Goal: Information Seeking & Learning: Learn about a topic

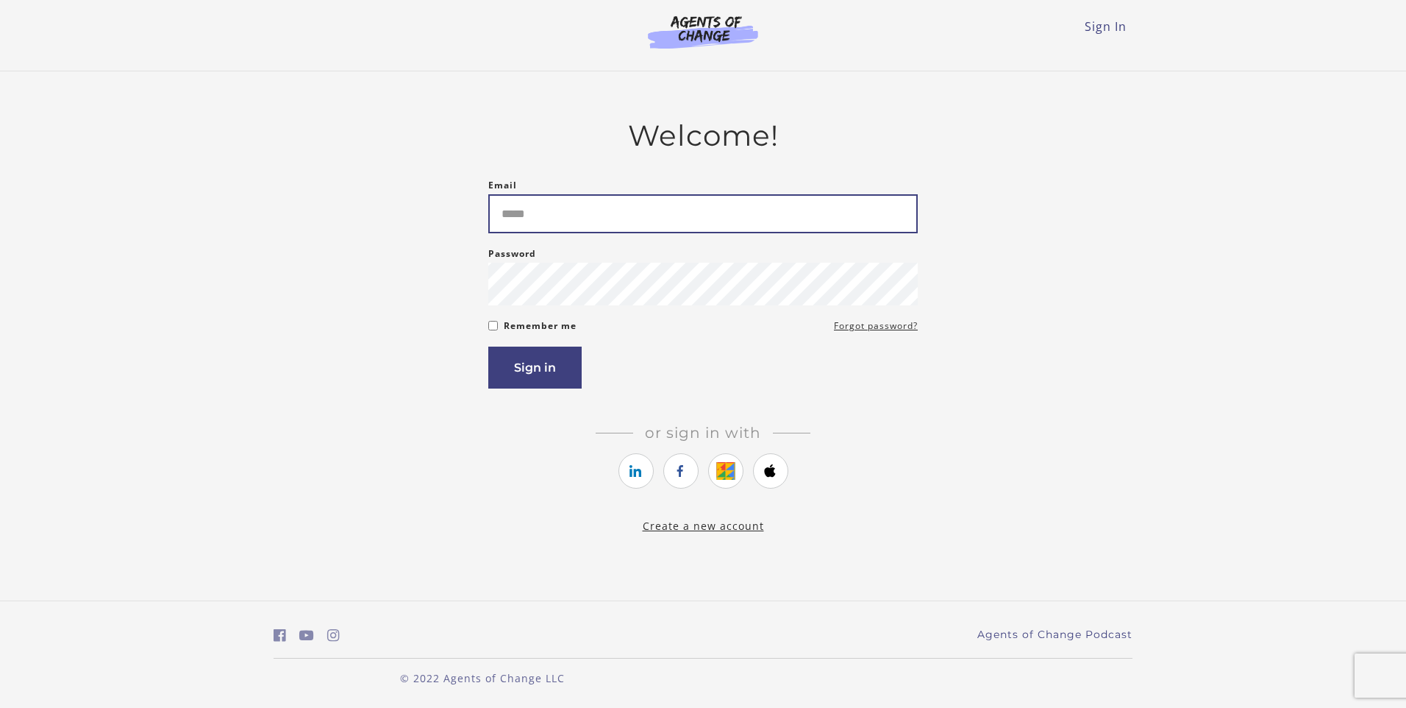
click at [555, 211] on input "Email" at bounding box center [703, 213] width 430 height 39
type input "*"
type input "**********"
click at [524, 377] on button "Sign in" at bounding box center [534, 367] width 93 height 42
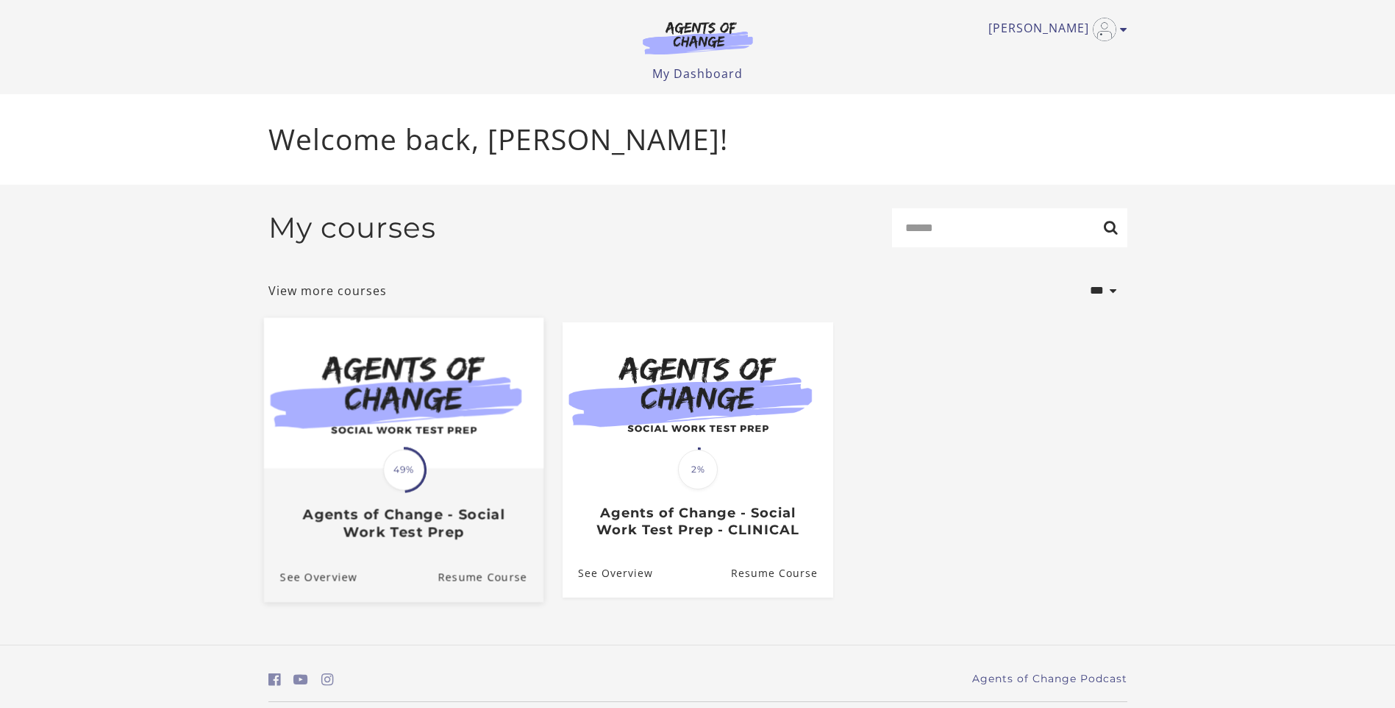
click at [386, 424] on img at bounding box center [403, 392] width 280 height 151
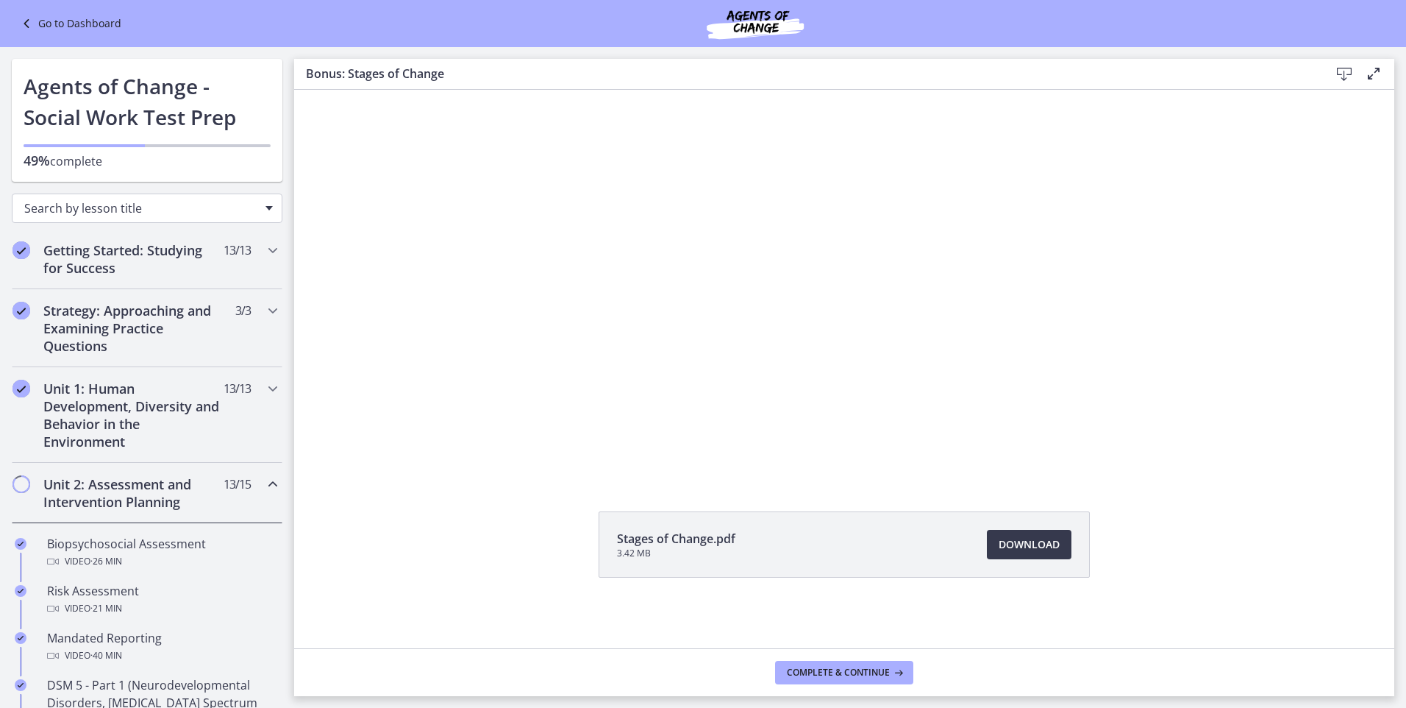
click at [266, 207] on span "Chapters" at bounding box center [269, 208] width 7 height 4
click at [102, 252] on h2 "Getting Started: Studying for Success" at bounding box center [132, 258] width 179 height 35
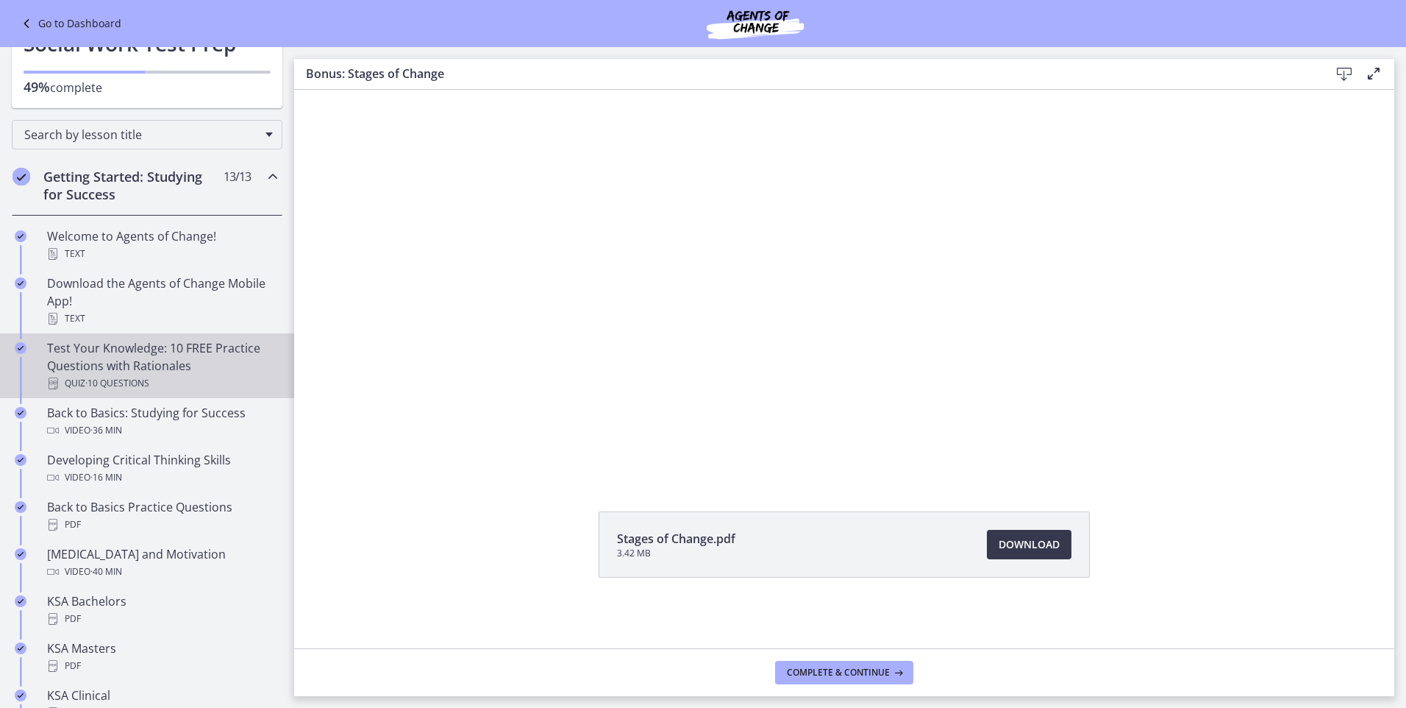
scroll to position [147, 0]
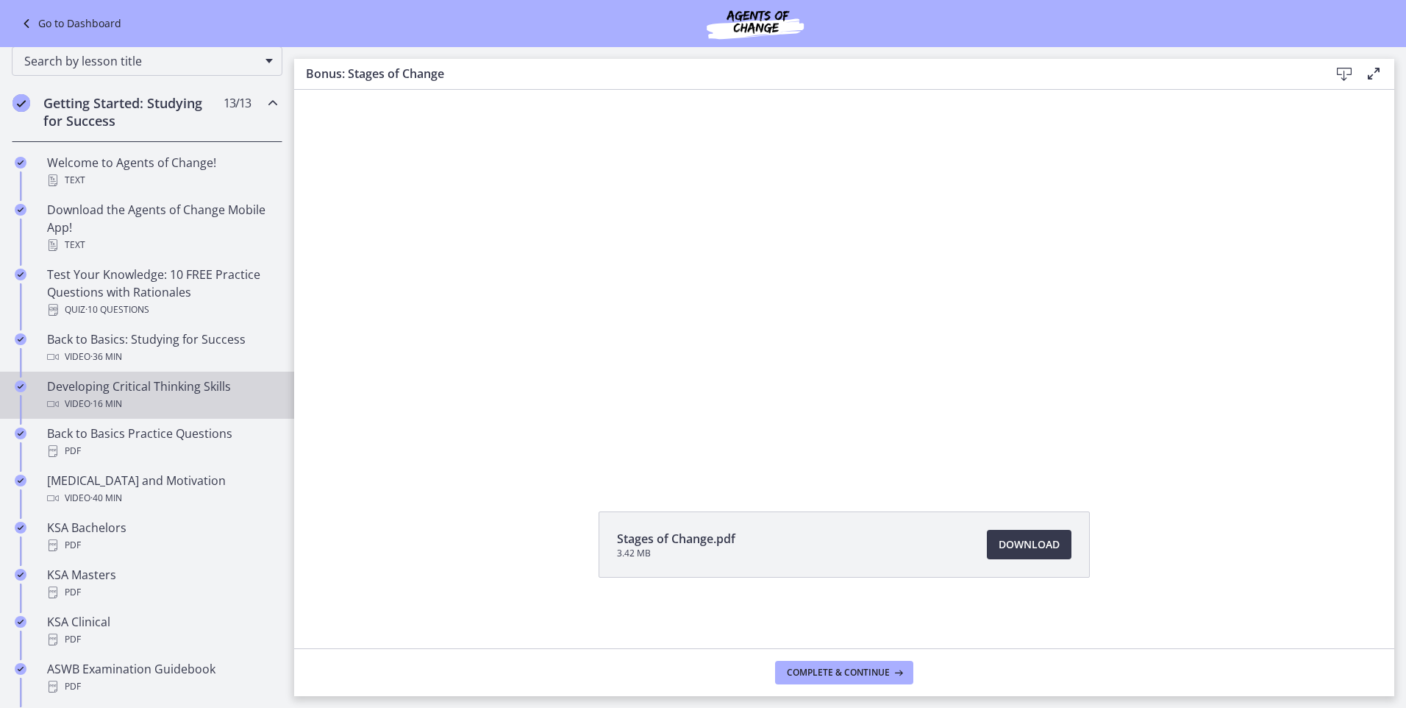
click at [112, 382] on div "Developing Critical Thinking Skills Video · 16 min" at bounding box center [161, 394] width 229 height 35
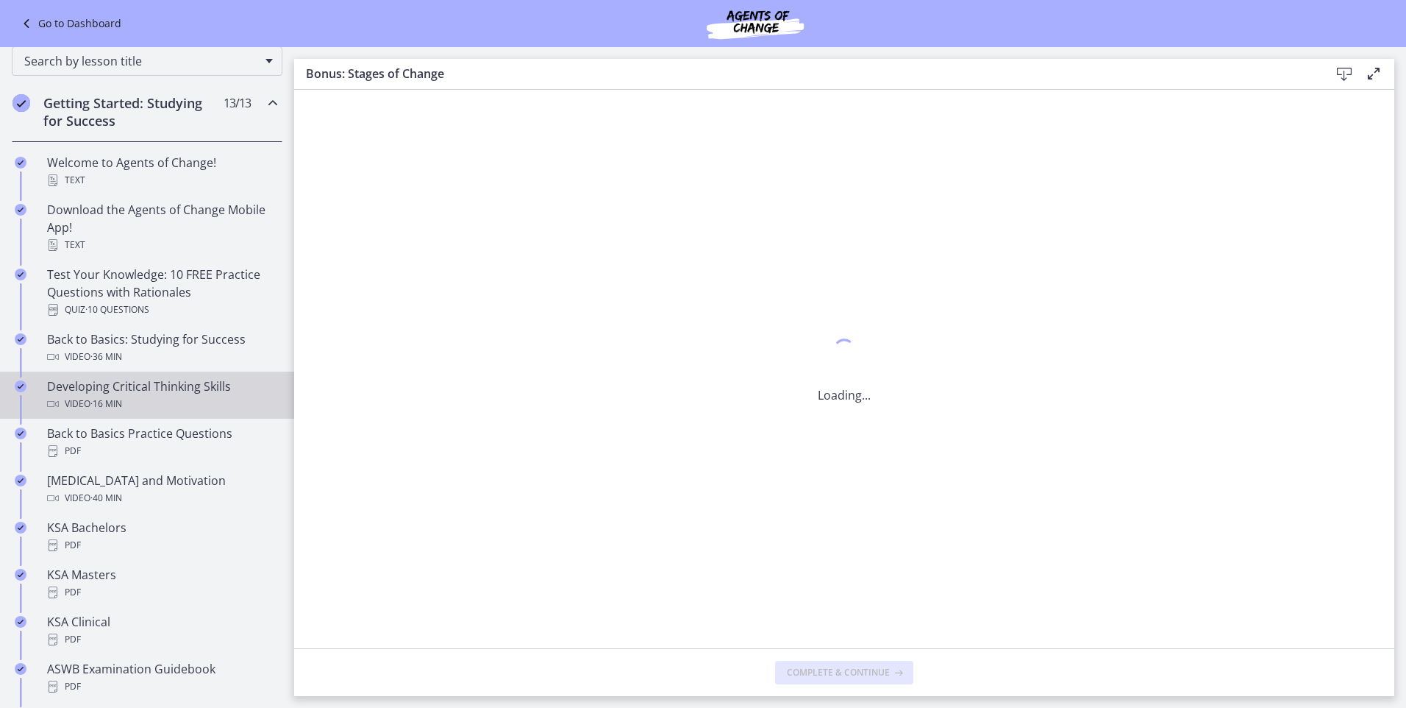
scroll to position [0, 0]
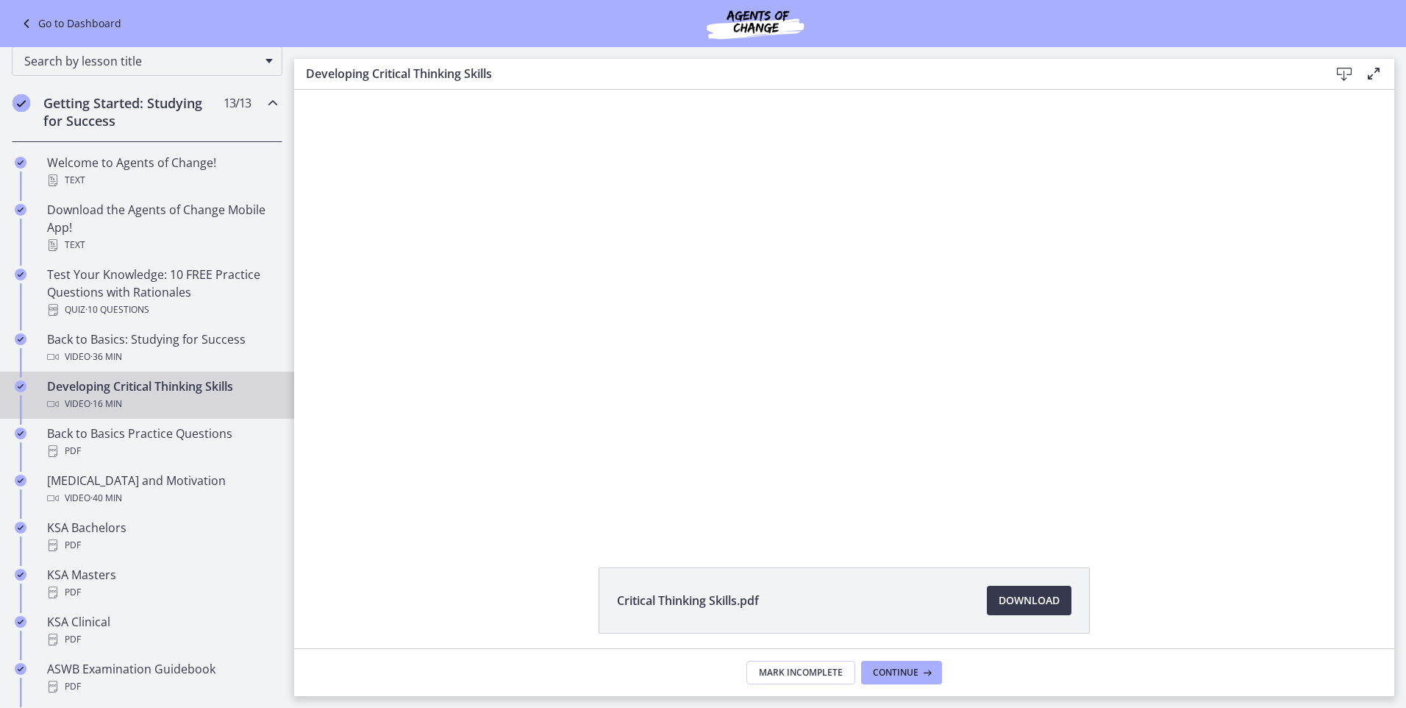
scroll to position [56, 0]
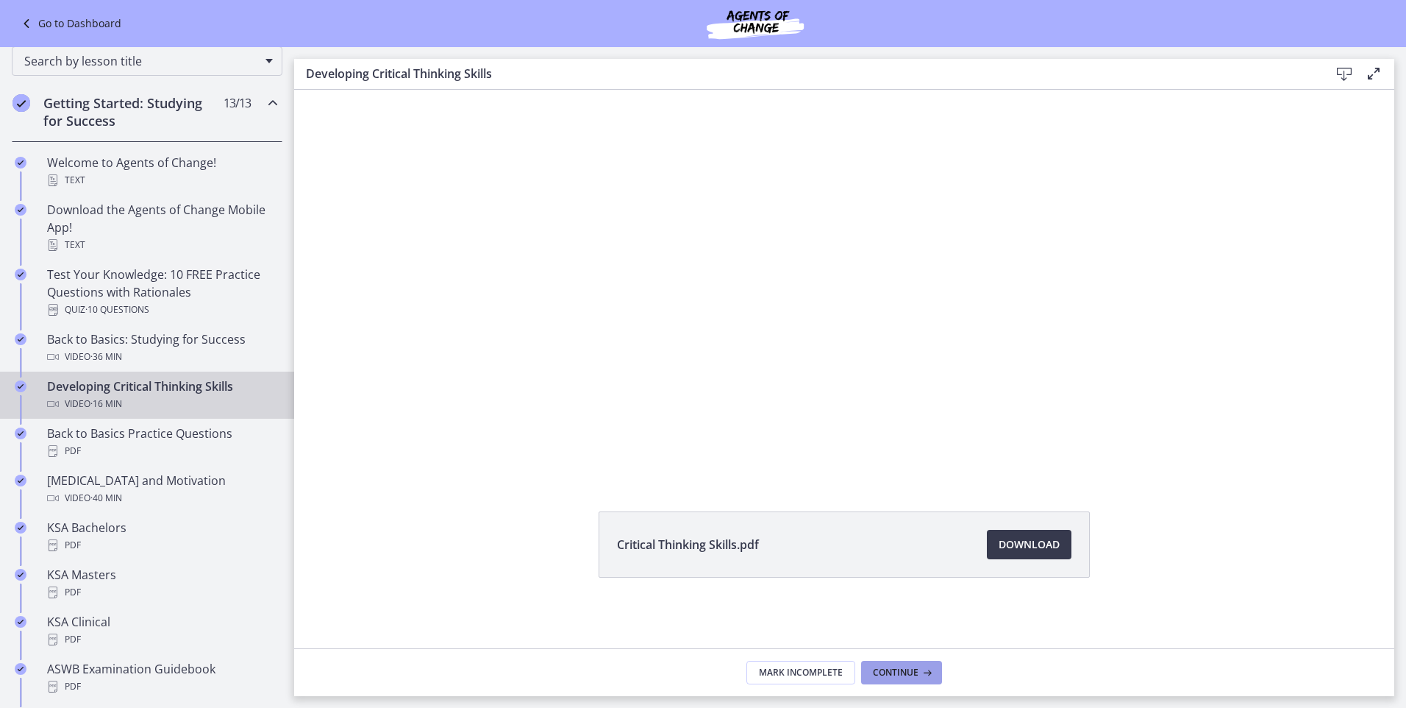
click at [905, 672] on span "Continue" at bounding box center [896, 672] width 46 height 12
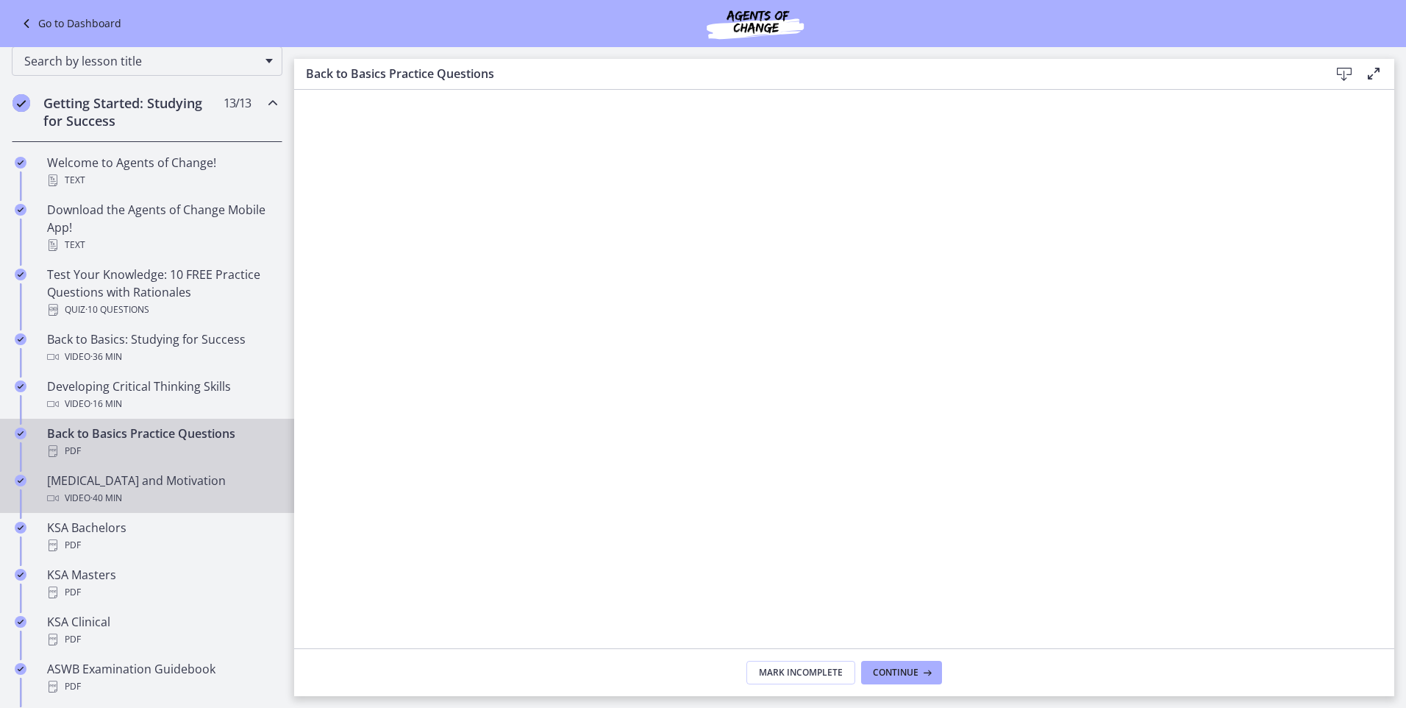
click at [96, 493] on span "· 40 min" at bounding box center [106, 498] width 32 height 18
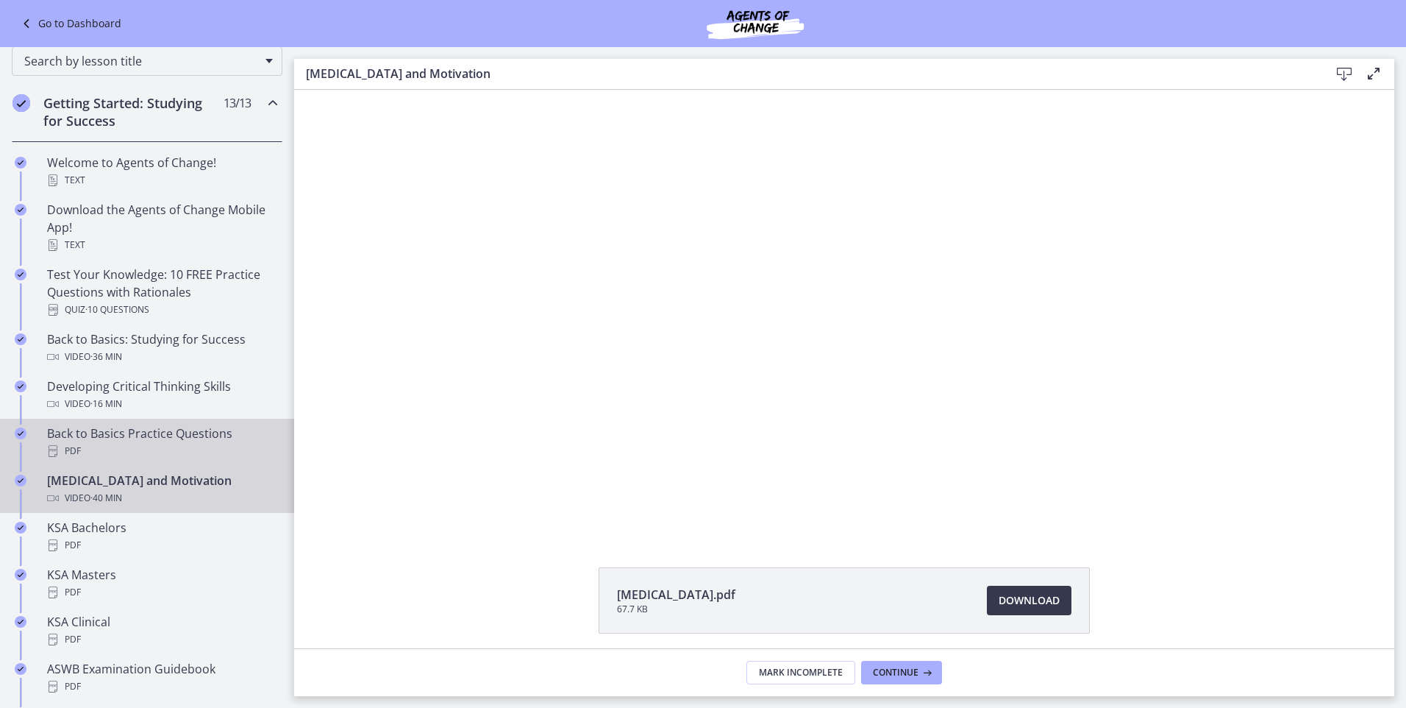
click at [128, 431] on div "Back to Basics Practice Questions PDF" at bounding box center [161, 441] width 229 height 35
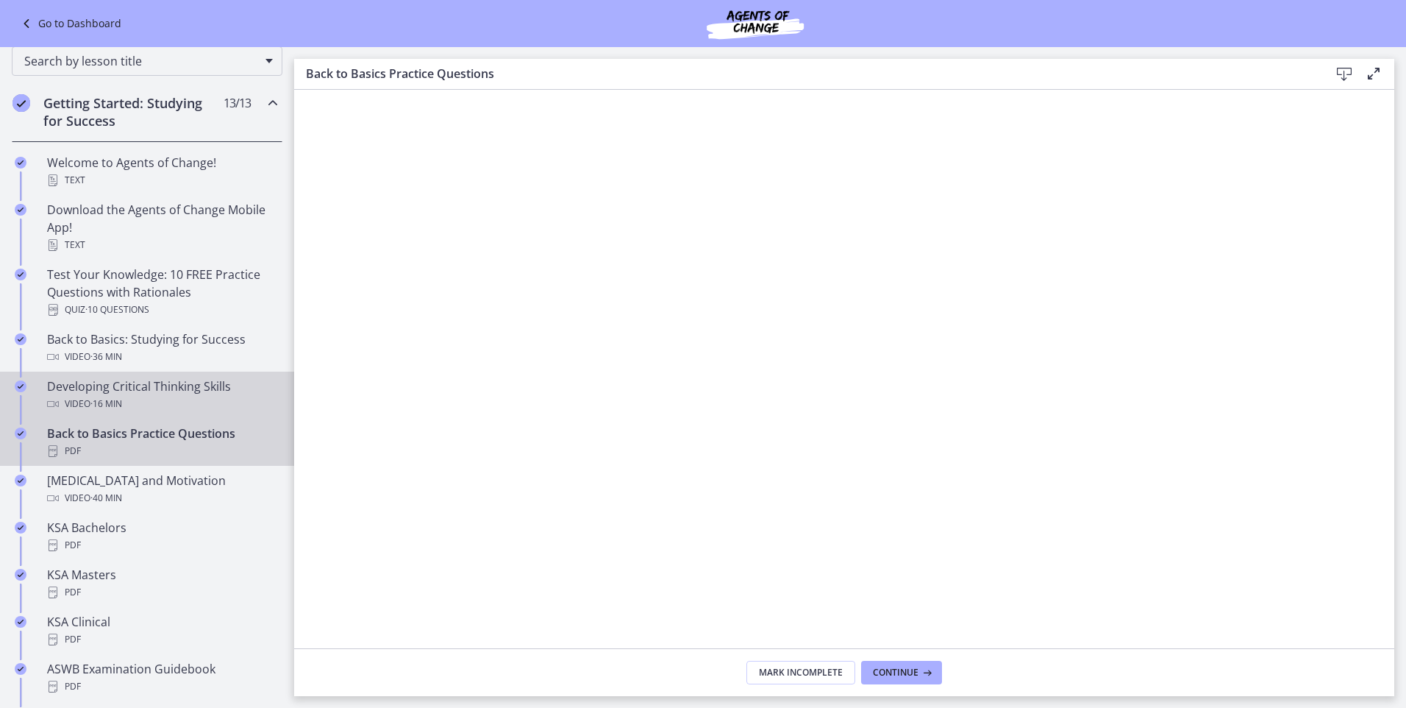
click at [140, 396] on div "Video · 16 min" at bounding box center [161, 404] width 229 height 18
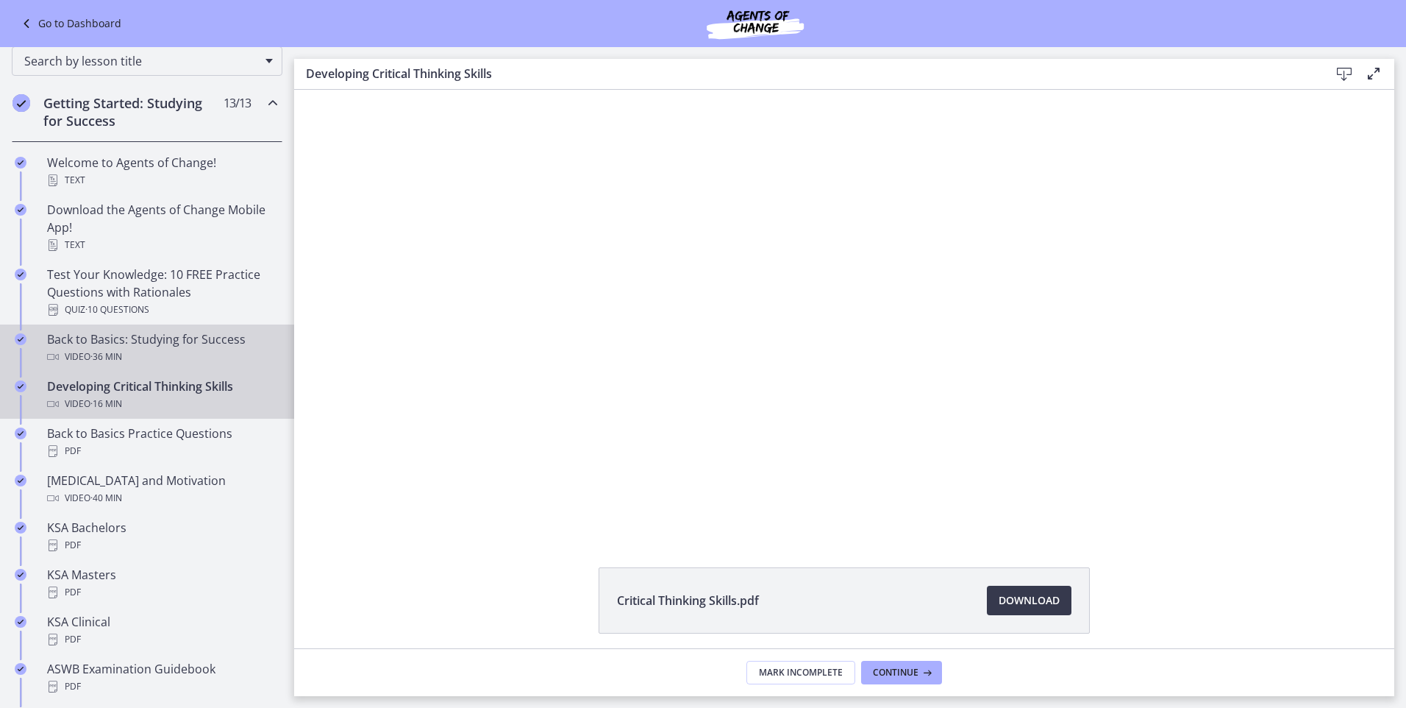
click at [121, 351] on span "· 36 min" at bounding box center [106, 357] width 32 height 18
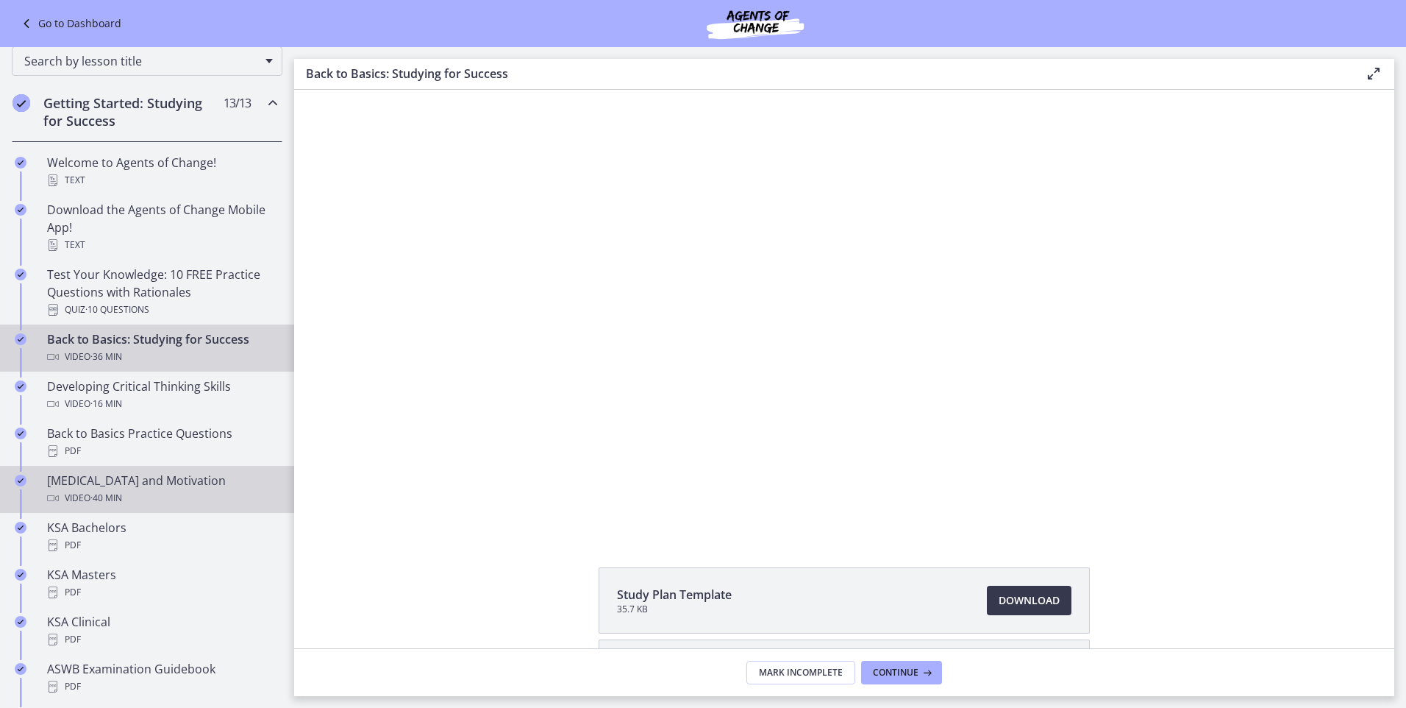
click at [93, 480] on div "Test Anxiety and Motivation Video · 40 min" at bounding box center [161, 488] width 229 height 35
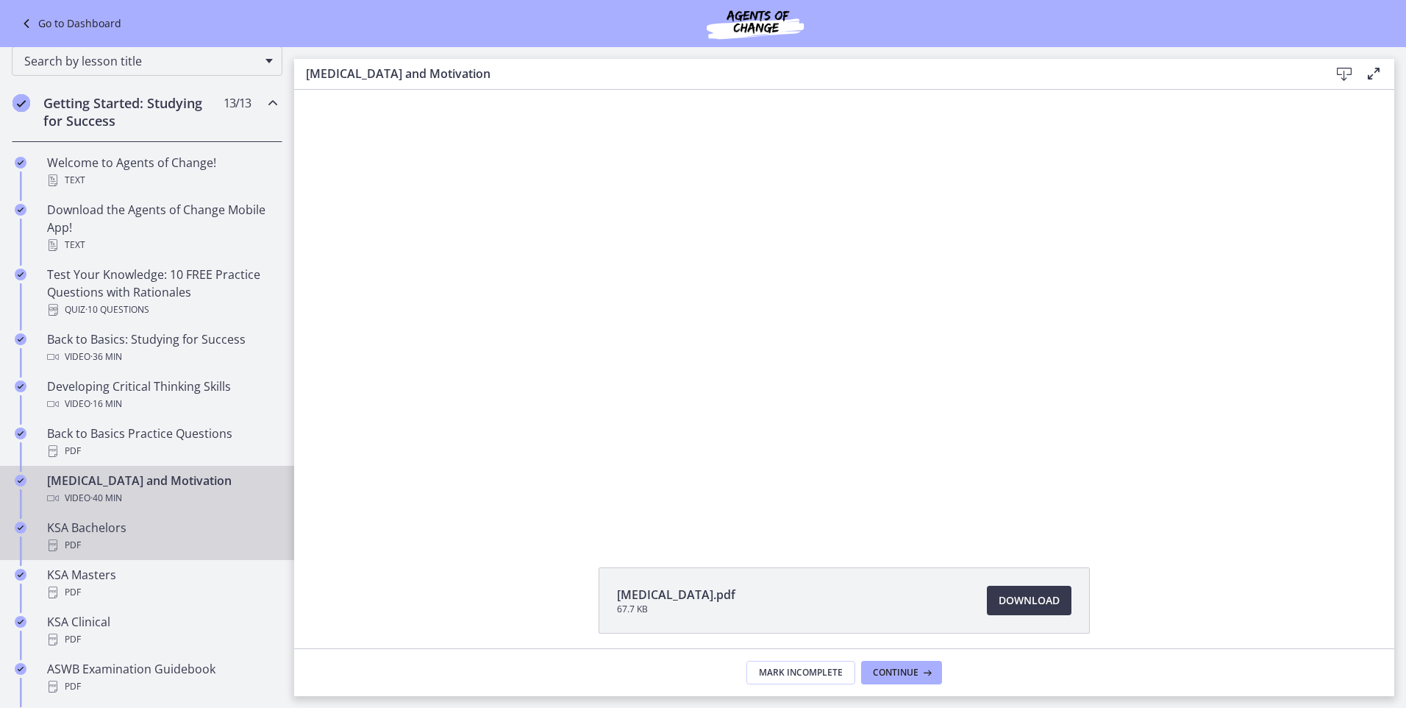
click at [77, 515] on link "KSA Bachelors PDF" at bounding box center [147, 536] width 294 height 47
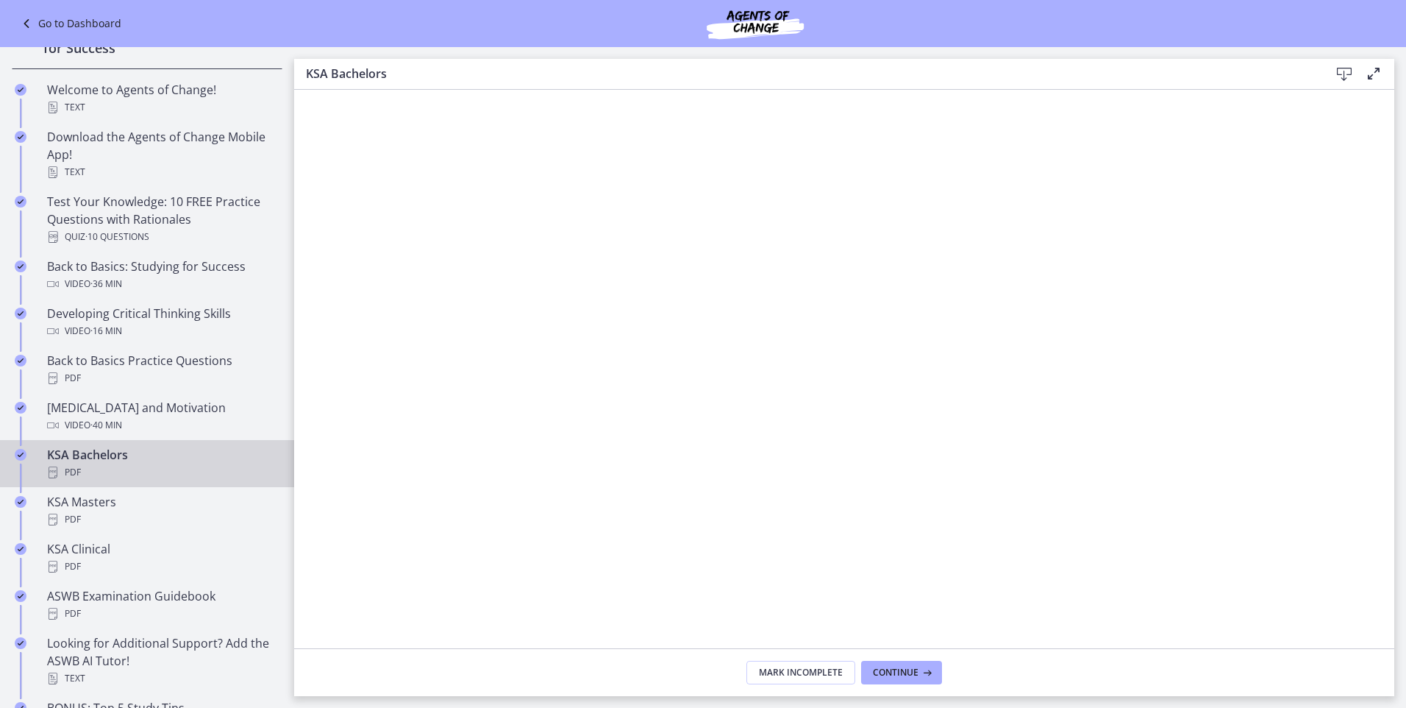
scroll to position [221, 0]
click at [81, 503] on div "KSA Masters PDF" at bounding box center [161, 509] width 229 height 35
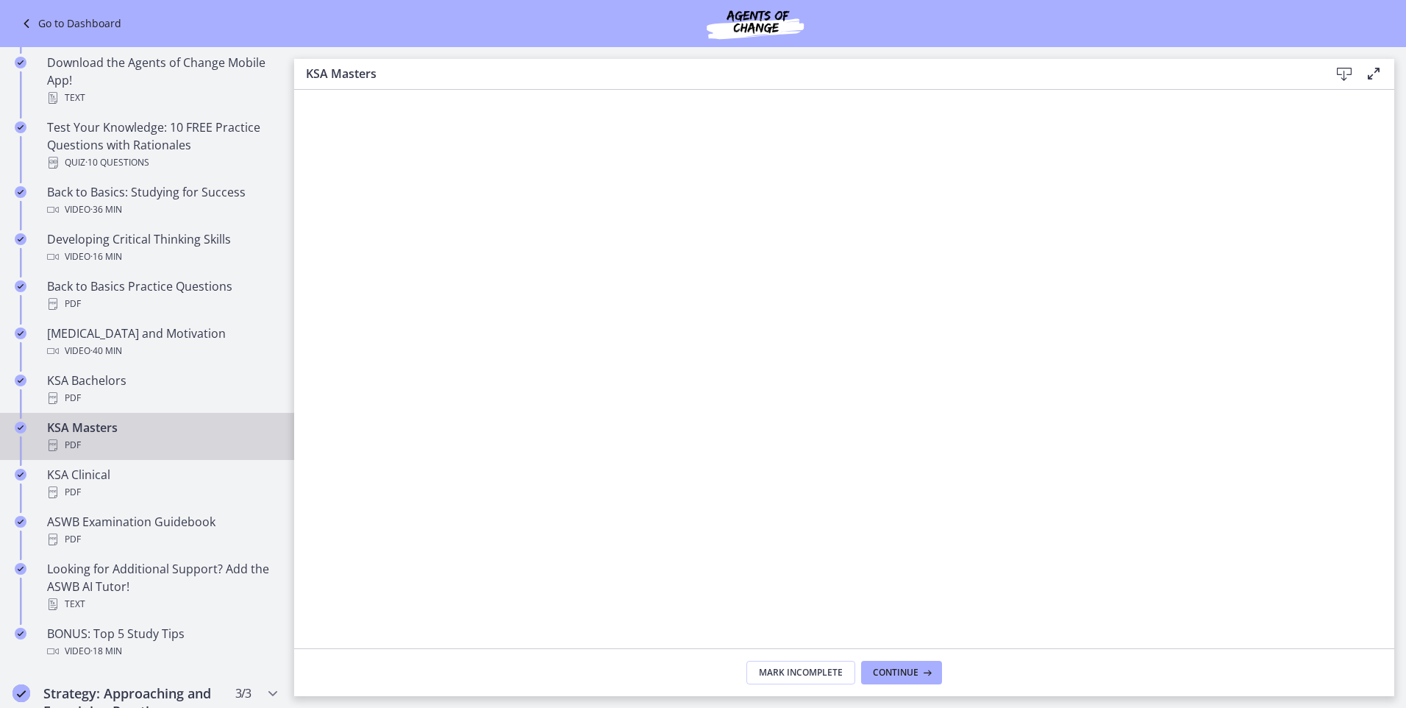
scroll to position [368, 0]
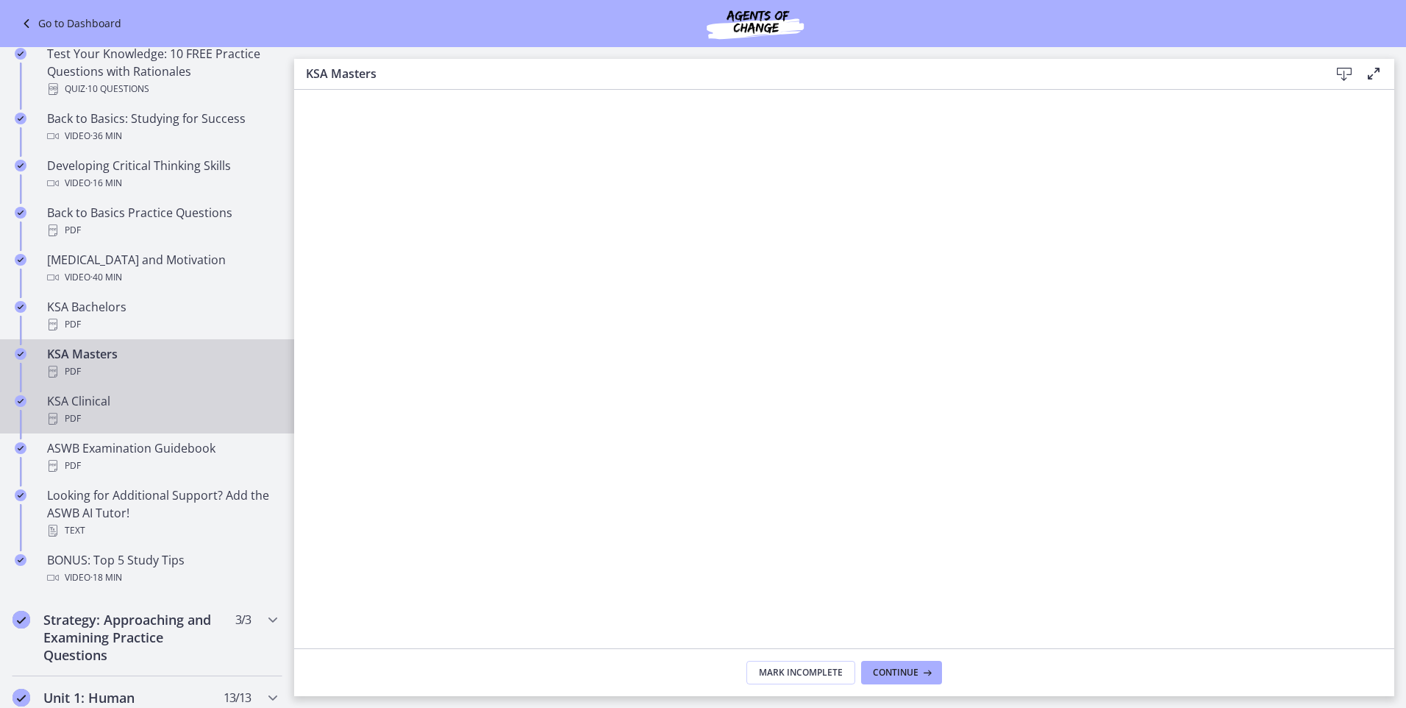
click at [106, 414] on div "PDF" at bounding box center [161, 419] width 229 height 18
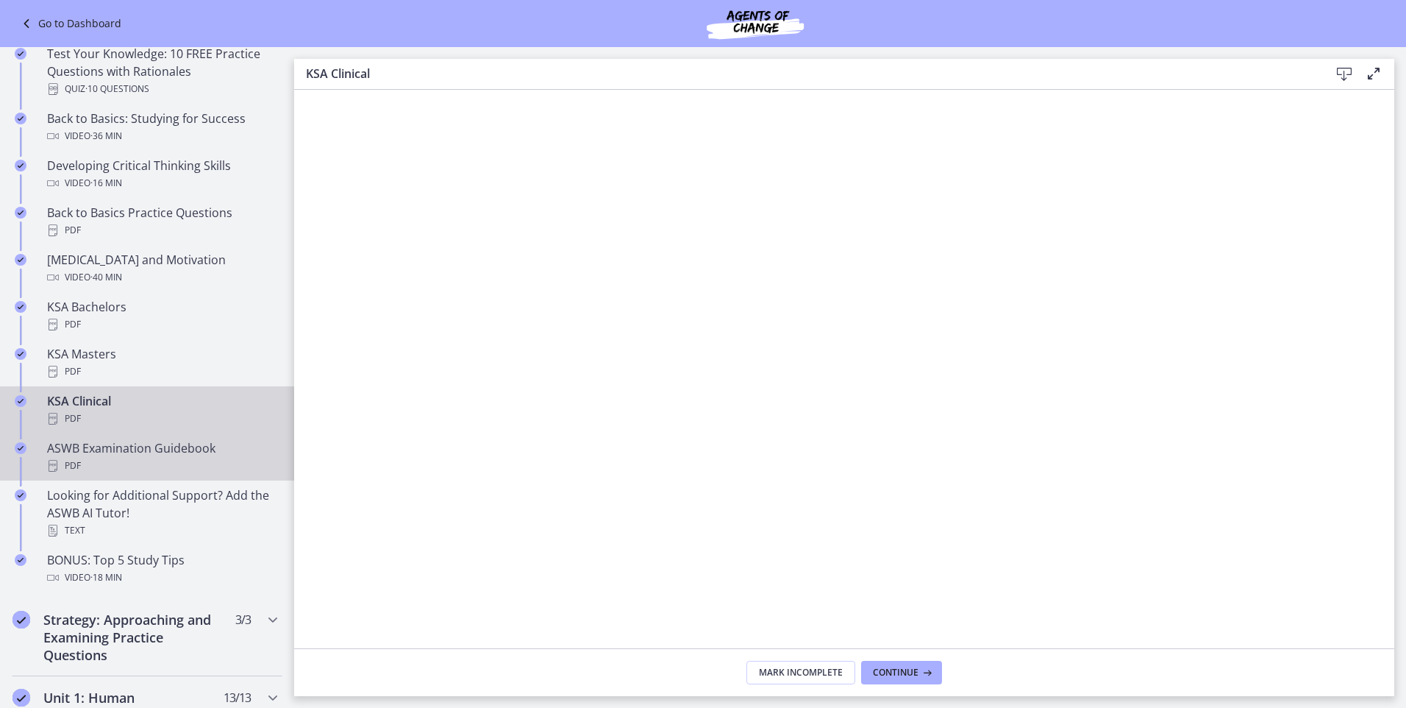
click at [152, 444] on div "ASWB Examination Guidebook PDF" at bounding box center [161, 456] width 229 height 35
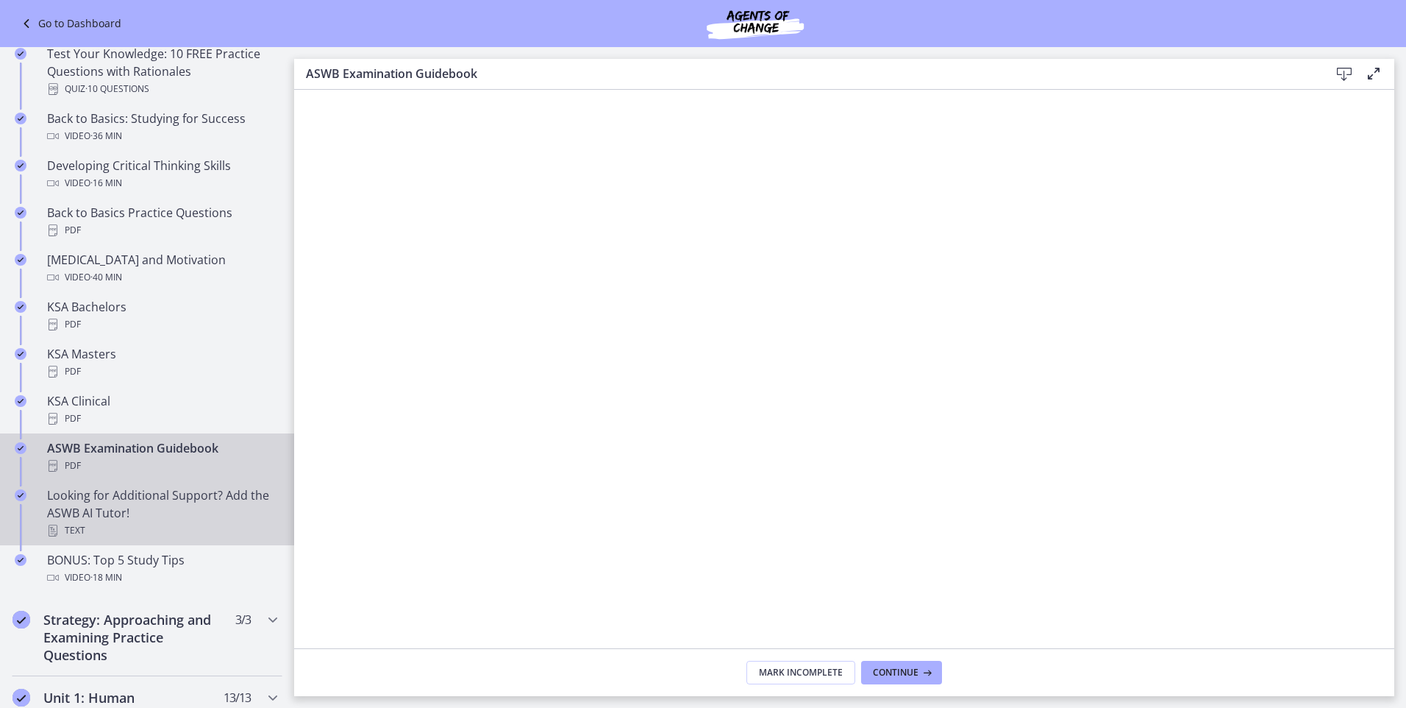
click at [159, 497] on div "Looking for Additional Support? Add the ASWB AI Tutor! Text" at bounding box center [161, 512] width 229 height 53
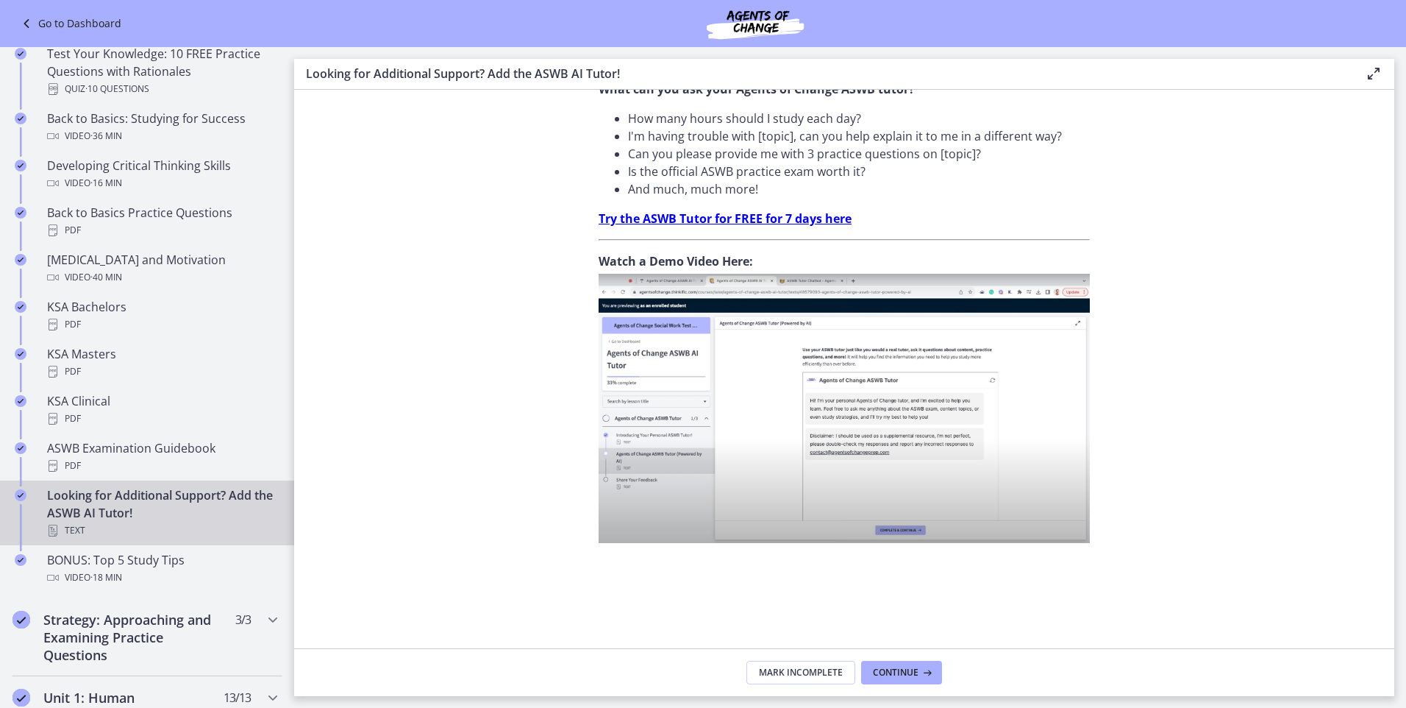
scroll to position [494, 0]
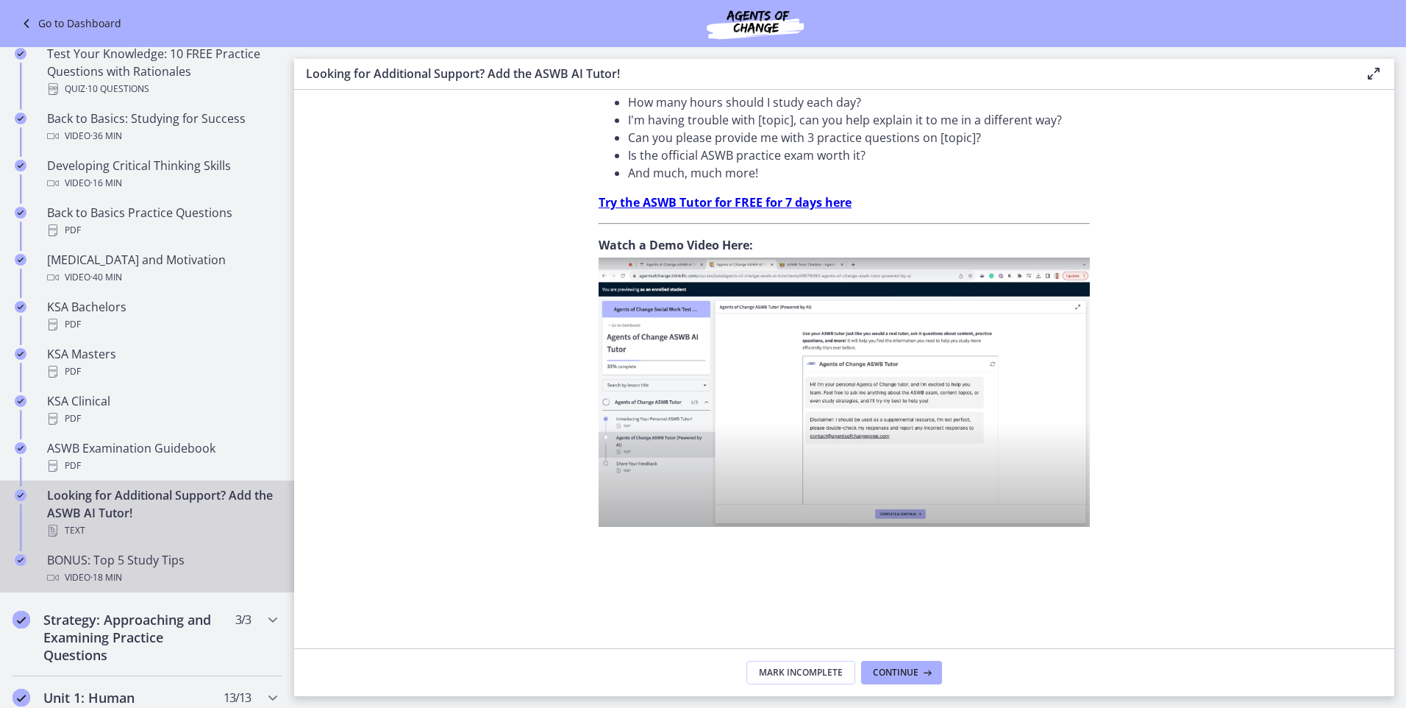
click at [110, 576] on span "· 18 min" at bounding box center [106, 578] width 32 height 18
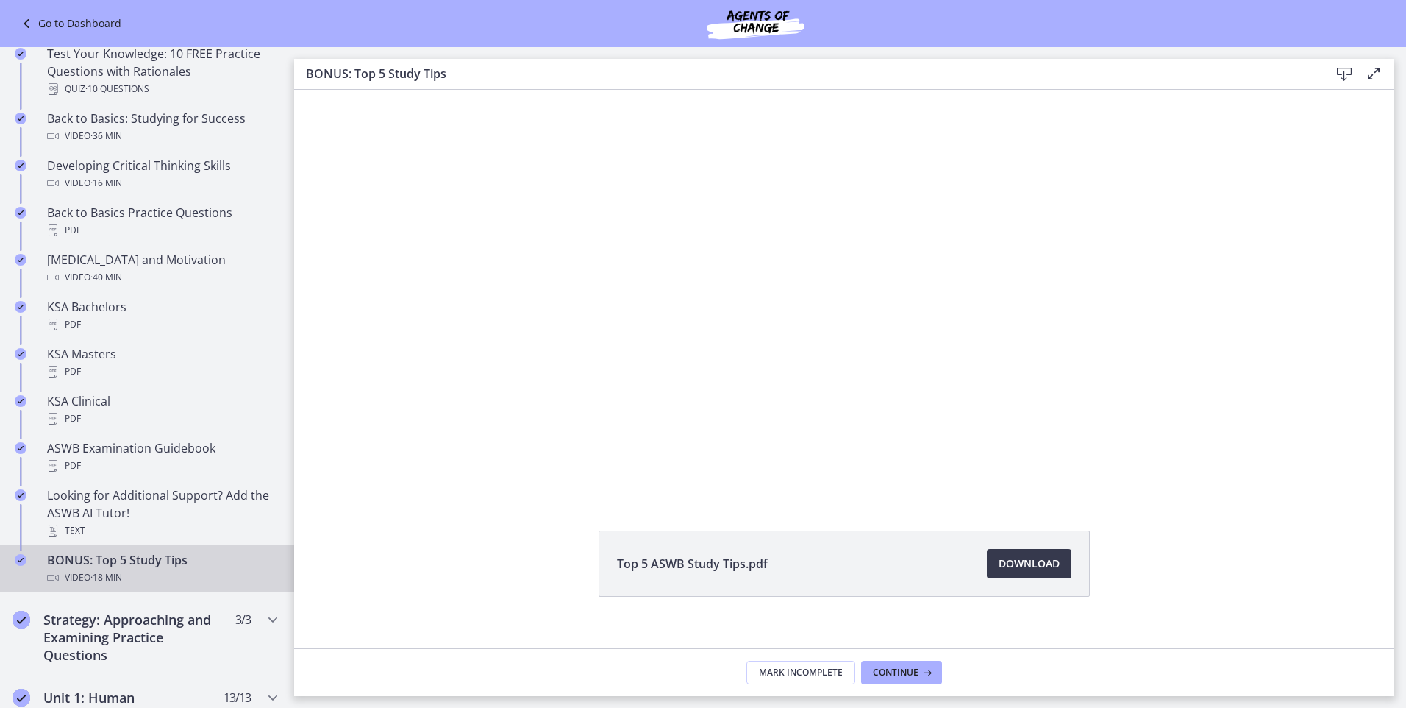
scroll to position [56, 0]
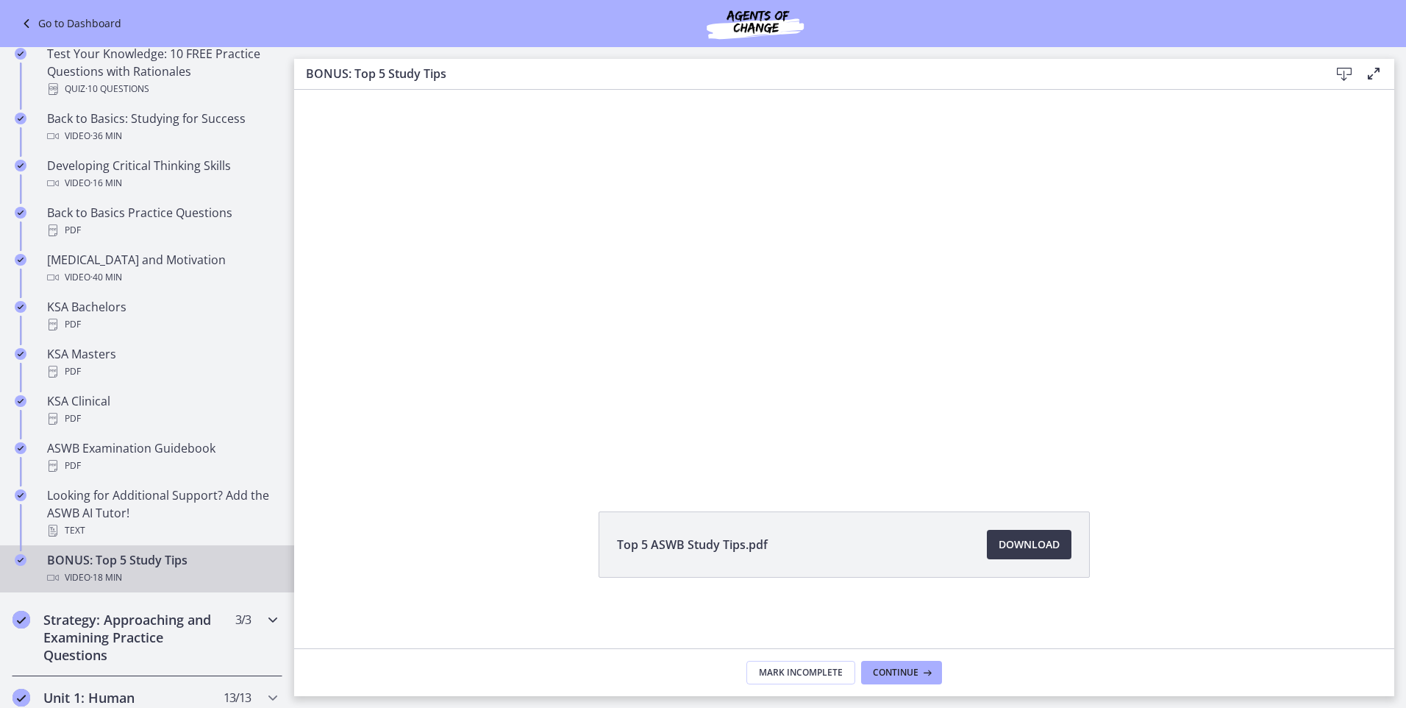
click at [85, 619] on h2 "Strategy: Approaching and Examining Practice Questions" at bounding box center [132, 637] width 179 height 53
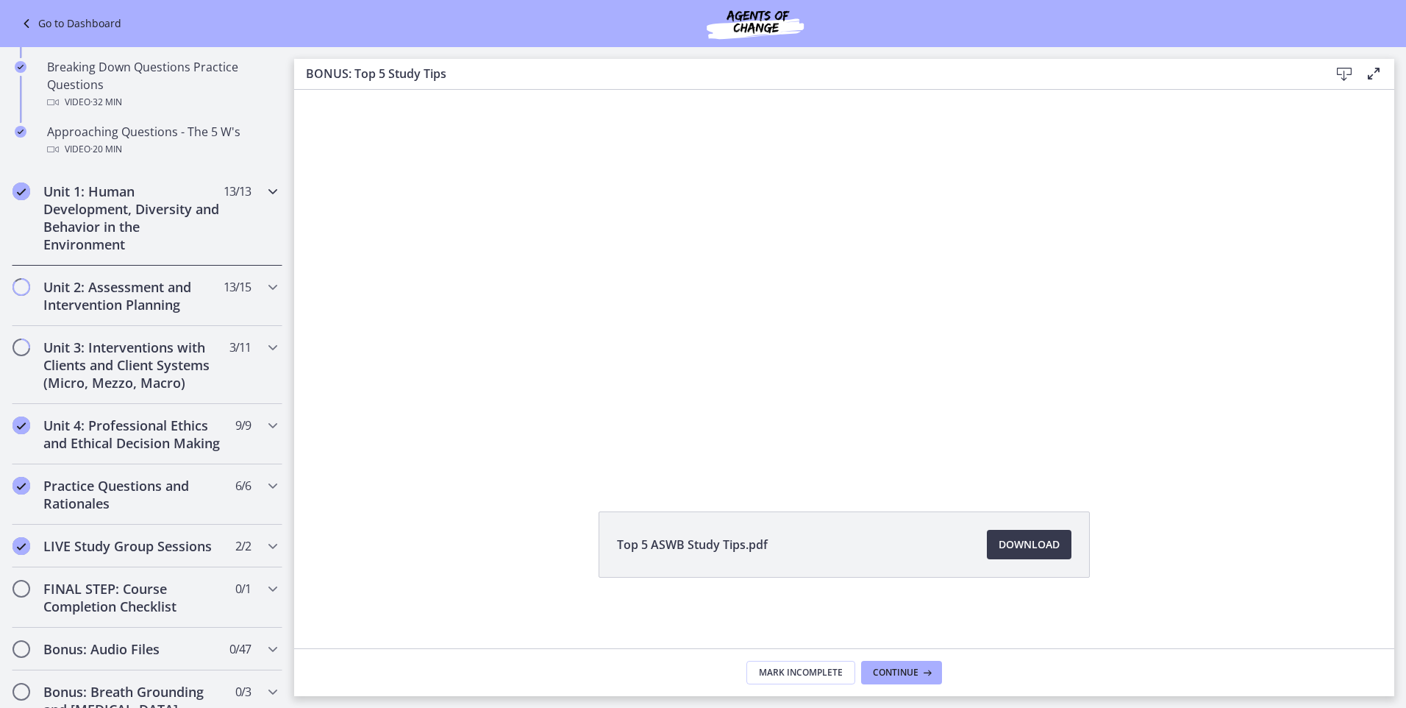
click at [115, 219] on h2 "Unit 1: Human Development, Diversity and Behavior in the Environment" at bounding box center [132, 217] width 179 height 71
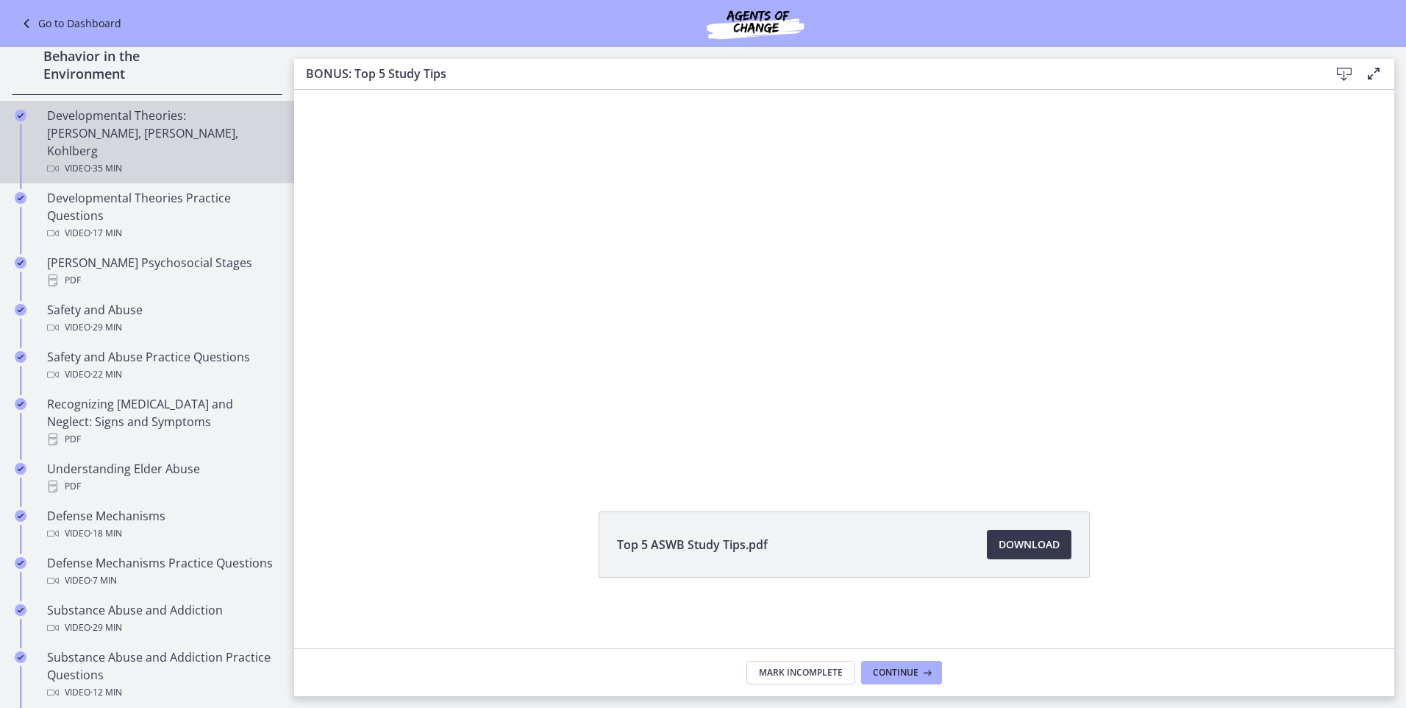
click at [108, 160] on span "· 35 min" at bounding box center [106, 169] width 32 height 18
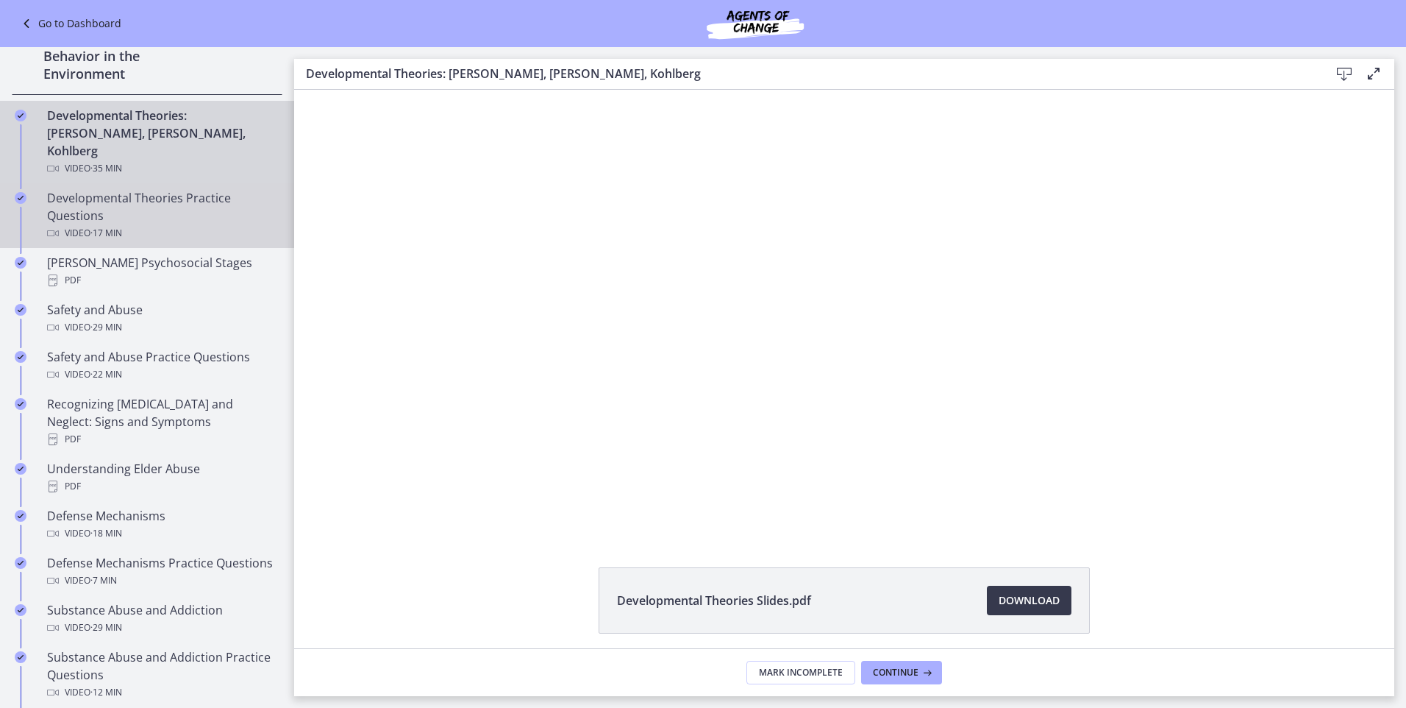
click at [102, 224] on span "· 17 min" at bounding box center [106, 233] width 32 height 18
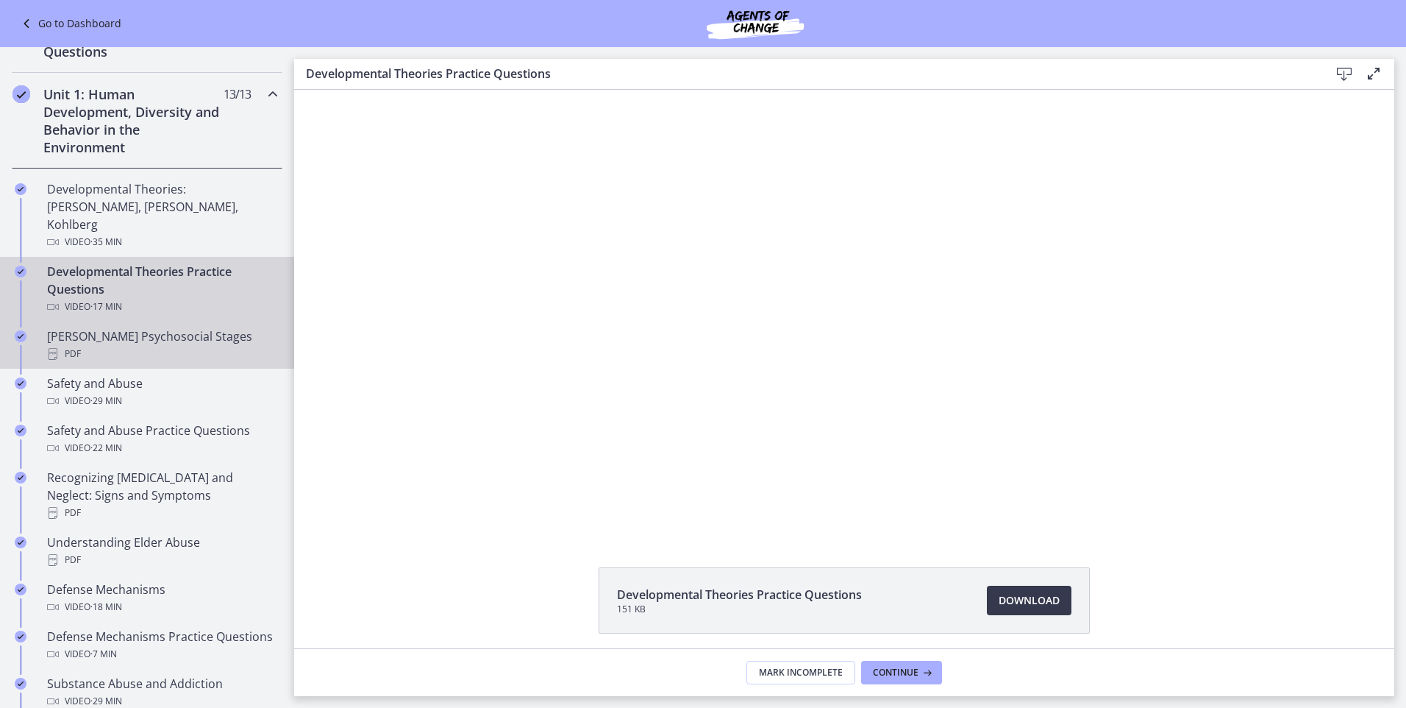
scroll to position [221, 0]
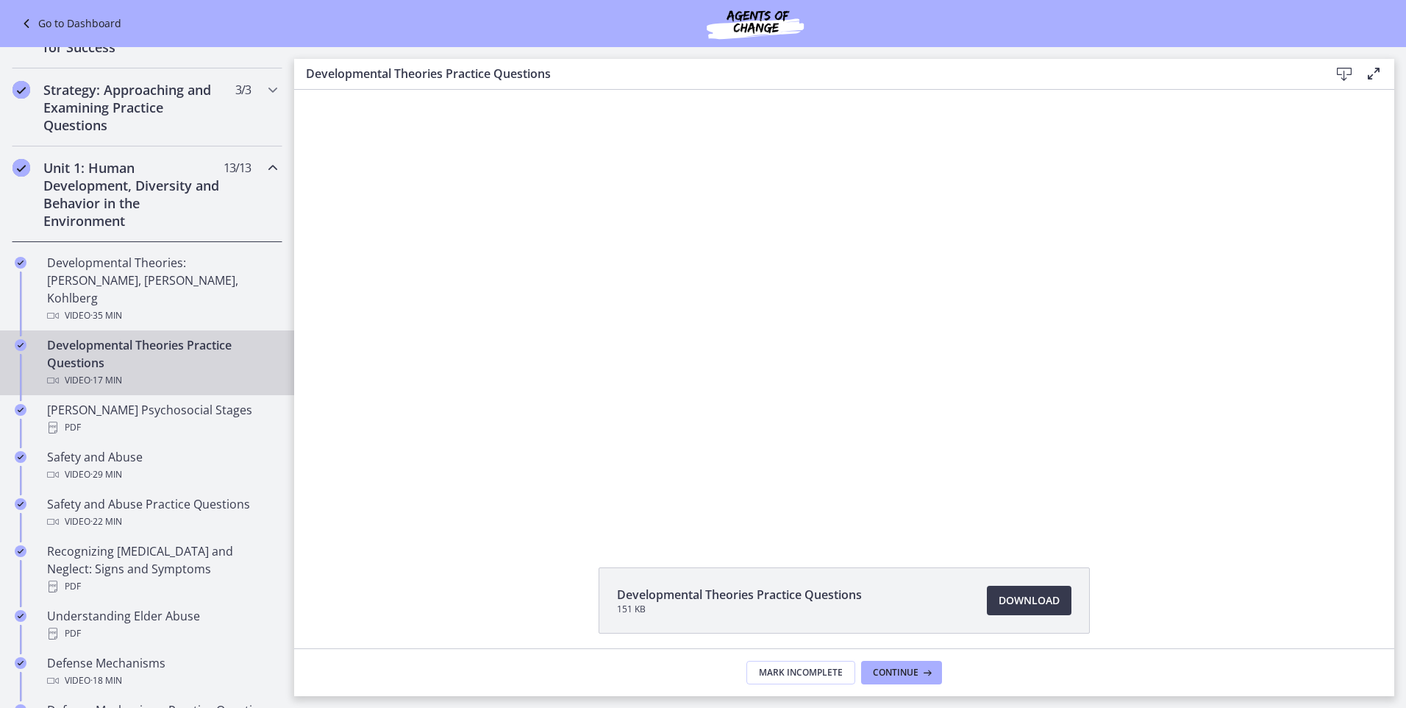
click at [94, 216] on h2 "Unit 1: Human Development, Diversity and Behavior in the Environment" at bounding box center [132, 194] width 179 height 71
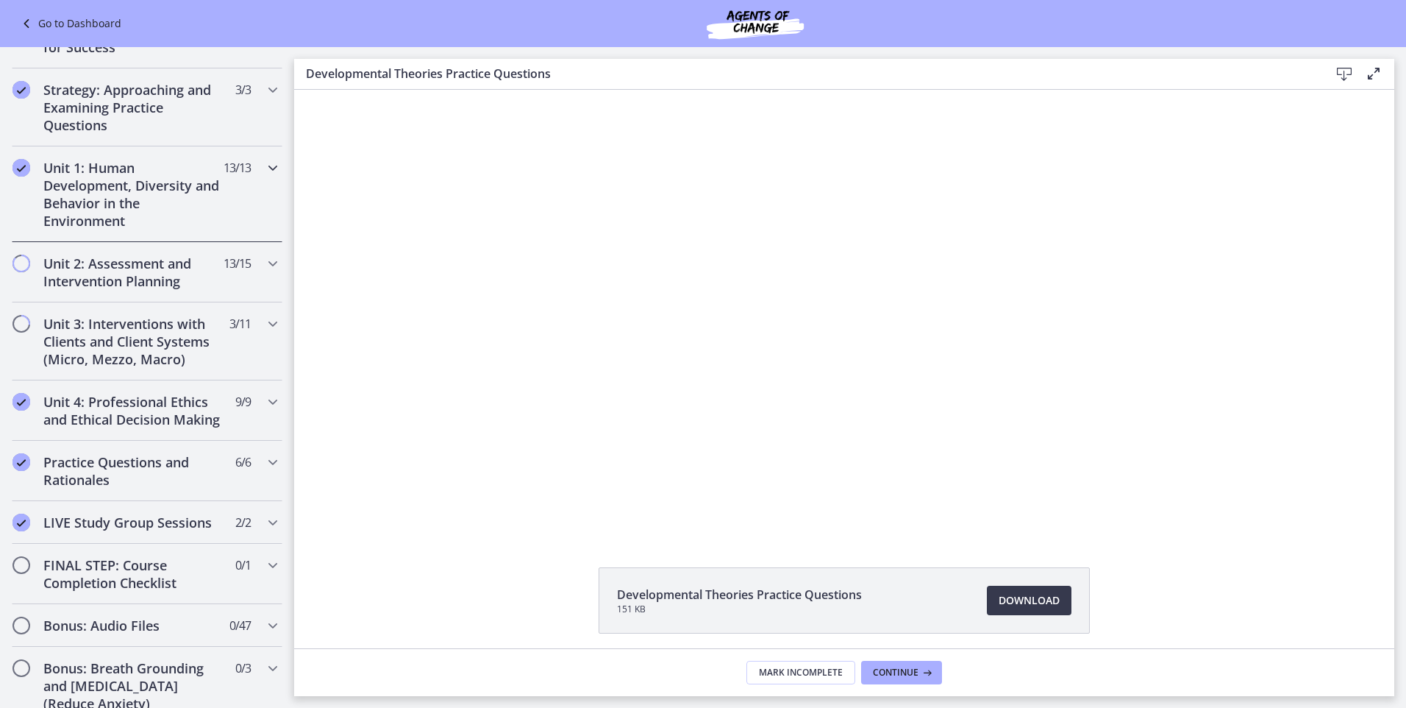
click at [94, 216] on h2 "Unit 1: Human Development, Diversity and Behavior in the Environment" at bounding box center [132, 194] width 179 height 71
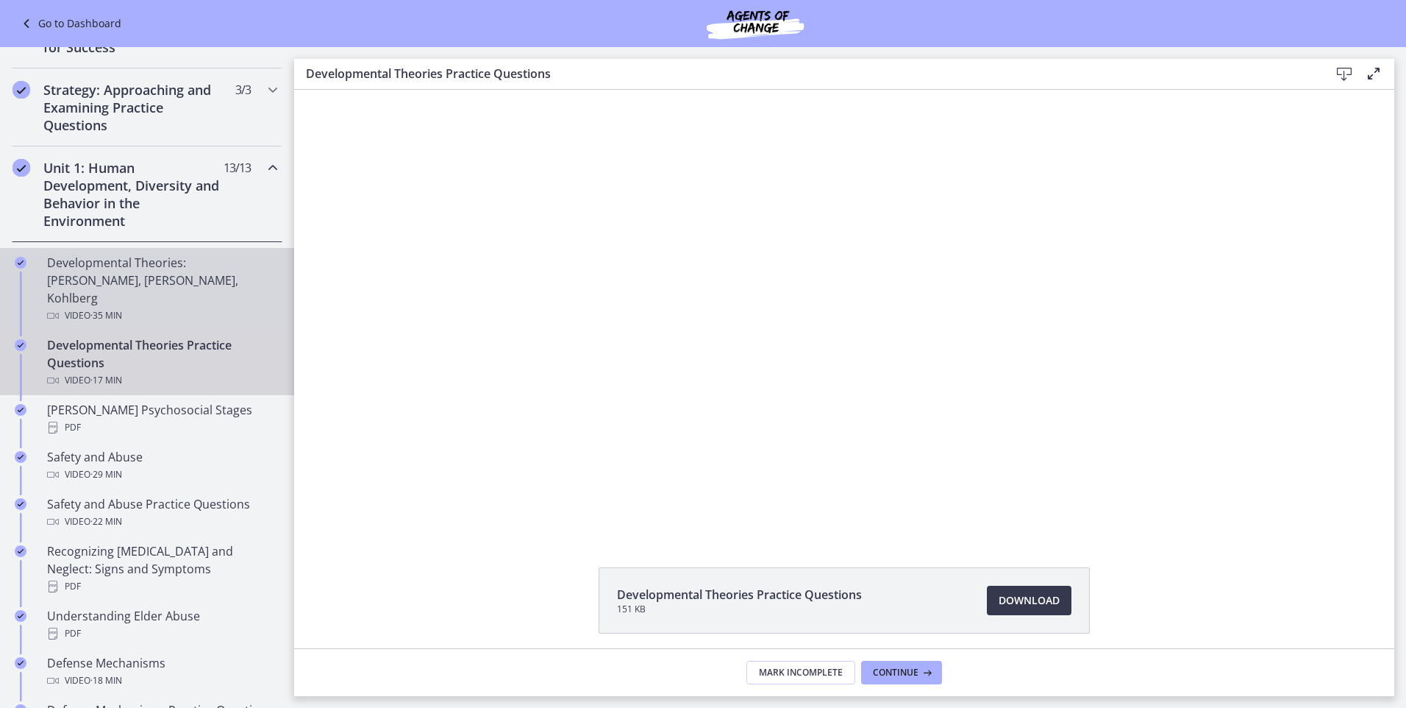
click at [86, 257] on div "Developmental Theories: Erikson, Piaget, Kohlberg Video · 35 min" at bounding box center [161, 289] width 229 height 71
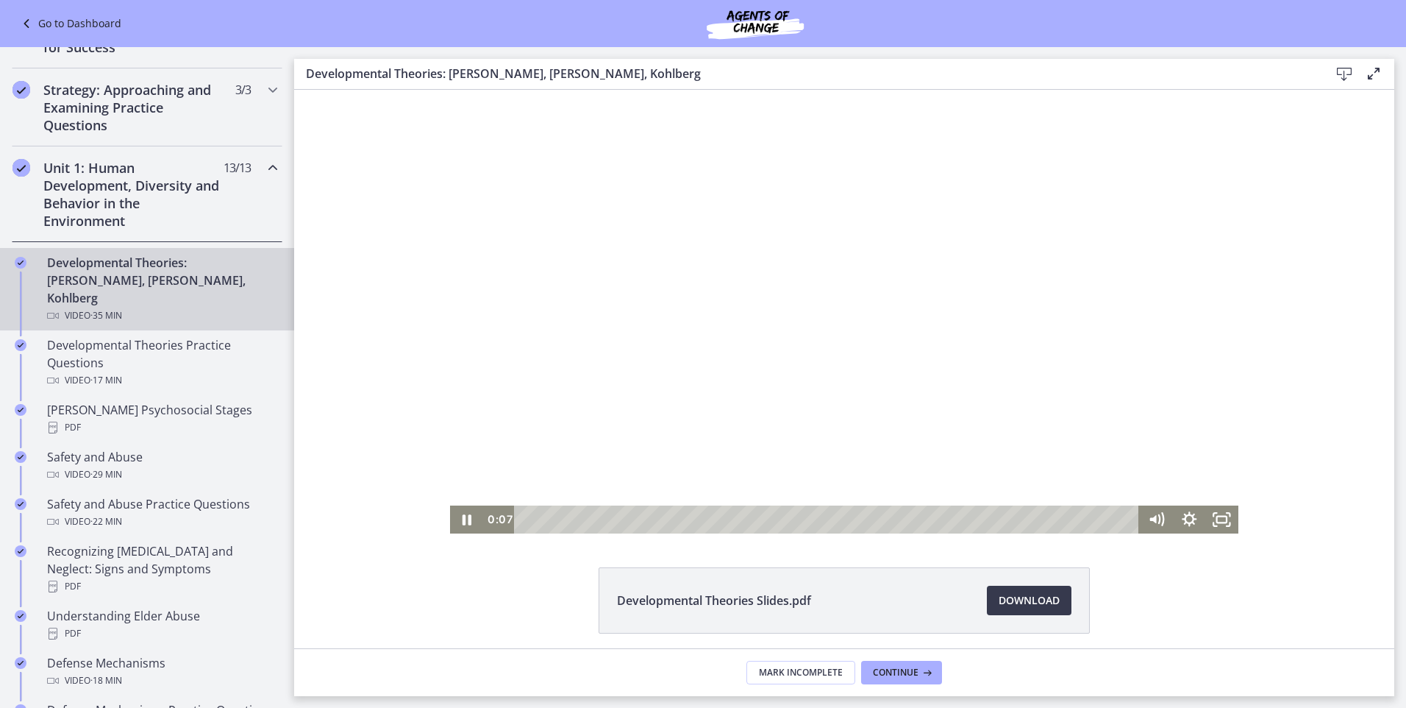
scroll to position [56, 0]
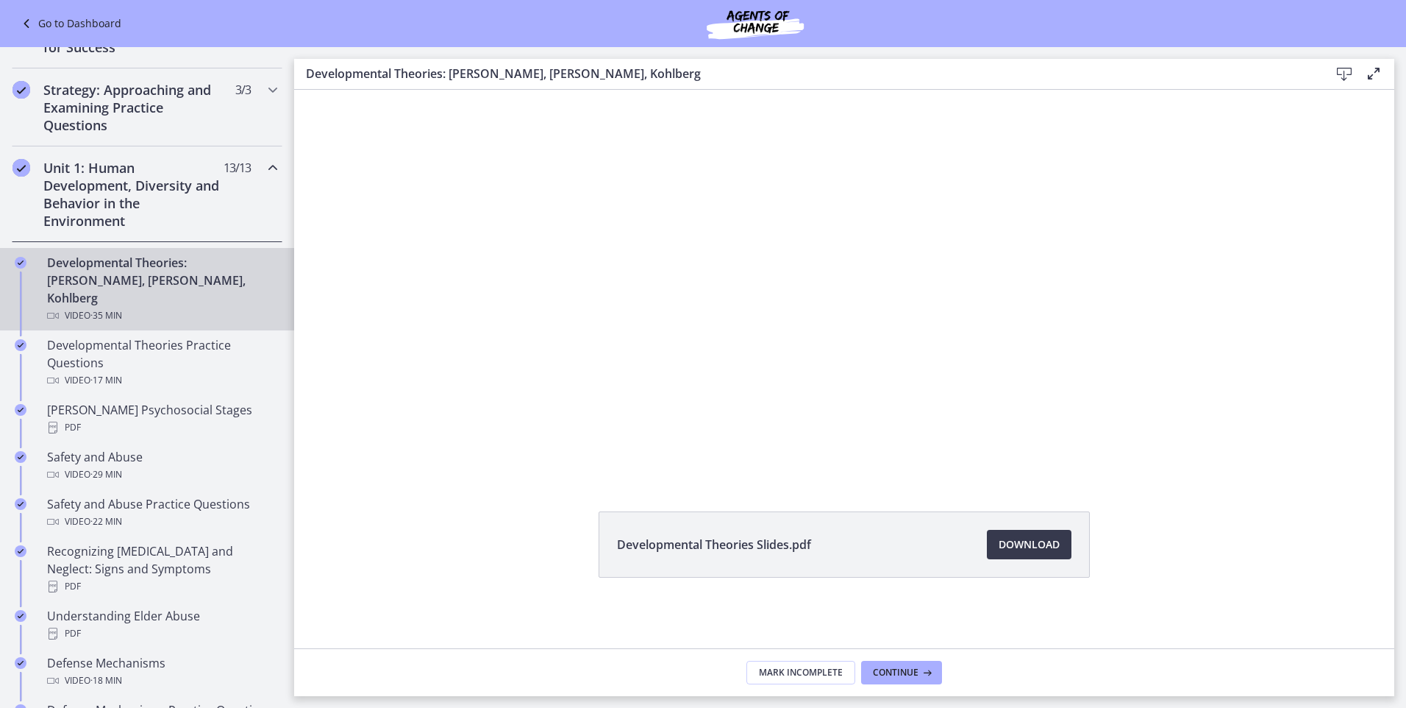
click at [1121, 491] on div "Developmental Theories Slides.pdf Download Opens in a new window" at bounding box center [844, 313] width 1100 height 558
click at [1250, 616] on div "Developmental Theories Slides.pdf Download Opens in a new window" at bounding box center [844, 579] width 1100 height 137
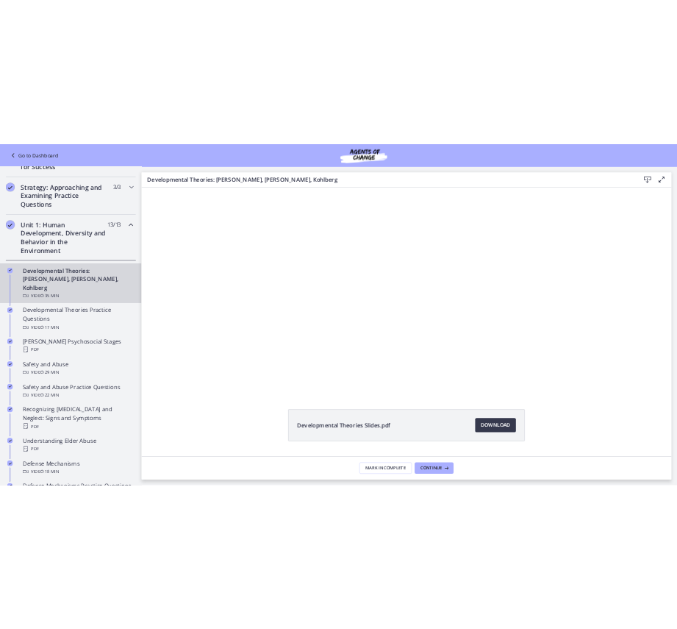
scroll to position [0, 0]
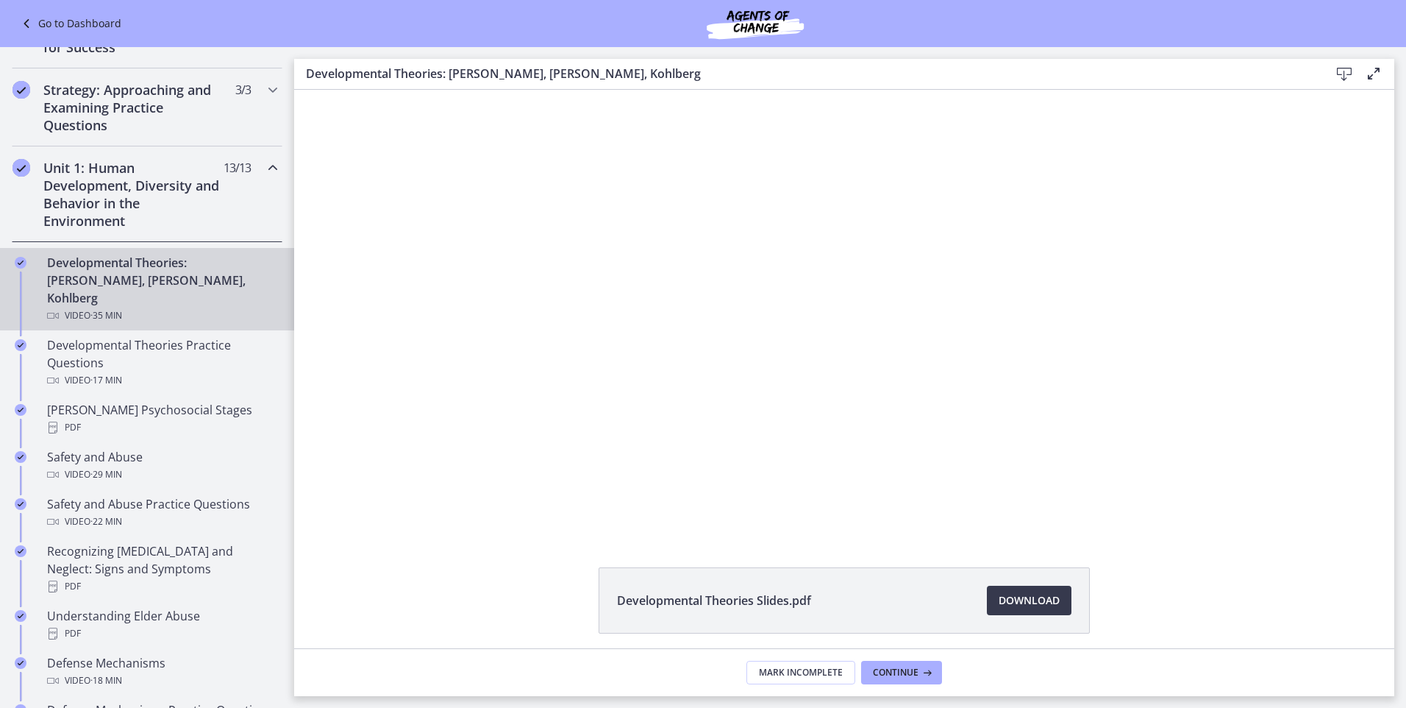
click at [1275, 558] on div "Developmental Theories Slides.pdf Download Opens in a new window" at bounding box center [844, 369] width 1100 height 558
click at [1039, 605] on span "Download Opens in a new window" at bounding box center [1029, 600] width 61 height 18
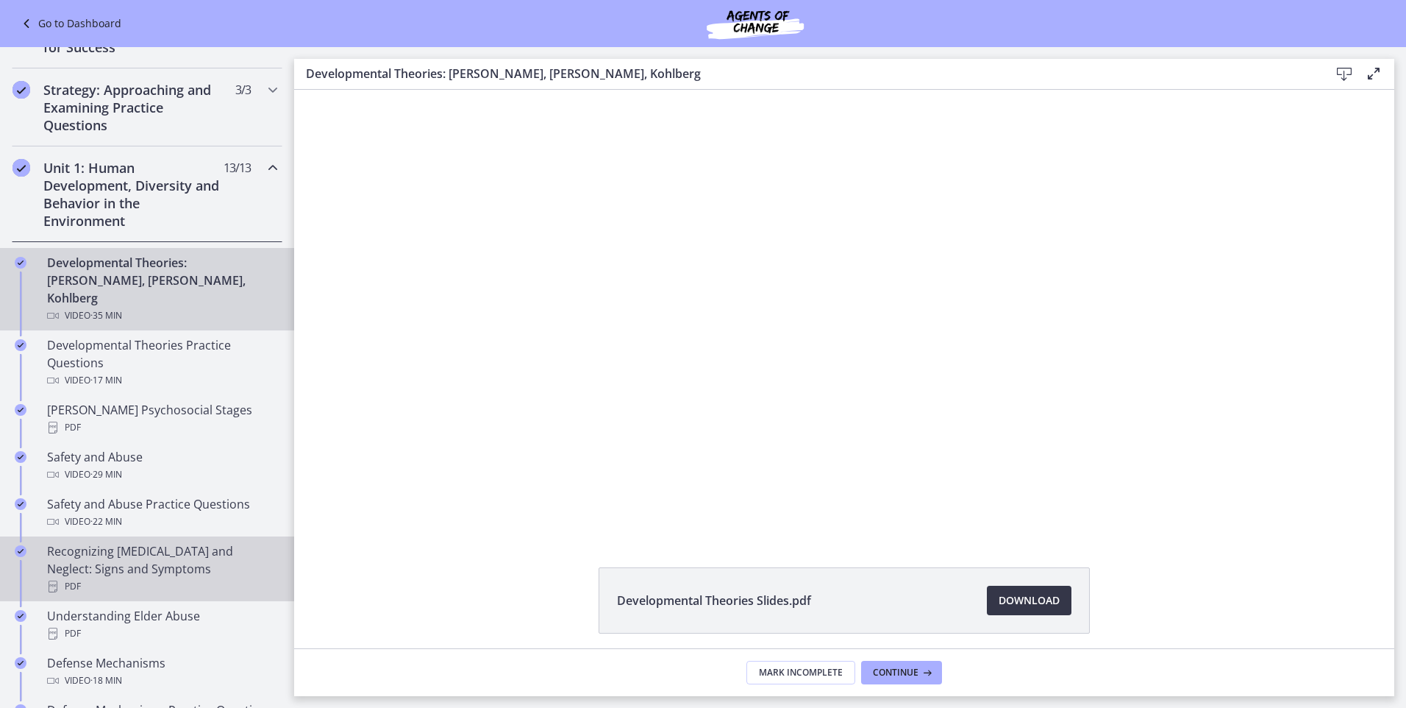
scroll to position [0, 0]
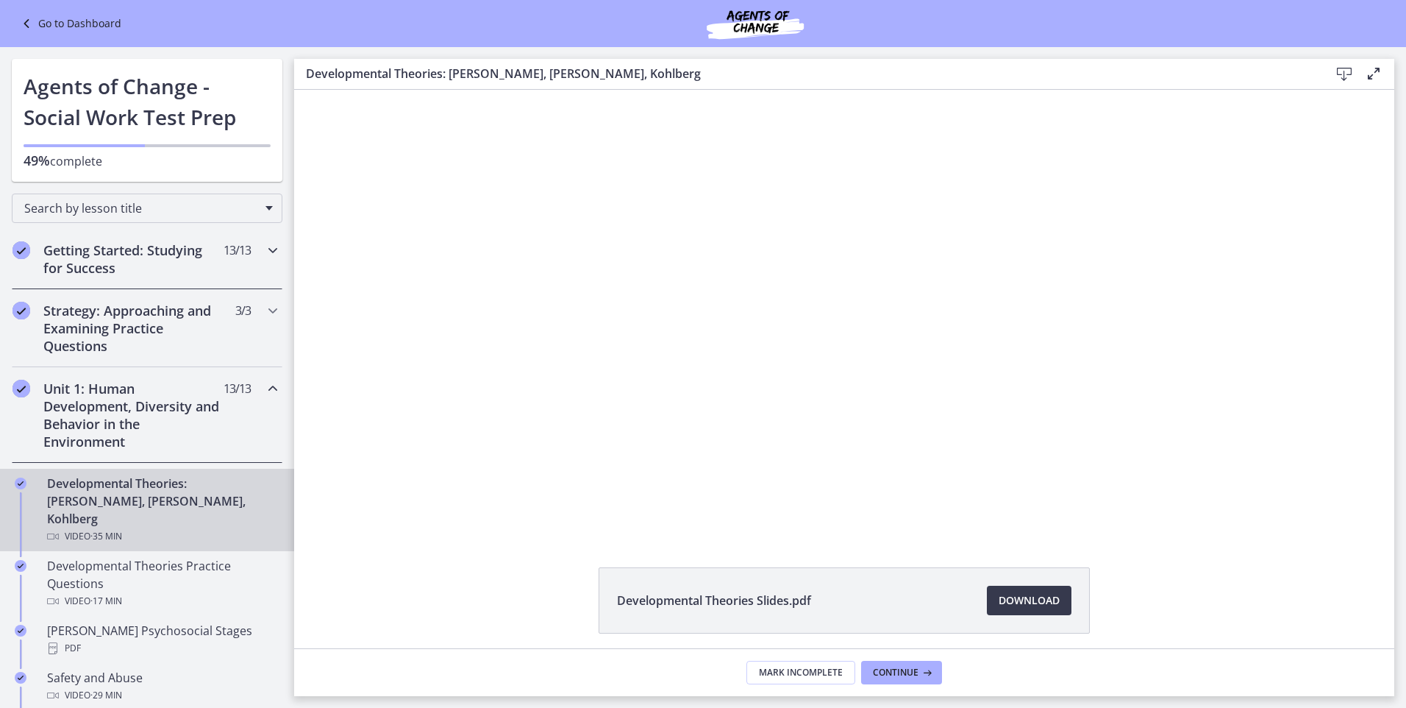
click at [264, 252] on icon "Chapters" at bounding box center [273, 250] width 18 height 18
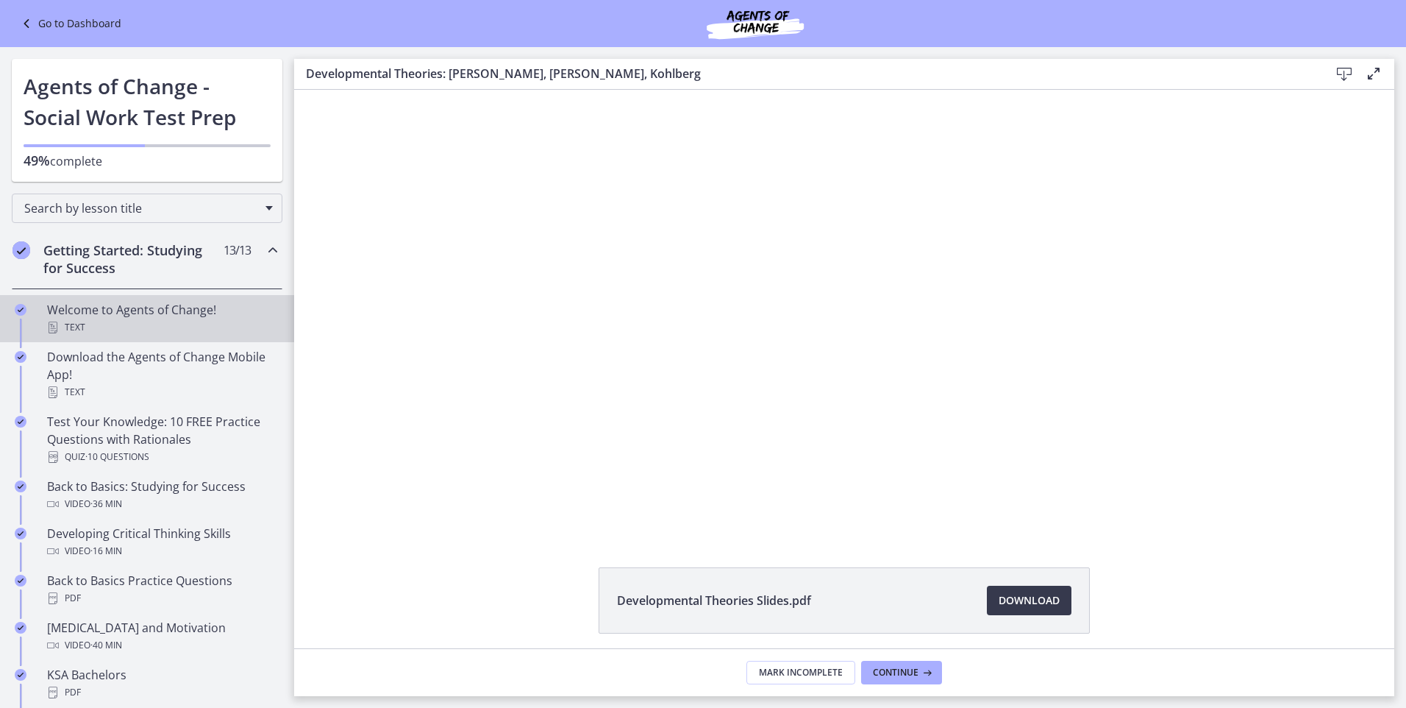
click at [118, 310] on div "Welcome to Agents of Change! Text" at bounding box center [161, 318] width 229 height 35
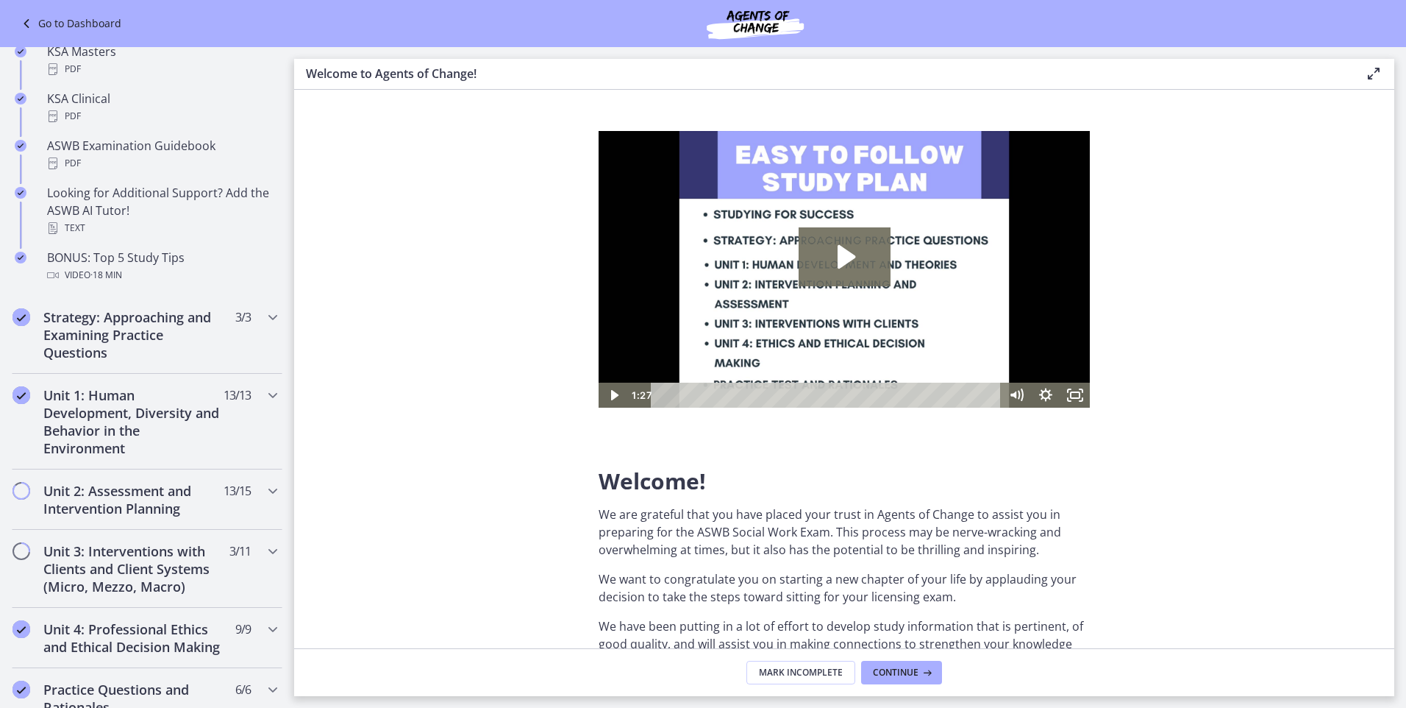
scroll to position [674, 0]
click at [123, 423] on h2 "Unit 1: Human Development, Diversity and Behavior in the Environment" at bounding box center [132, 417] width 179 height 71
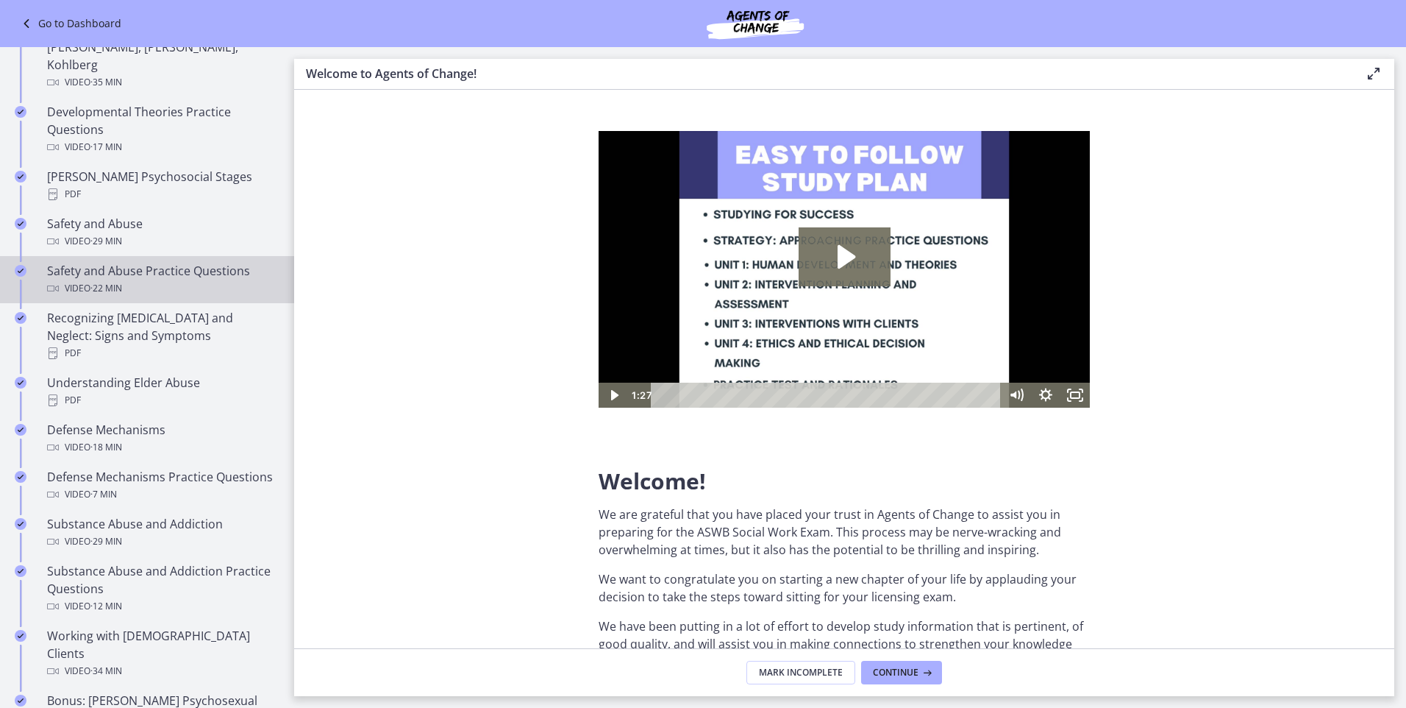
scroll to position [380, 0]
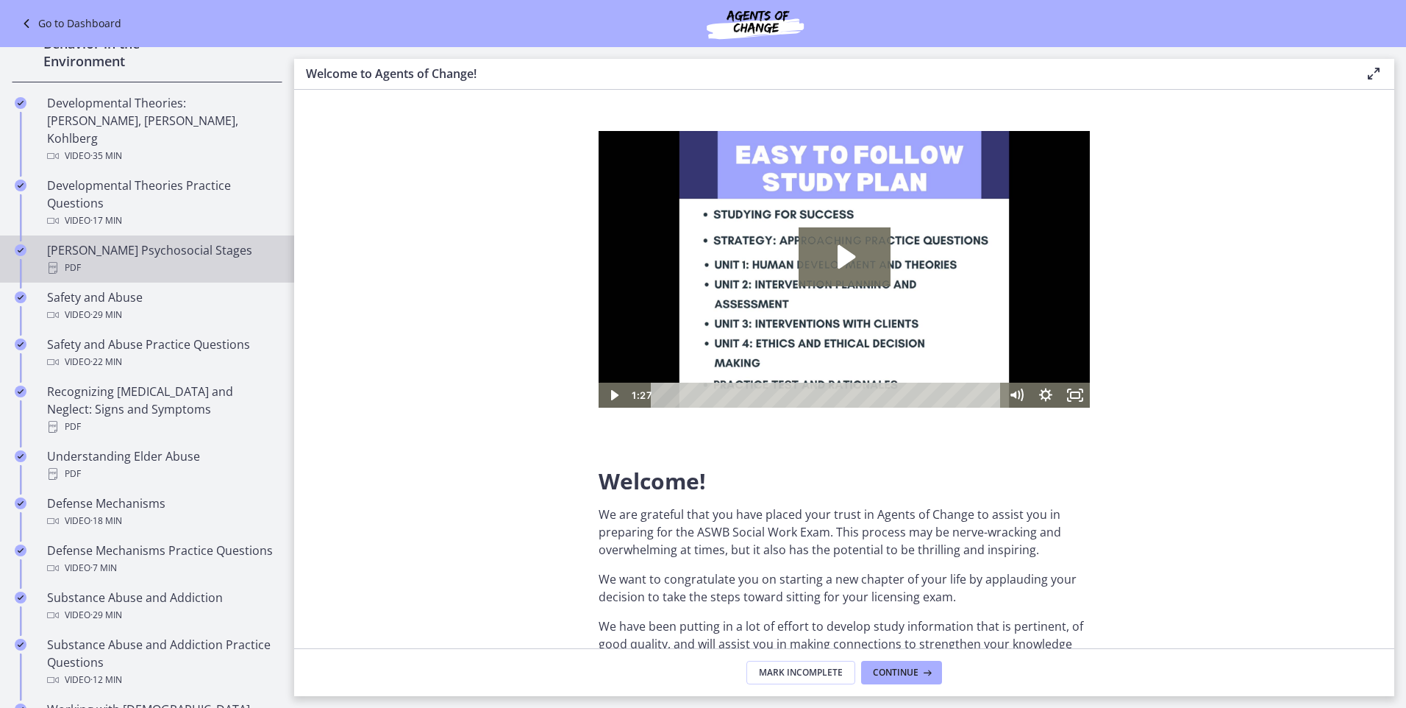
click at [100, 259] on div "PDF" at bounding box center [161, 268] width 229 height 18
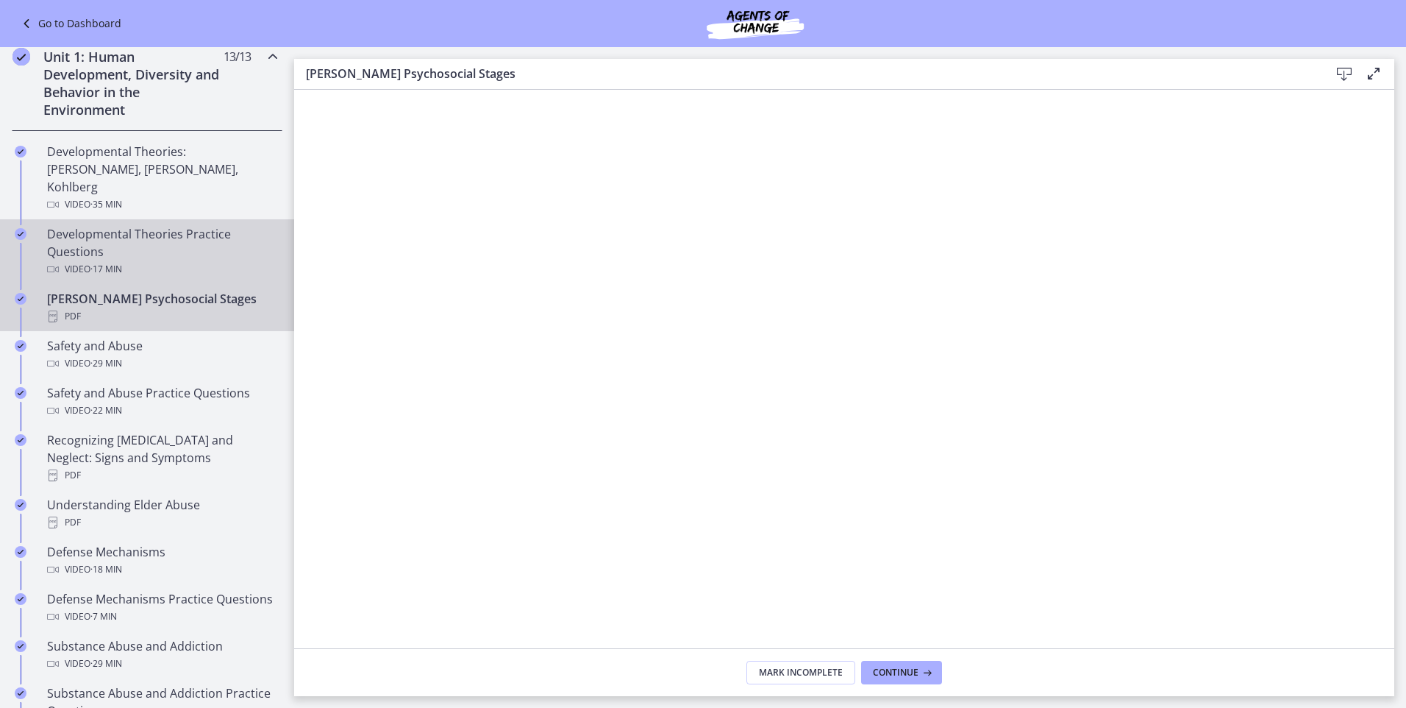
scroll to position [307, 0]
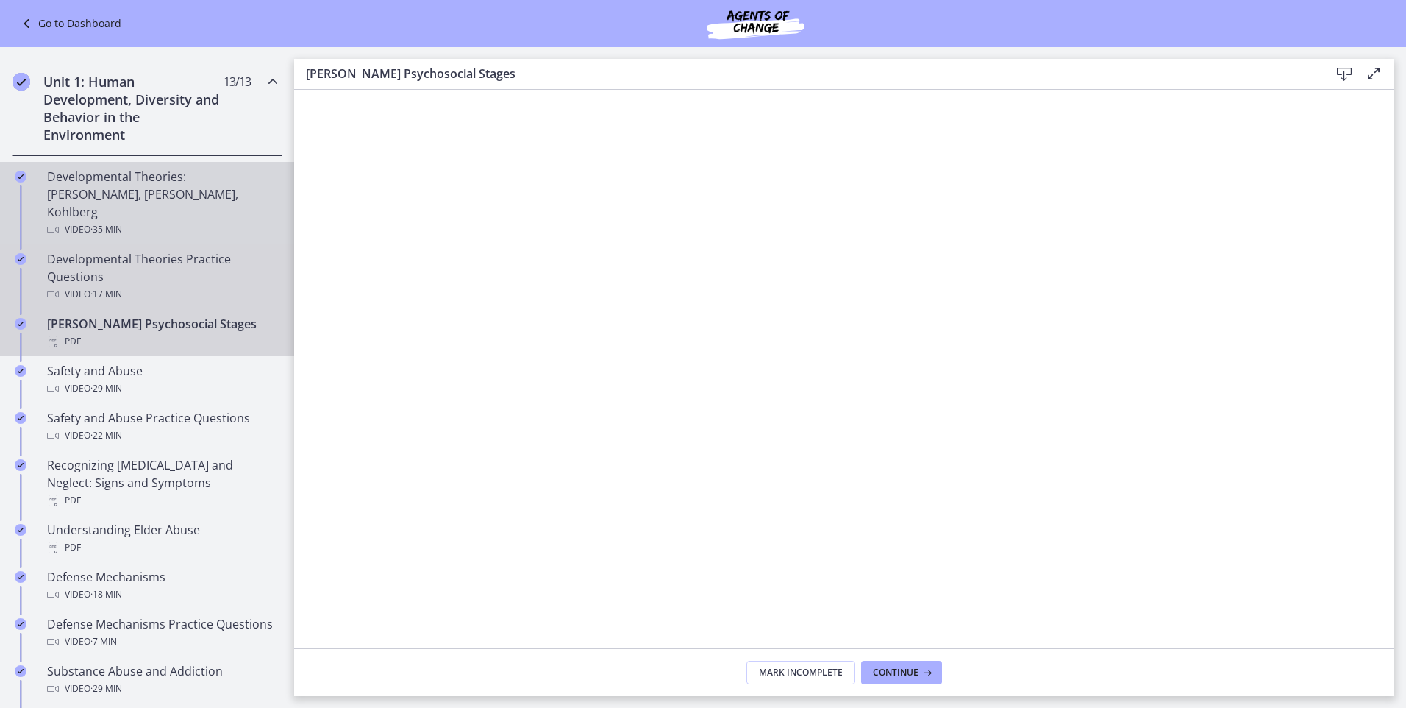
click at [97, 194] on div "Developmental Theories: Erikson, Piaget, Kohlberg Video · 35 min" at bounding box center [161, 203] width 229 height 71
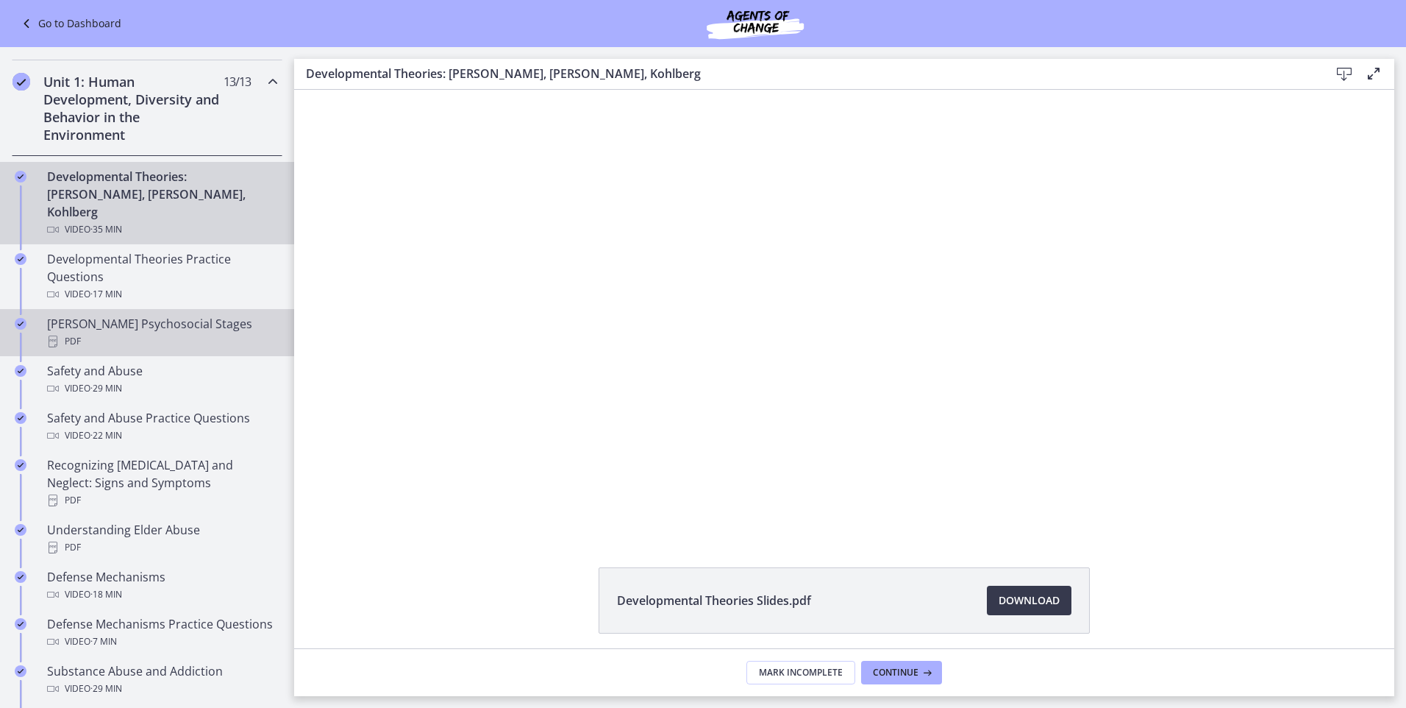
click at [100, 315] on div "Erikson's Psychosocial Stages PDF" at bounding box center [161, 332] width 229 height 35
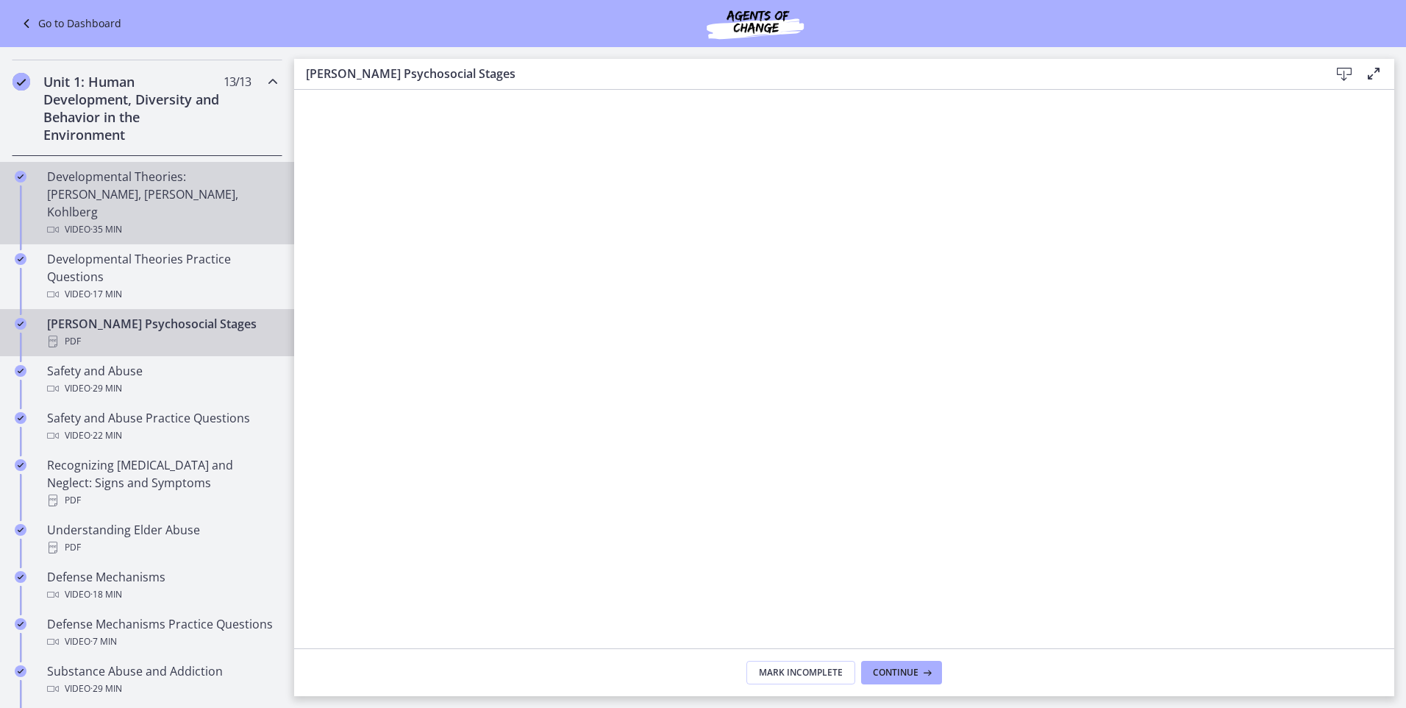
click at [99, 221] on span "· 35 min" at bounding box center [106, 230] width 32 height 18
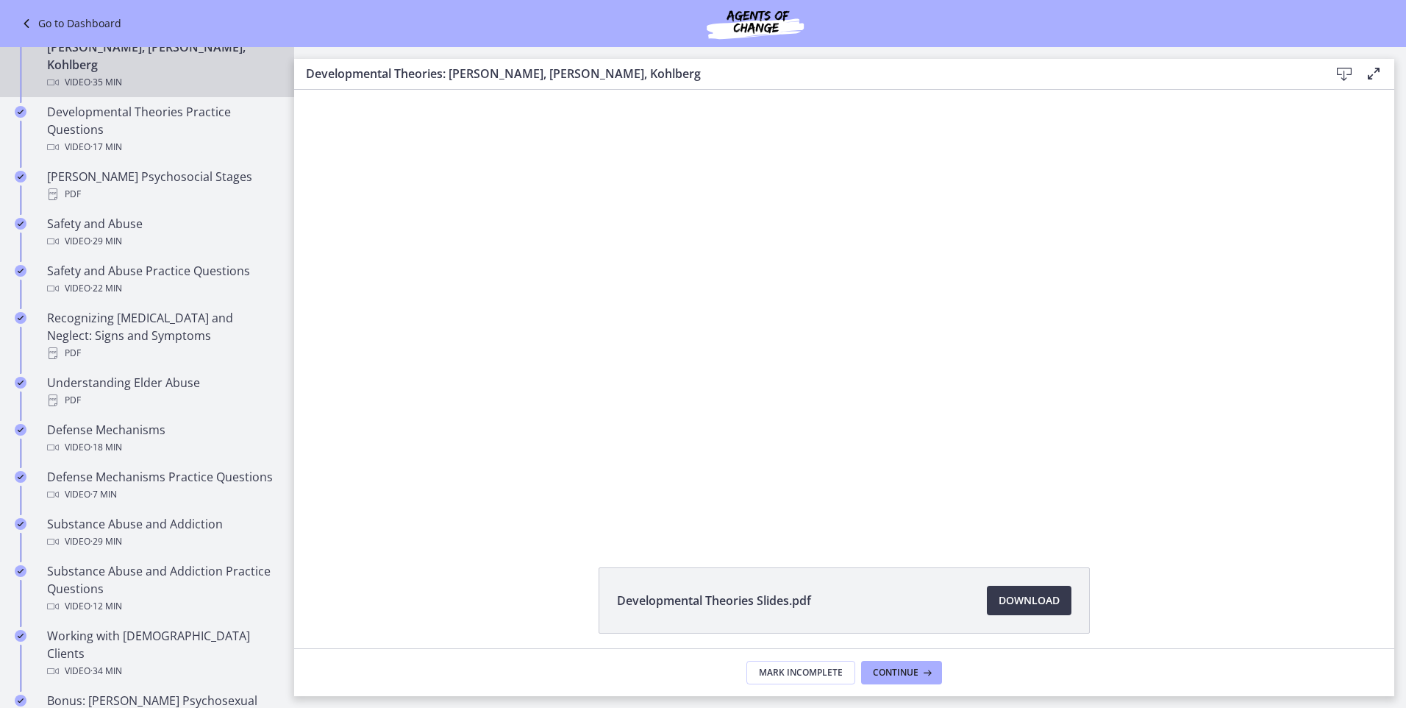
scroll to position [527, 0]
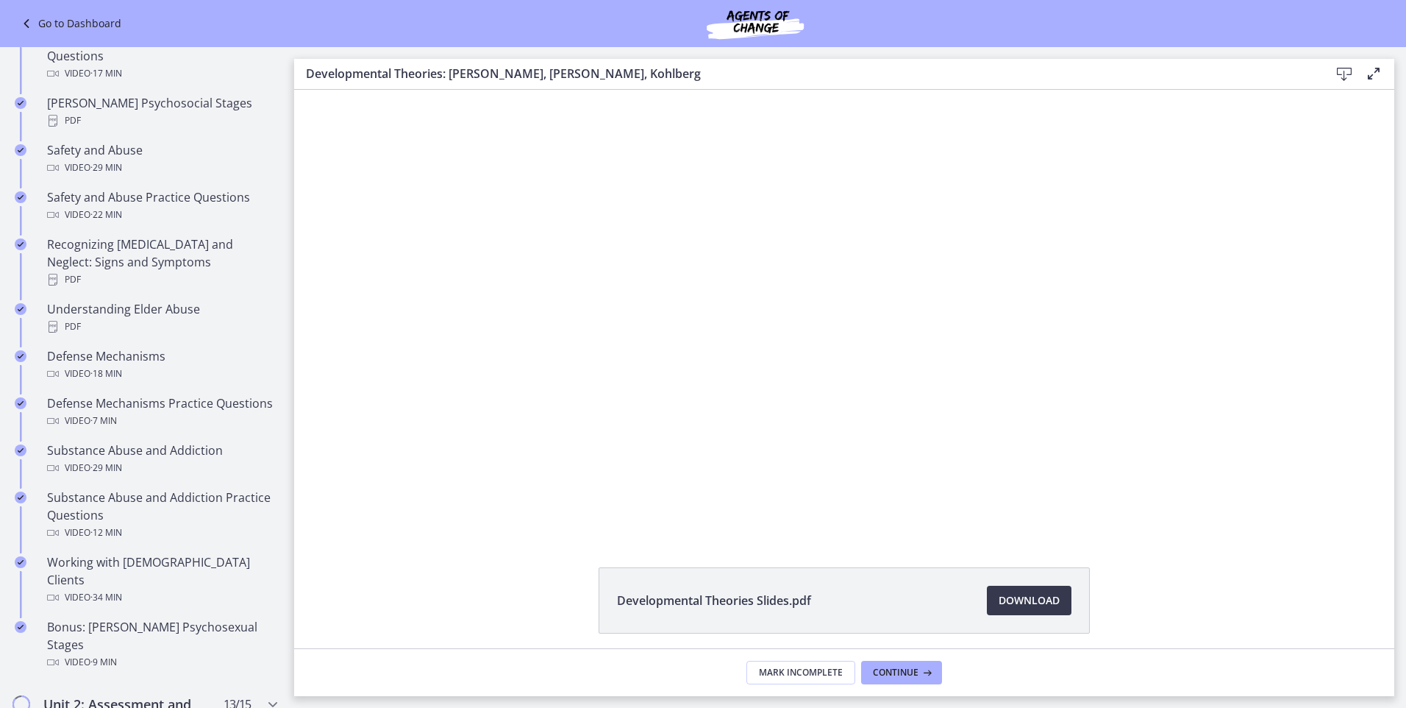
click at [1370, 79] on icon at bounding box center [1374, 74] width 18 height 18
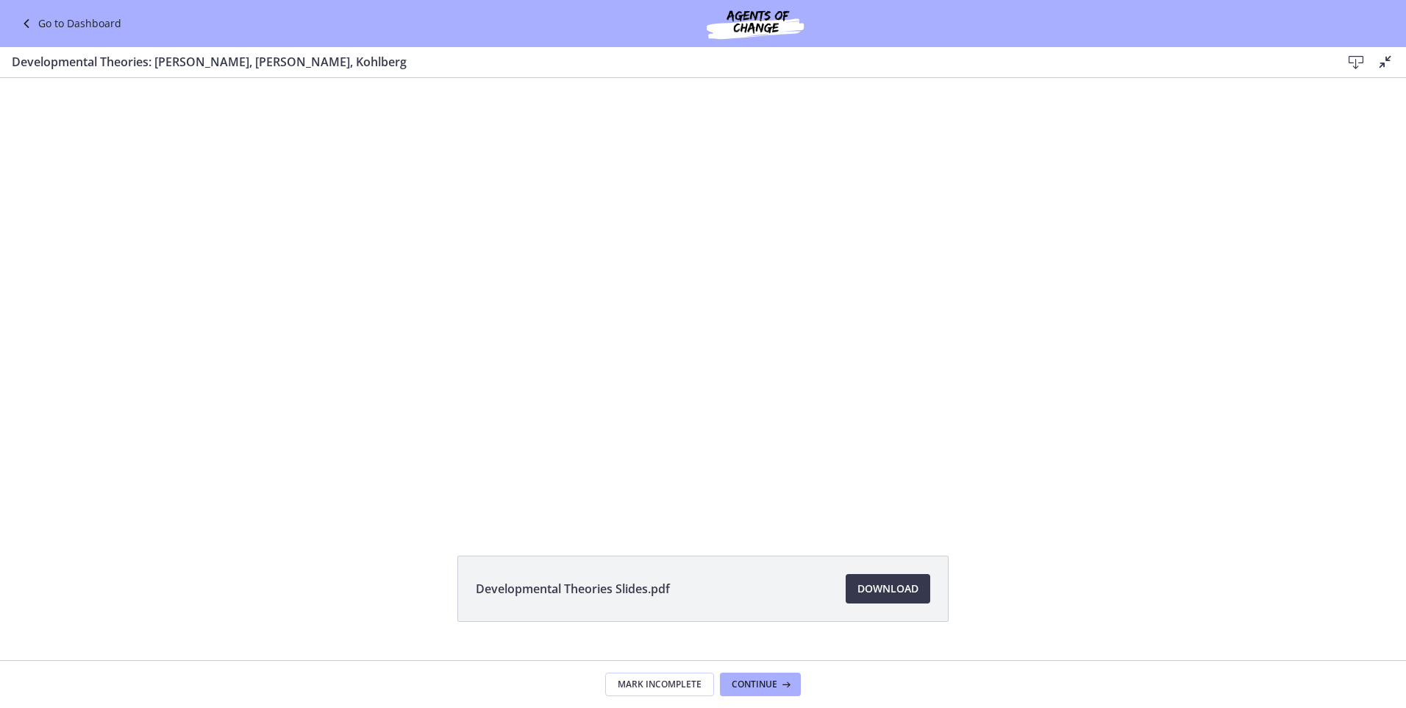
click at [1356, 63] on icon at bounding box center [1357, 63] width 18 height 18
click at [1354, 58] on icon at bounding box center [1357, 63] width 18 height 18
click at [1193, 499] on div "Click for sound @keyframes VOLUME_SMALL_WAVE_FLASH { 0% { opacity: 0; } 33% { o…" at bounding box center [703, 300] width 1406 height 444
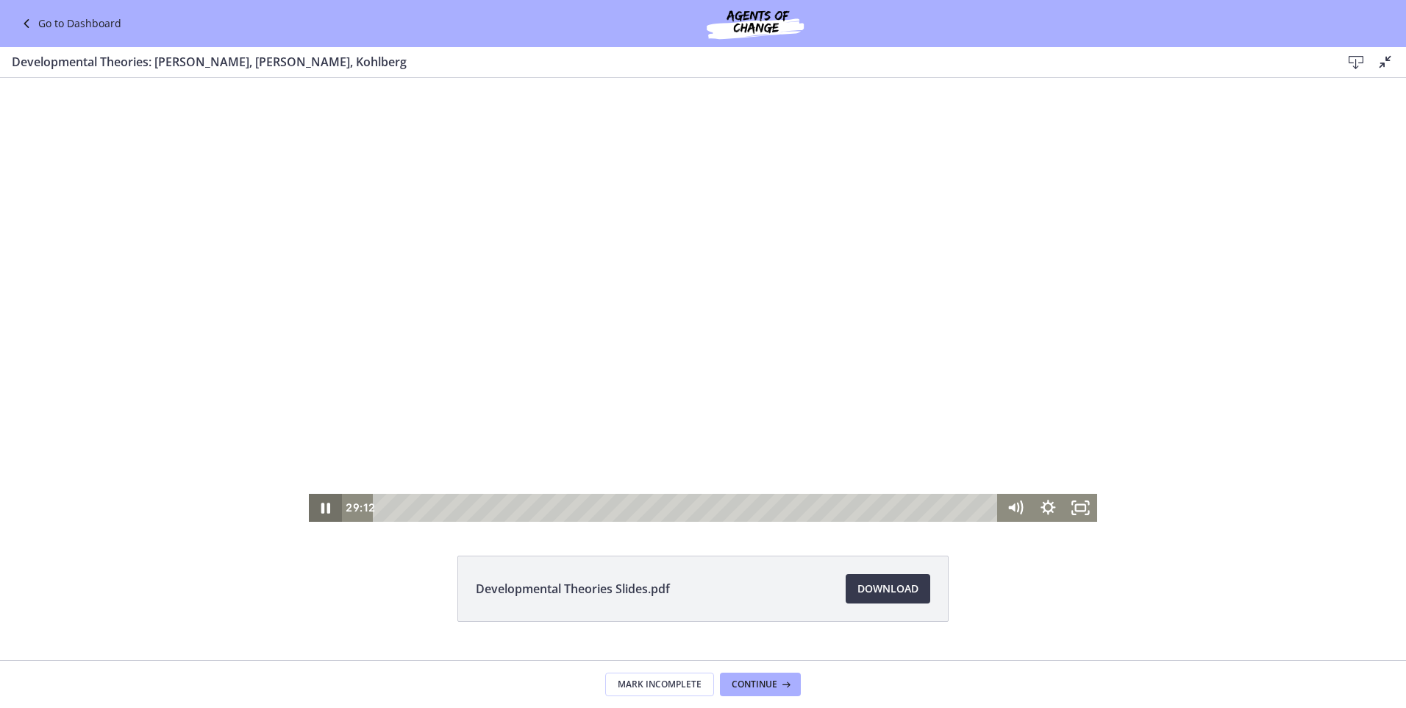
click at [321, 505] on icon "Pause" at bounding box center [325, 507] width 9 height 11
click at [316, 502] on icon "Play Video" at bounding box center [327, 508] width 40 height 34
click at [92, 24] on link "Go to Dashboard" at bounding box center [70, 24] width 104 height 18
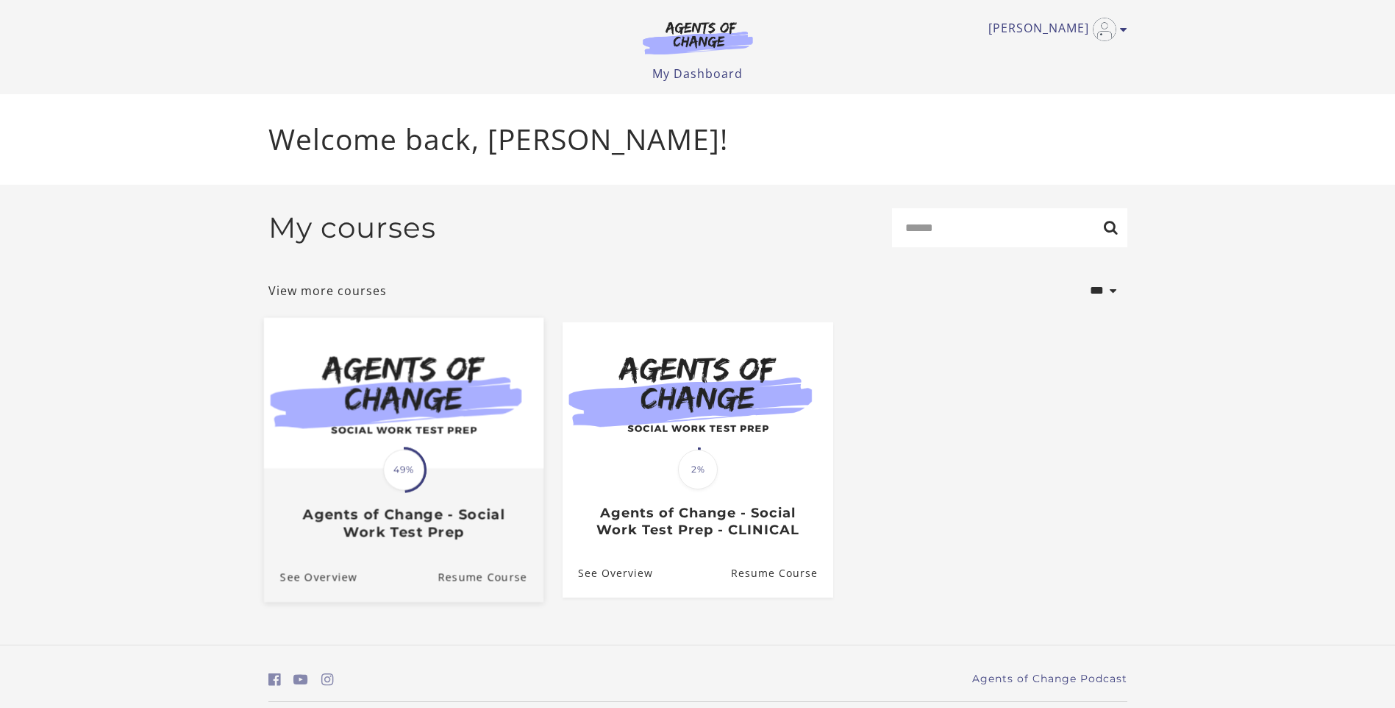
click at [394, 473] on span "49%" at bounding box center [403, 469] width 41 height 41
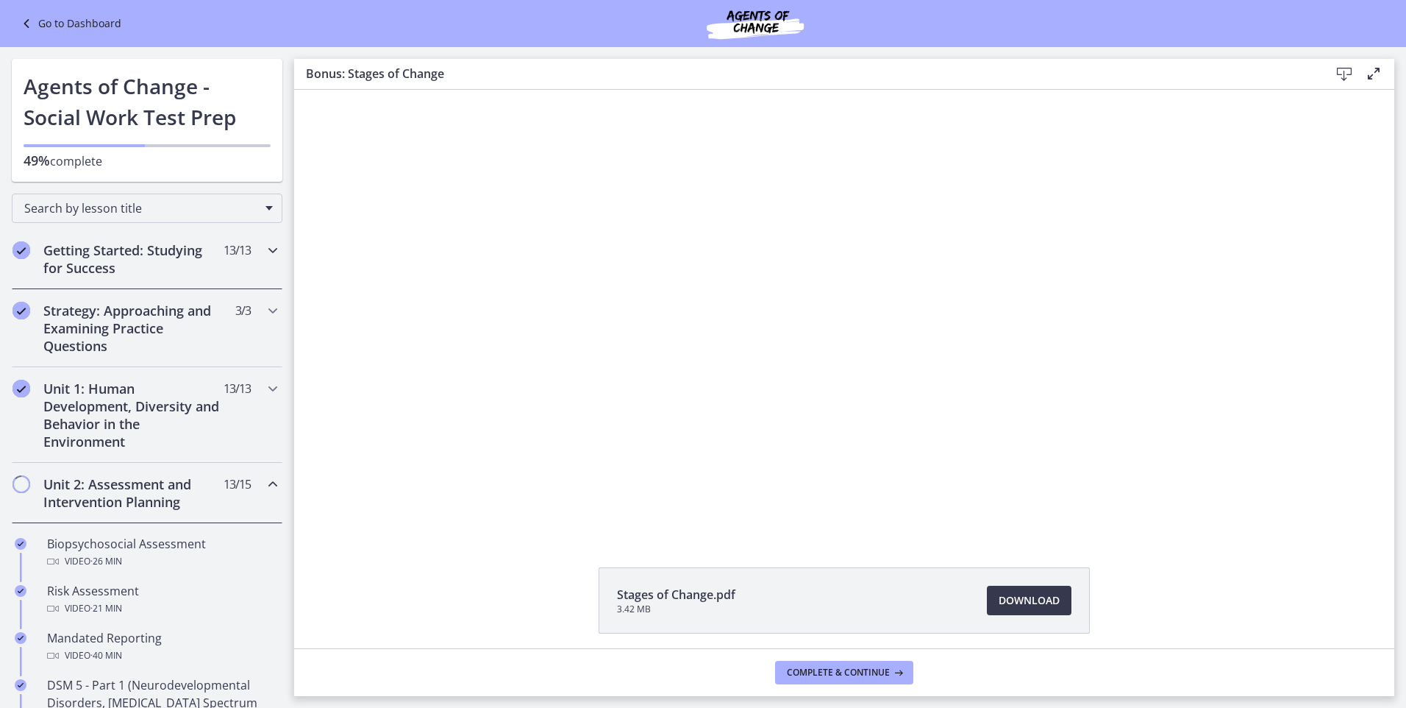
click at [102, 246] on h2 "Getting Started: Studying for Success" at bounding box center [132, 258] width 179 height 35
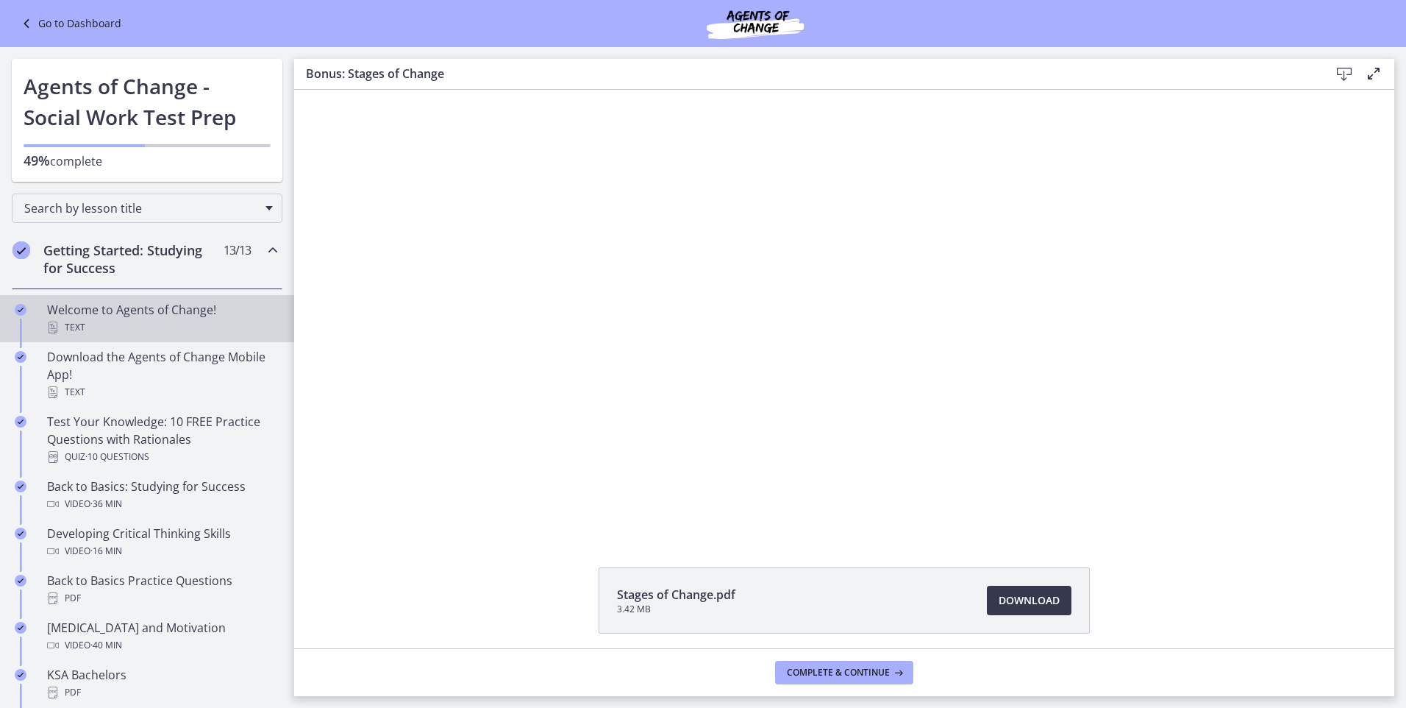
click at [102, 308] on div "Welcome to Agents of Change! Text" at bounding box center [161, 318] width 229 height 35
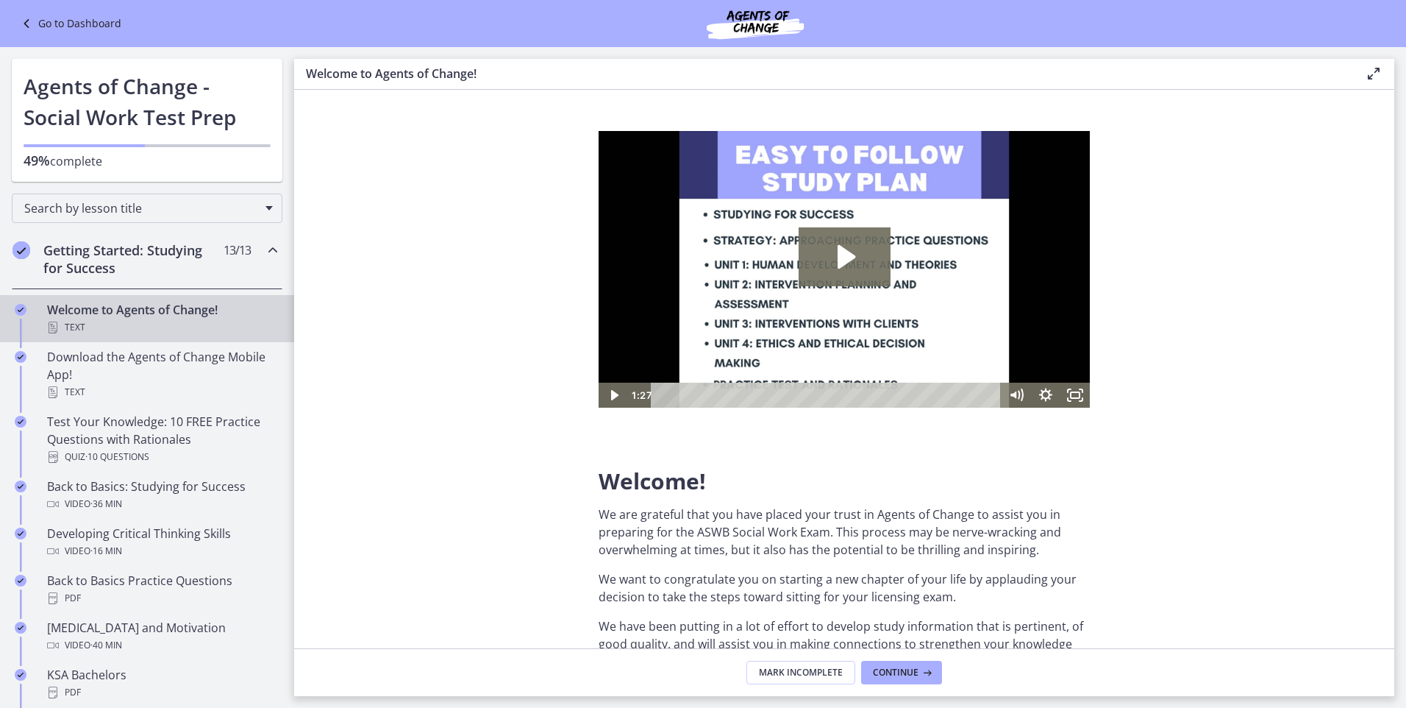
click at [1375, 69] on icon at bounding box center [1374, 74] width 18 height 18
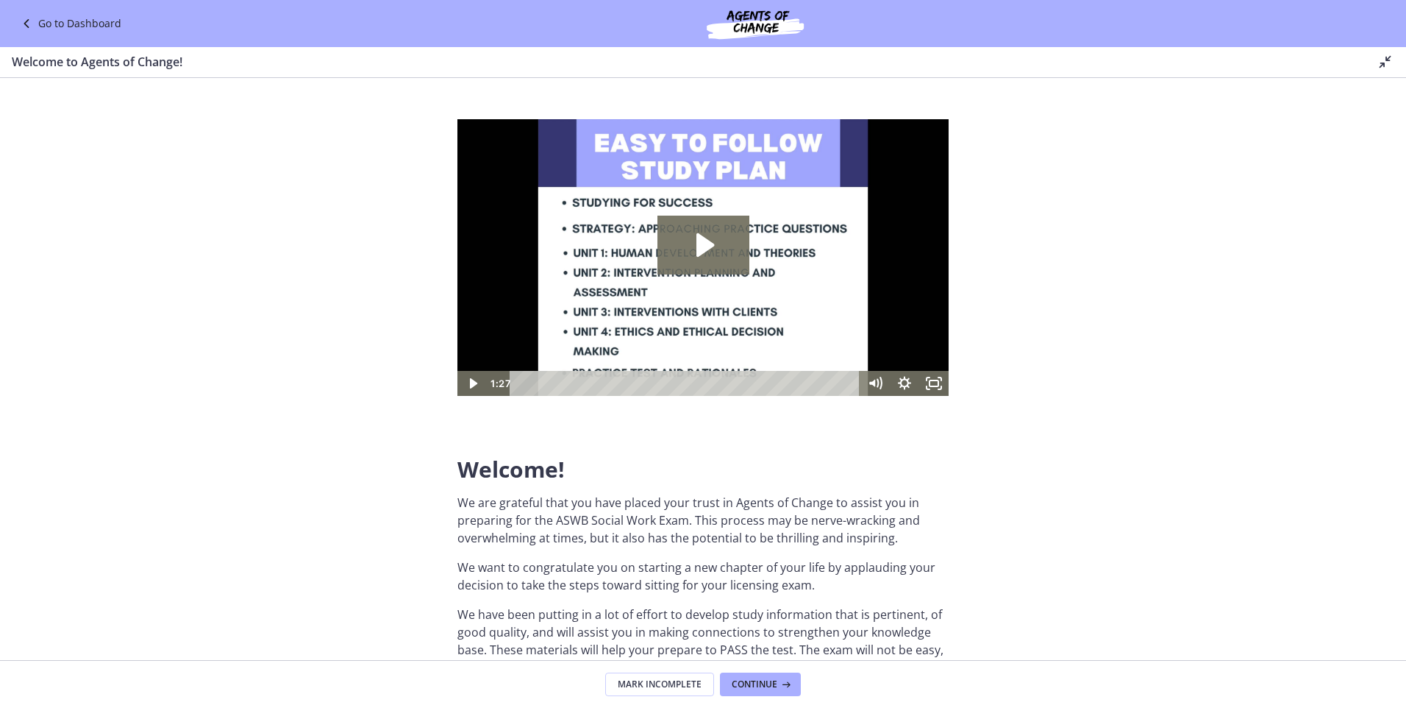
drag, startPoint x: 1237, startPoint y: 227, endPoint x: 76, endPoint y: 21, distance: 1179.5
click at [76, 21] on link "Go to Dashboard" at bounding box center [70, 24] width 104 height 18
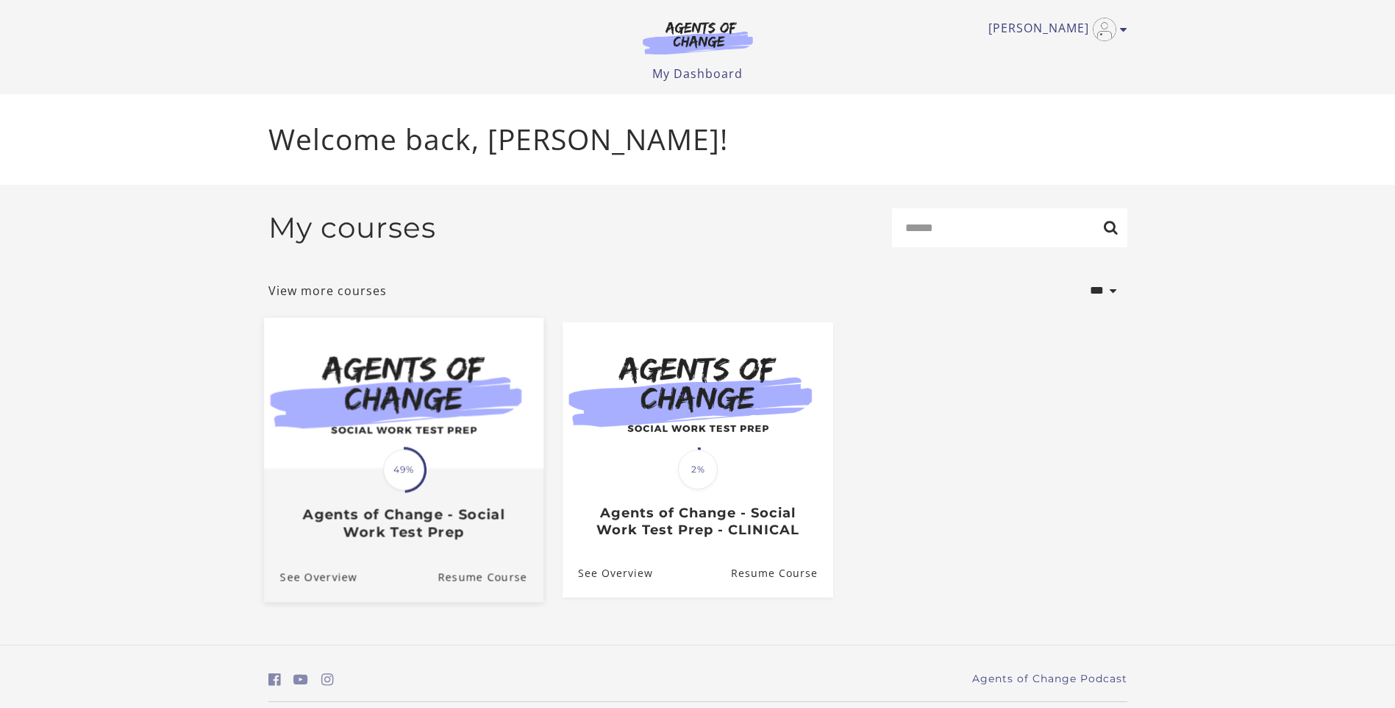
click at [406, 384] on img at bounding box center [403, 392] width 280 height 151
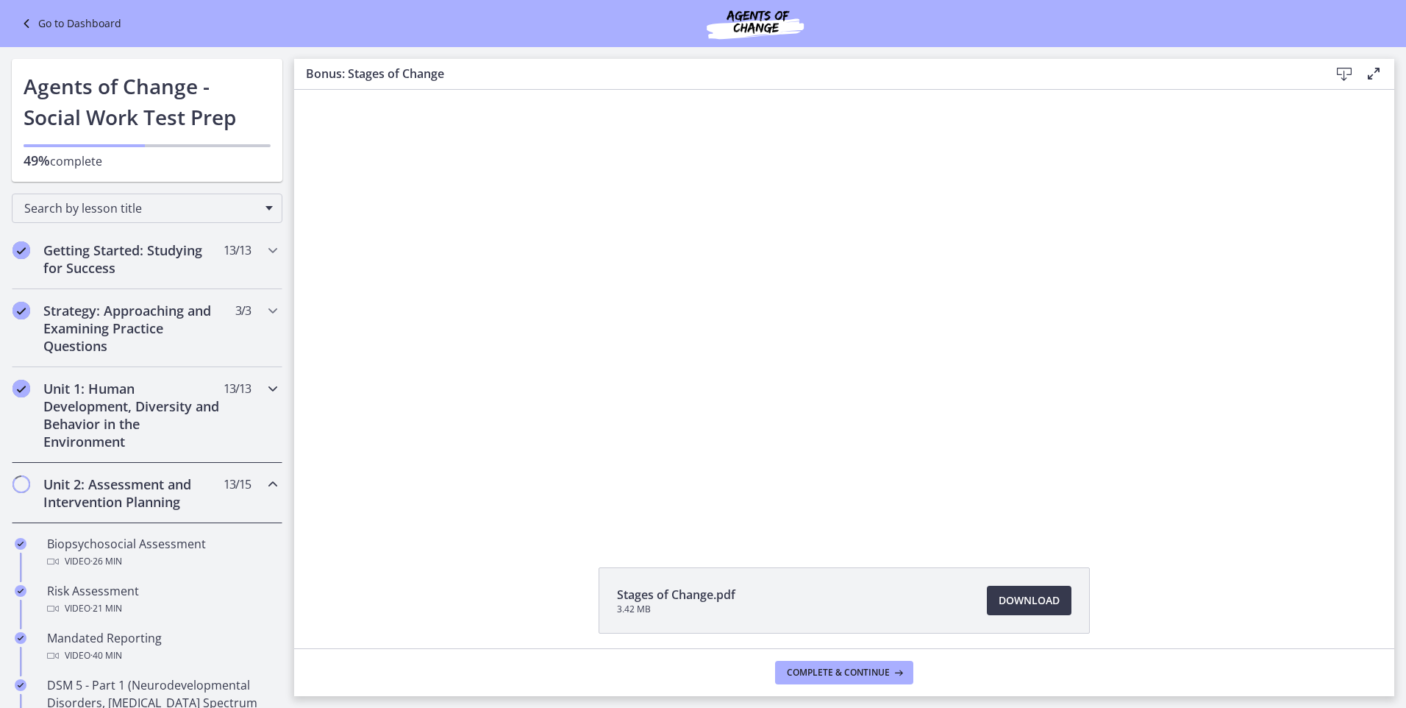
scroll to position [74, 0]
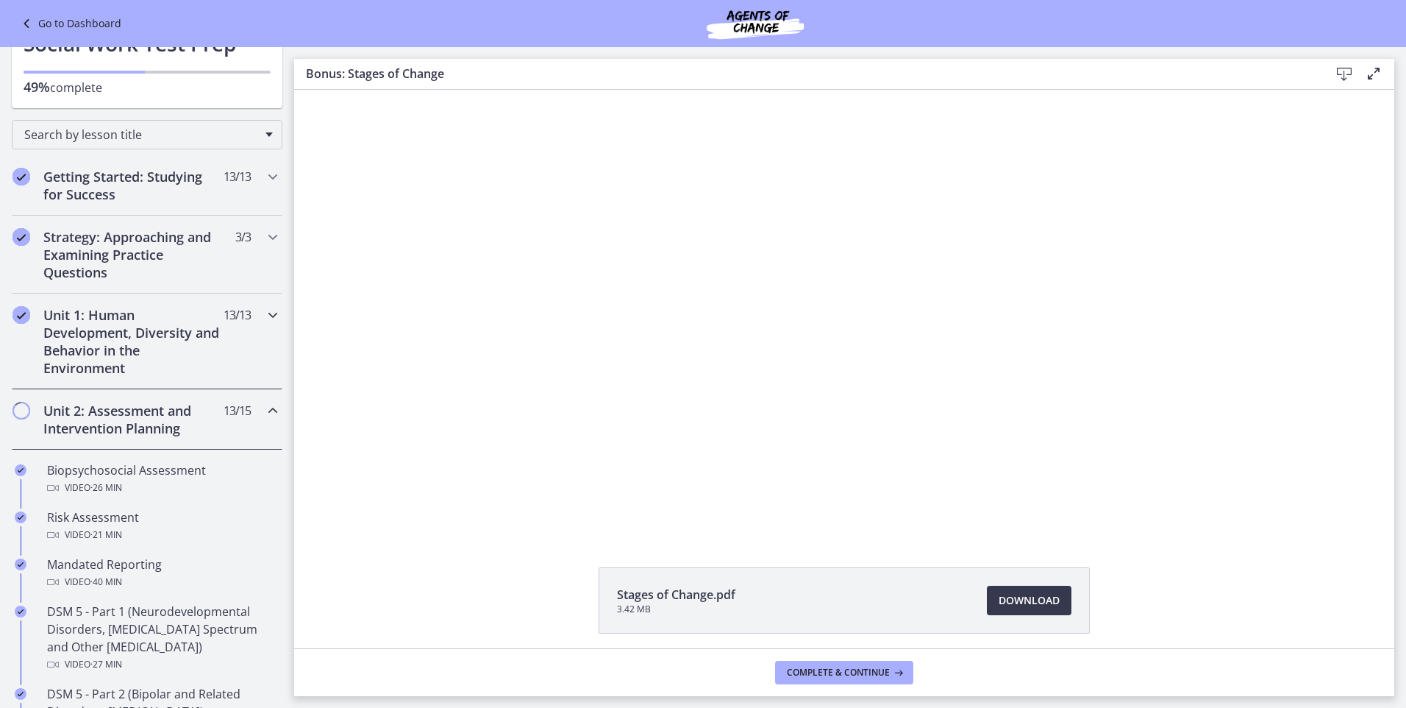
click at [102, 345] on h2 "Unit 1: Human Development, Diversity and Behavior in the Environment" at bounding box center [132, 341] width 179 height 71
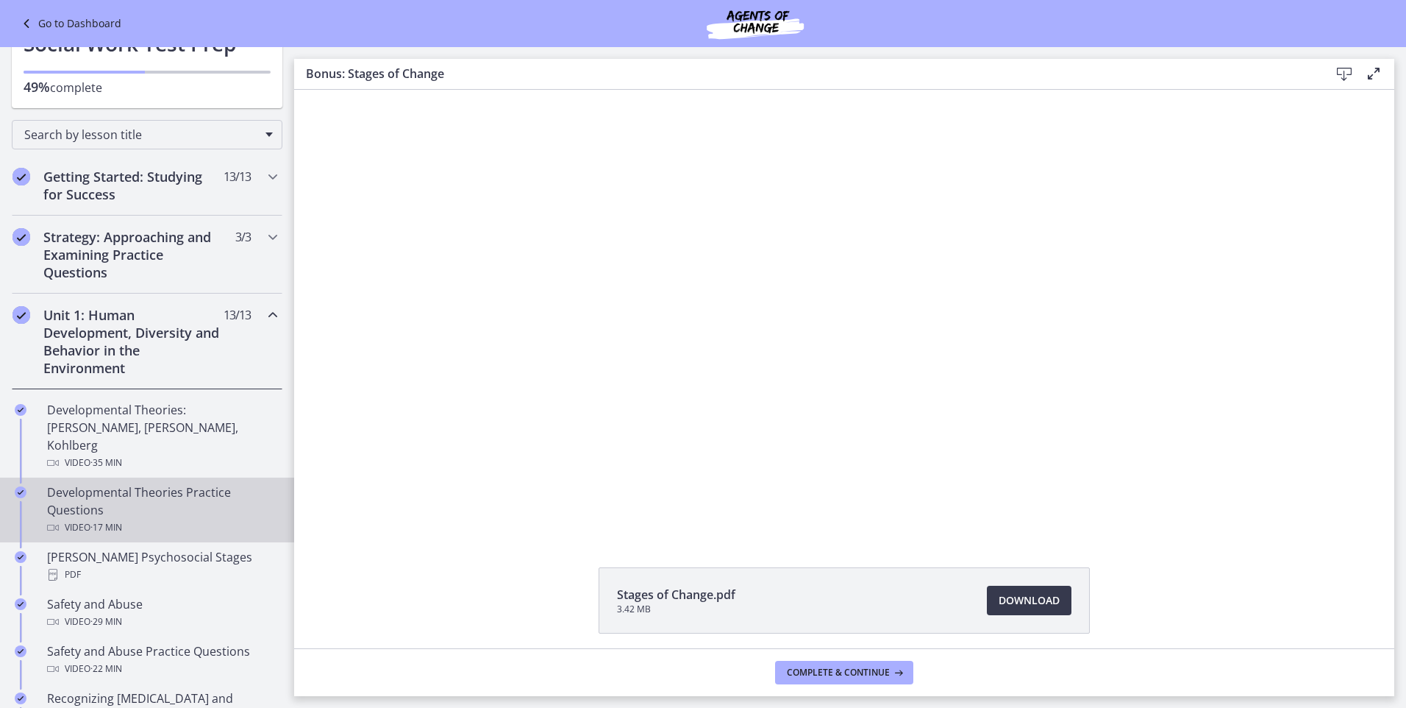
scroll to position [147, 0]
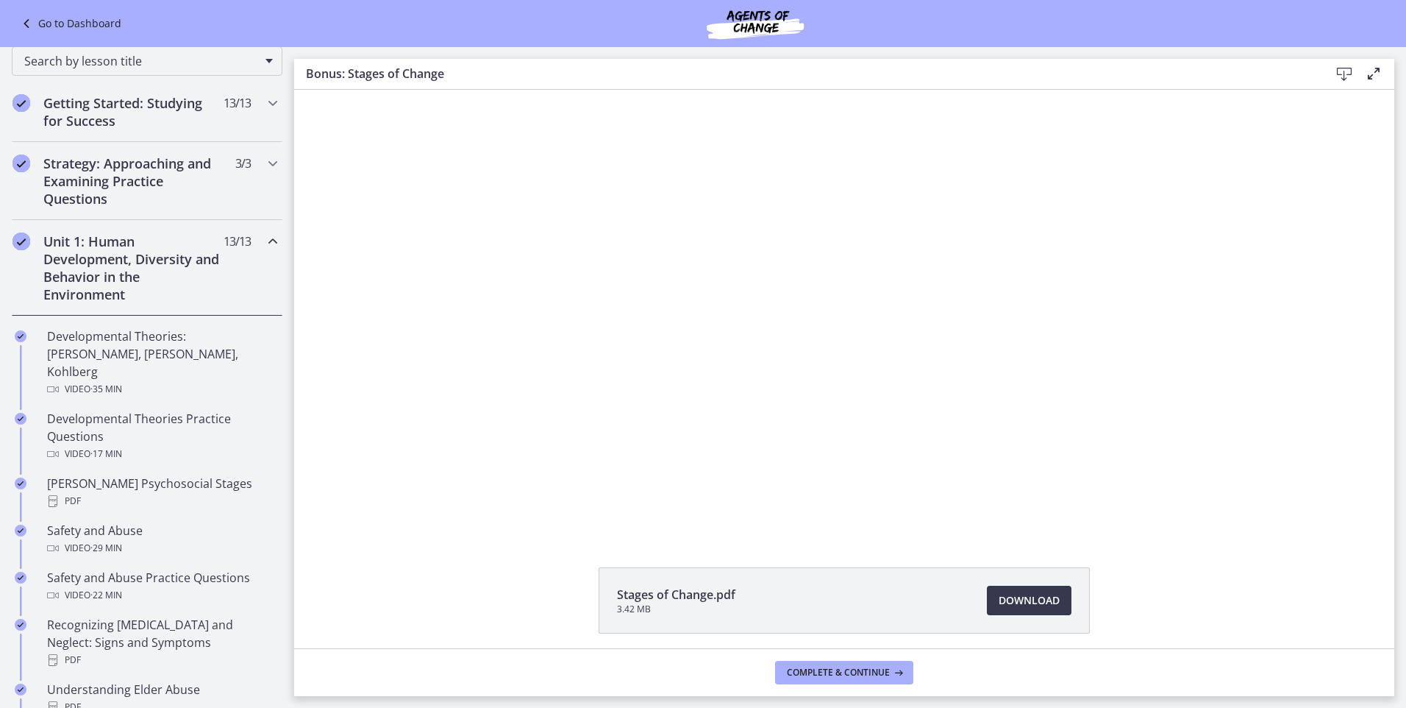
click at [265, 245] on icon "Chapters" at bounding box center [273, 241] width 18 height 18
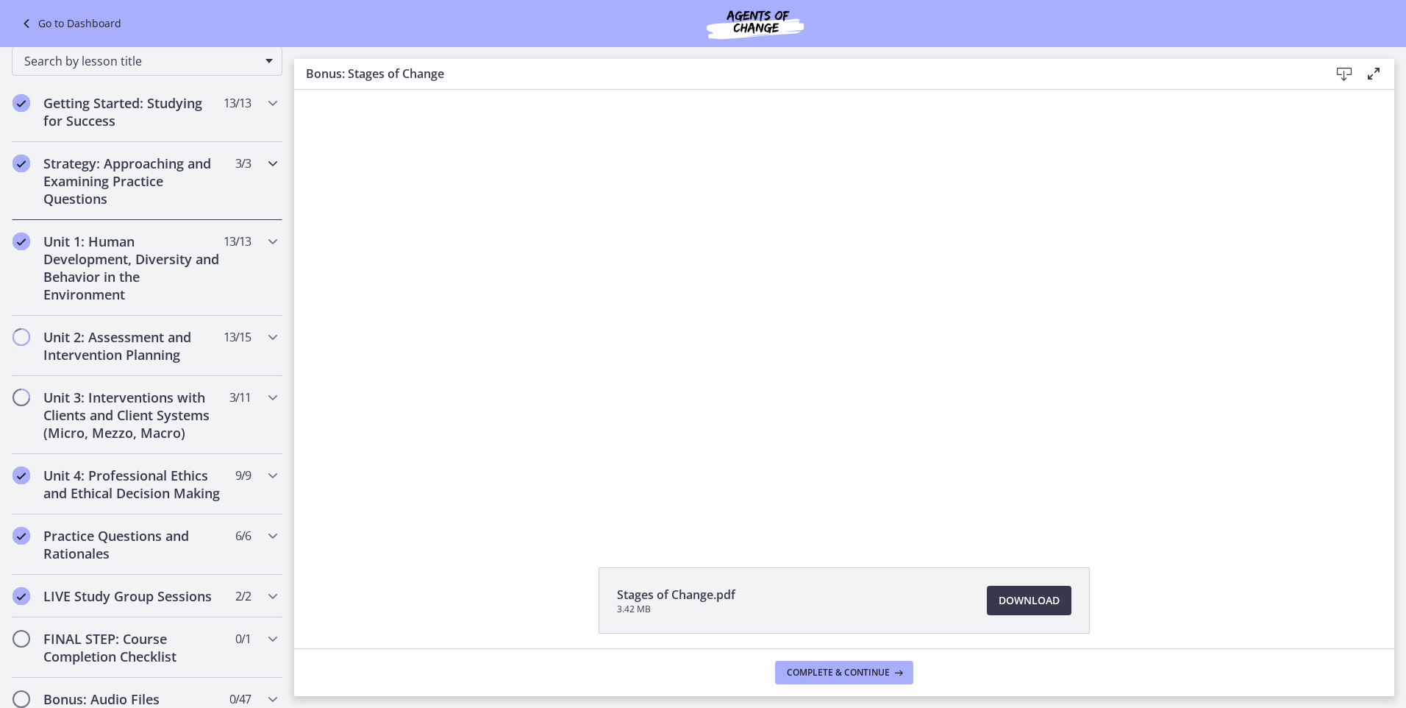
click at [142, 174] on h2 "Strategy: Approaching and Examining Practice Questions" at bounding box center [132, 180] width 179 height 53
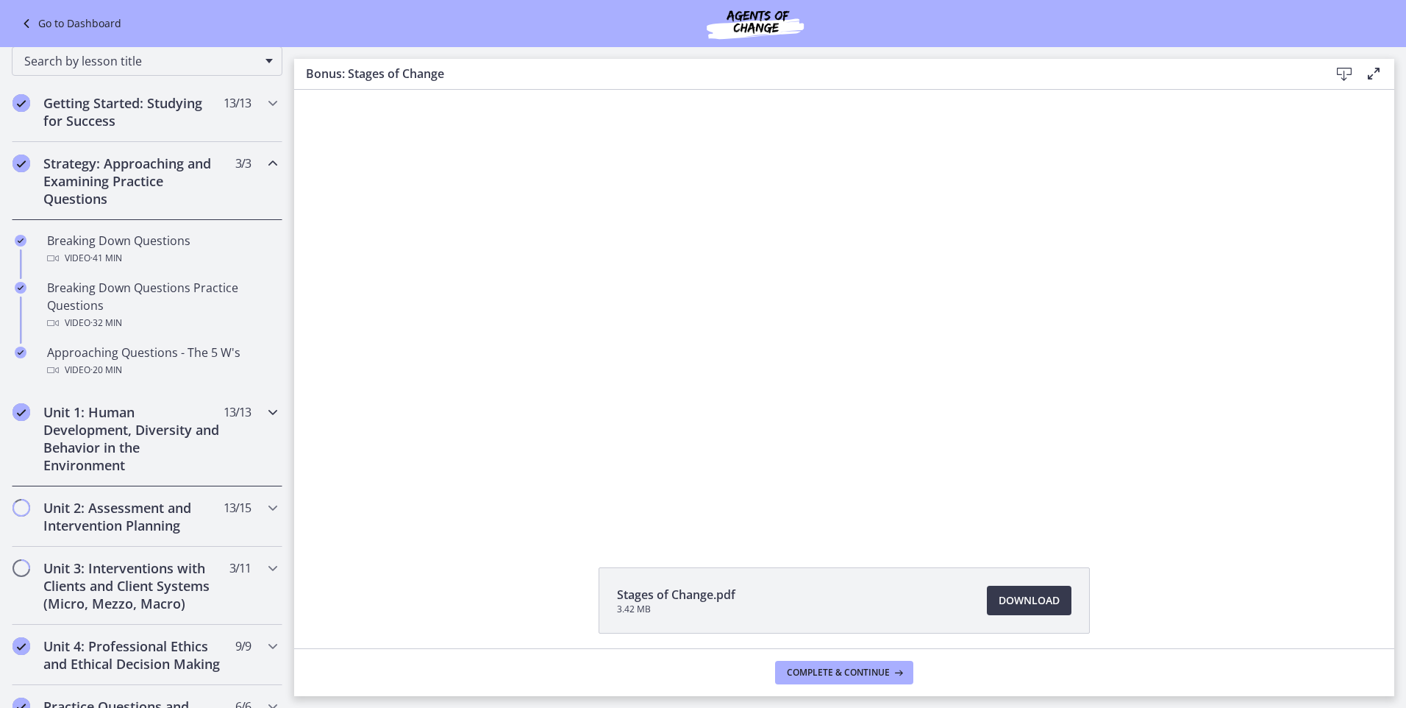
click at [264, 412] on icon "Chapters" at bounding box center [273, 412] width 18 height 18
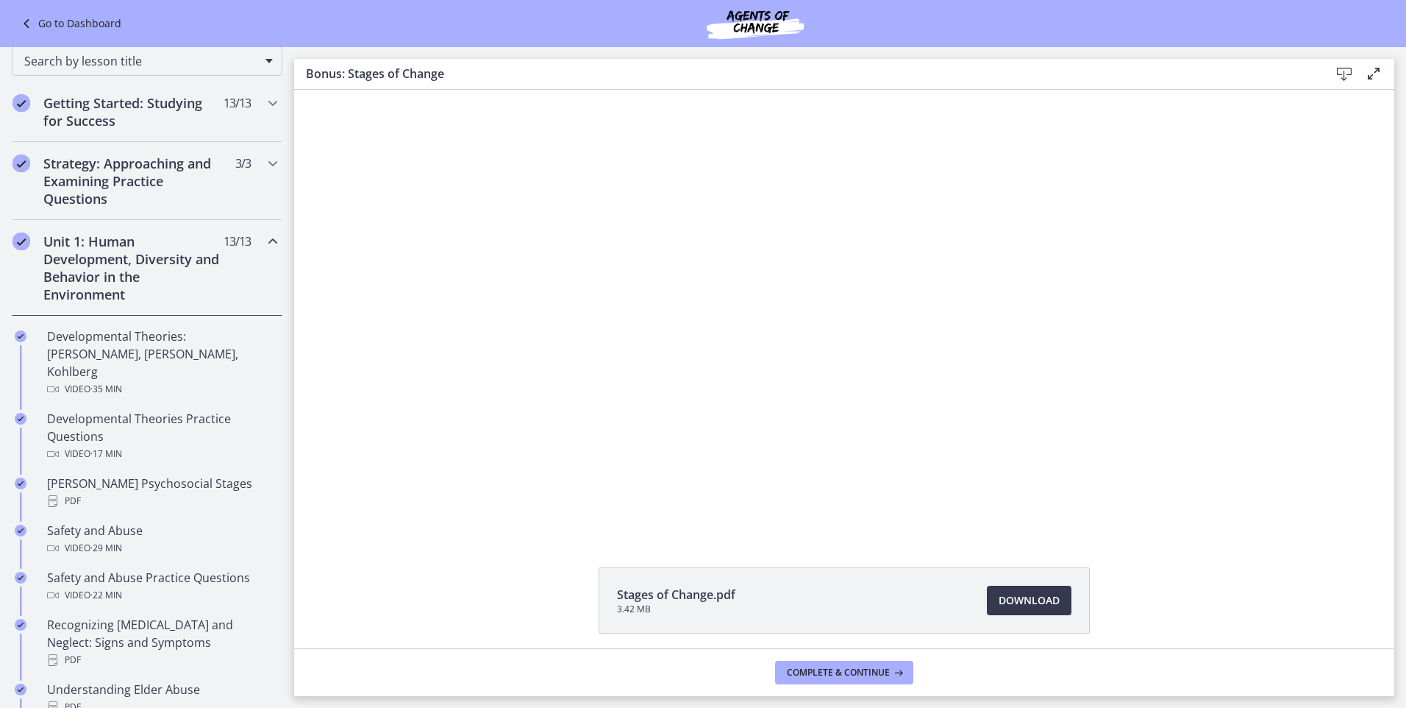
click at [264, 235] on icon "Chapters" at bounding box center [273, 241] width 18 height 18
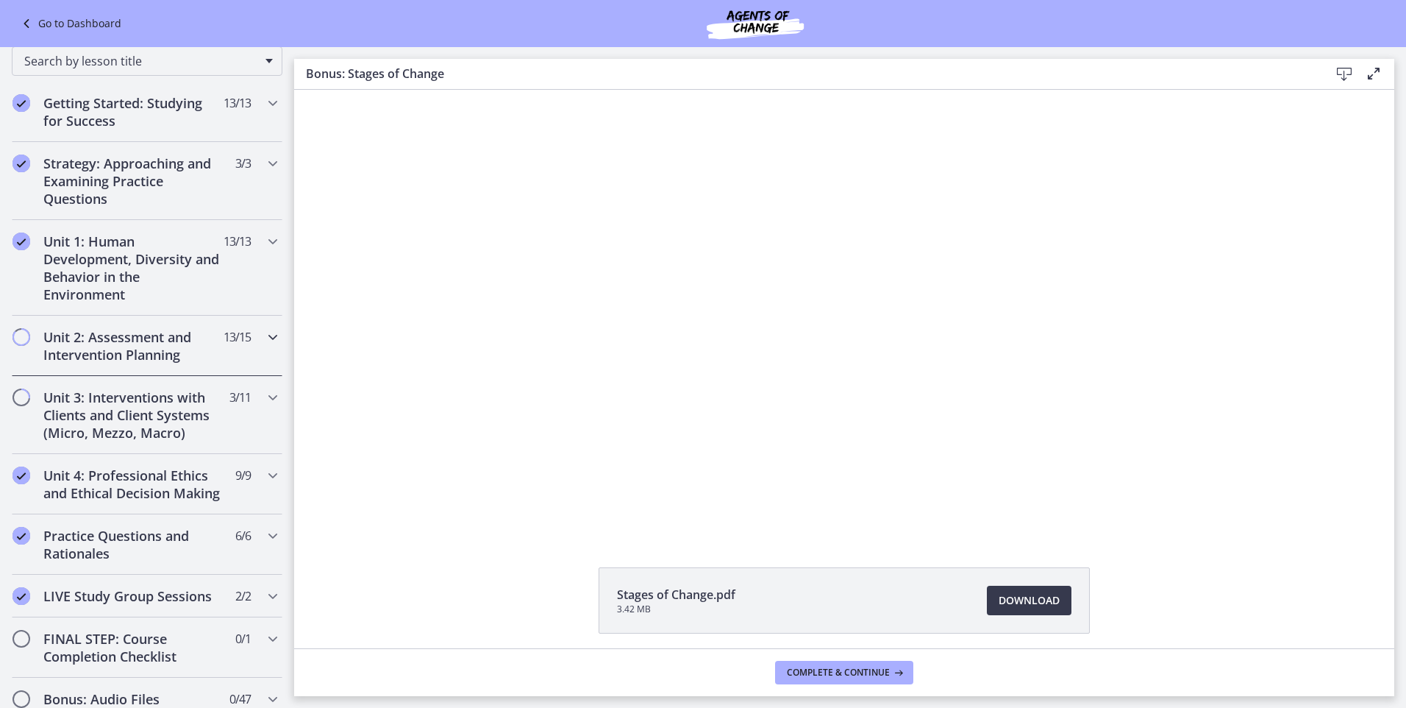
click at [126, 347] on h2 "Unit 2: Assessment and Intervention Planning" at bounding box center [132, 345] width 179 height 35
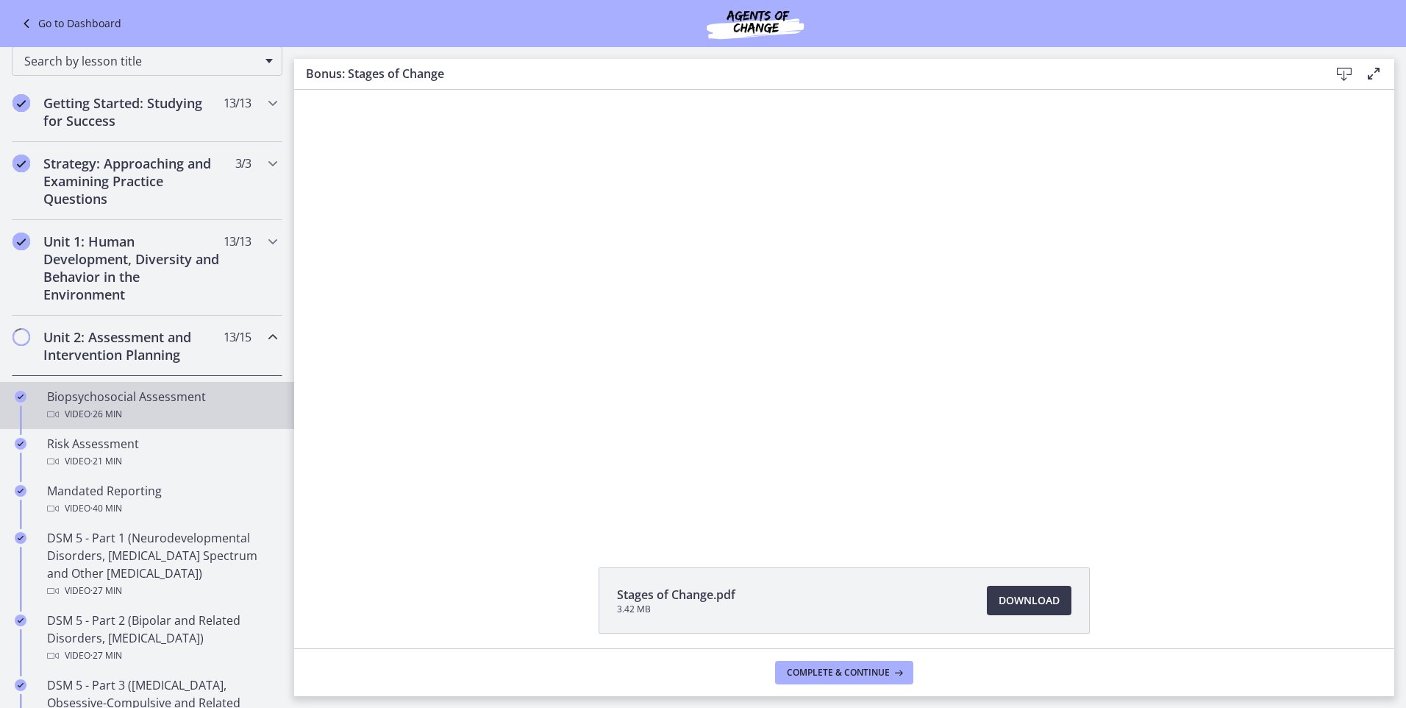
click at [121, 401] on div "Biopsychosocial Assessment Video · 26 min" at bounding box center [161, 405] width 229 height 35
click at [1342, 74] on icon at bounding box center [1345, 74] width 18 height 18
click at [1277, 345] on div "Click for sound @keyframes VOLUME_SMALL_WAVE_FLASH { 0% { opacity: 0; } 33% { o…" at bounding box center [844, 312] width 1100 height 444
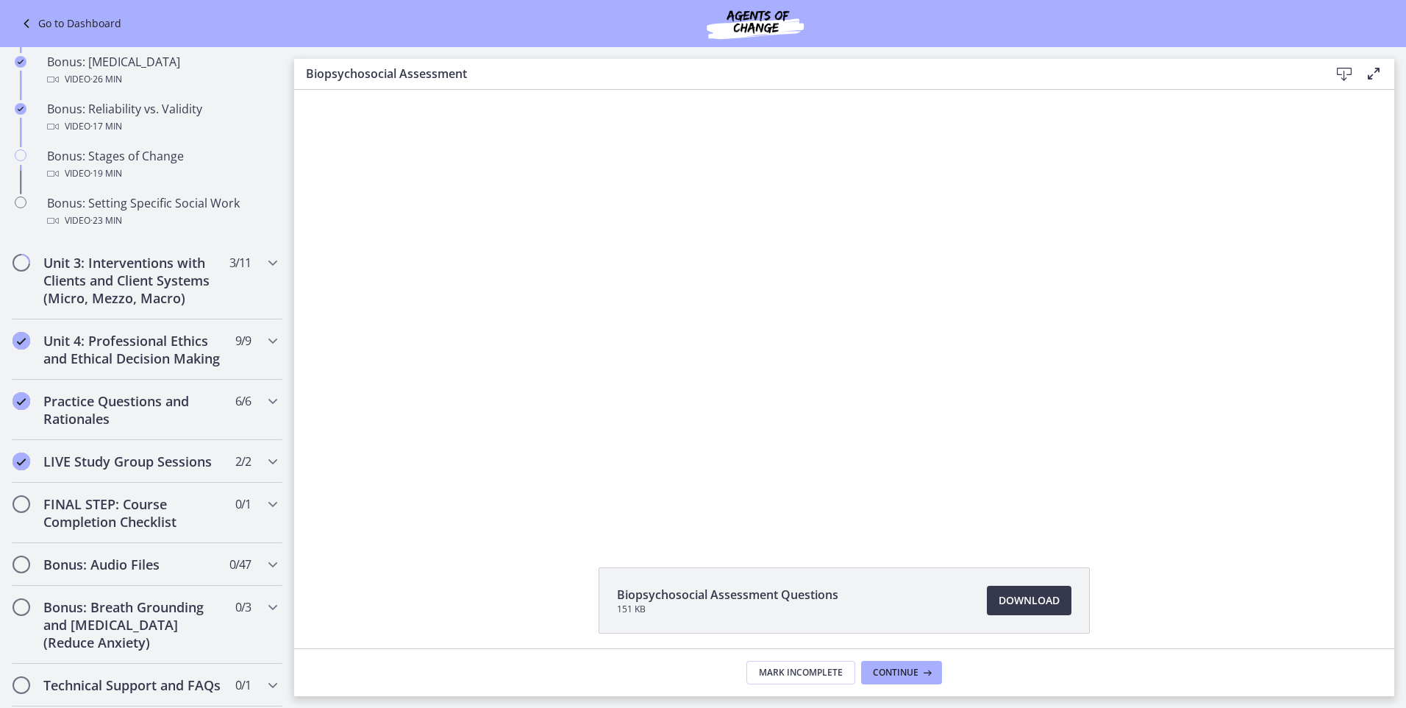
scroll to position [1177, 0]
click at [195, 266] on h2 "Unit 3: Interventions with Clients and Client Systems (Micro, Mezzo, Macro)" at bounding box center [132, 279] width 179 height 53
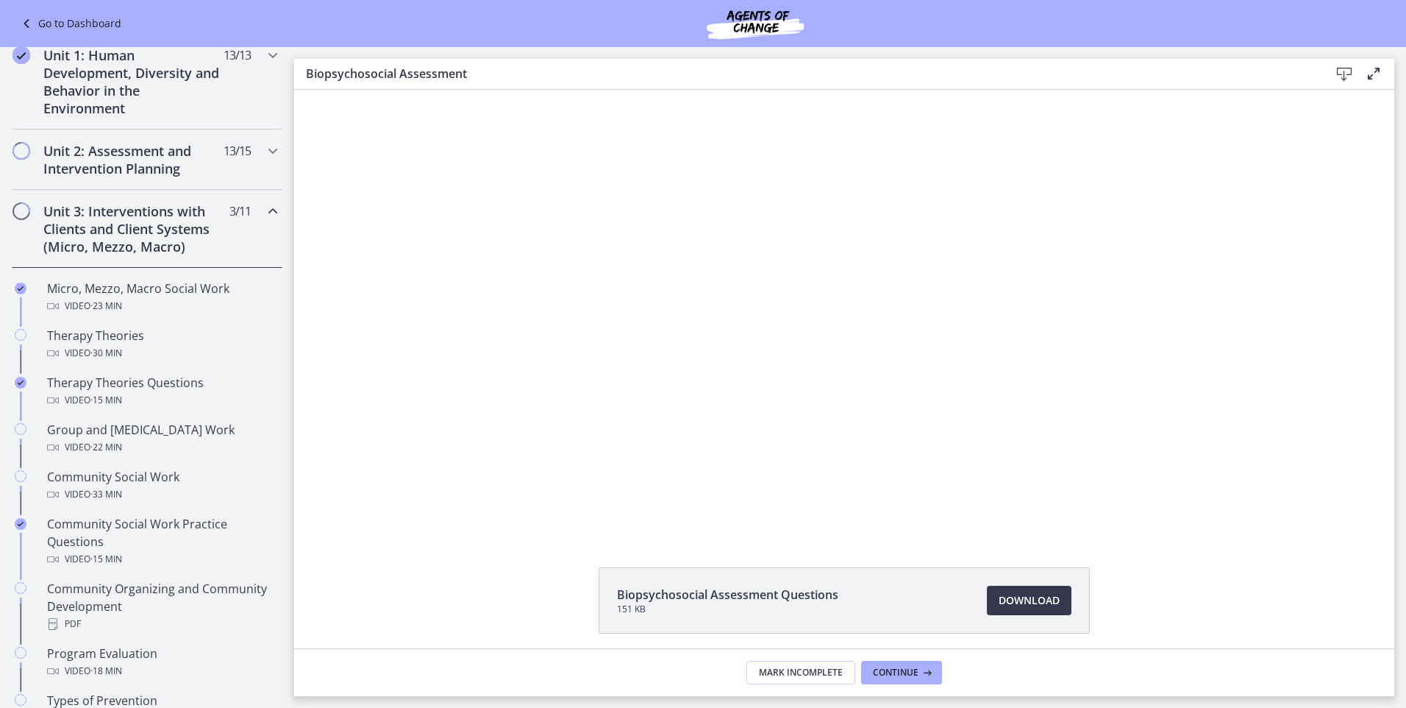
scroll to position [222, 0]
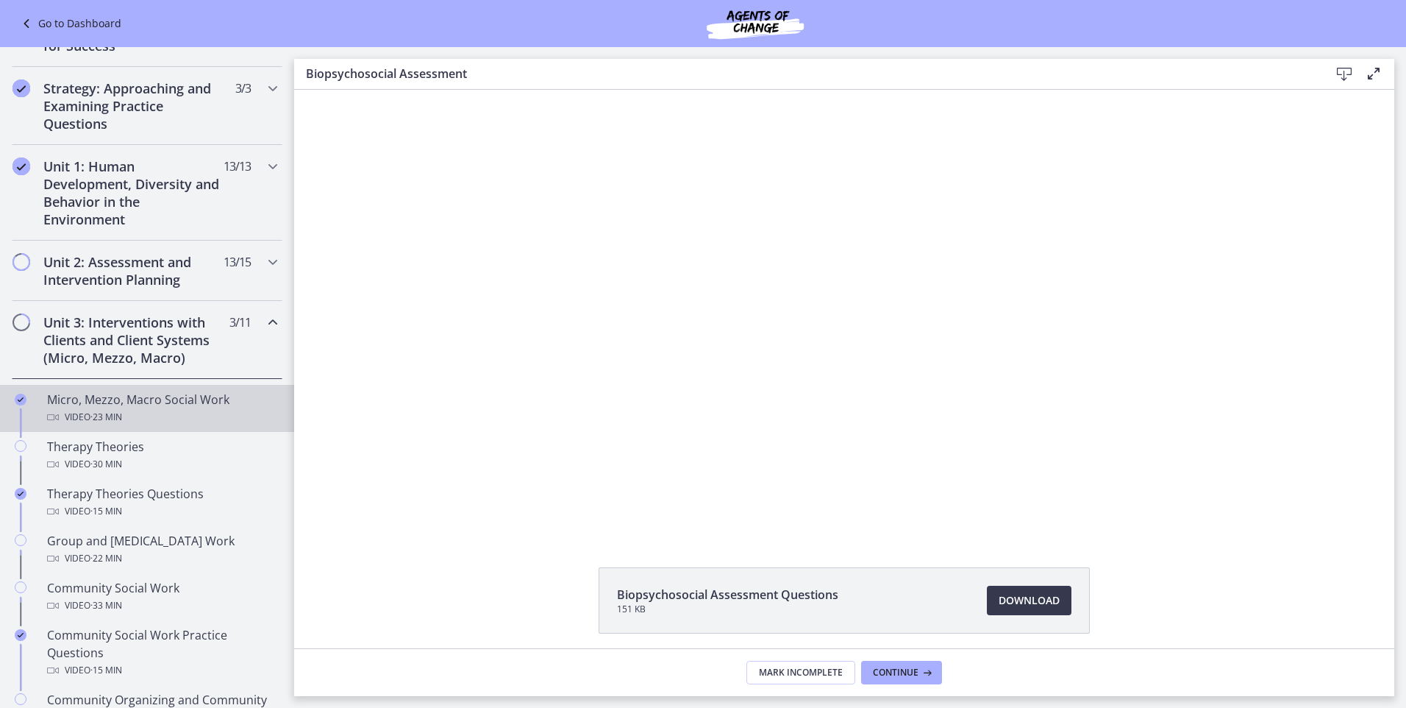
click at [101, 409] on span "· 23 min" at bounding box center [106, 417] width 32 height 18
click at [1344, 77] on icon at bounding box center [1345, 74] width 18 height 18
click at [1319, 411] on div "Click for sound @keyframes VOLUME_SMALL_WAVE_FLASH { 0% { opacity: 0; } 33% { o…" at bounding box center [844, 312] width 1100 height 444
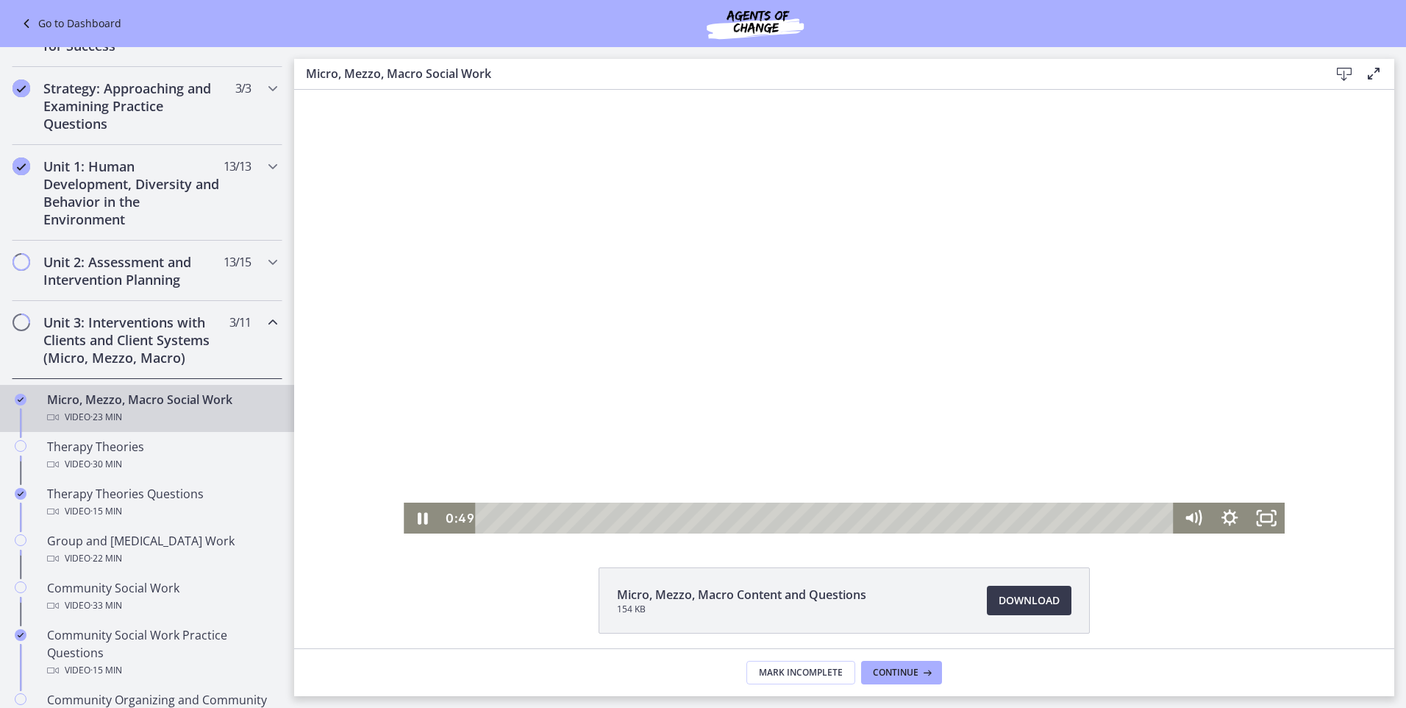
click at [811, 377] on div at bounding box center [845, 312] width 882 height 444
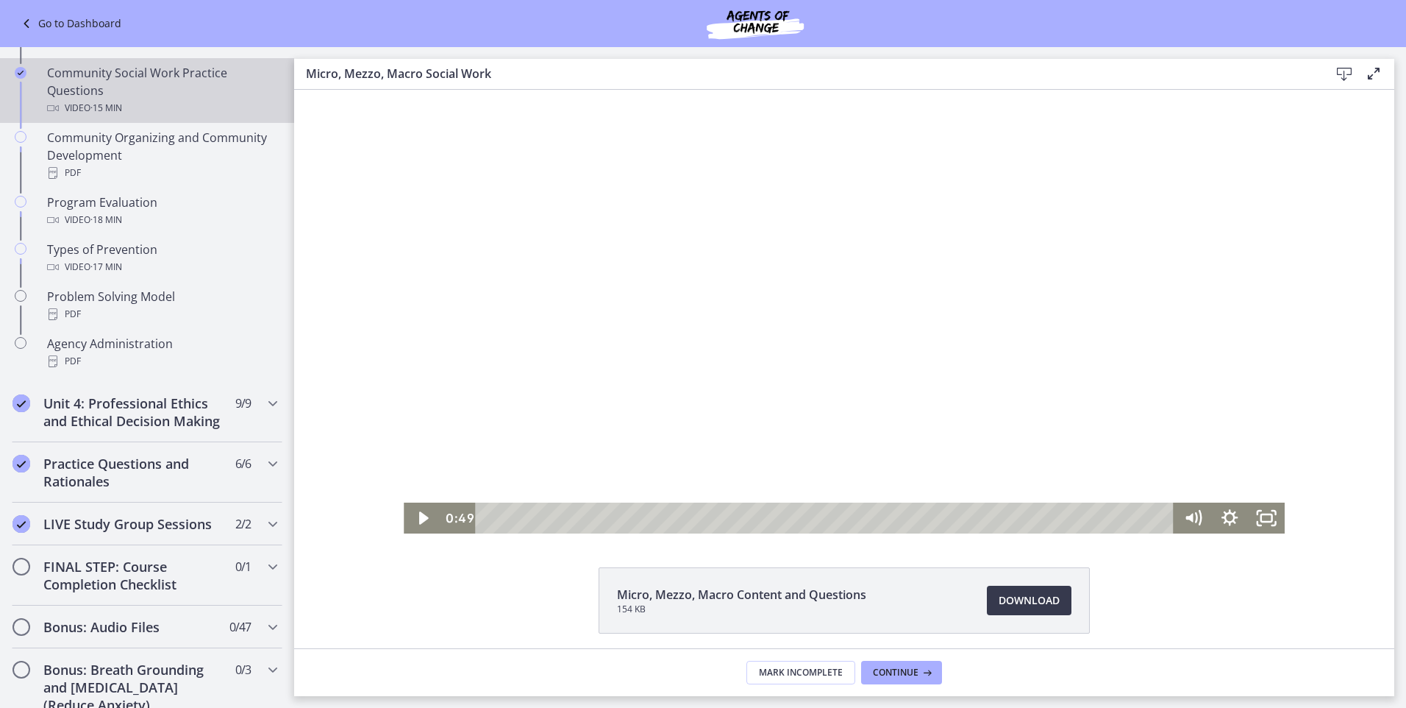
scroll to position [811, 0]
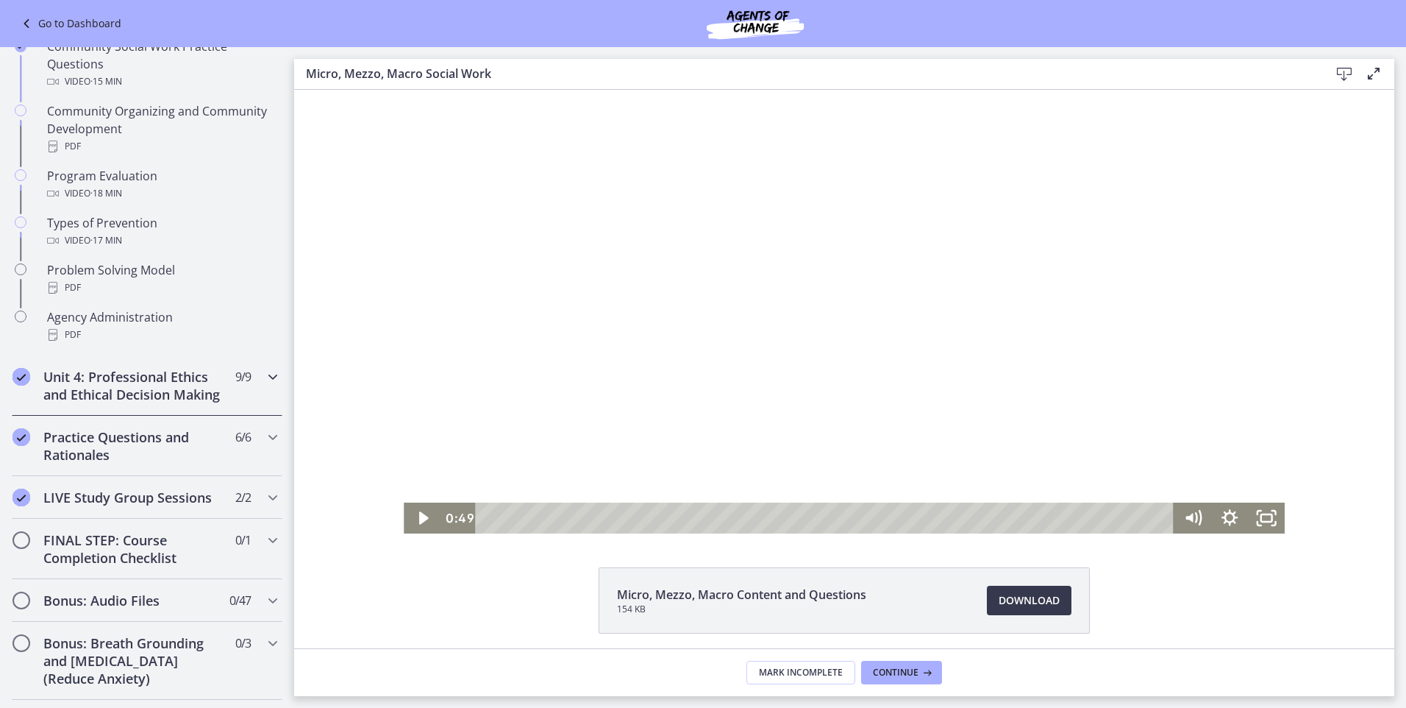
click at [264, 377] on icon "Chapters" at bounding box center [273, 377] width 18 height 18
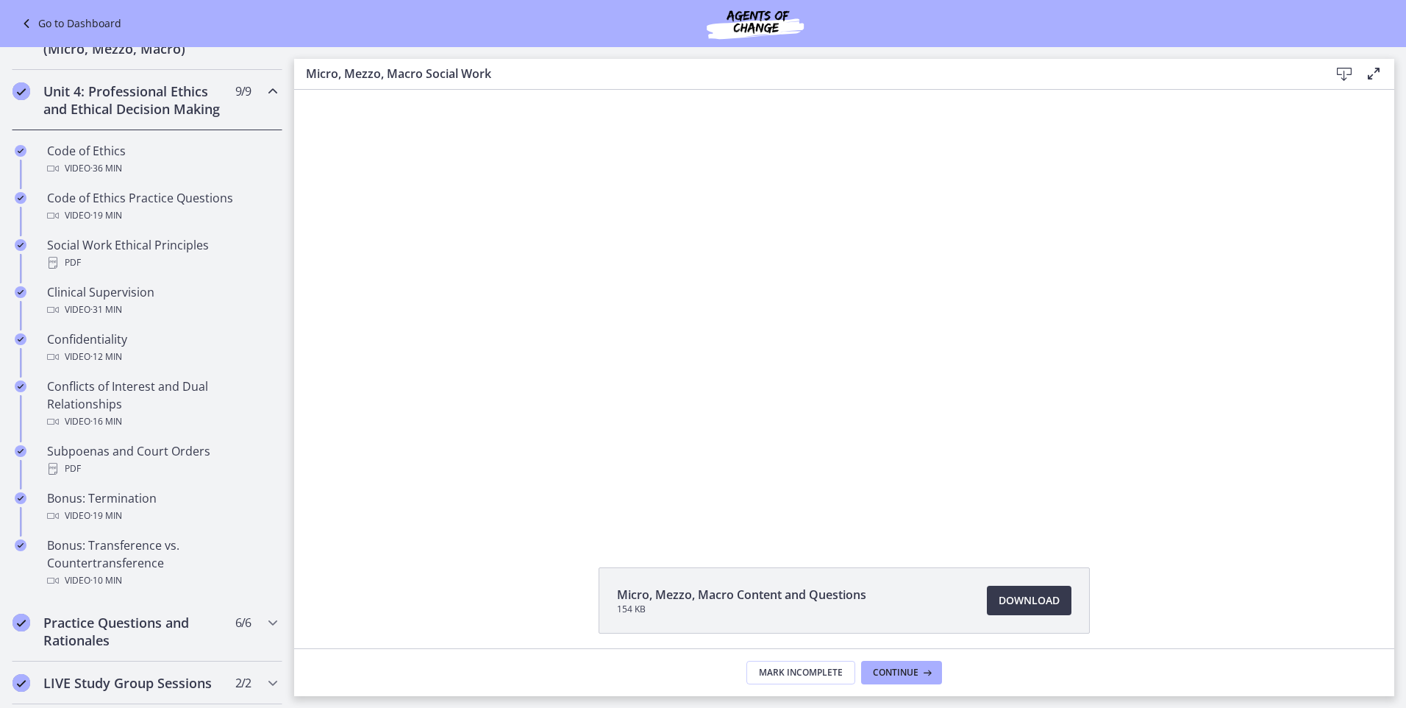
scroll to position [443, 0]
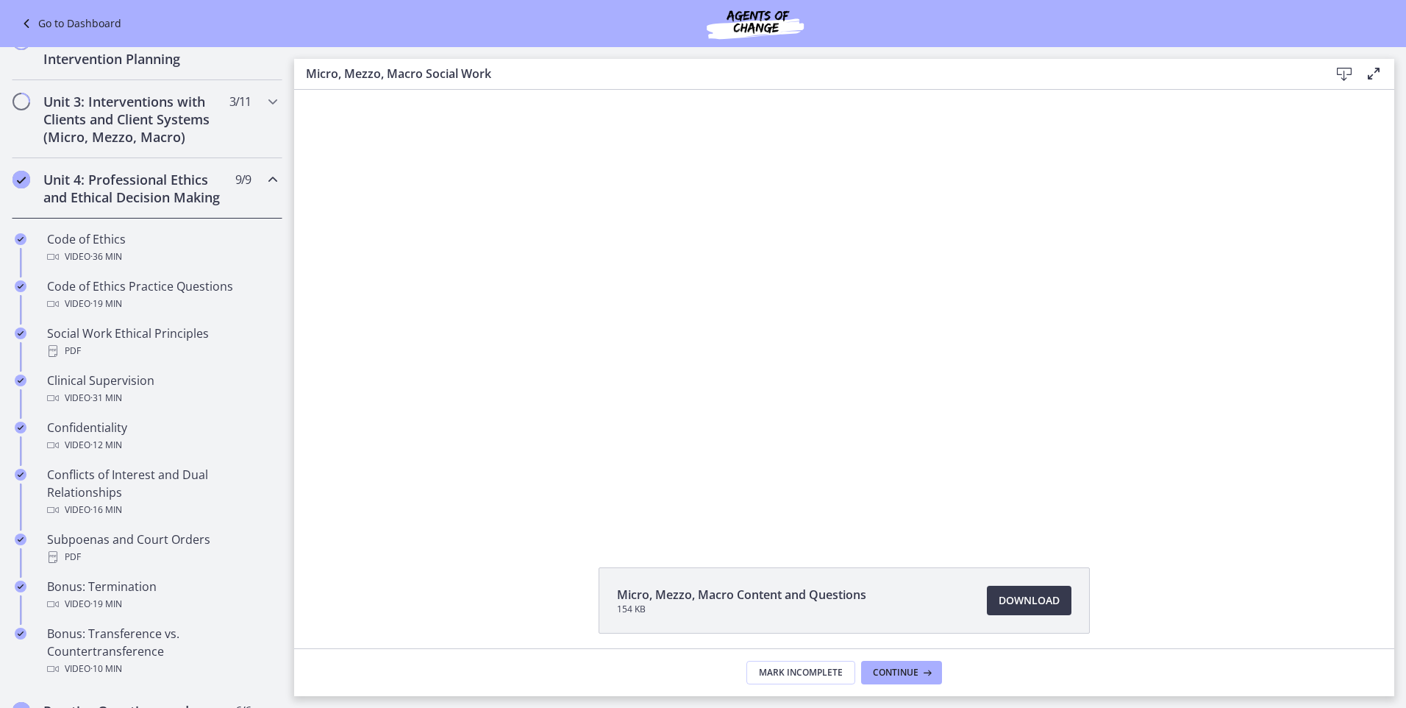
click at [128, 203] on h2 "Unit 4: Professional Ethics and Ethical Decision Making" at bounding box center [132, 188] width 179 height 35
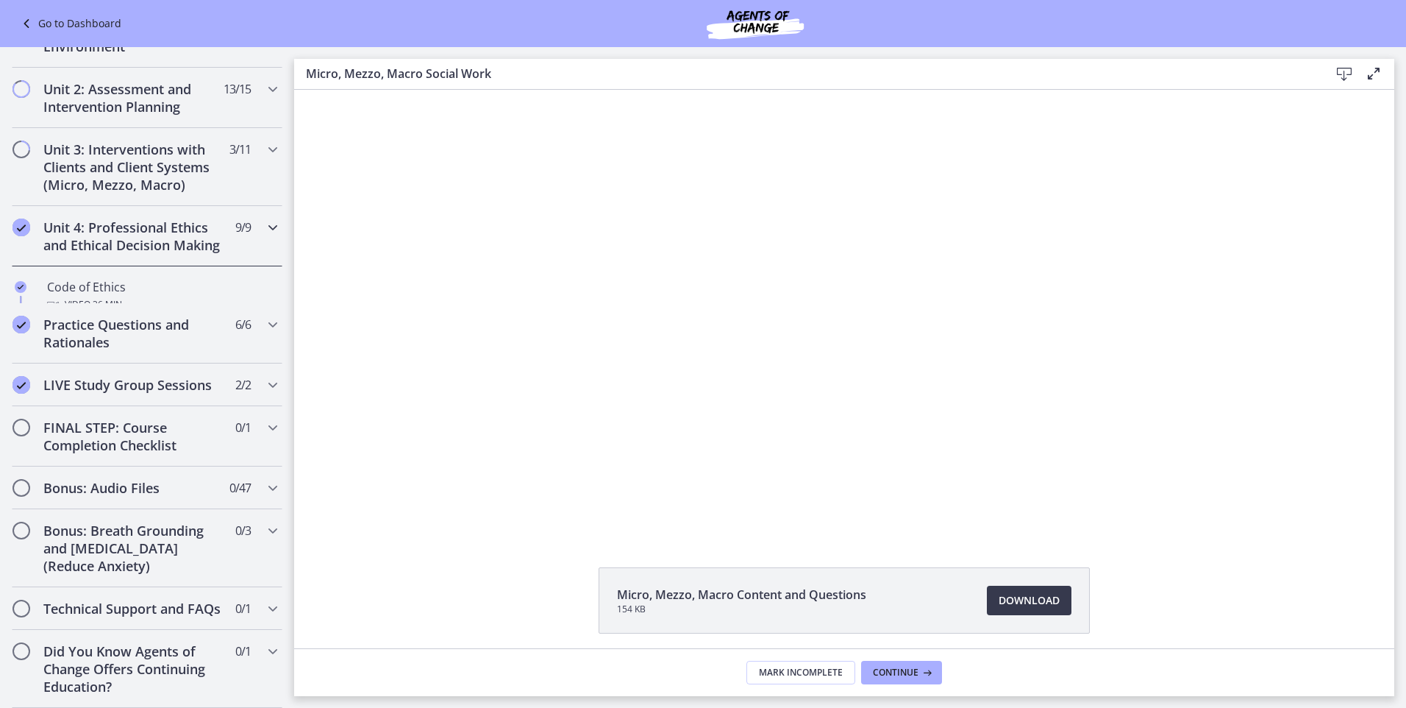
scroll to position [394, 0]
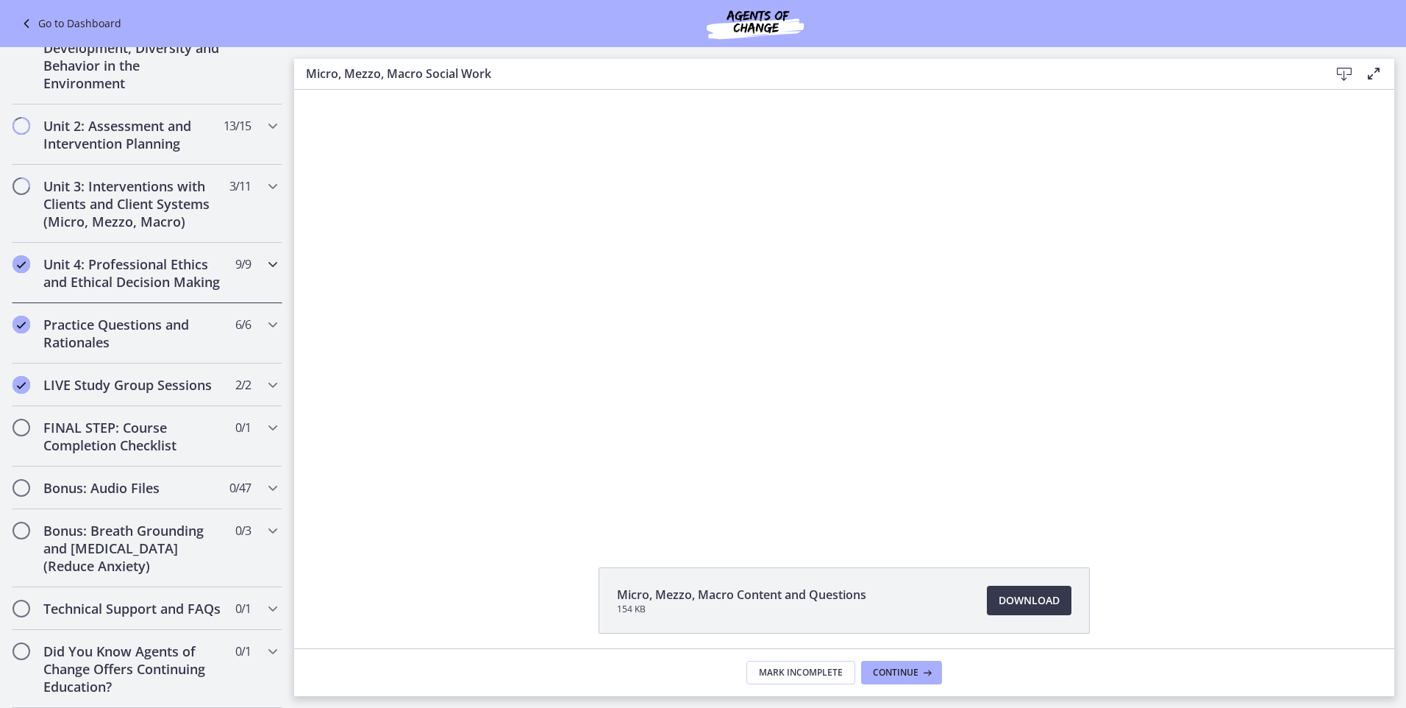
click at [183, 255] on h2 "Unit 4: Professional Ethics and Ethical Decision Making" at bounding box center [132, 272] width 179 height 35
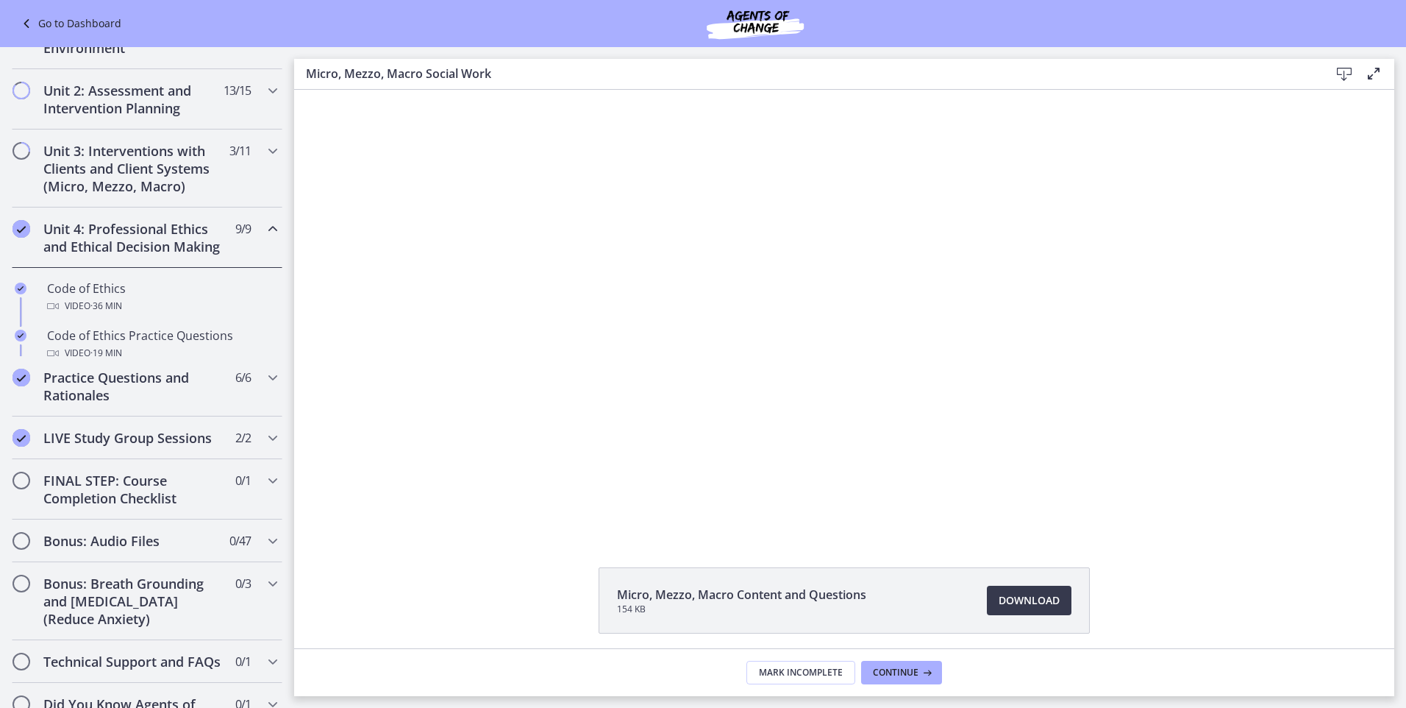
scroll to position [443, 0]
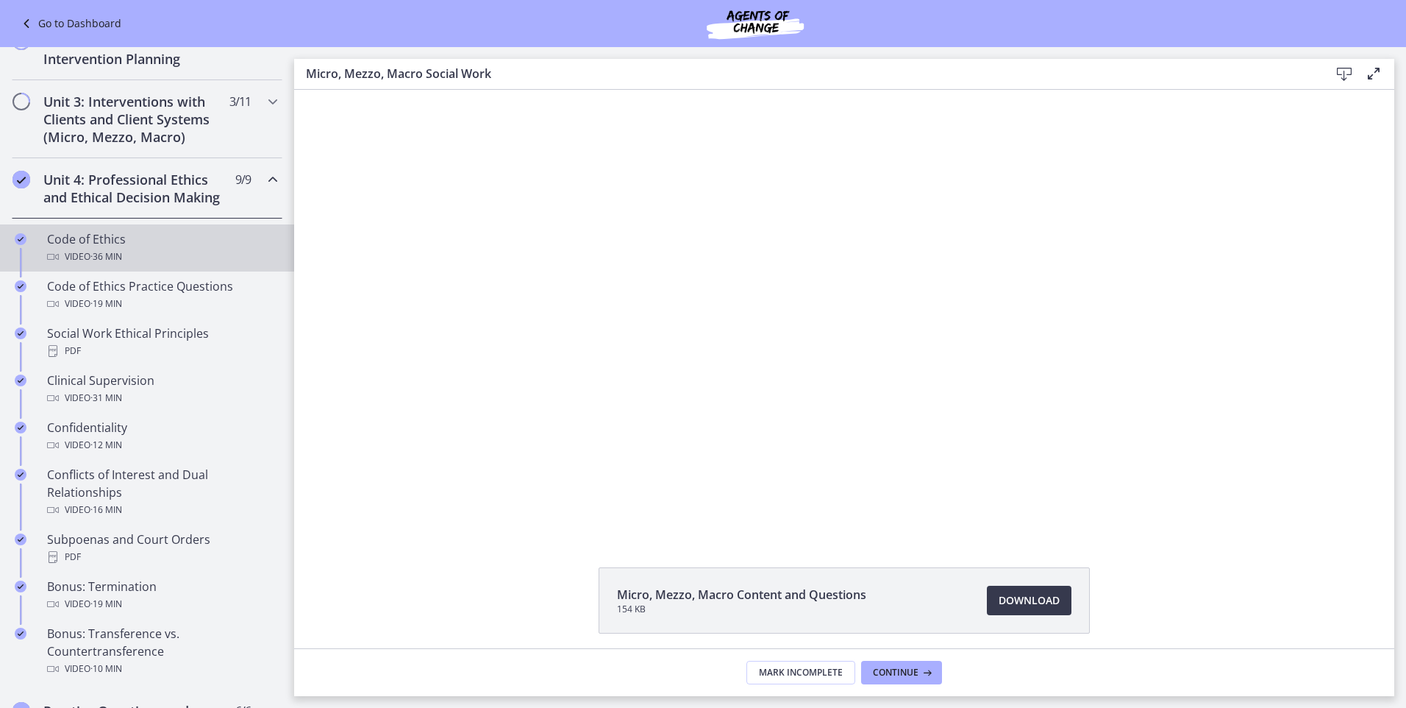
click at [94, 262] on div "Code of Ethics Video · 36 min" at bounding box center [161, 247] width 229 height 35
click at [1344, 71] on icon at bounding box center [1345, 74] width 18 height 18
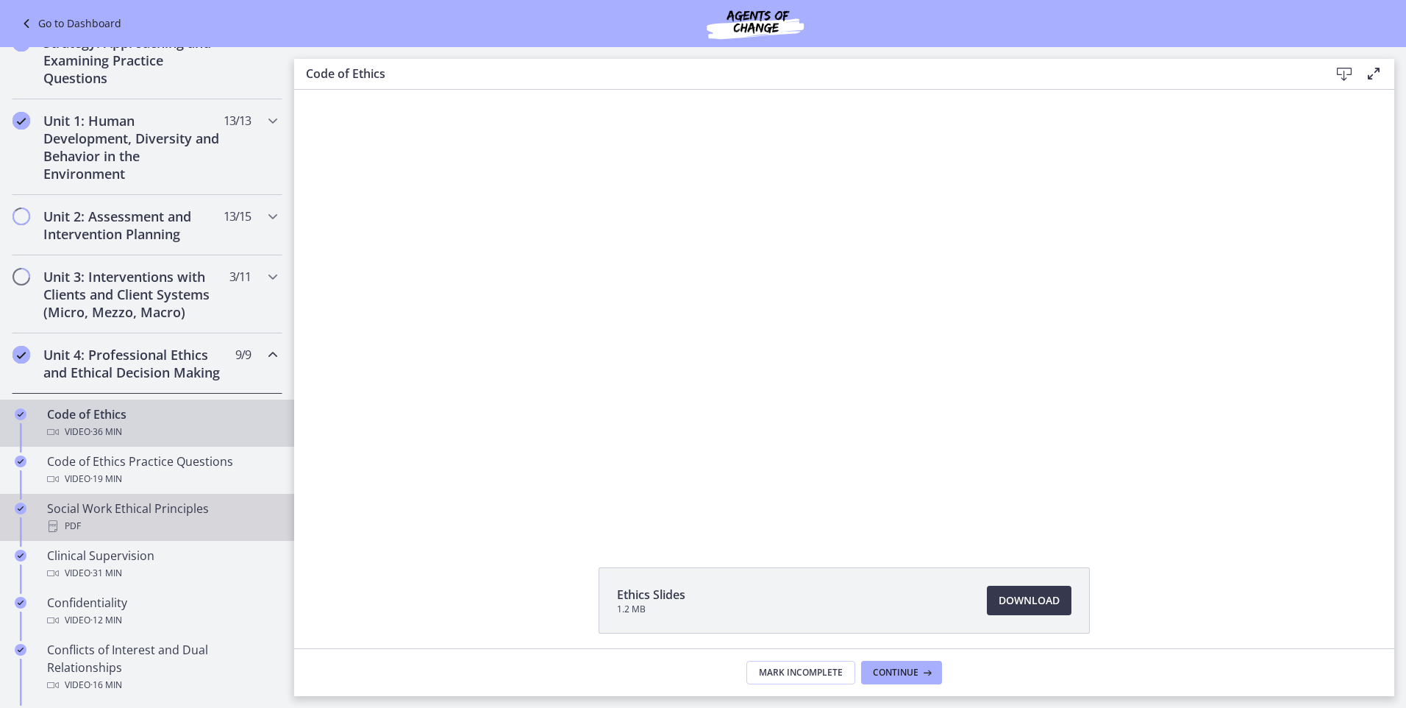
scroll to position [222, 0]
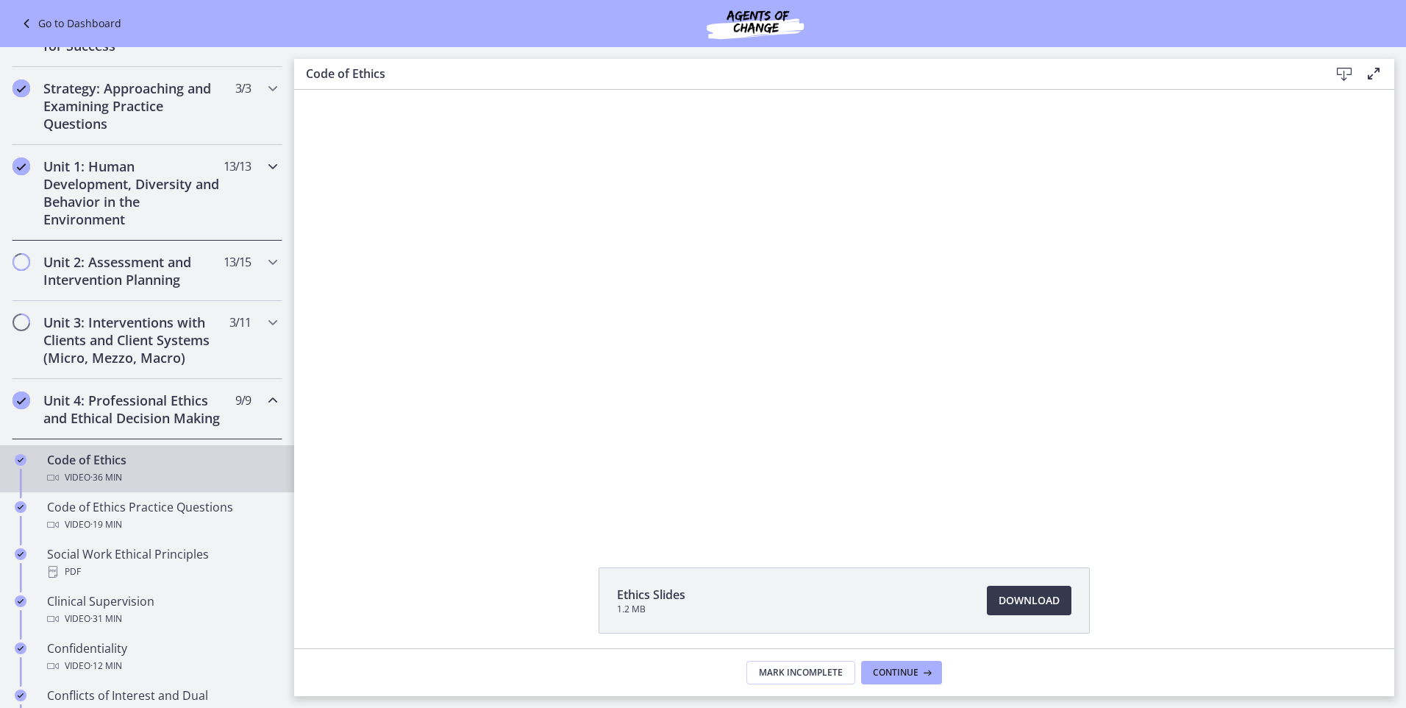
click at [264, 166] on icon "Chapters" at bounding box center [273, 166] width 18 height 18
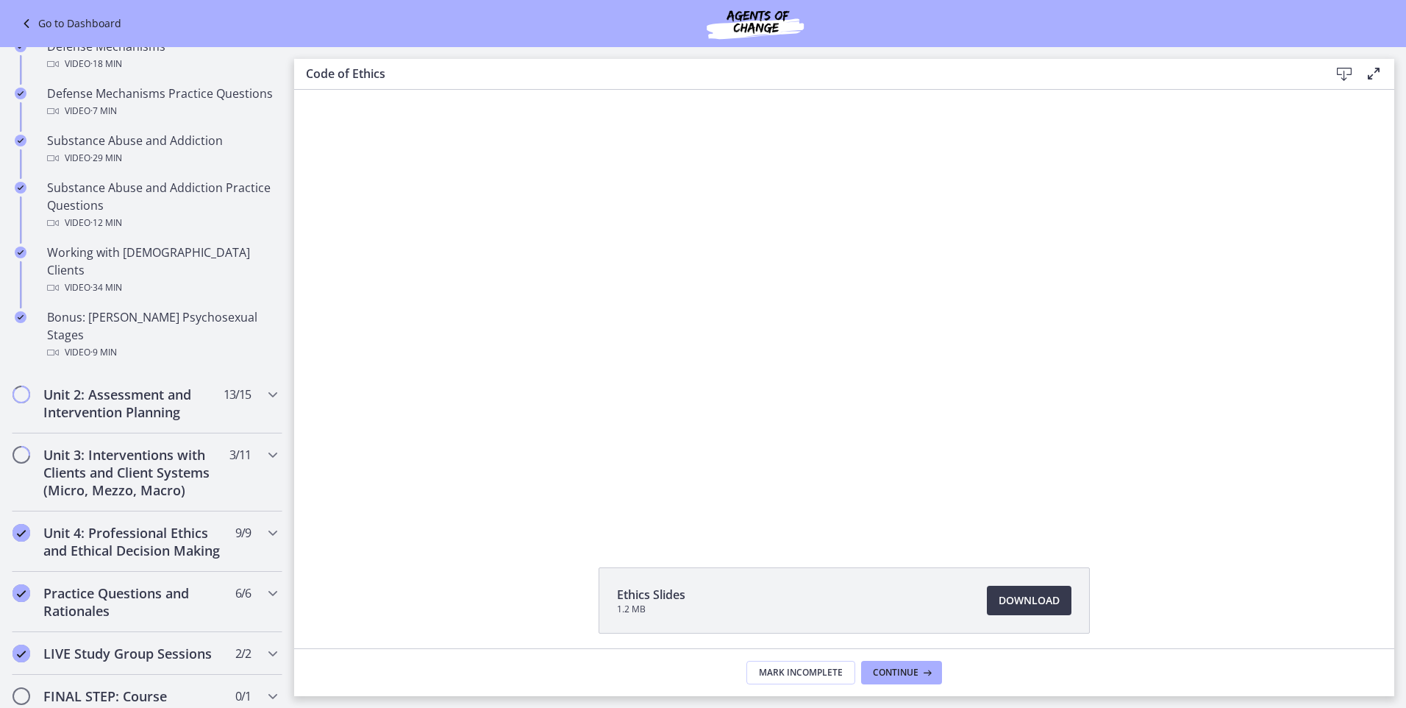
scroll to position [811, 0]
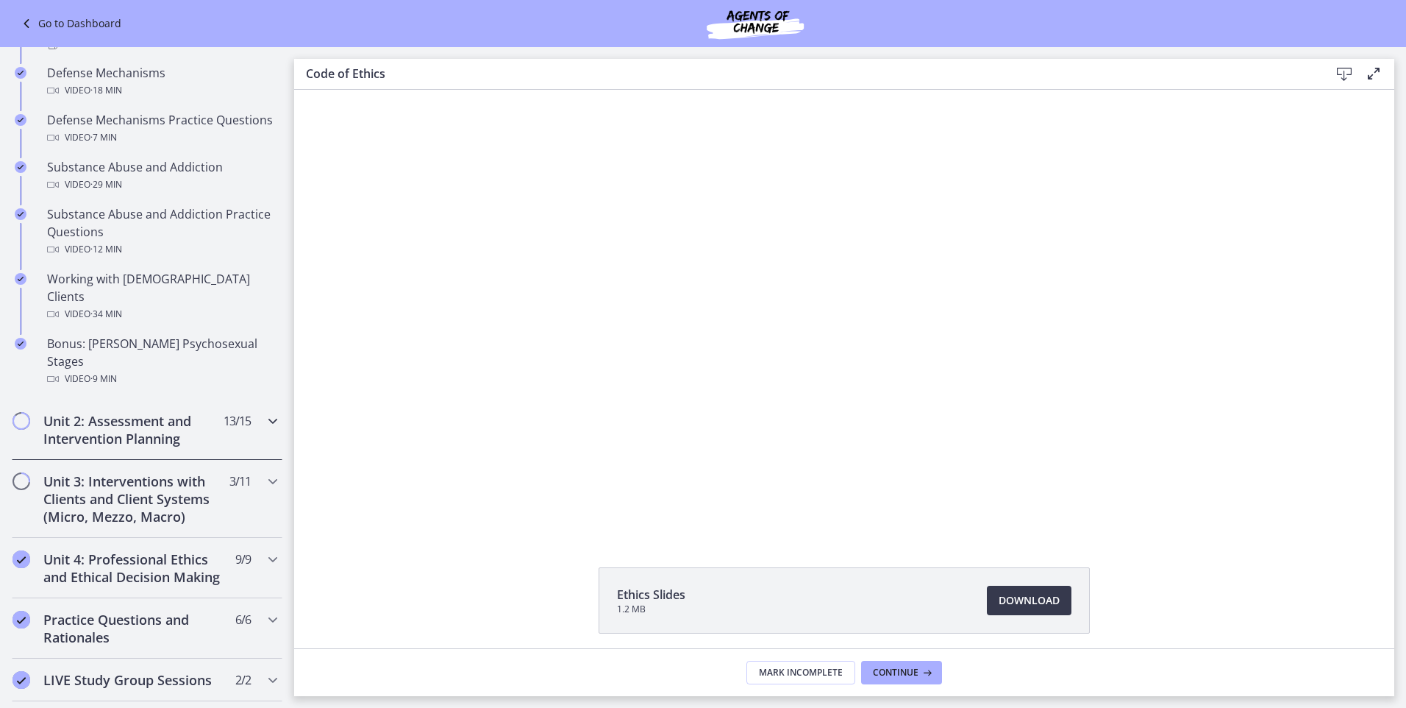
click at [146, 412] on h2 "Unit 2: Assessment and Intervention Planning" at bounding box center [132, 429] width 179 height 35
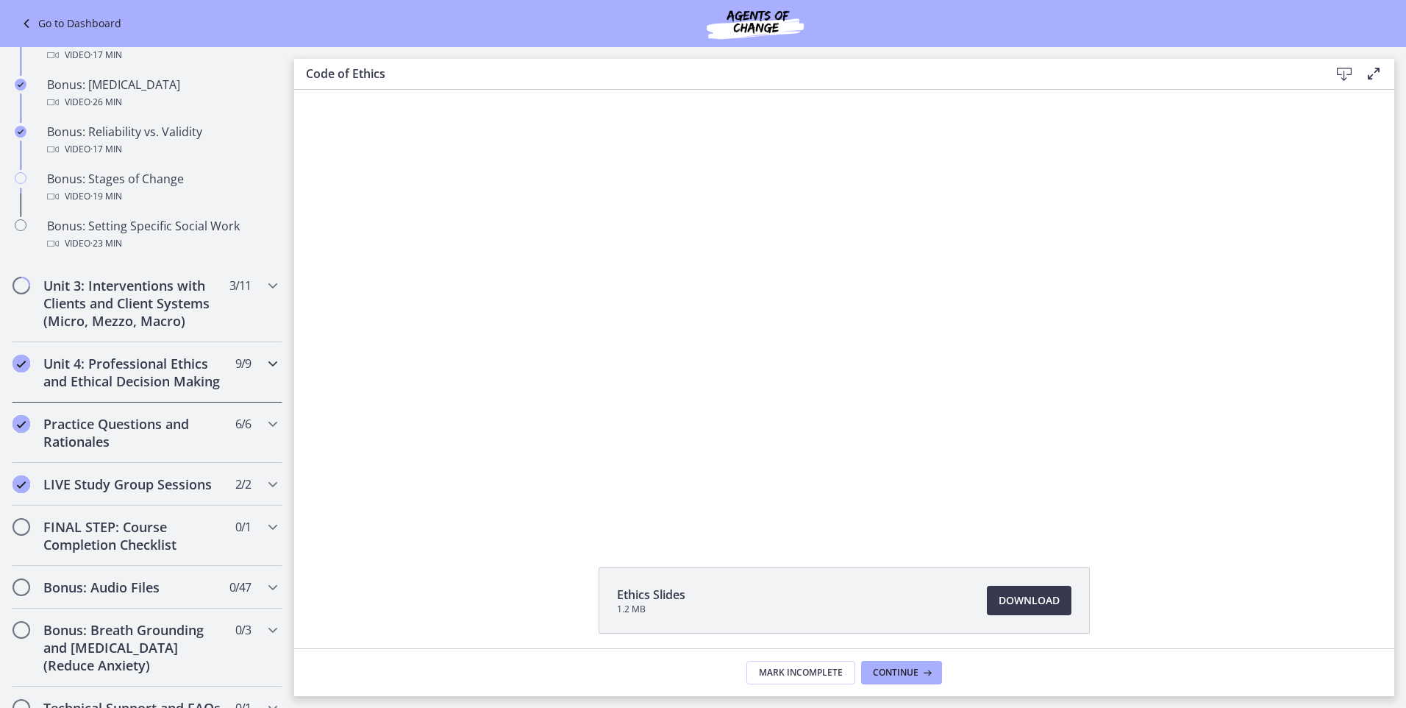
scroll to position [1178, 0]
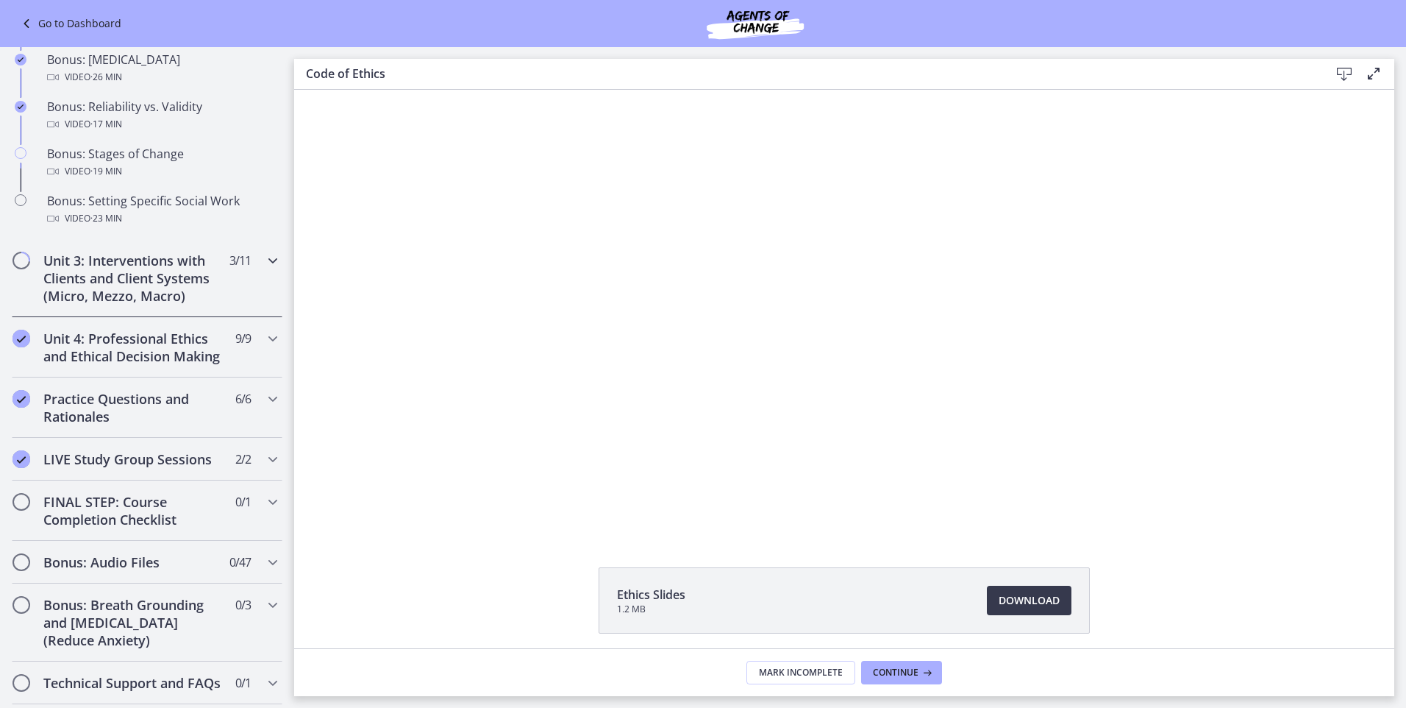
click at [128, 281] on h2 "Unit 3: Interventions with Clients and Client Systems (Micro, Mezzo, Macro)" at bounding box center [132, 278] width 179 height 53
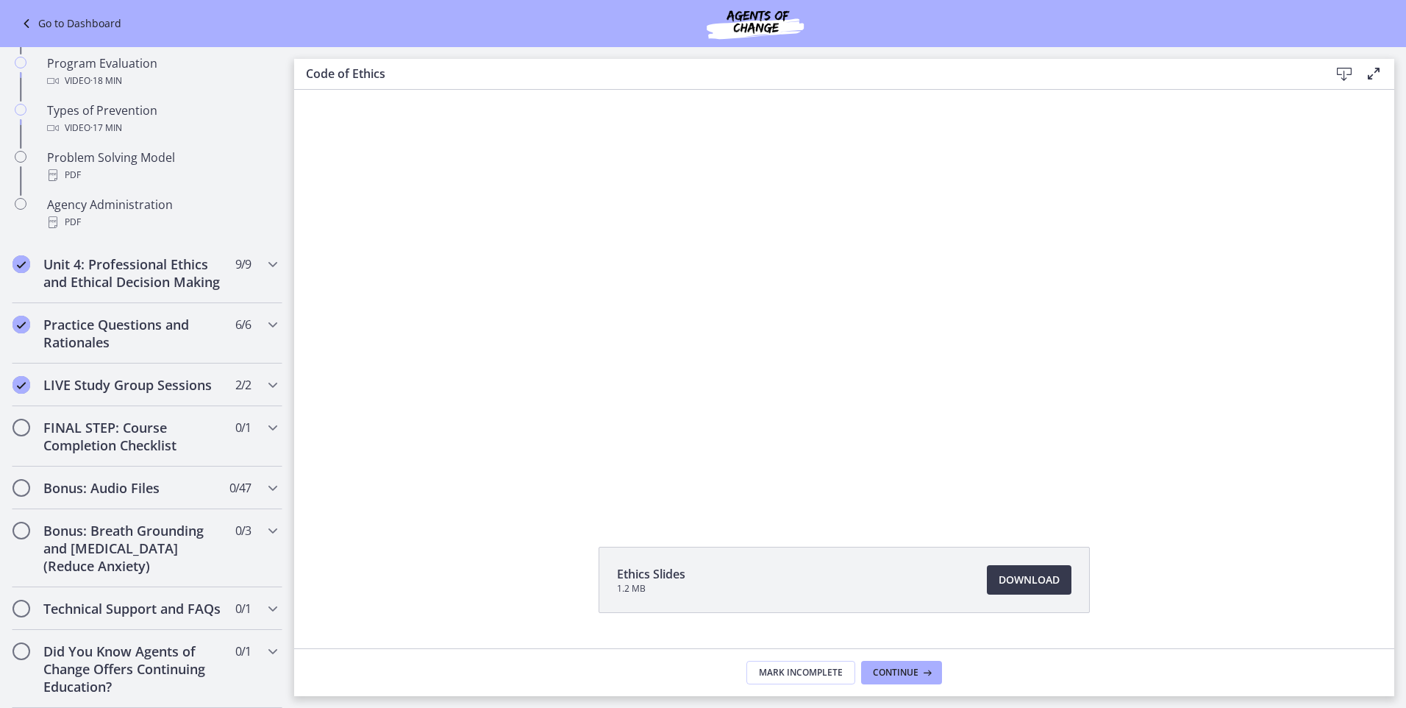
scroll to position [56, 0]
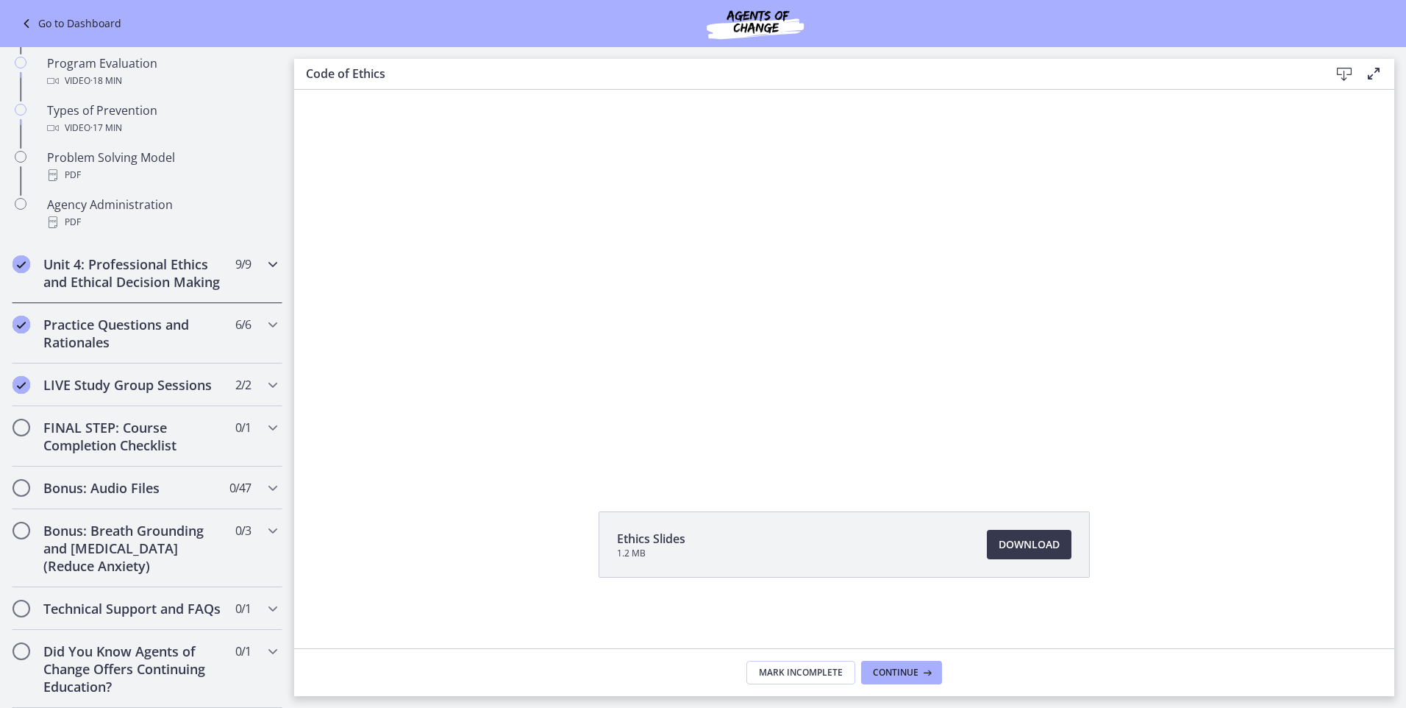
click at [117, 255] on h2 "Unit 4: Professional Ethics and Ethical Decision Making" at bounding box center [132, 272] width 179 height 35
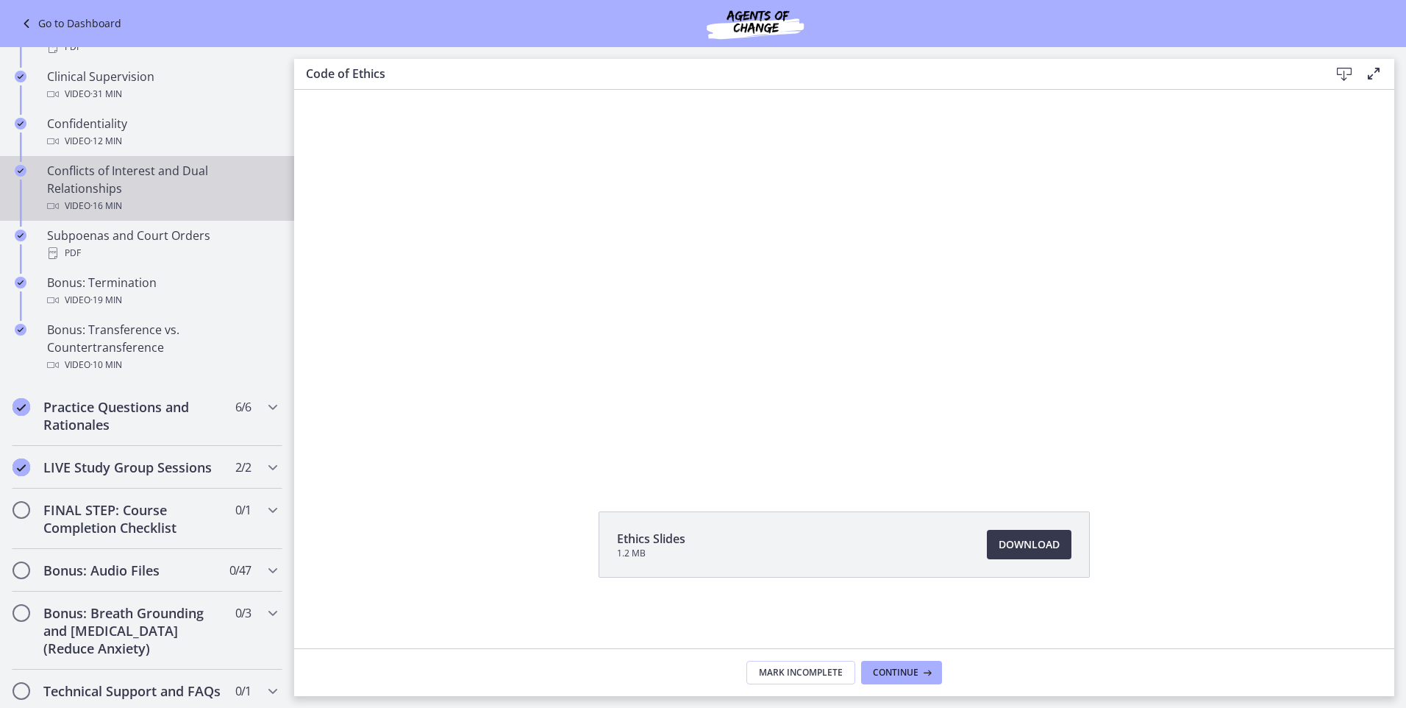
scroll to position [758, 0]
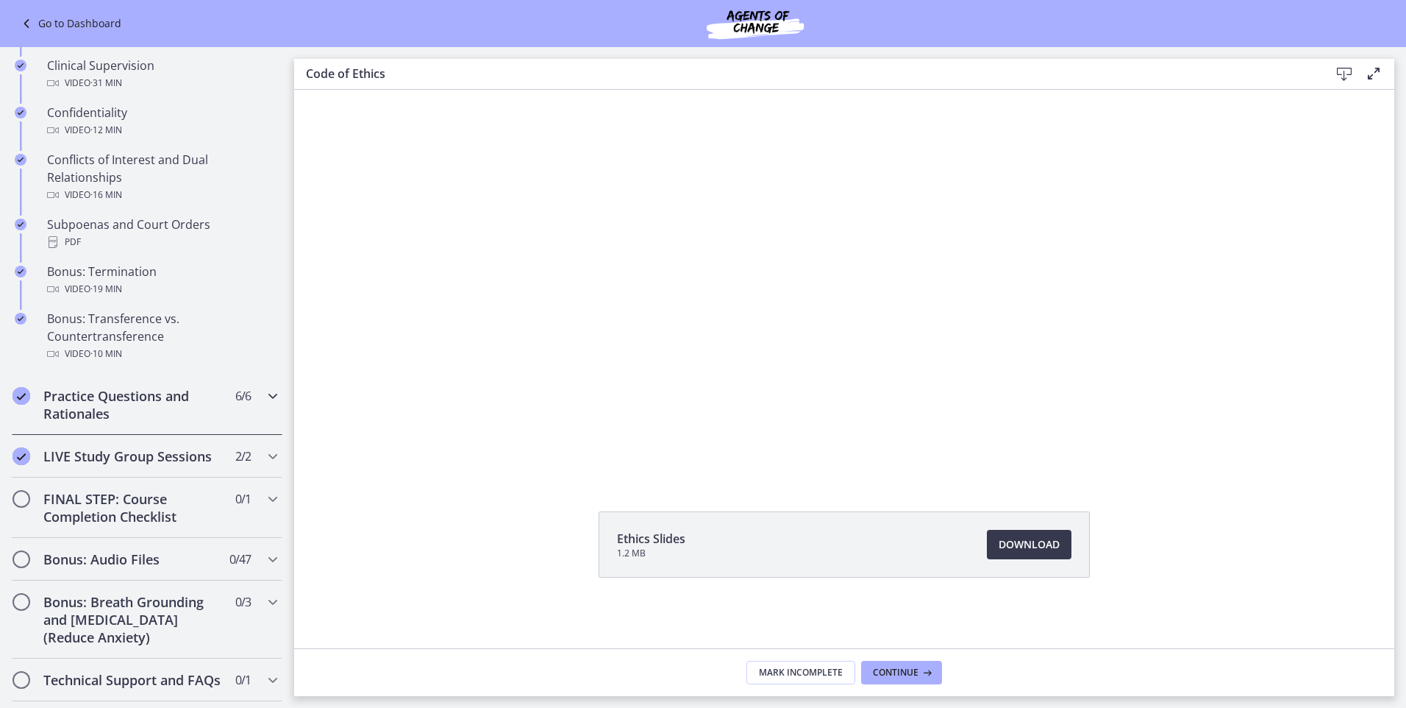
click at [137, 414] on h2 "Practice Questions and Rationales" at bounding box center [132, 404] width 179 height 35
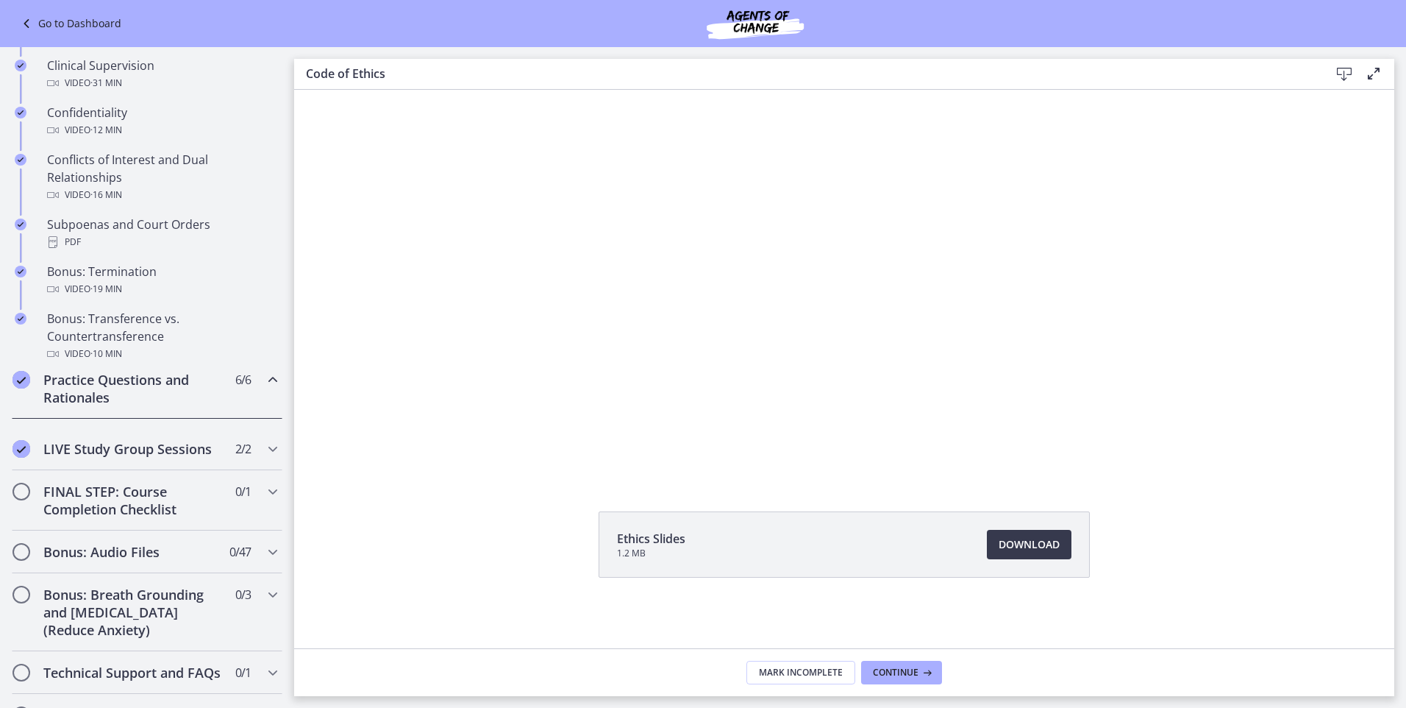
scroll to position [639, 0]
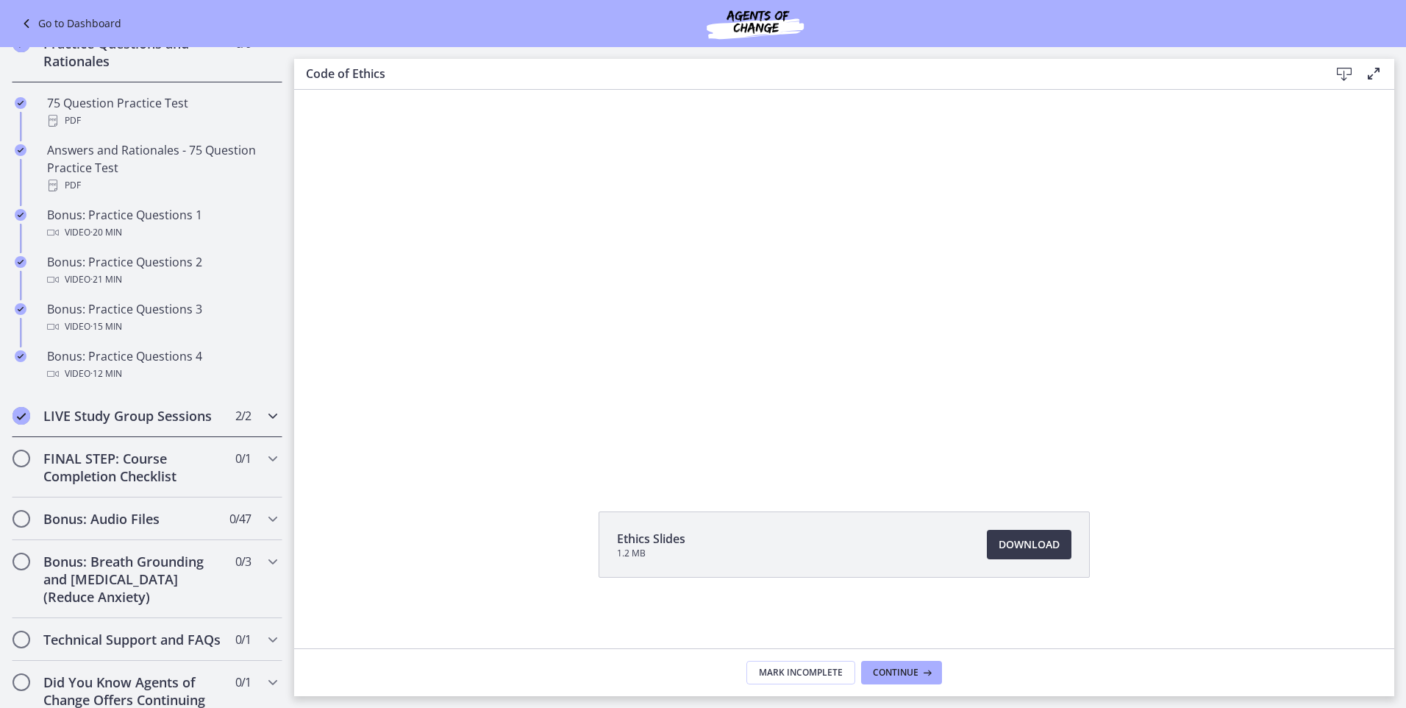
click at [151, 424] on h2 "LIVE Study Group Sessions" at bounding box center [132, 416] width 179 height 18
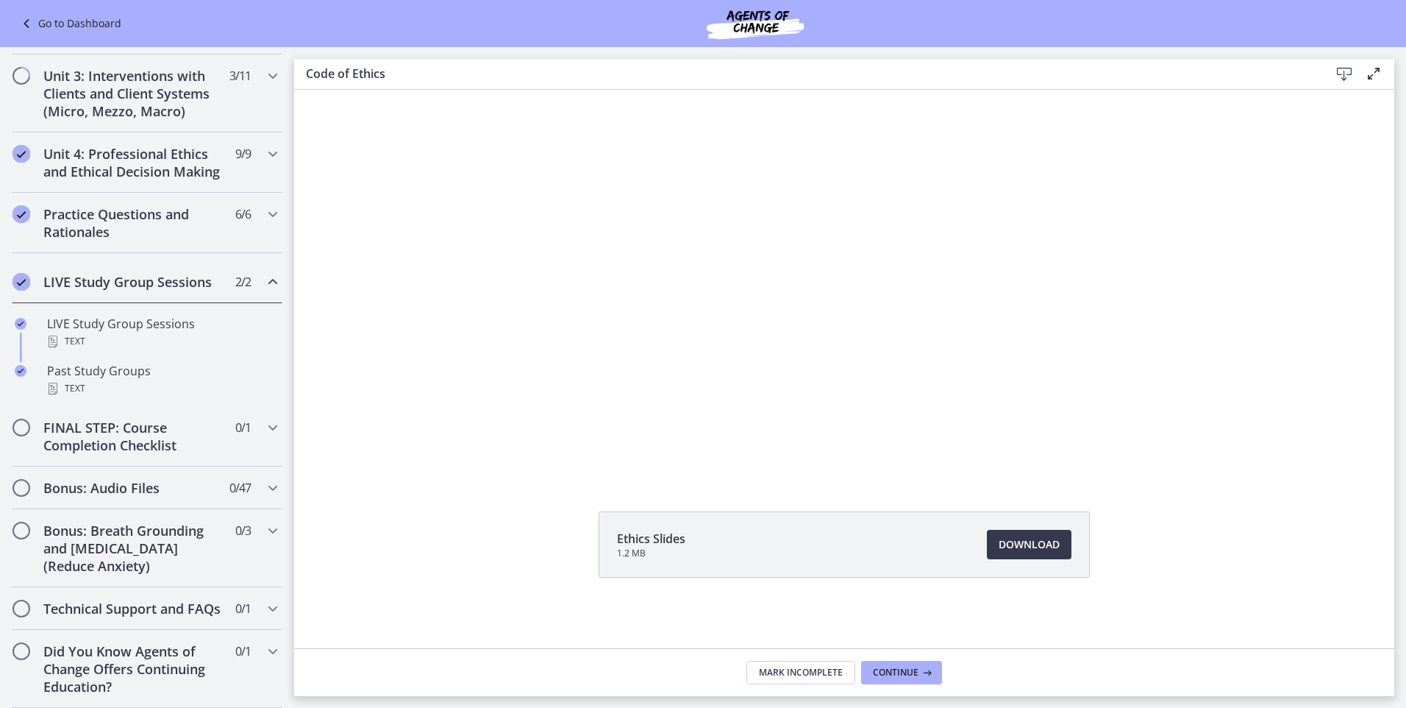
scroll to position [499, 0]
click at [112, 425] on h2 "FINAL STEP: Course Completion Checklist" at bounding box center [132, 436] width 179 height 35
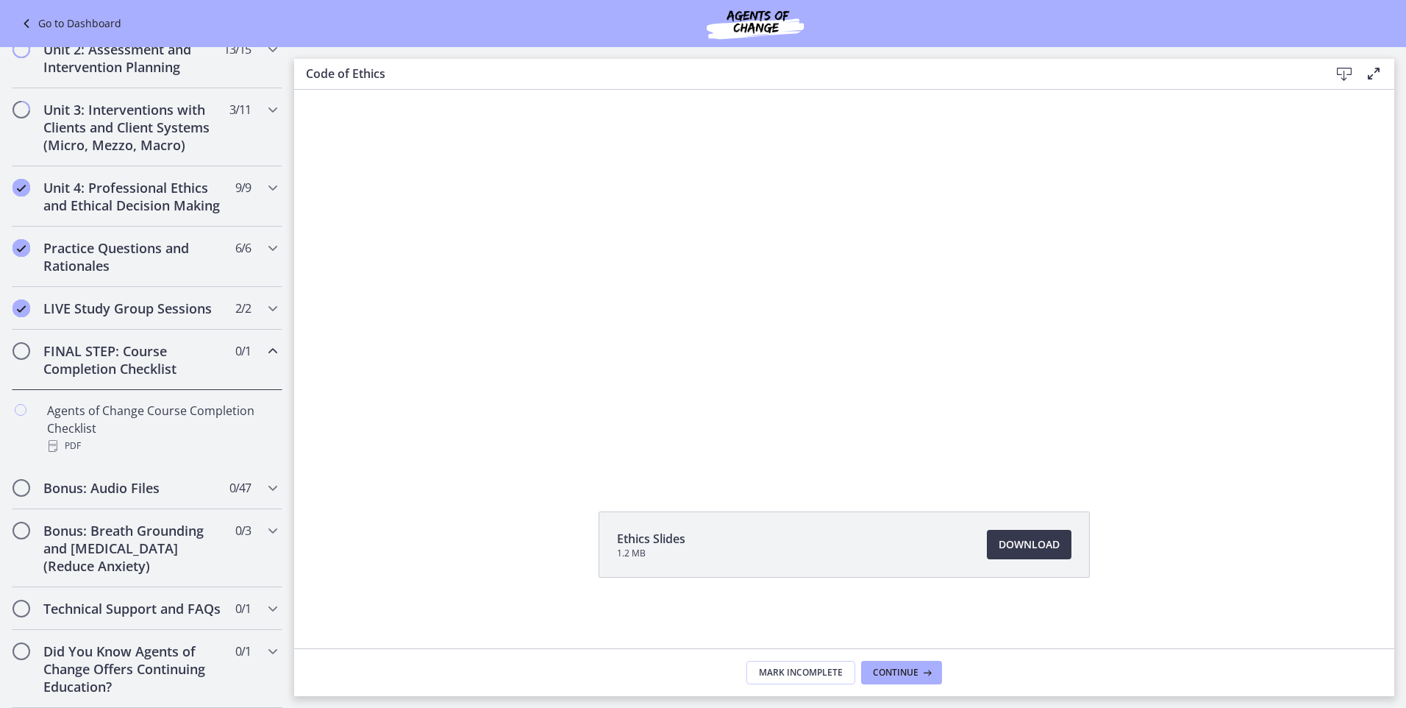
scroll to position [470, 0]
click at [90, 466] on div "Bonus: Audio Files 0 / 47 Completed" at bounding box center [147, 487] width 271 height 43
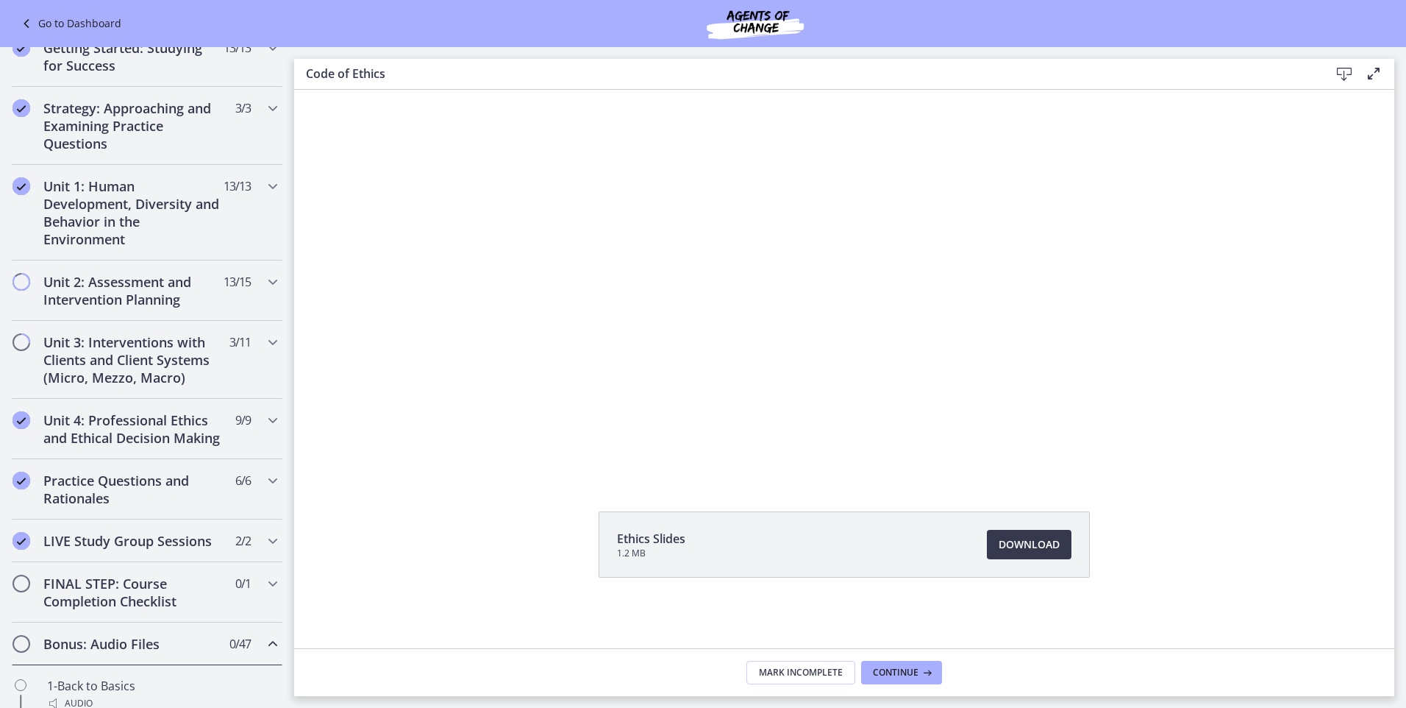
scroll to position [176, 0]
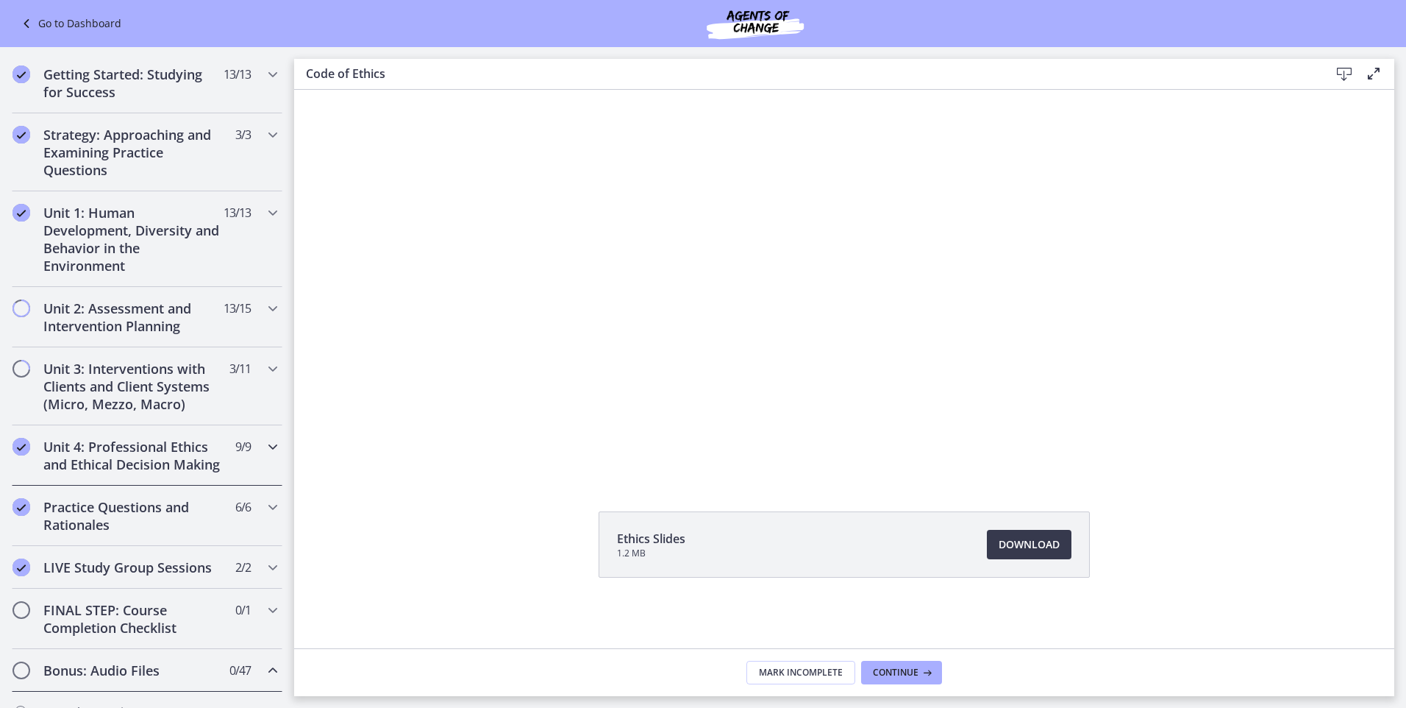
click at [93, 449] on h2 "Unit 4: Professional Ethics and Ethical Decision Making" at bounding box center [132, 455] width 179 height 35
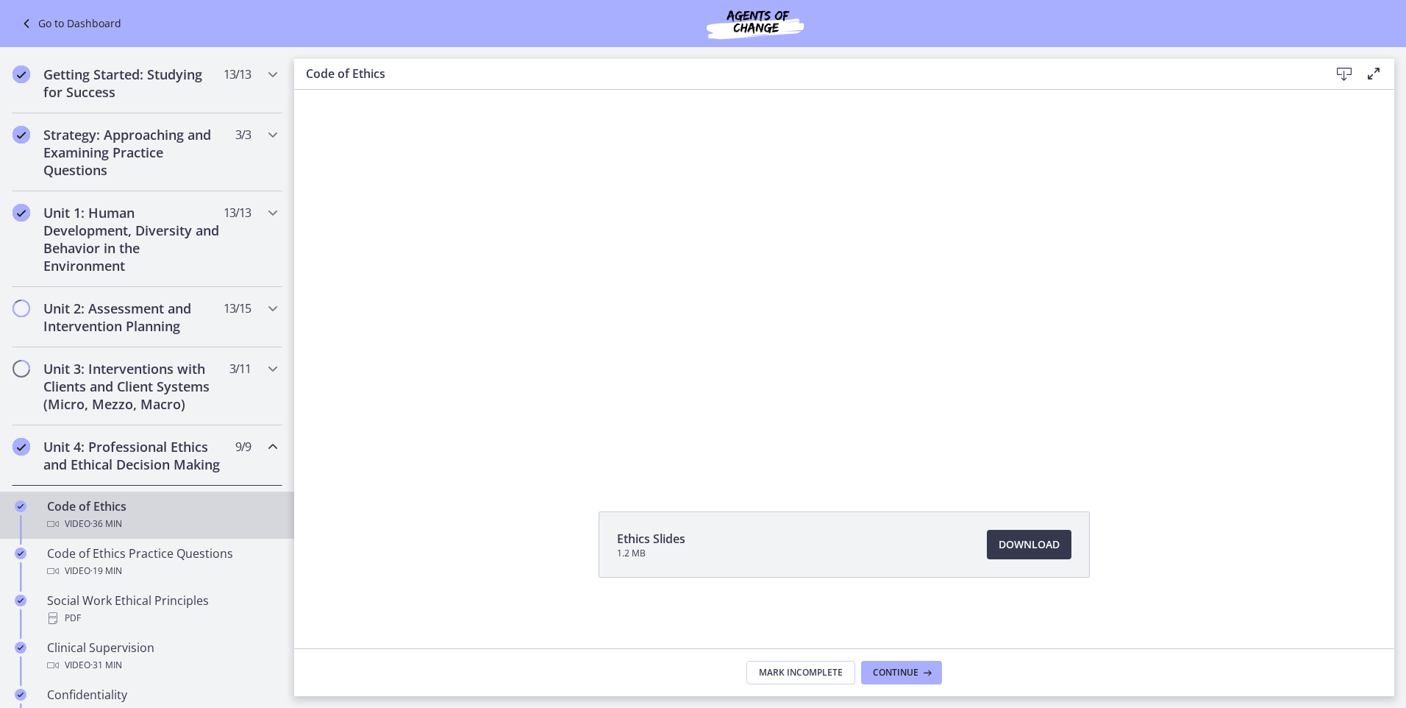
click at [118, 533] on span "· 36 min" at bounding box center [106, 524] width 32 height 18
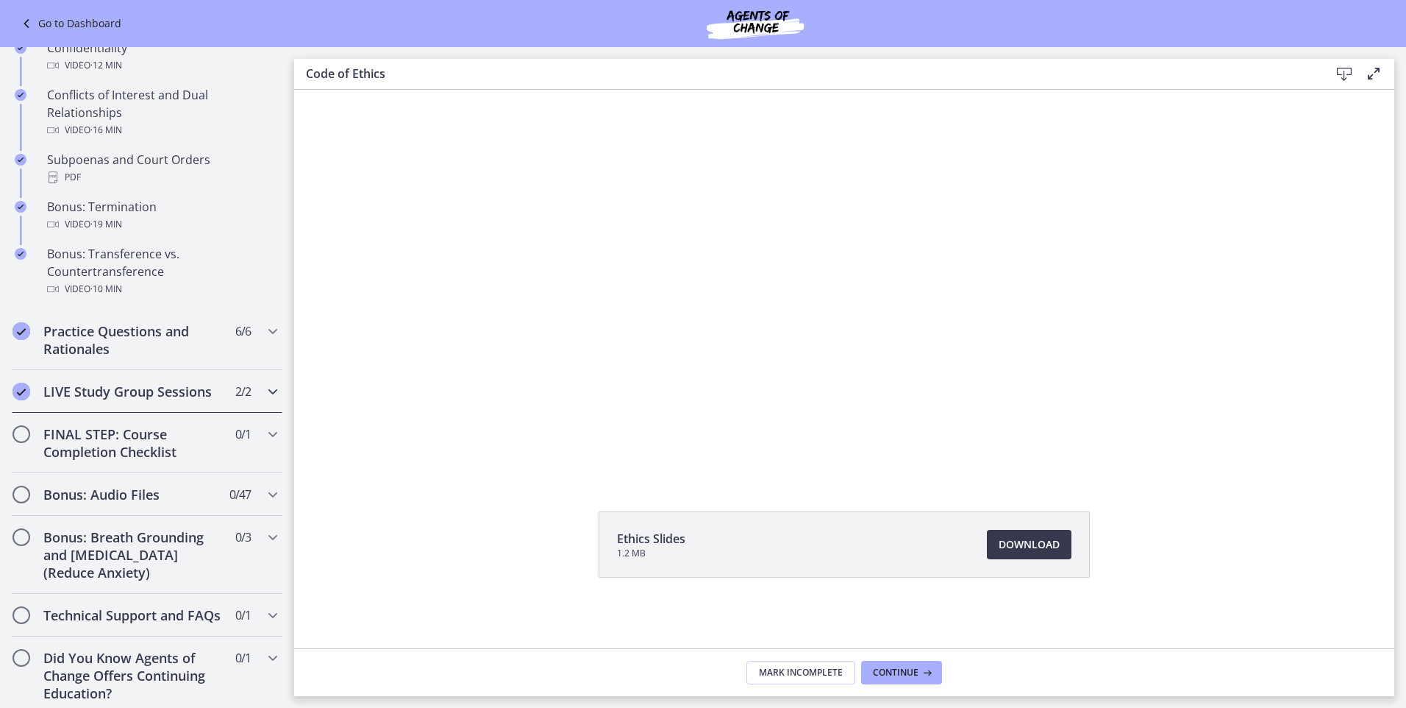
scroll to position [838, 0]
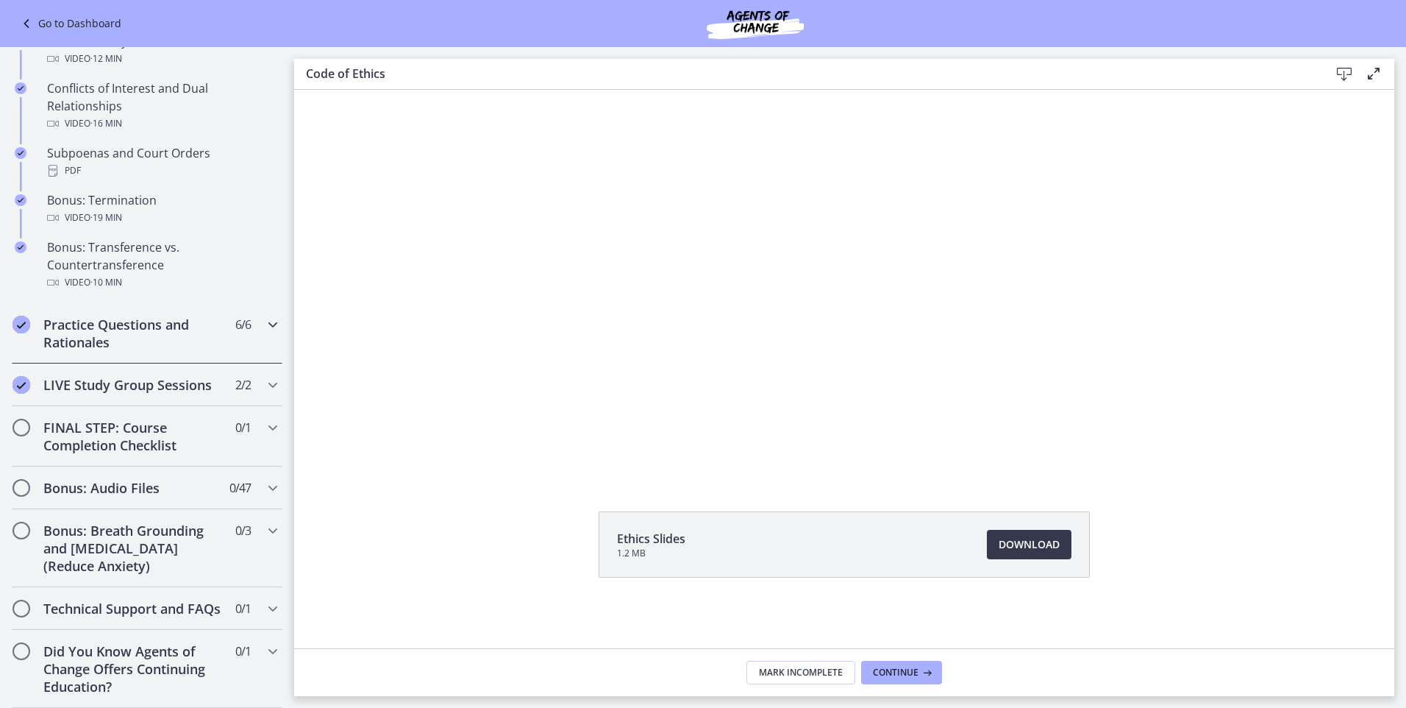
click at [96, 341] on h2 "Practice Questions and Rationales" at bounding box center [132, 333] width 179 height 35
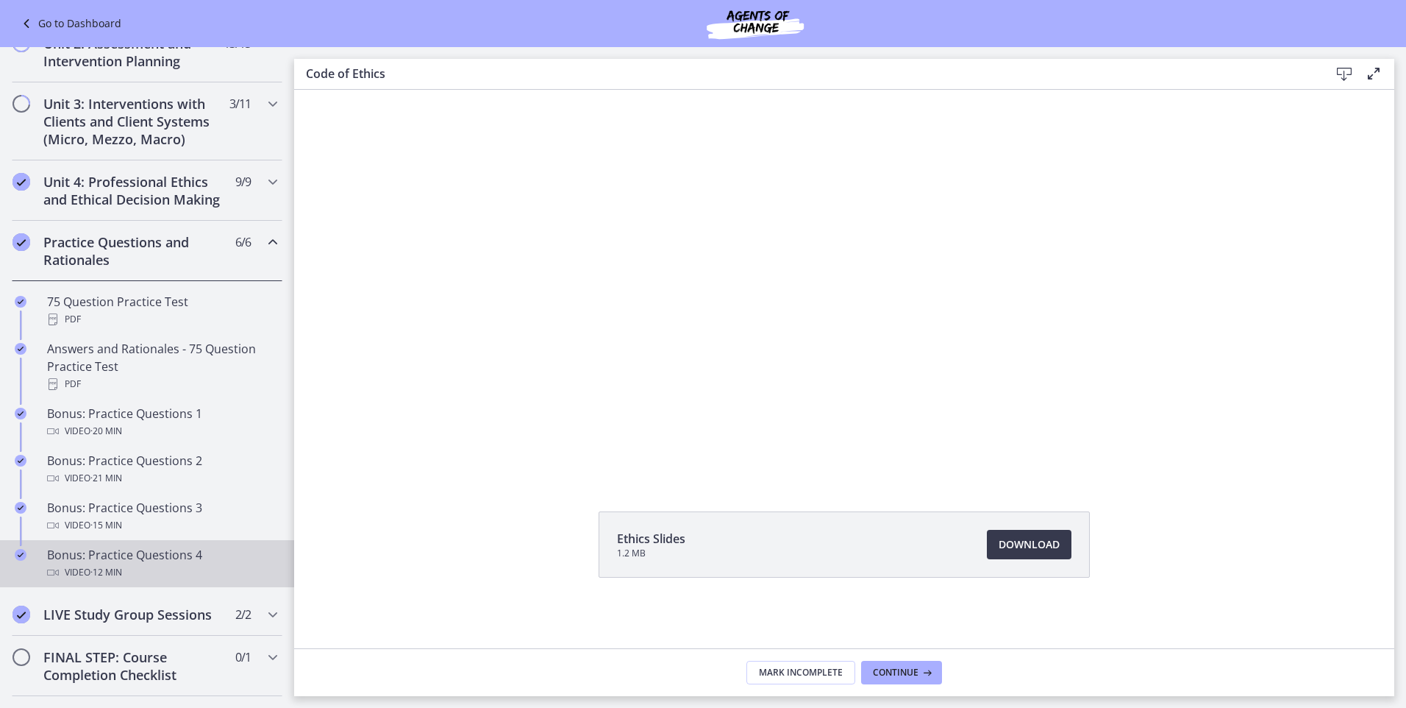
scroll to position [411, 0]
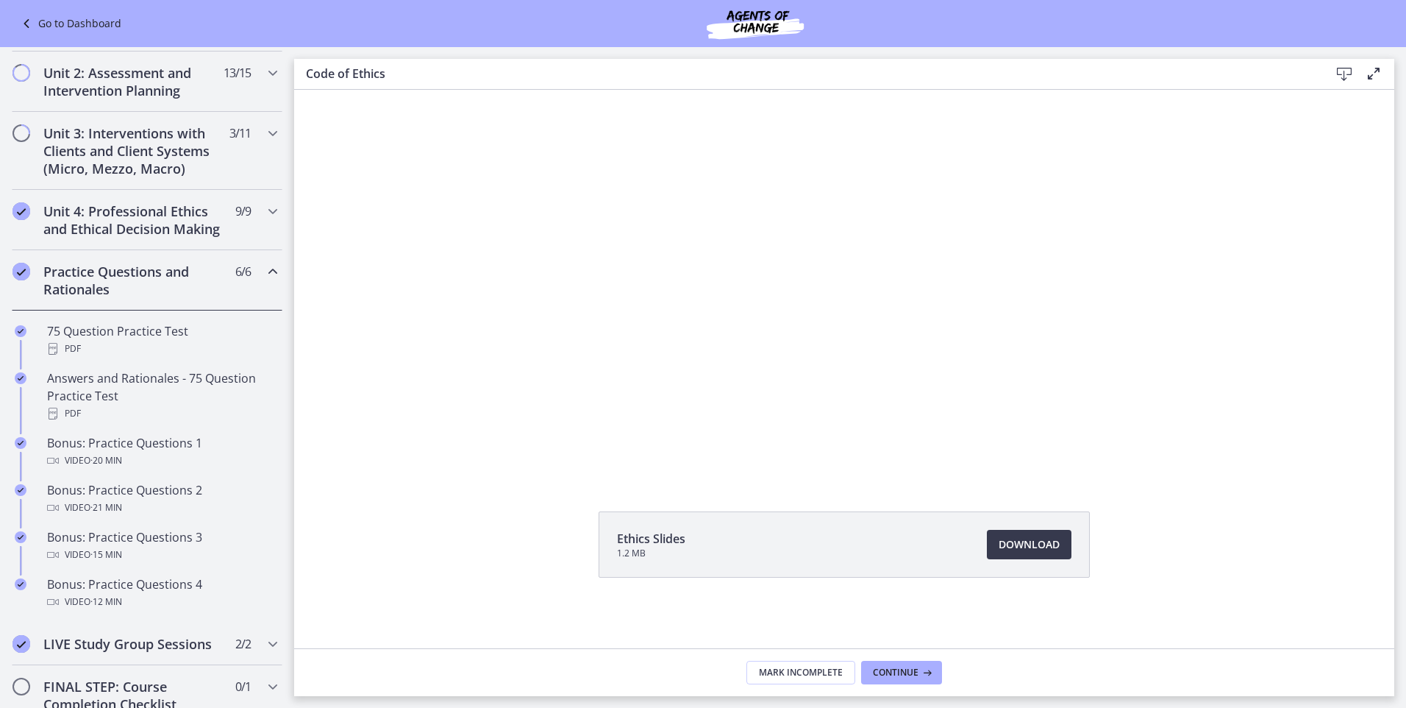
click at [26, 280] on icon "Completed" at bounding box center [22, 272] width 18 height 18
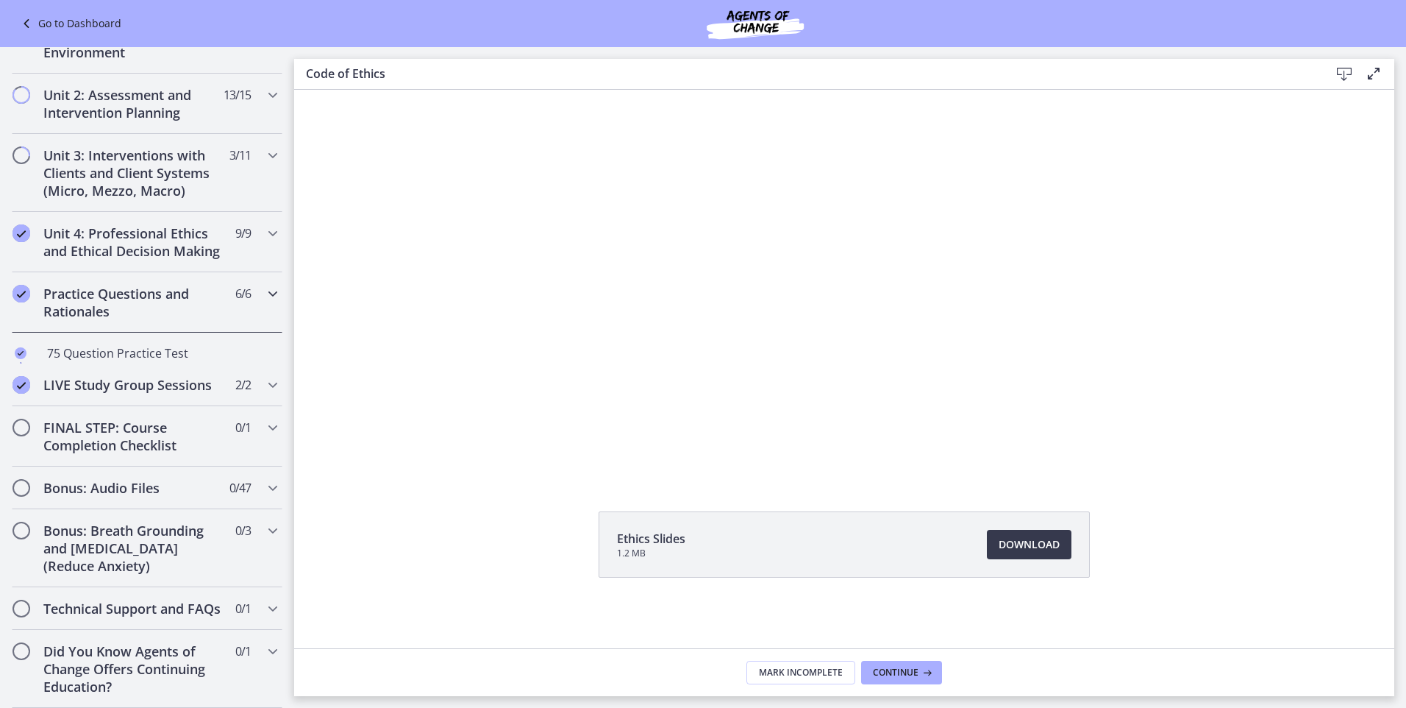
scroll to position [394, 0]
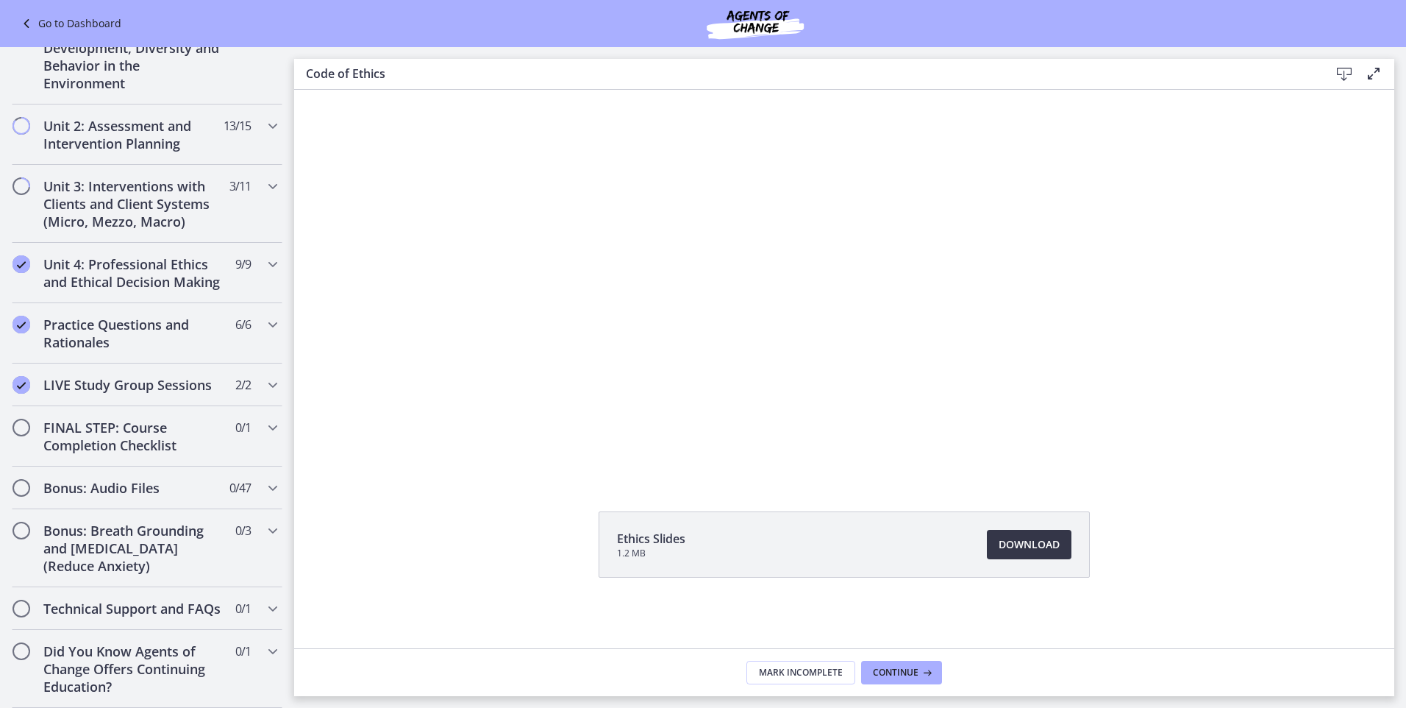
click at [1025, 547] on span "Download Opens in a new window" at bounding box center [1029, 544] width 61 height 18
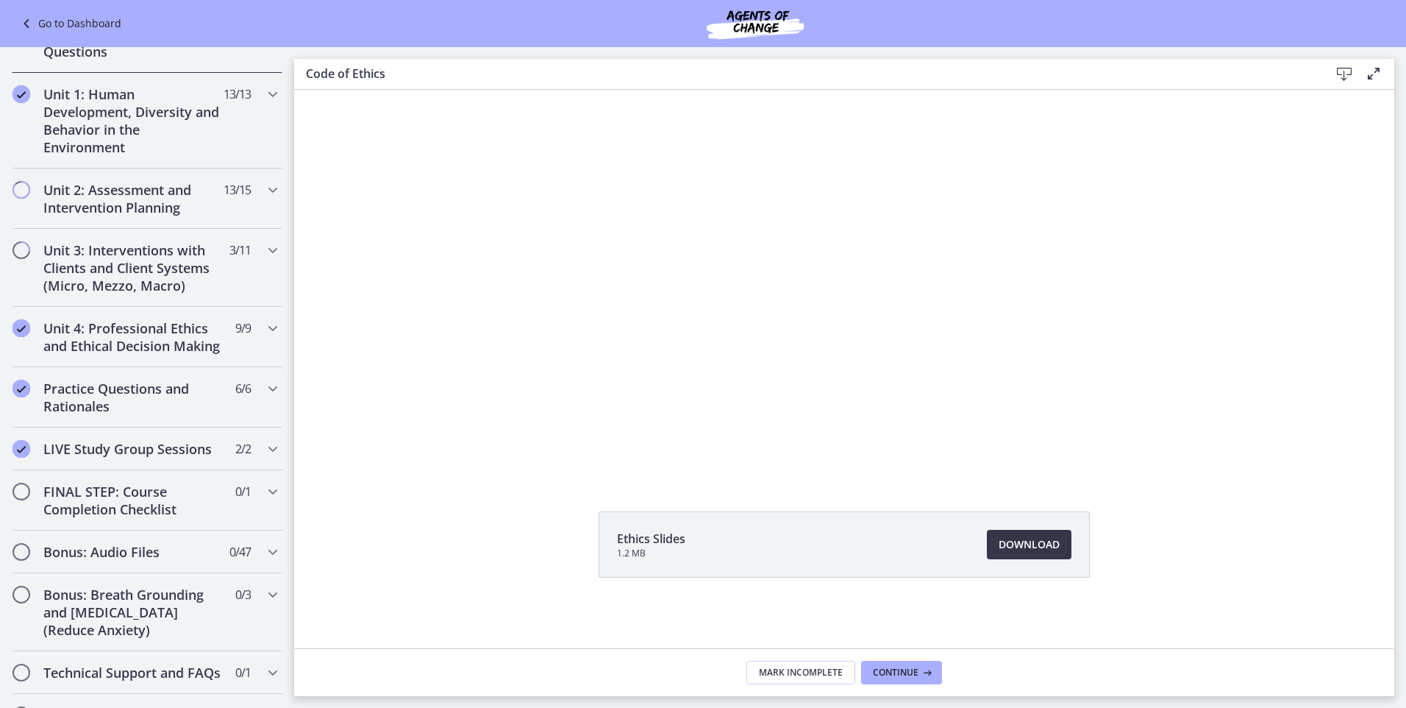
scroll to position [368, 0]
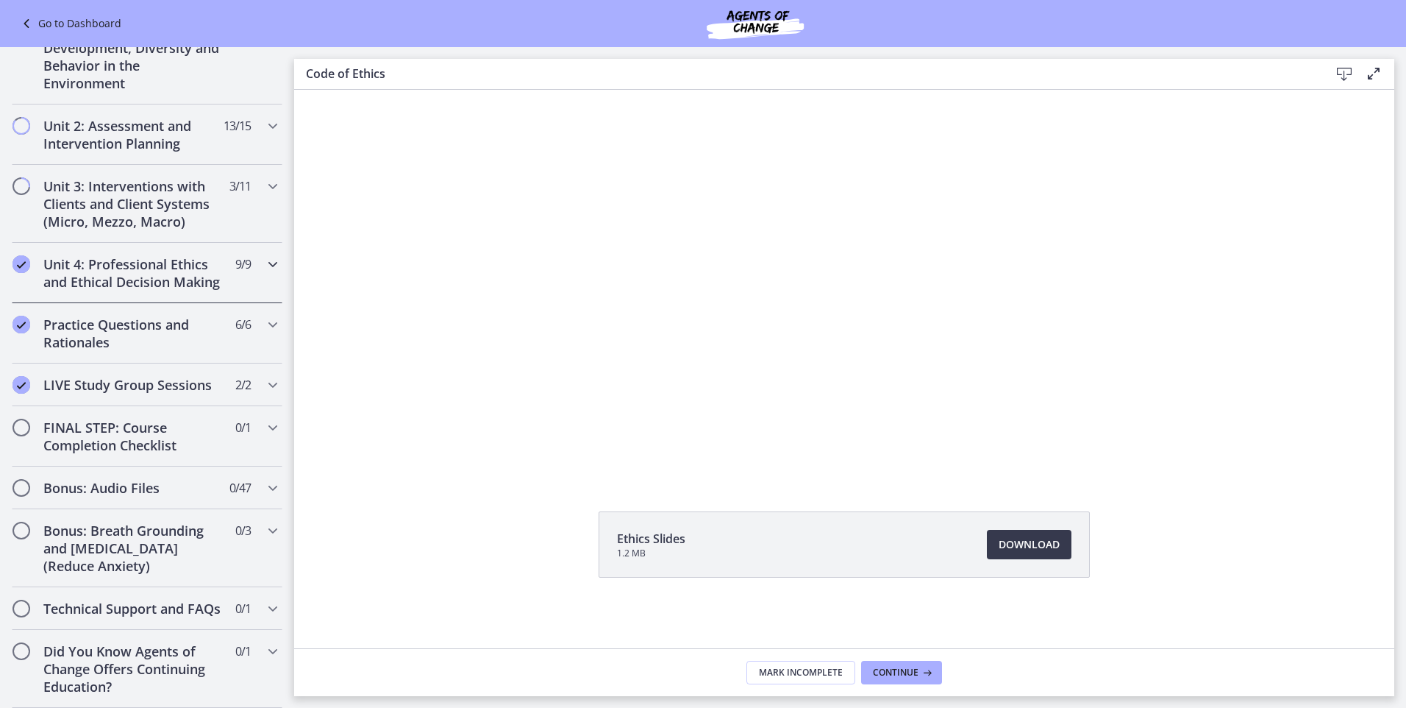
click at [153, 260] on h2 "Unit 4: Professional Ethics and Ethical Decision Making" at bounding box center [132, 272] width 179 height 35
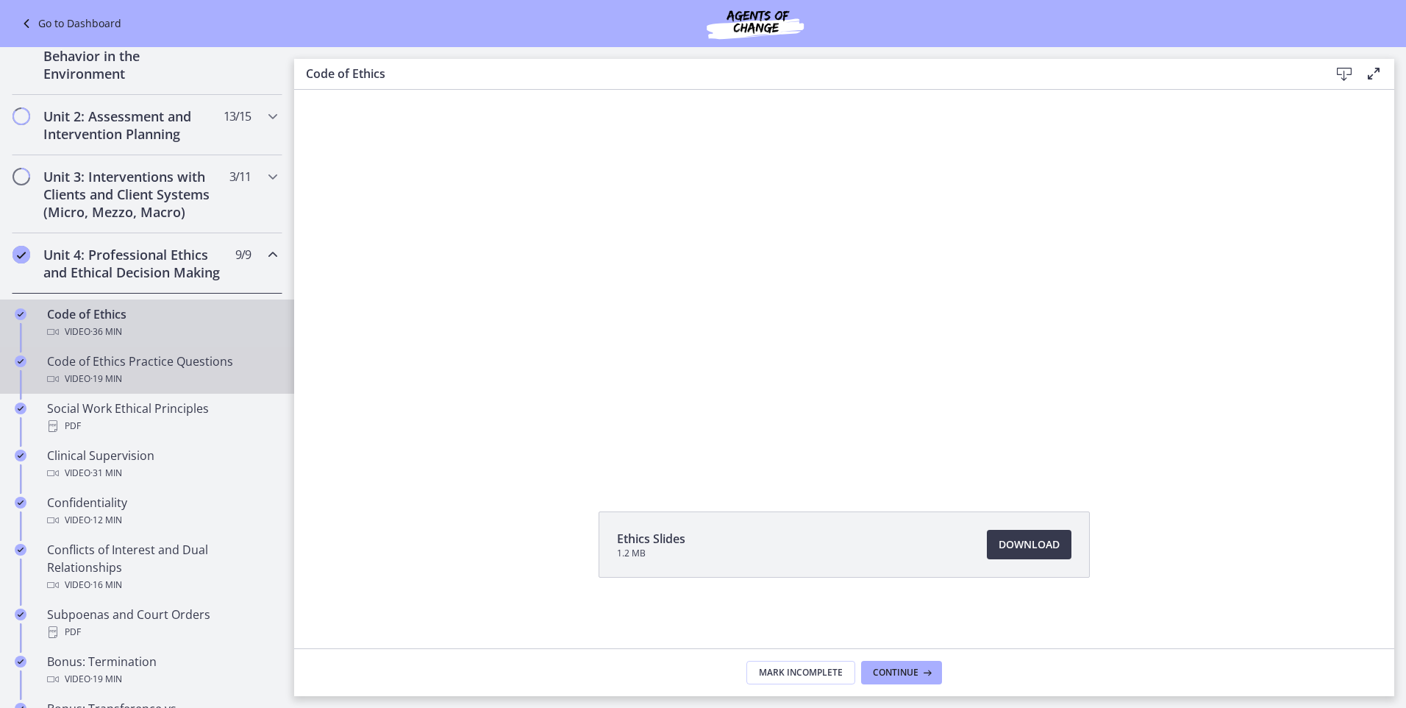
click at [98, 388] on span "· 19 min" at bounding box center [106, 379] width 32 height 18
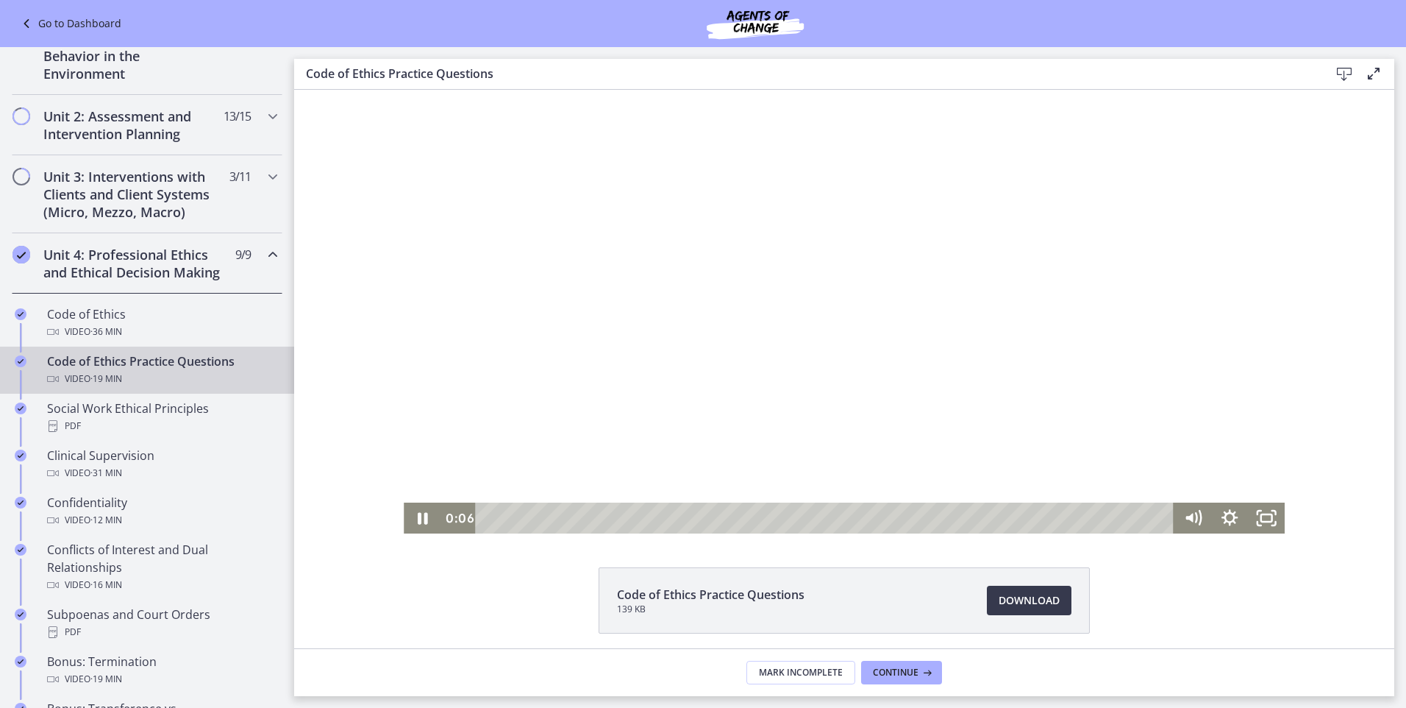
click at [762, 373] on div at bounding box center [845, 312] width 882 height 444
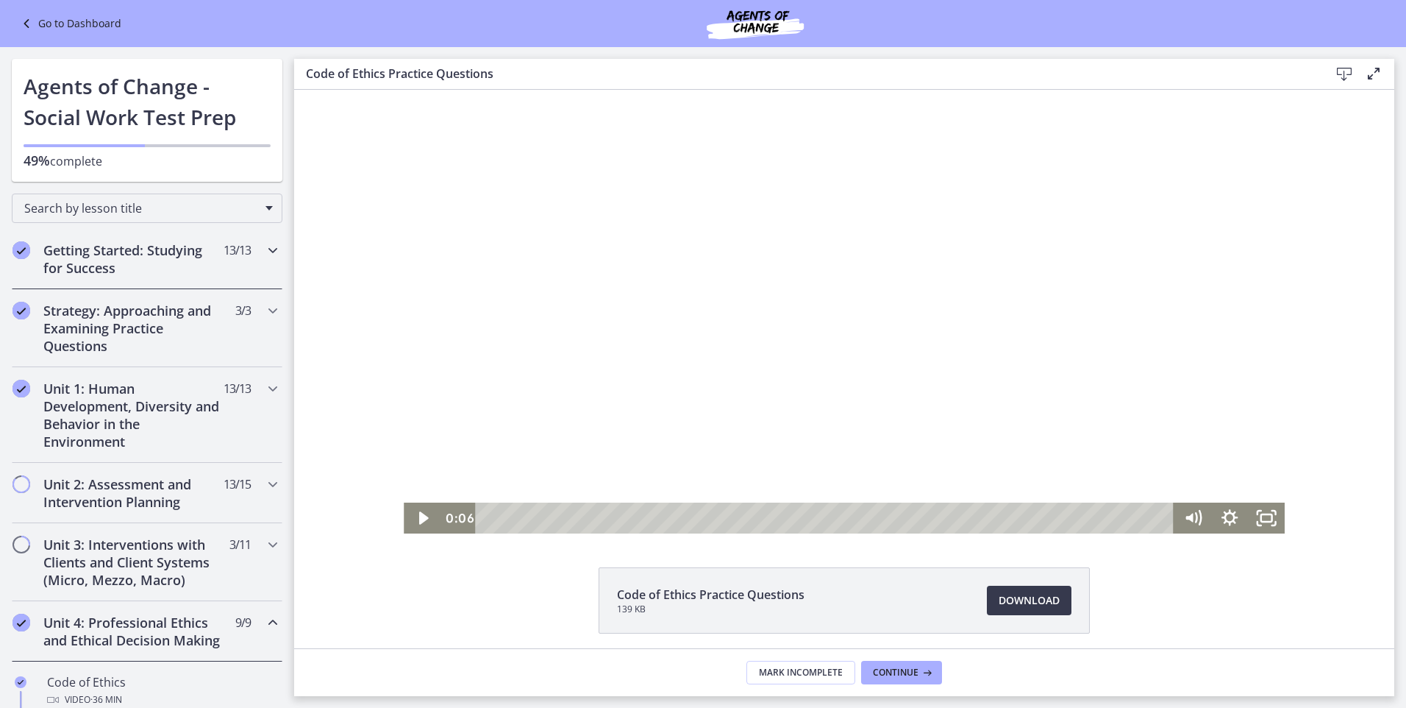
click at [104, 249] on h2 "Getting Started: Studying for Success" at bounding box center [132, 258] width 179 height 35
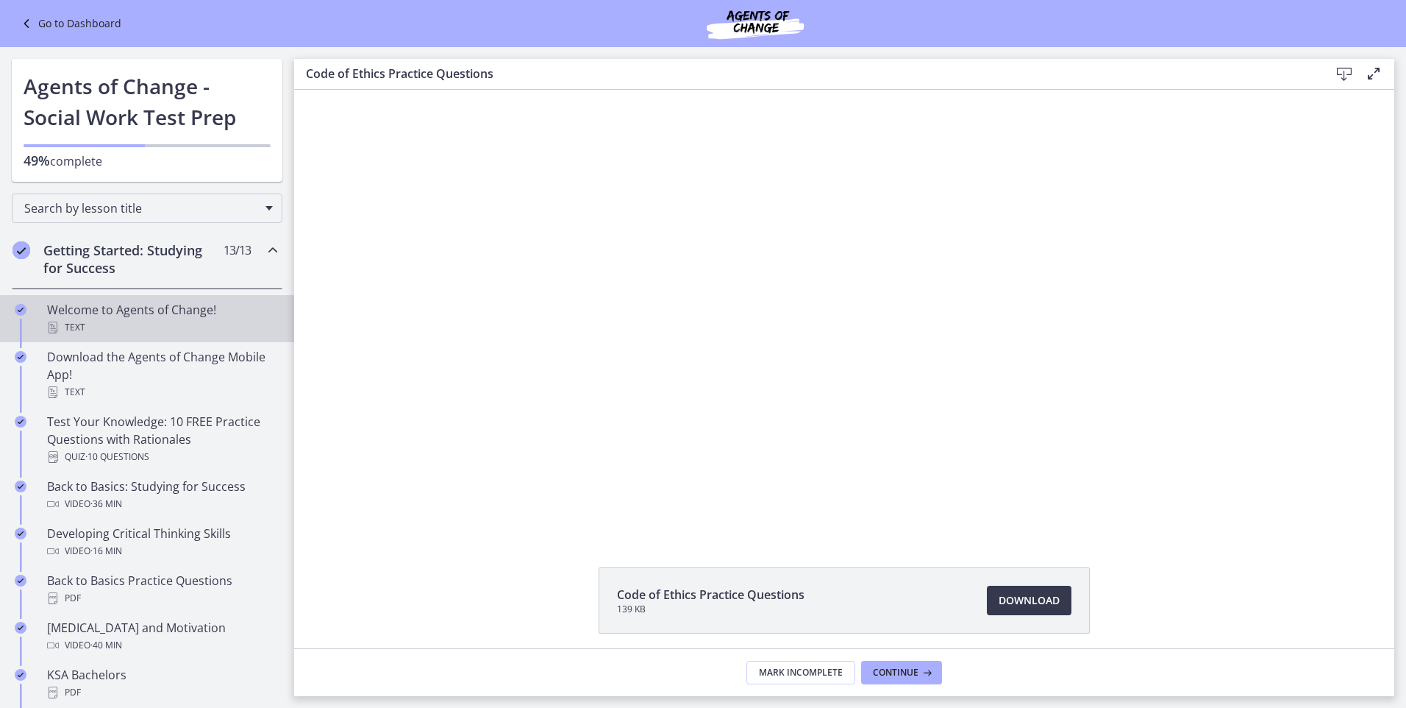
click at [99, 308] on div "Welcome to Agents of Change! Text" at bounding box center [161, 318] width 229 height 35
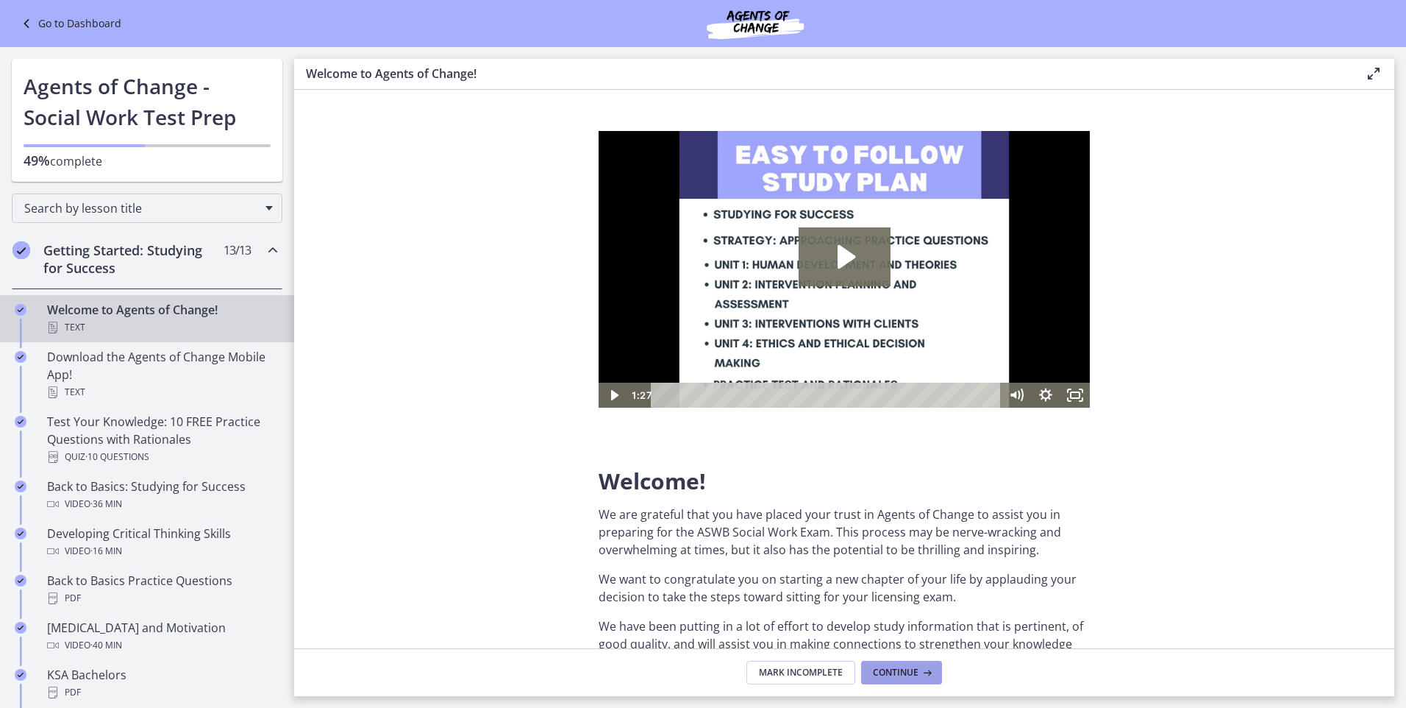
click at [910, 673] on span "Continue" at bounding box center [896, 672] width 46 height 12
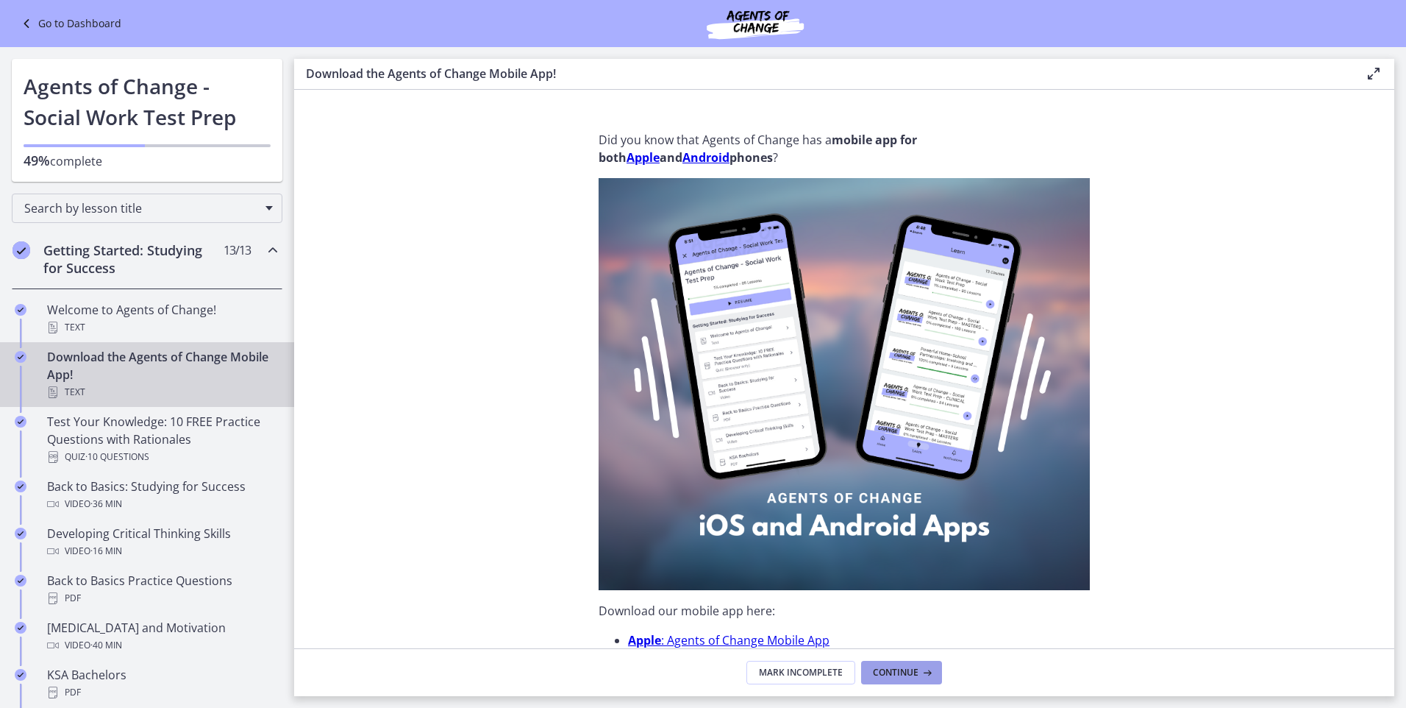
click at [910, 673] on span "Continue" at bounding box center [896, 672] width 46 height 12
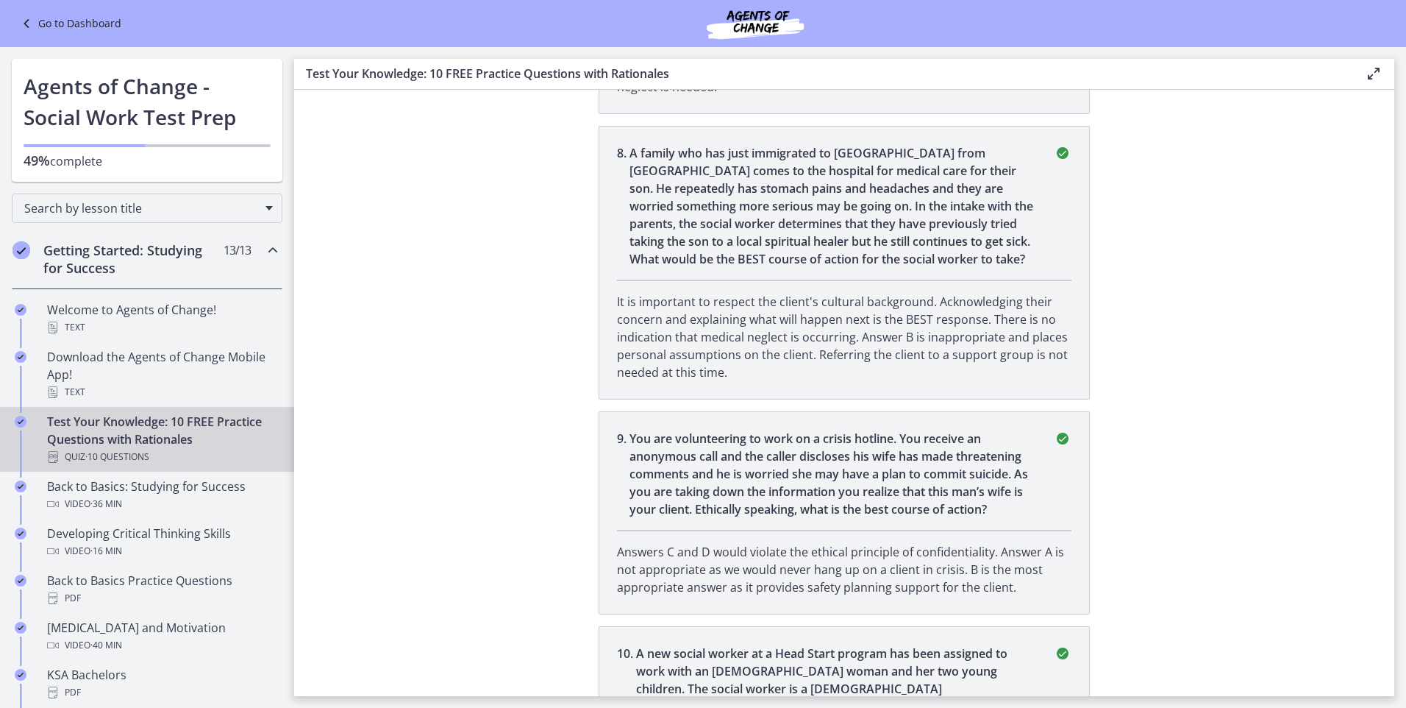
scroll to position [2012, 0]
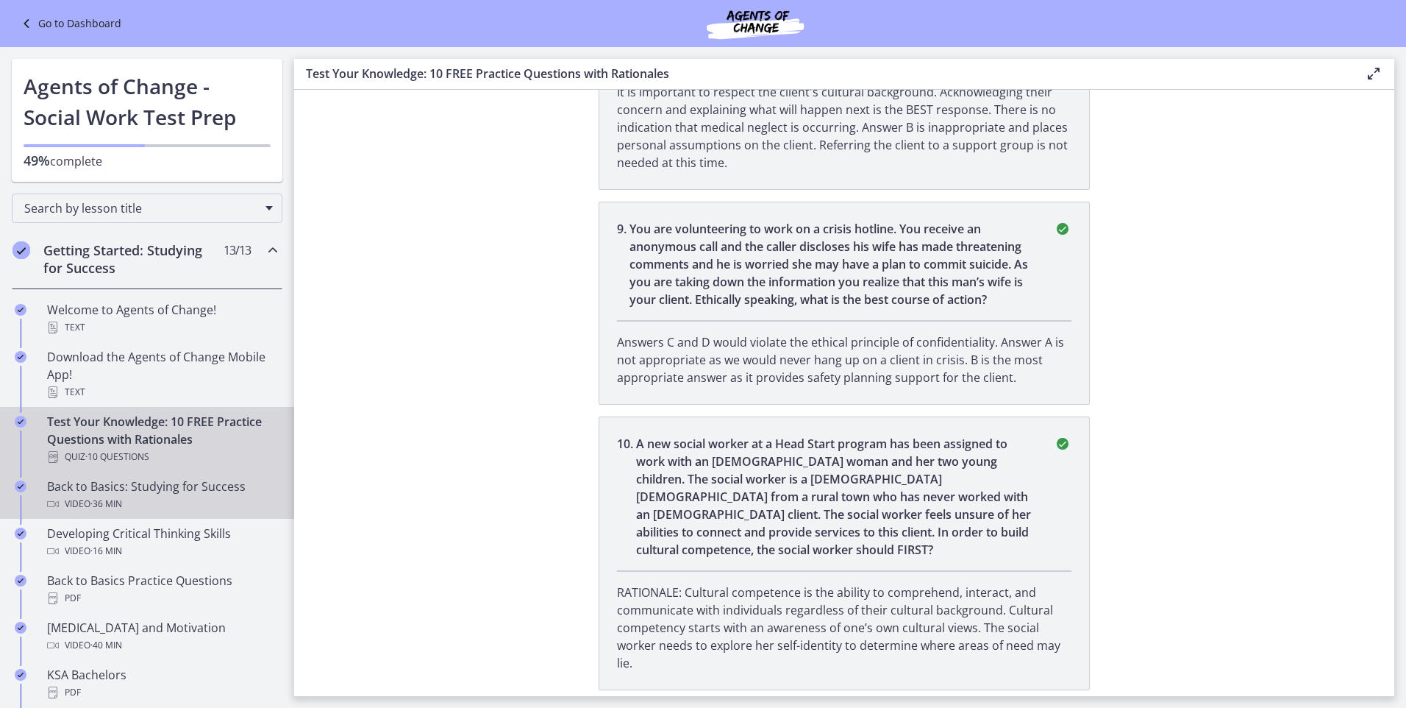
click at [92, 493] on div "Back to Basics: Studying for Success Video · 36 min" at bounding box center [161, 494] width 229 height 35
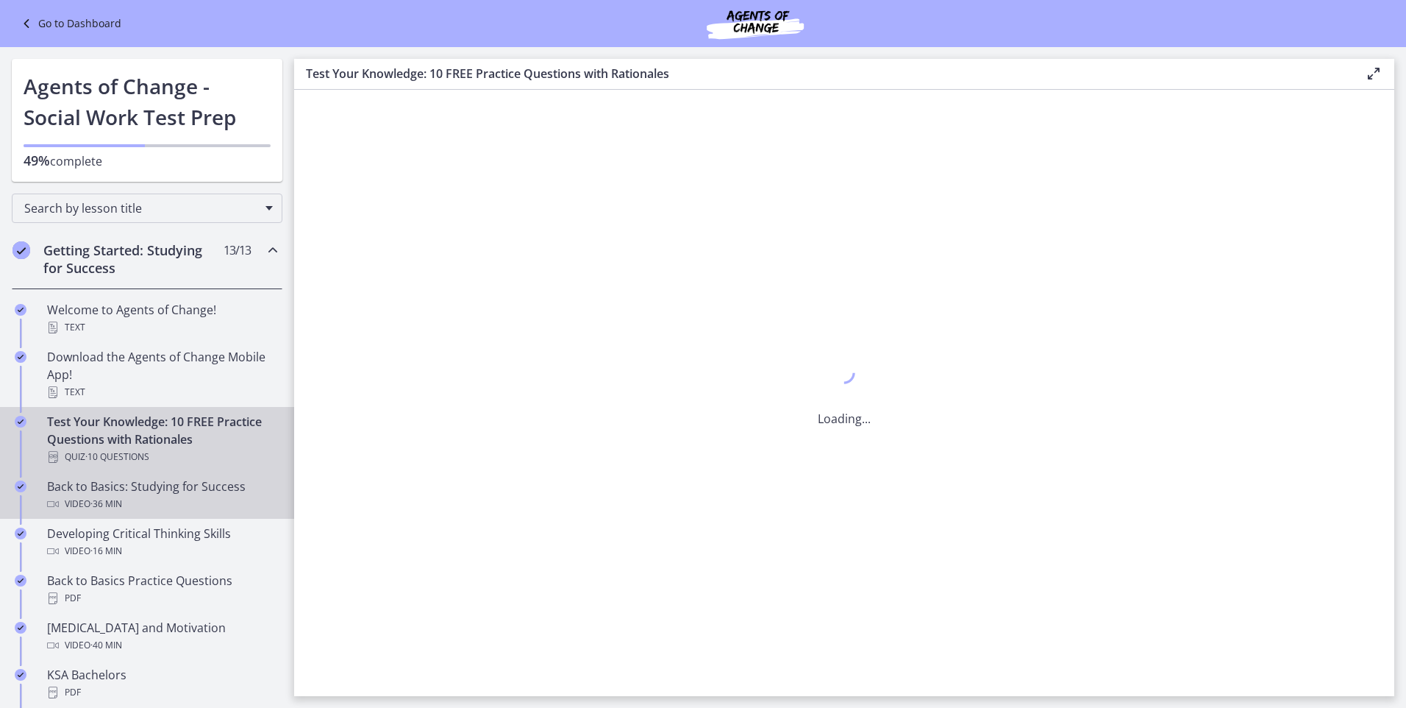
scroll to position [0, 0]
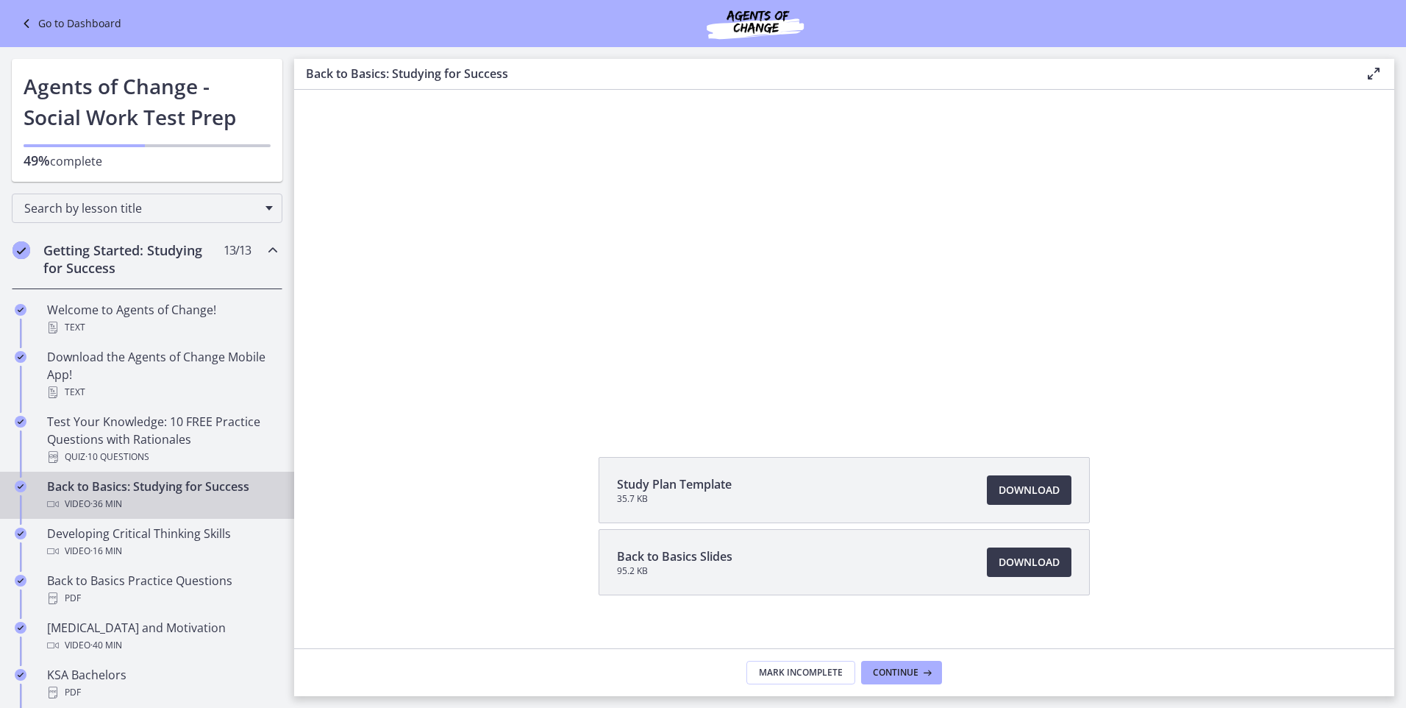
scroll to position [128, 0]
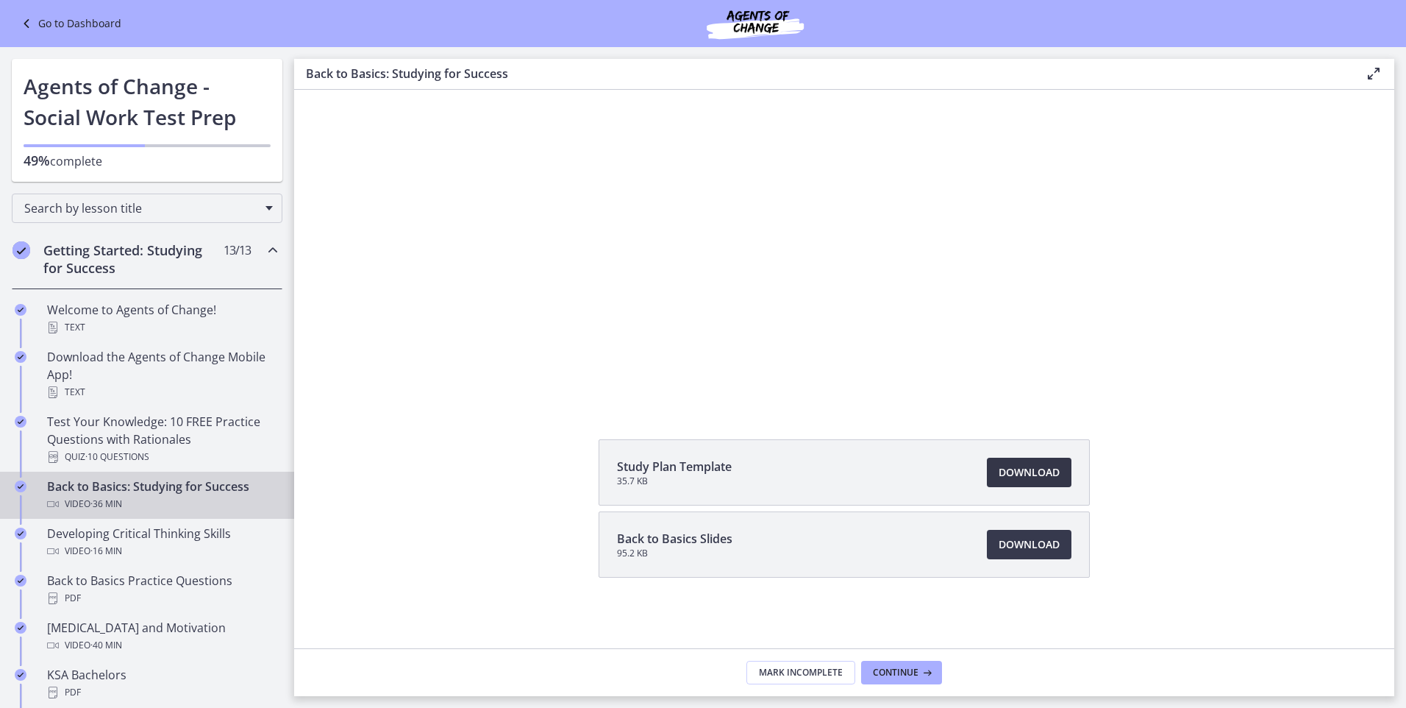
click at [1031, 469] on span "Download Opens in a new window" at bounding box center [1029, 472] width 61 height 18
click at [1011, 538] on span "Download Opens in a new window" at bounding box center [1029, 544] width 61 height 18
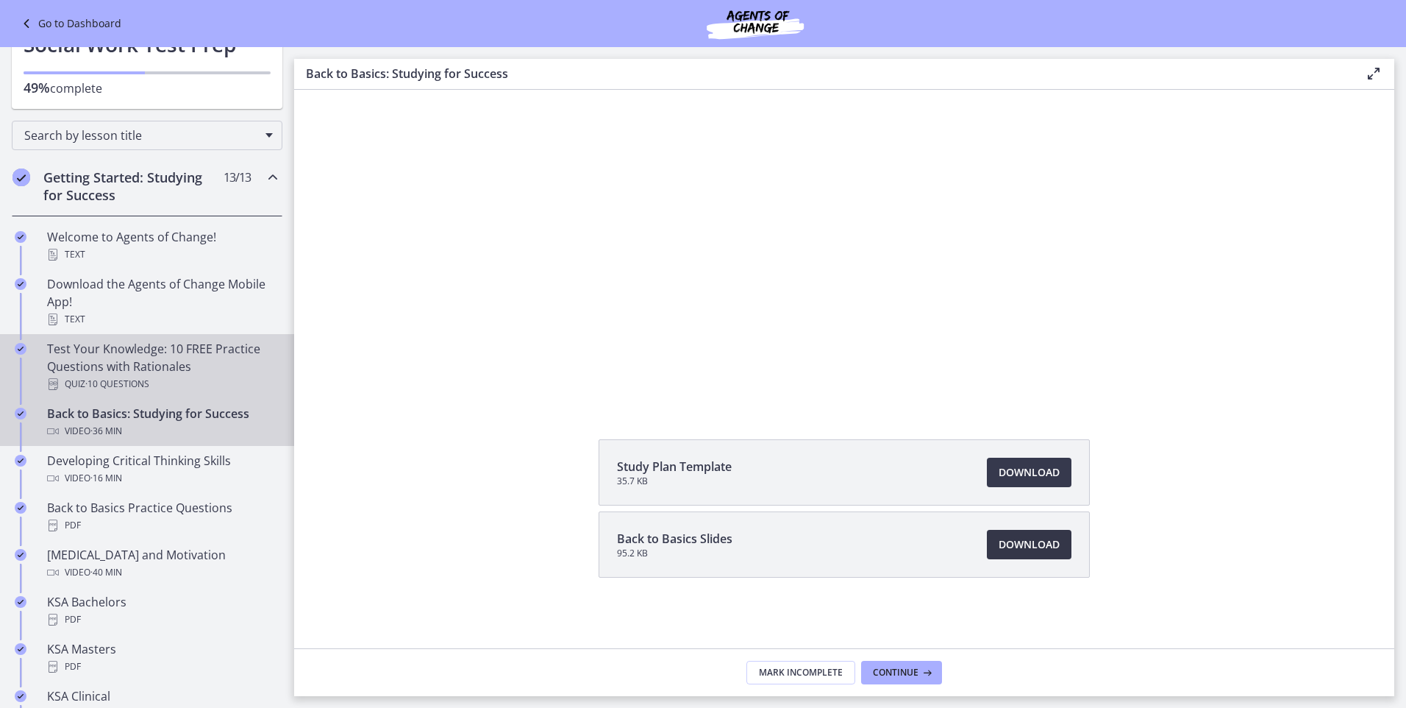
scroll to position [74, 0]
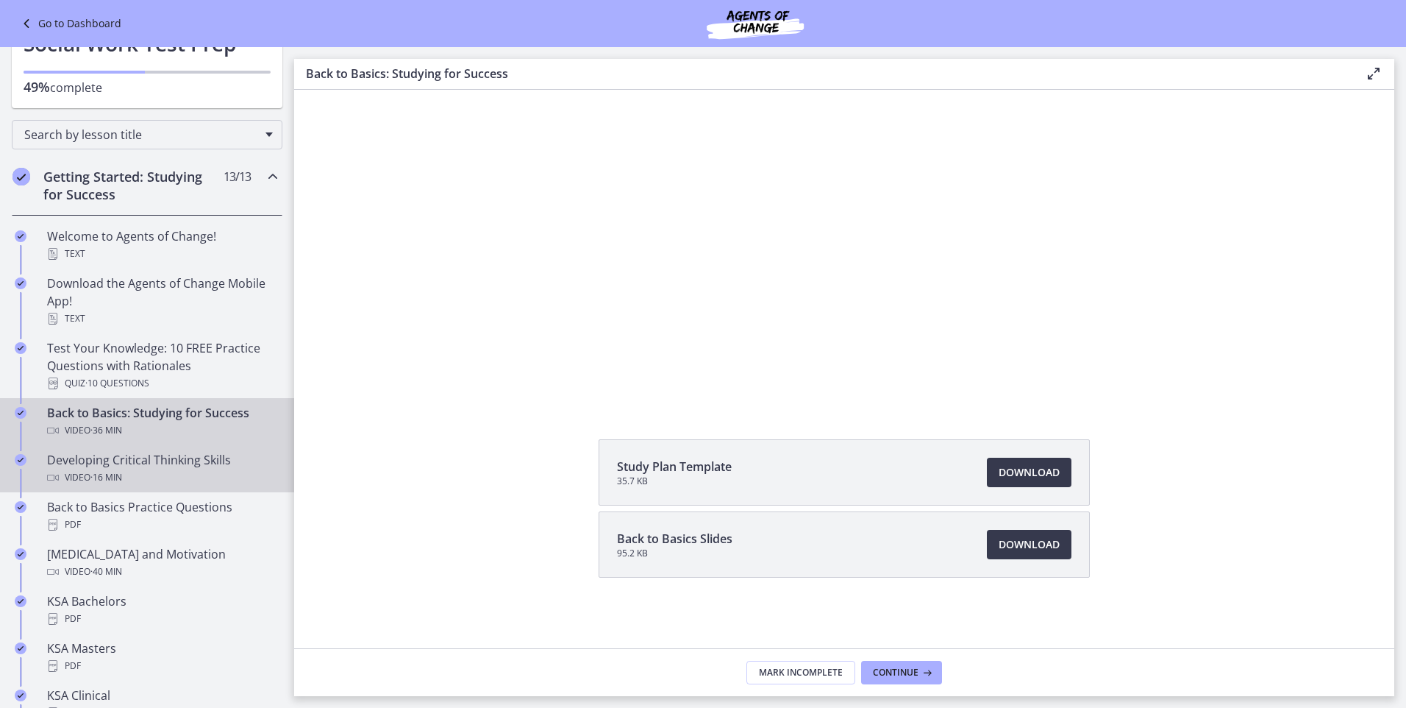
click at [125, 465] on div "Developing Critical Thinking Skills Video · 16 min" at bounding box center [161, 468] width 229 height 35
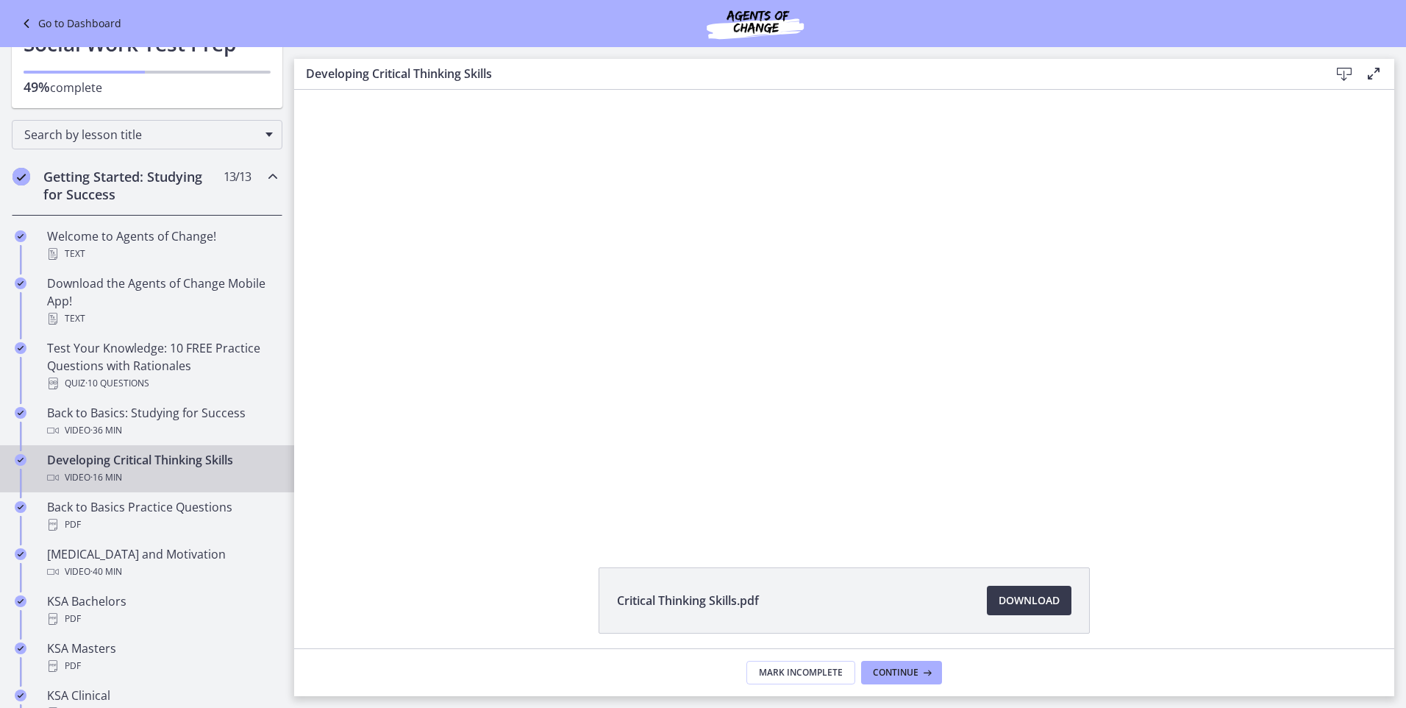
click at [1340, 75] on icon at bounding box center [1345, 74] width 18 height 18
click at [1023, 598] on span "Download Opens in a new window" at bounding box center [1029, 600] width 61 height 18
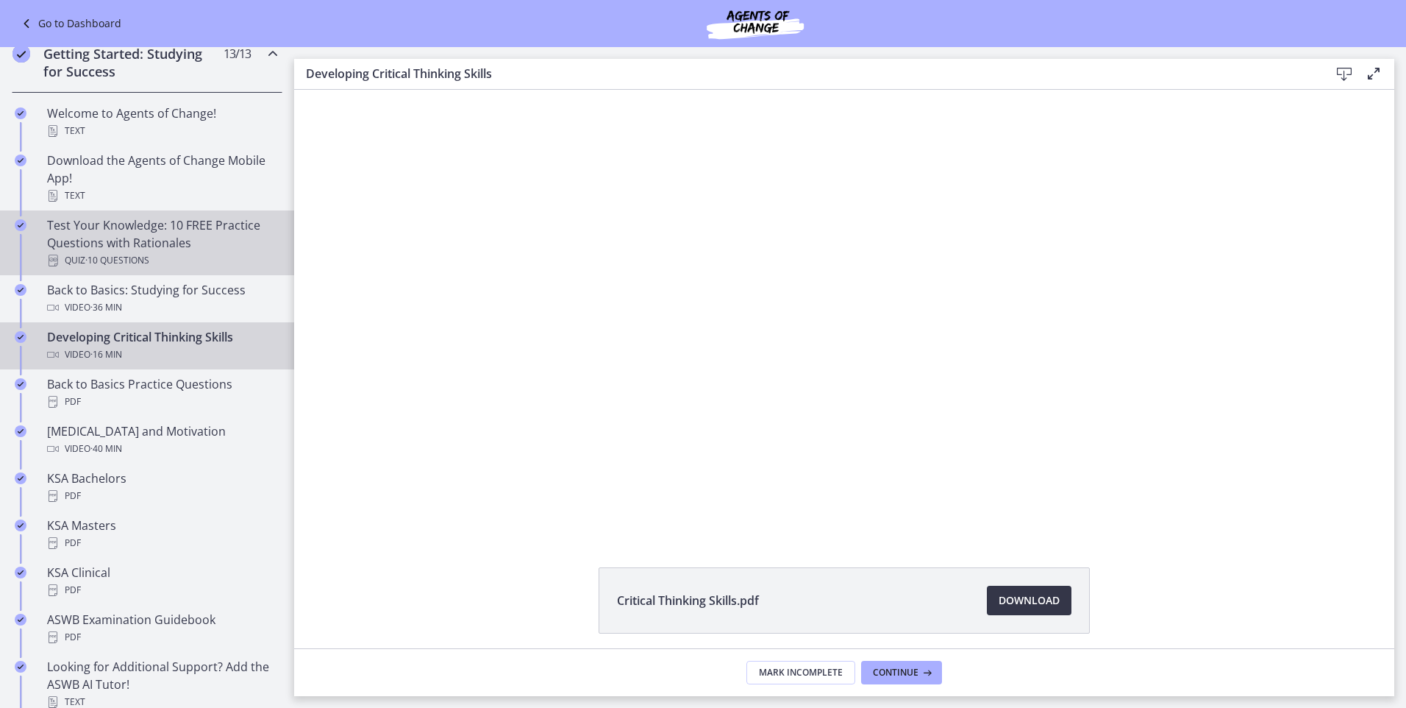
scroll to position [221, 0]
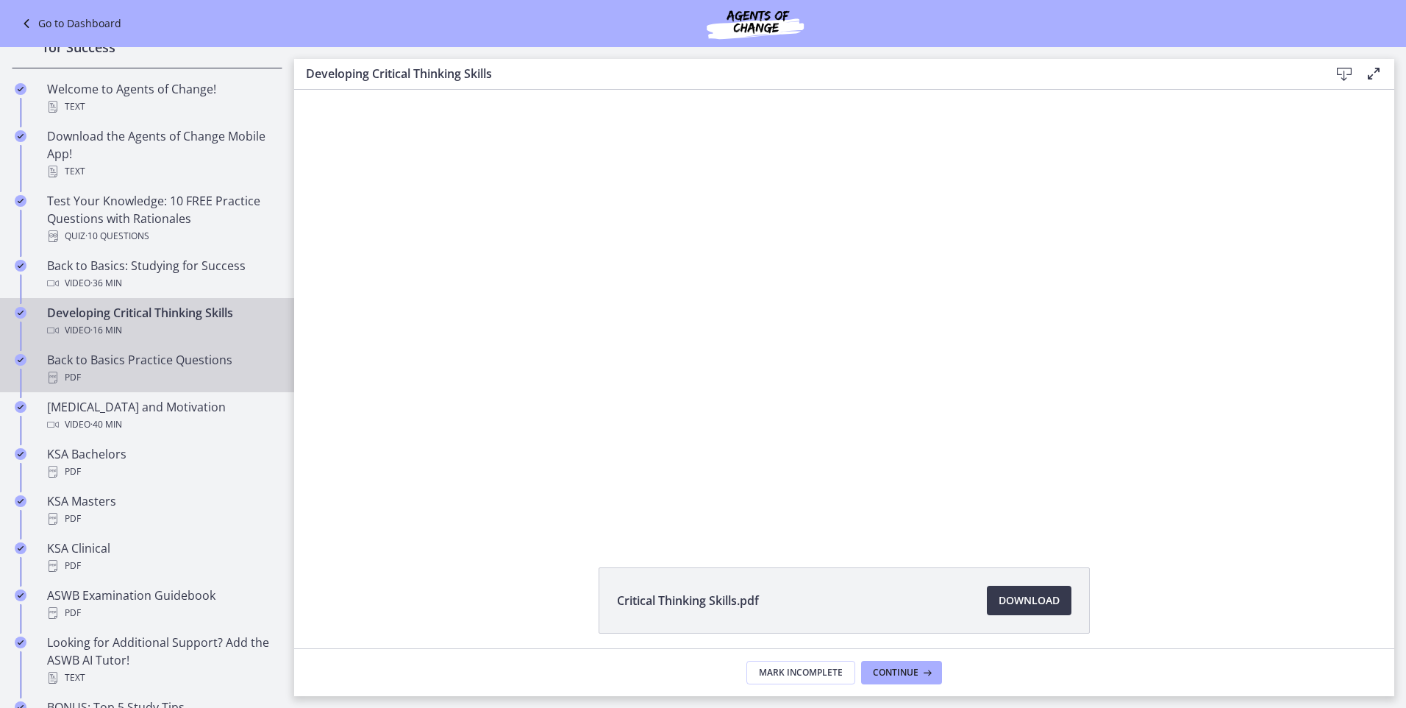
click at [118, 361] on div "Back to Basics Practice Questions PDF" at bounding box center [161, 368] width 229 height 35
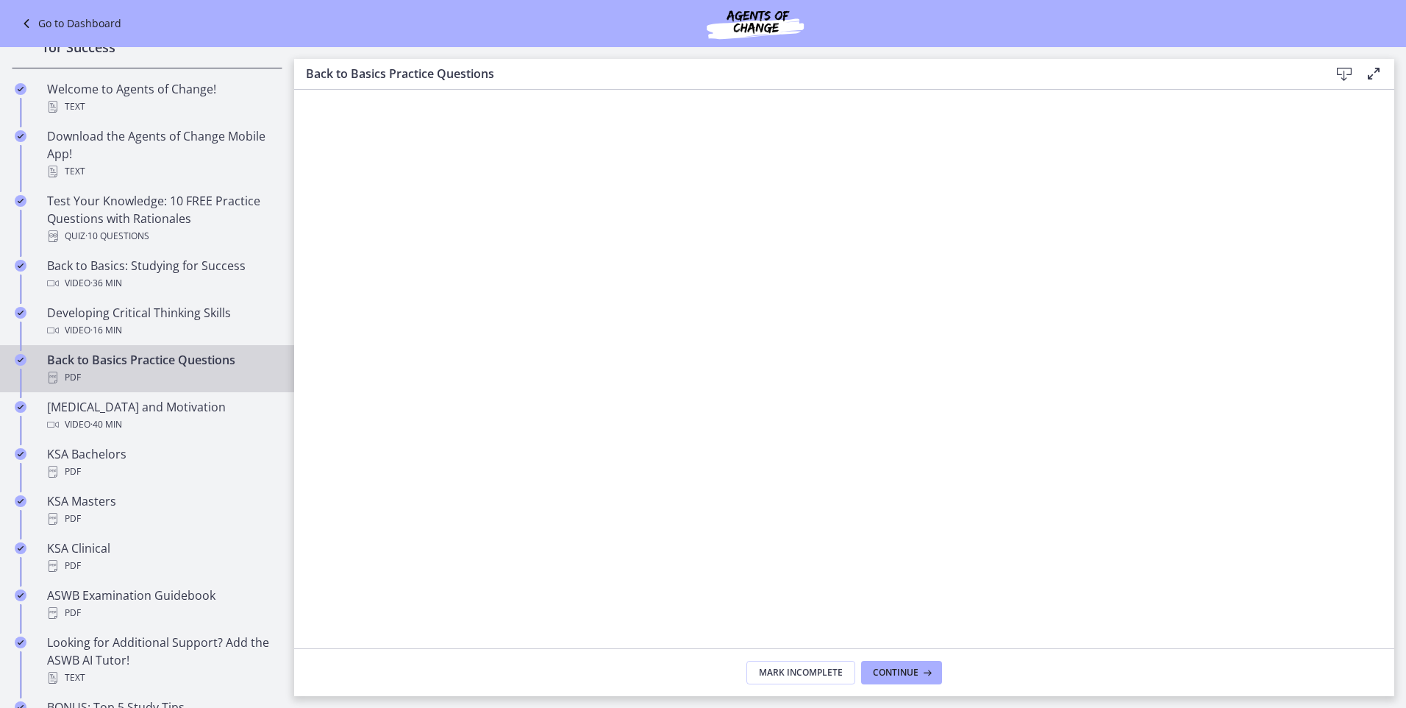
click at [1343, 73] on icon at bounding box center [1345, 74] width 18 height 18
click at [1342, 68] on icon at bounding box center [1345, 74] width 18 height 18
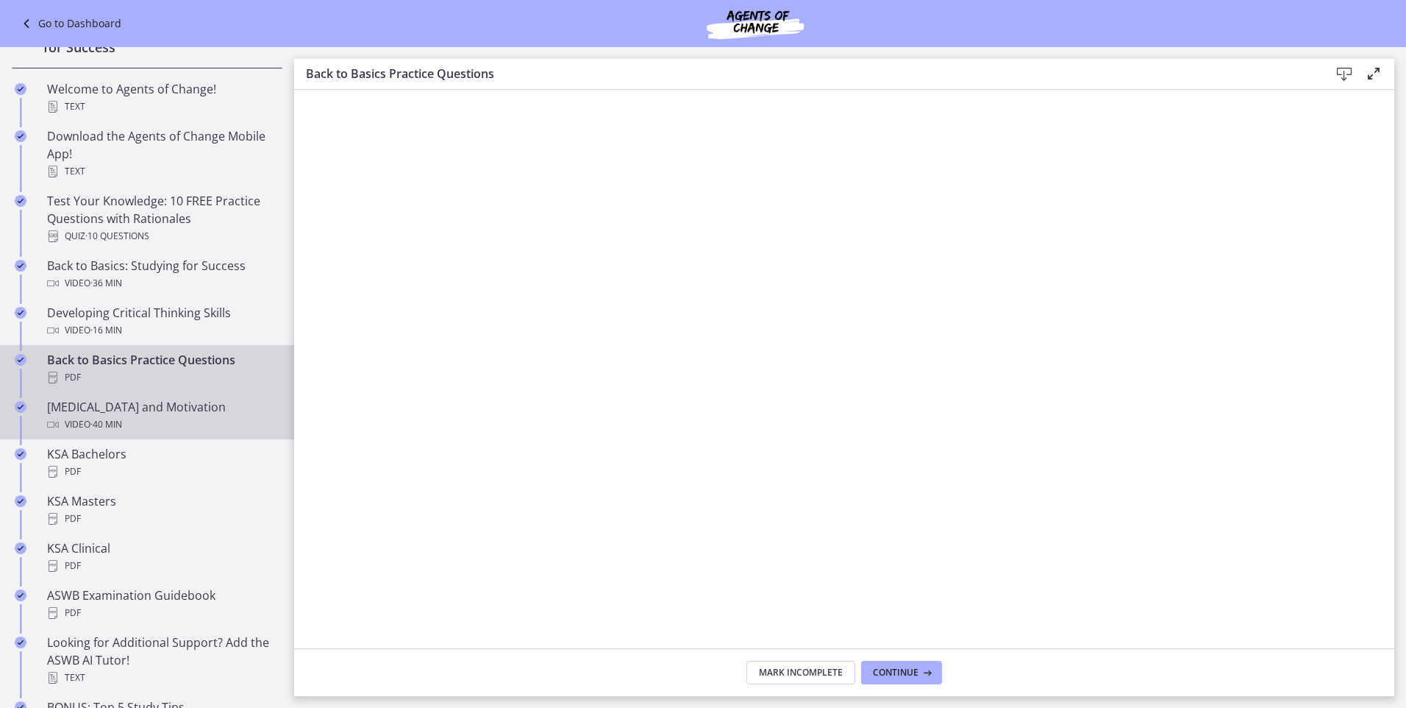
click at [116, 405] on div "Test Anxiety and Motivation Video · 40 min" at bounding box center [161, 415] width 229 height 35
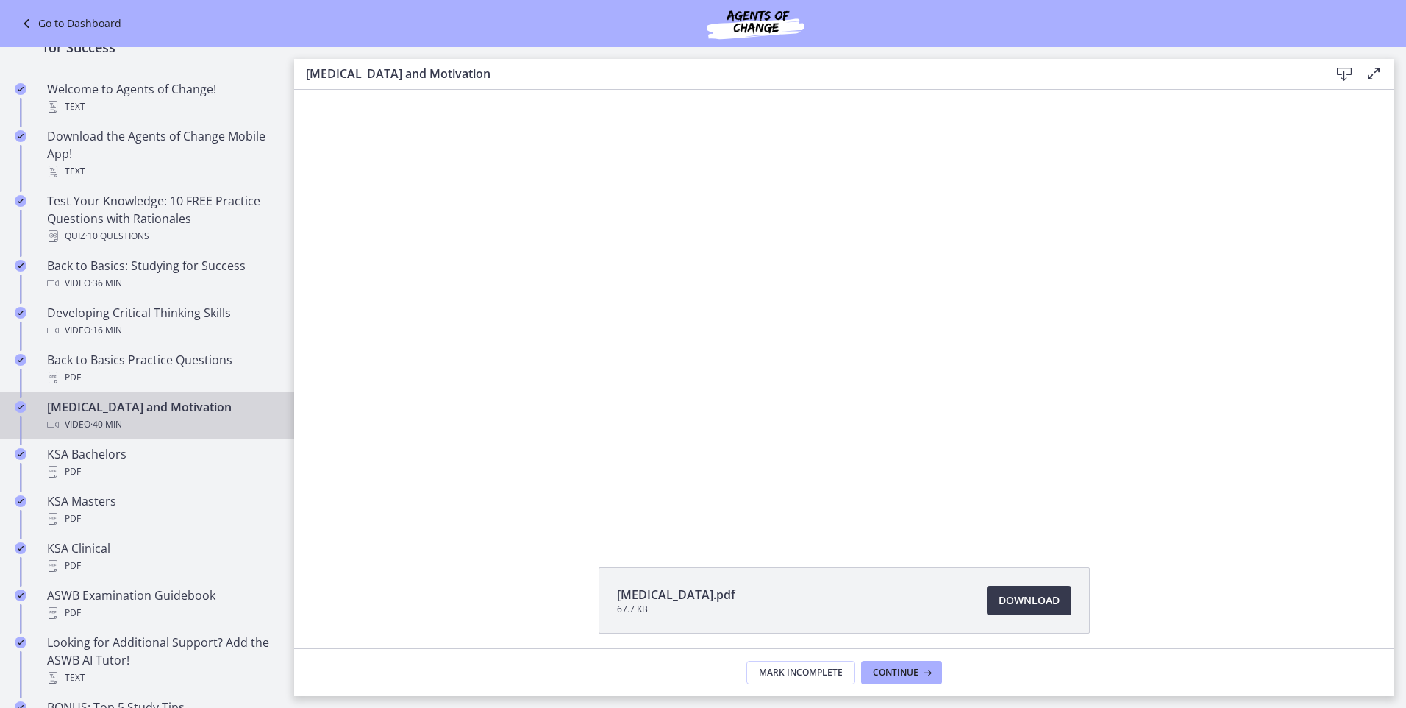
click at [1344, 74] on icon at bounding box center [1345, 74] width 18 height 18
click at [96, 458] on div "KSA Bachelors PDF" at bounding box center [161, 462] width 229 height 35
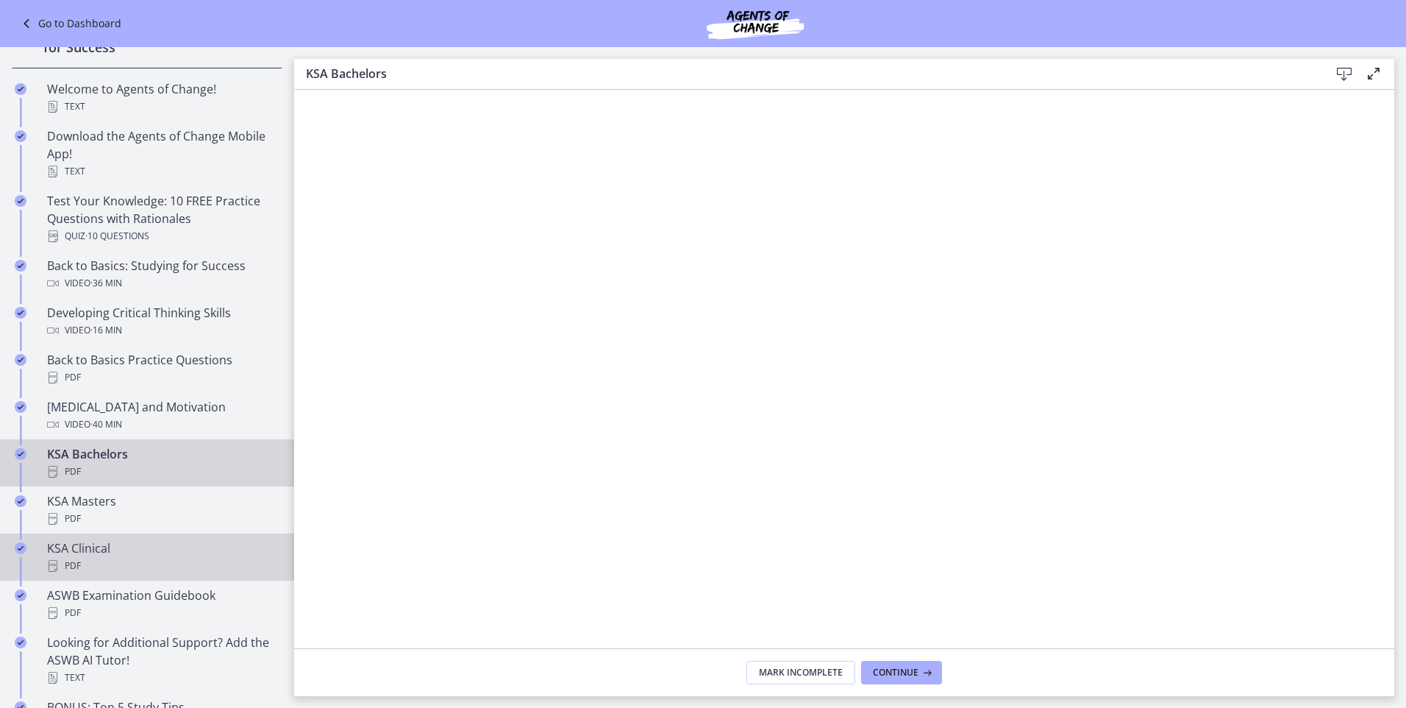
click at [98, 547] on div "KSA Clinical PDF" at bounding box center [161, 556] width 229 height 35
click at [1344, 70] on icon at bounding box center [1345, 74] width 18 height 18
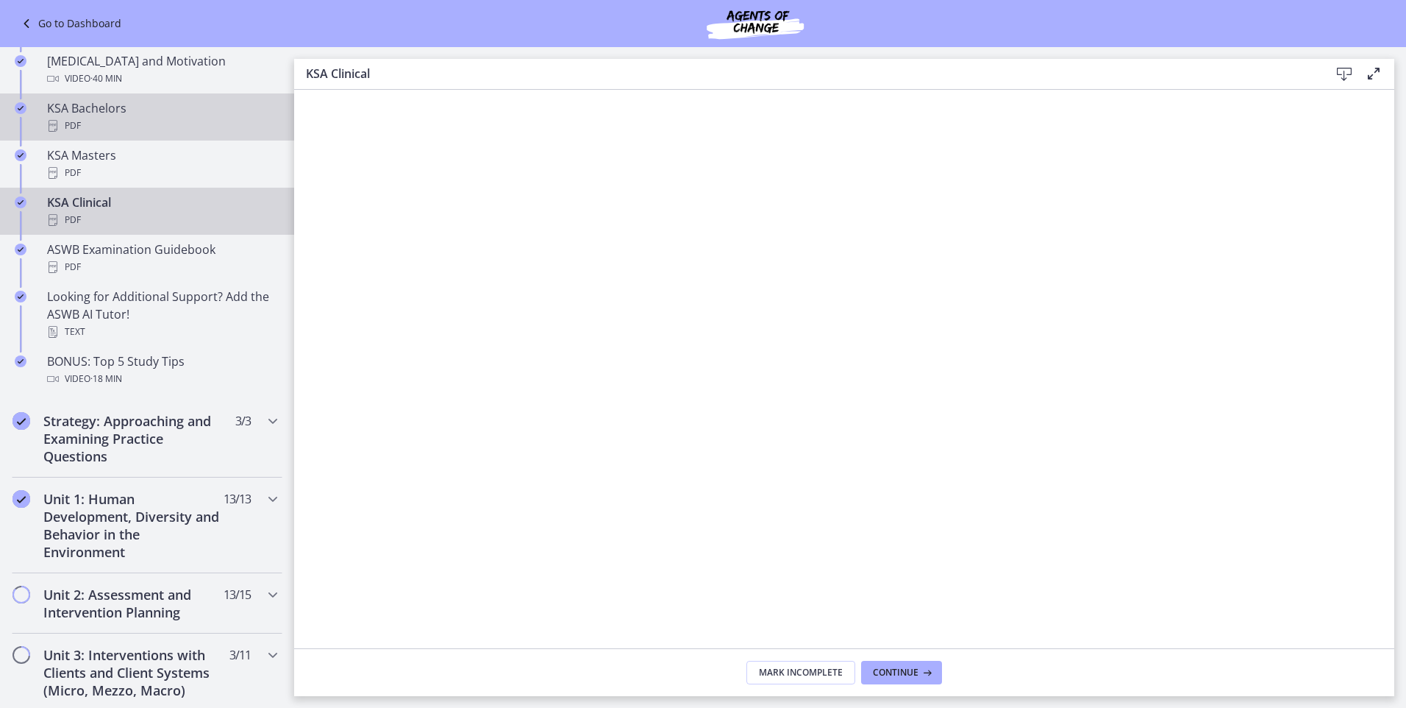
scroll to position [588, 0]
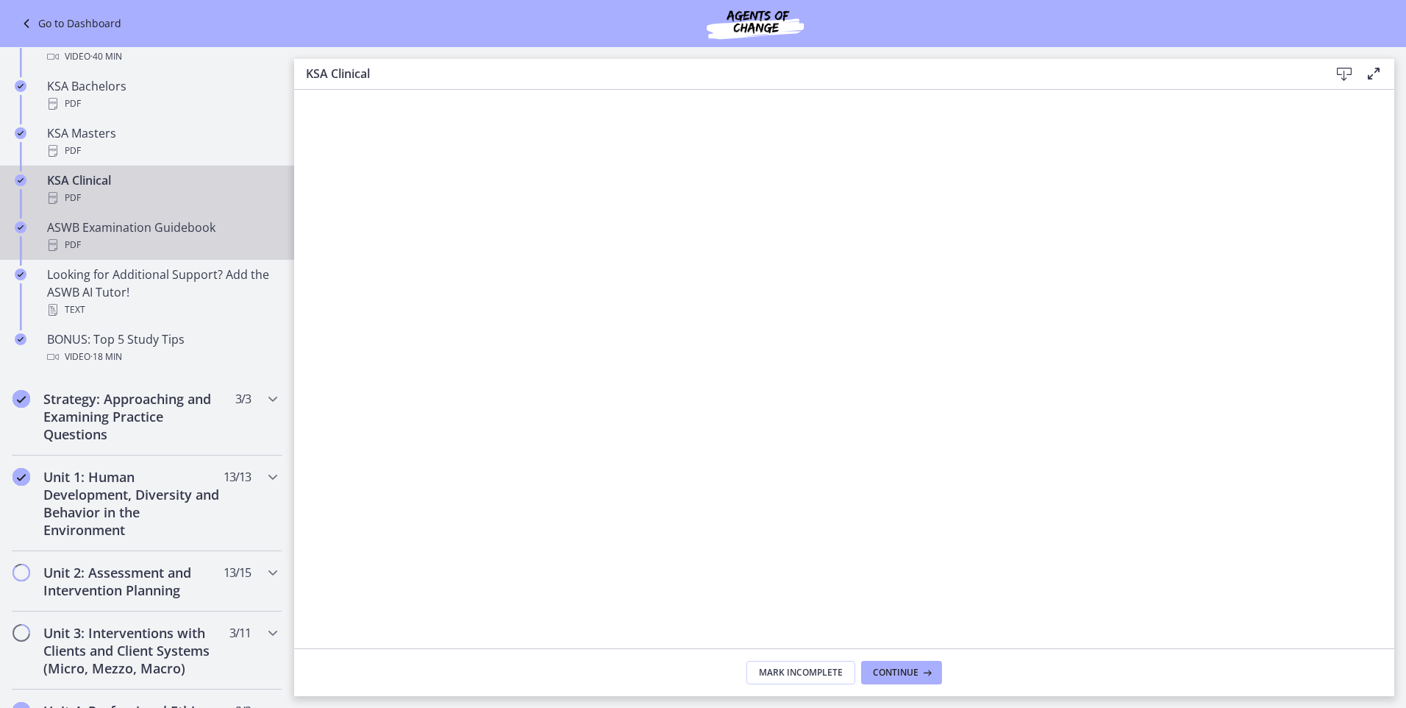
click at [103, 234] on div "ASWB Examination Guidebook PDF" at bounding box center [161, 235] width 229 height 35
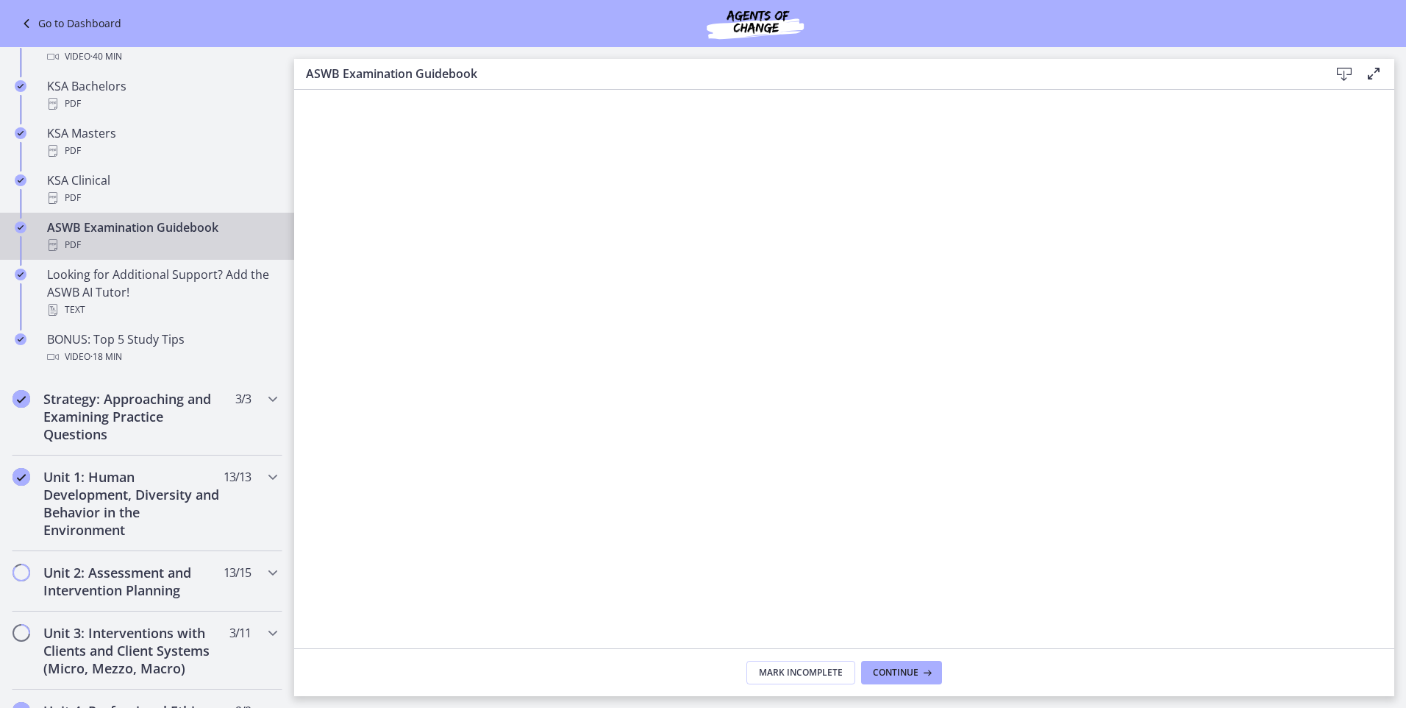
click at [1345, 74] on icon at bounding box center [1345, 74] width 18 height 18
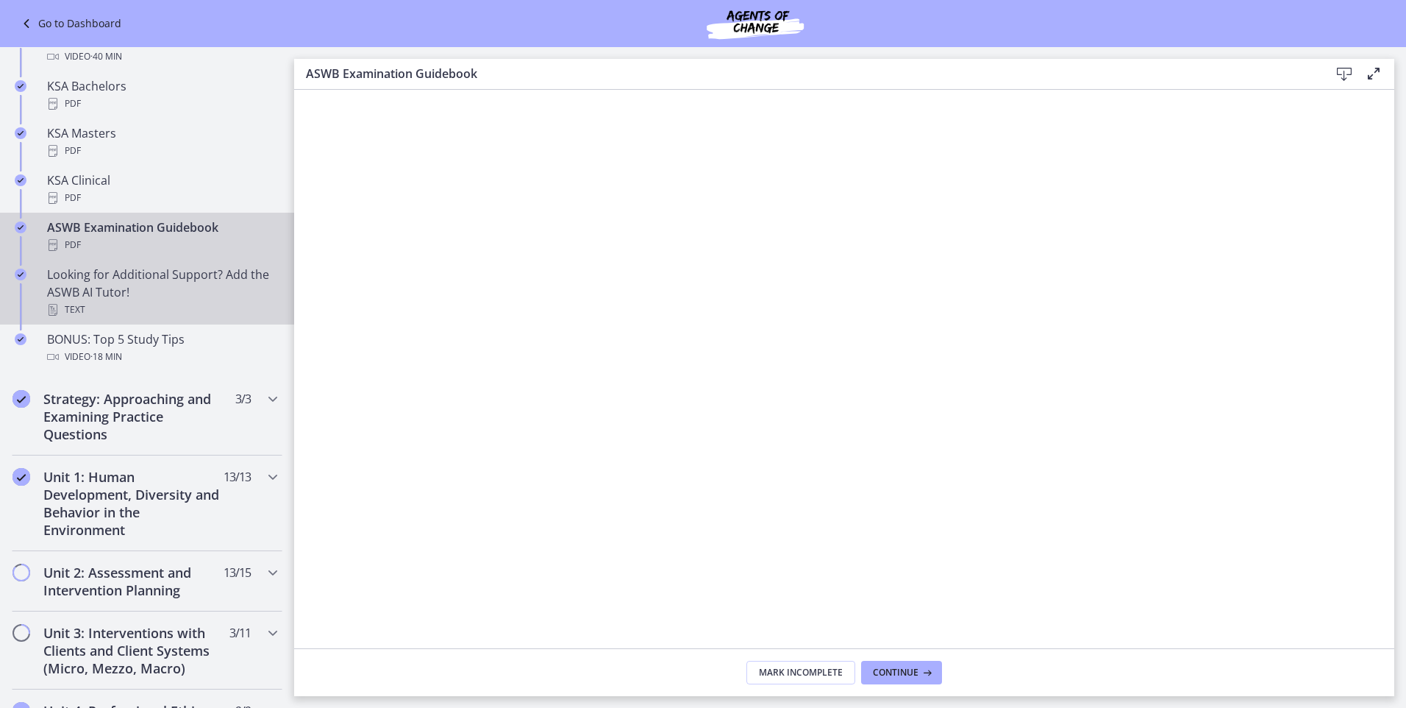
click at [115, 285] on div "Looking for Additional Support? Add the ASWB AI Tutor! Text" at bounding box center [161, 292] width 229 height 53
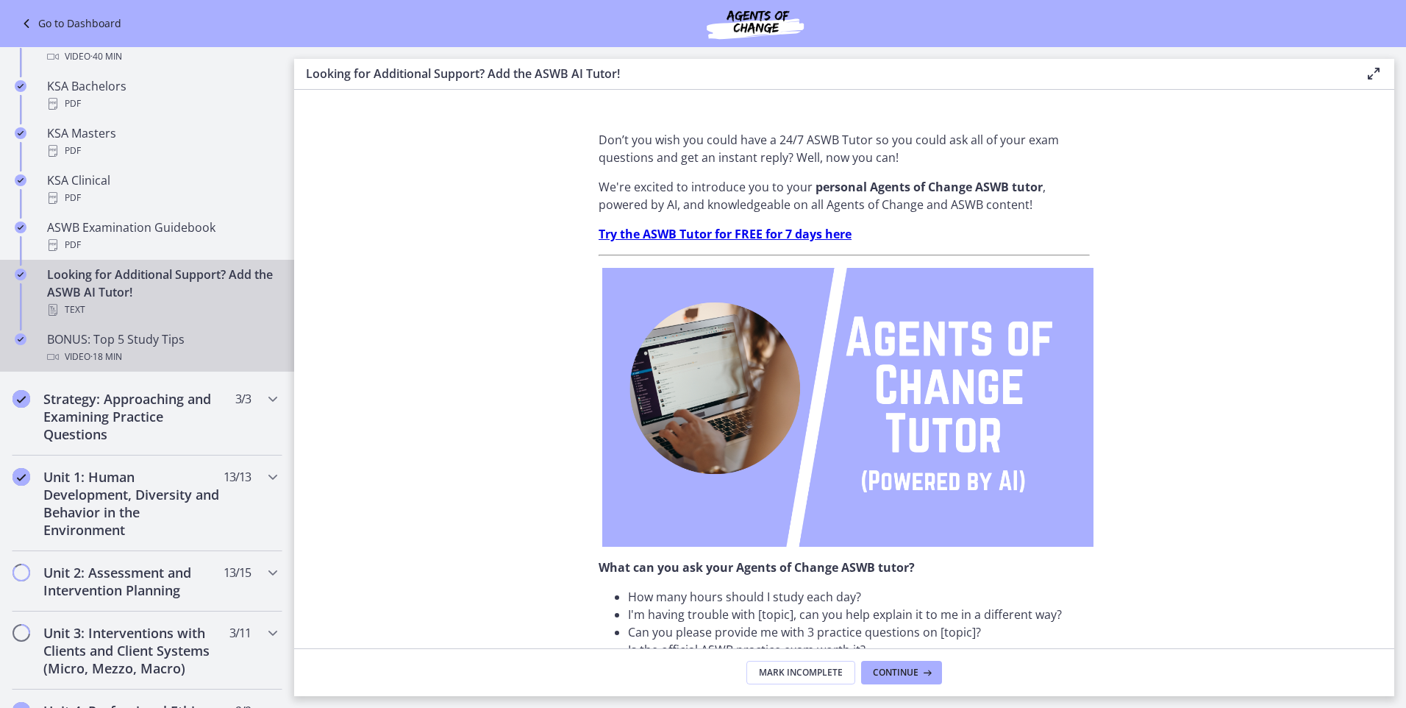
click at [110, 344] on div "BONUS: Top 5 Study Tips Video · 18 min" at bounding box center [161, 347] width 229 height 35
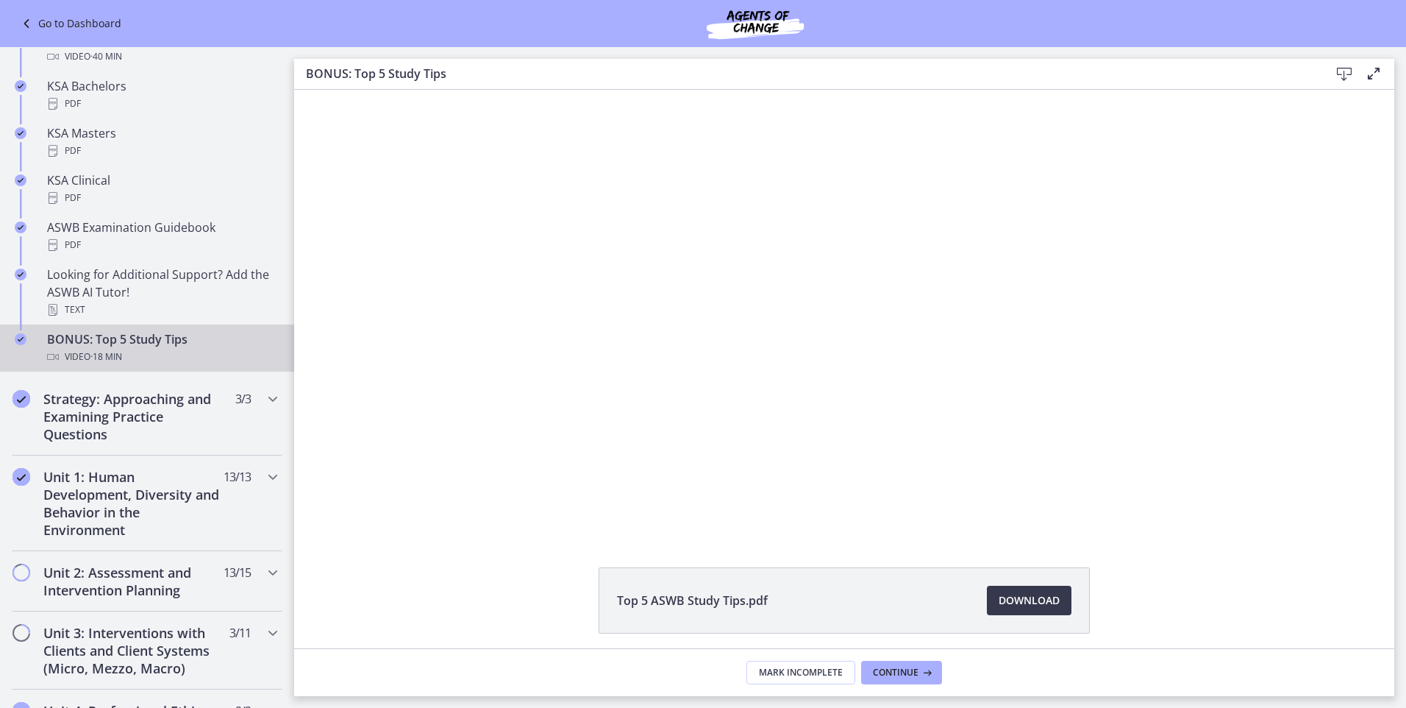
click at [1343, 76] on icon at bounding box center [1345, 74] width 18 height 18
click at [393, 312] on div "Click for sound @keyframes VOLUME_SMALL_WAVE_FLASH { 0% { opacity: 0; } 33% { o…" at bounding box center [844, 312] width 1100 height 444
click at [121, 415] on h2 "Strategy: Approaching and Examining Practice Questions" at bounding box center [132, 416] width 179 height 53
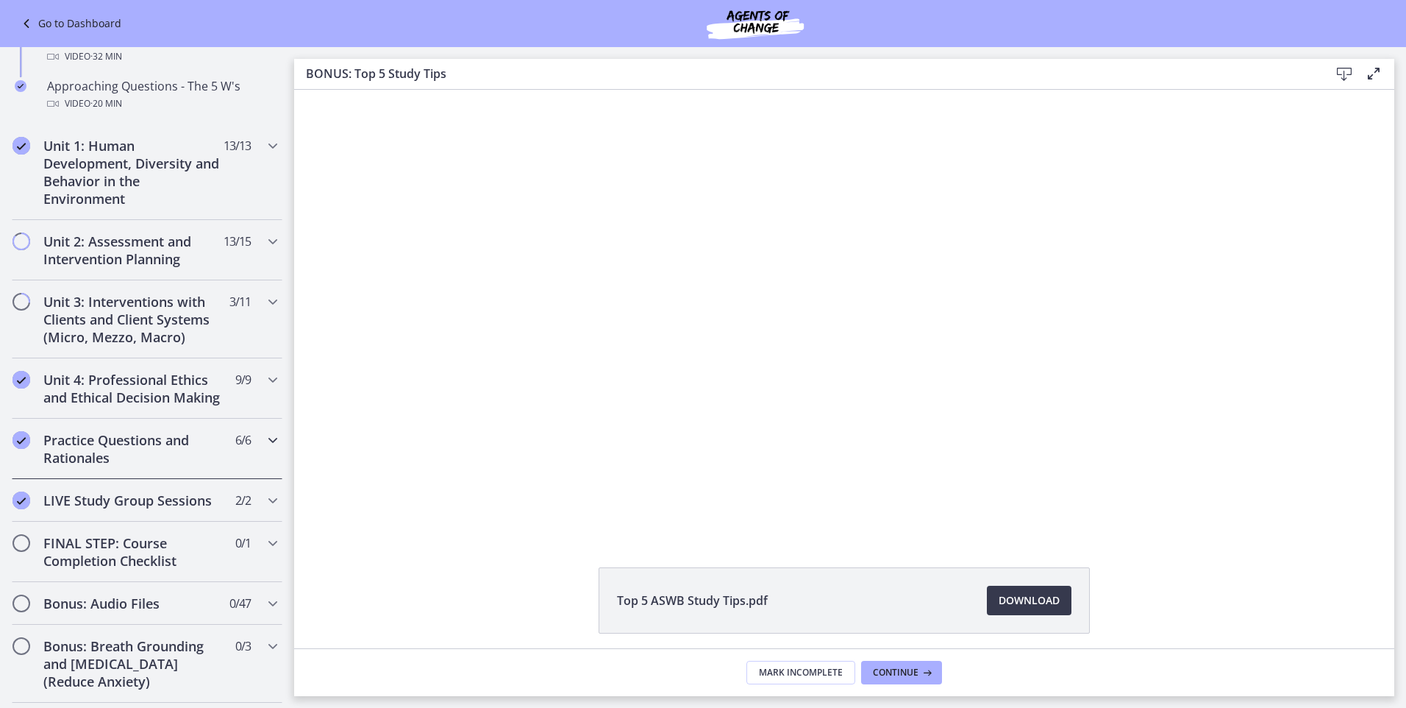
scroll to position [417, 0]
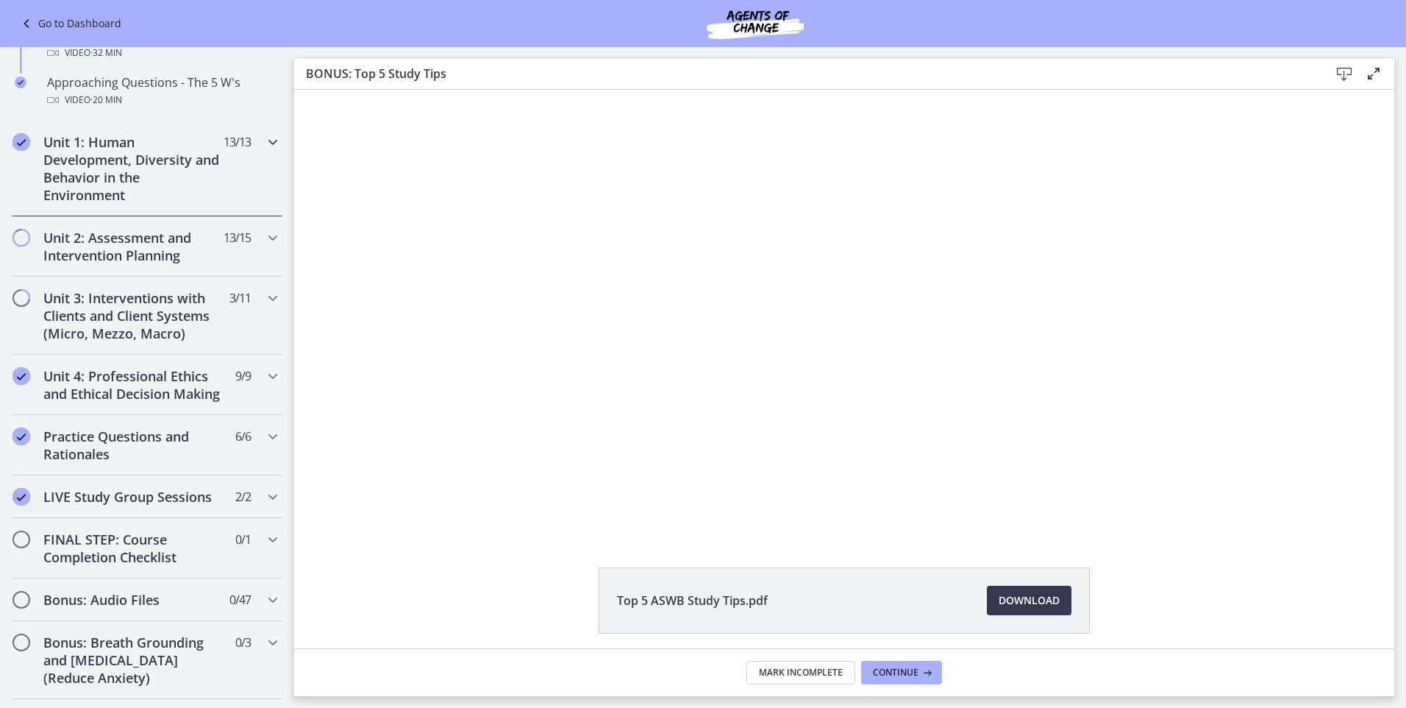
click at [98, 171] on h2 "Unit 1: Human Development, Diversity and Behavior in the Environment" at bounding box center [132, 168] width 179 height 71
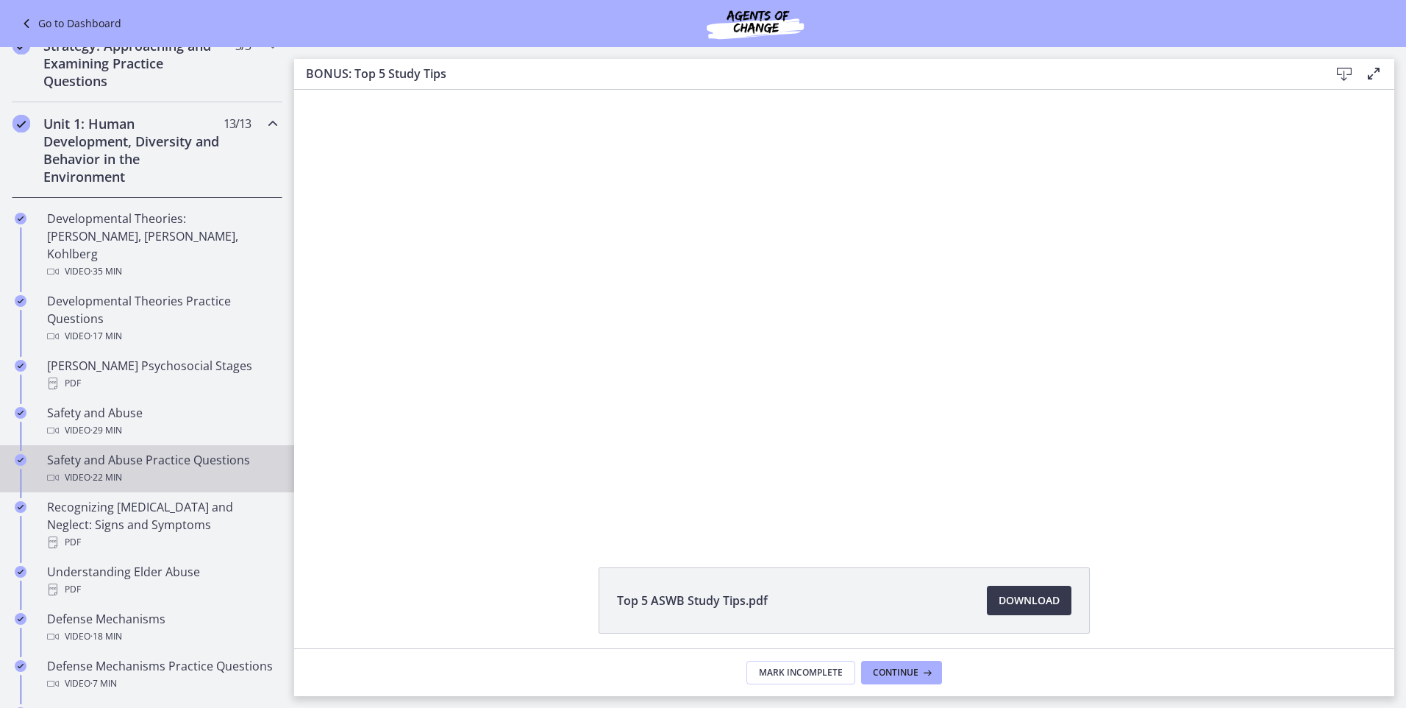
scroll to position [196, 0]
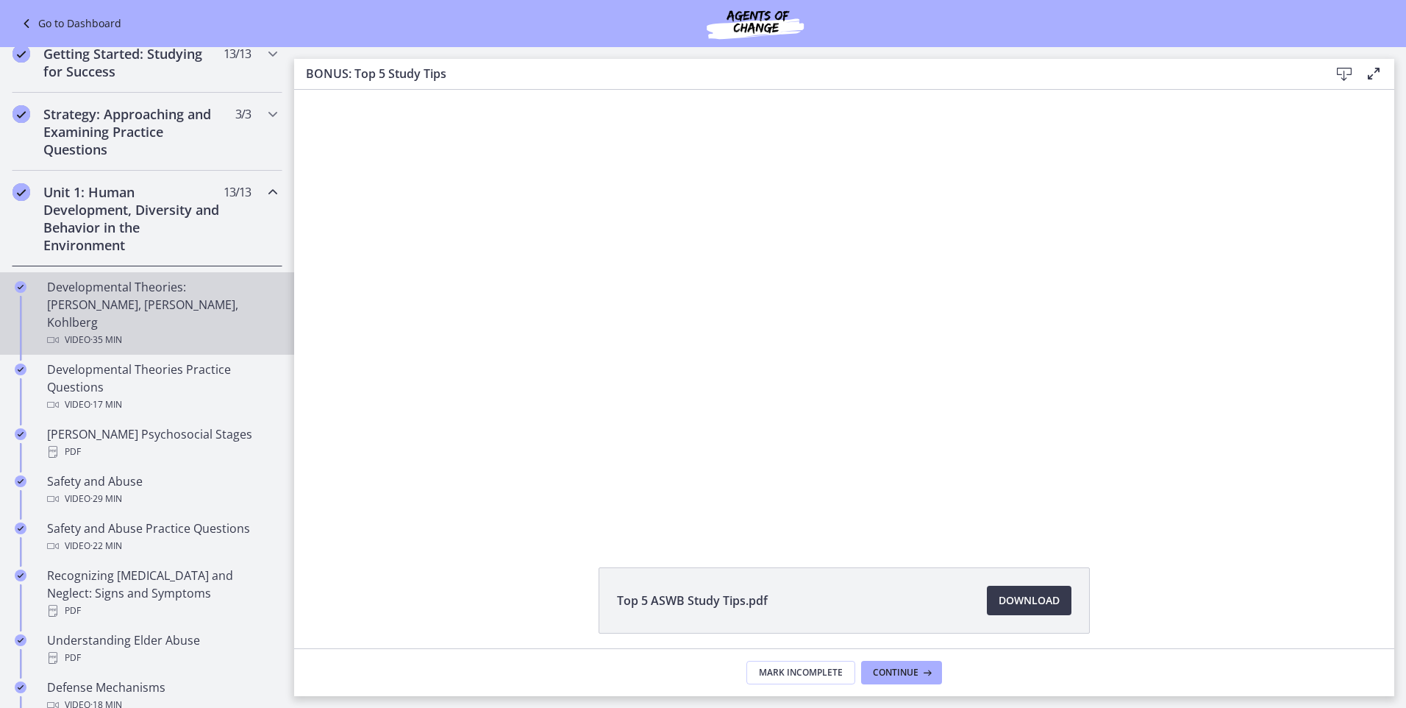
click at [90, 305] on div "Developmental Theories: Erikson, Piaget, Kohlberg Video · 35 min" at bounding box center [161, 313] width 229 height 71
click at [1028, 593] on span "Download Opens in a new window" at bounding box center [1029, 600] width 61 height 18
click at [1023, 597] on span "Download Opens in a new window" at bounding box center [1029, 600] width 61 height 18
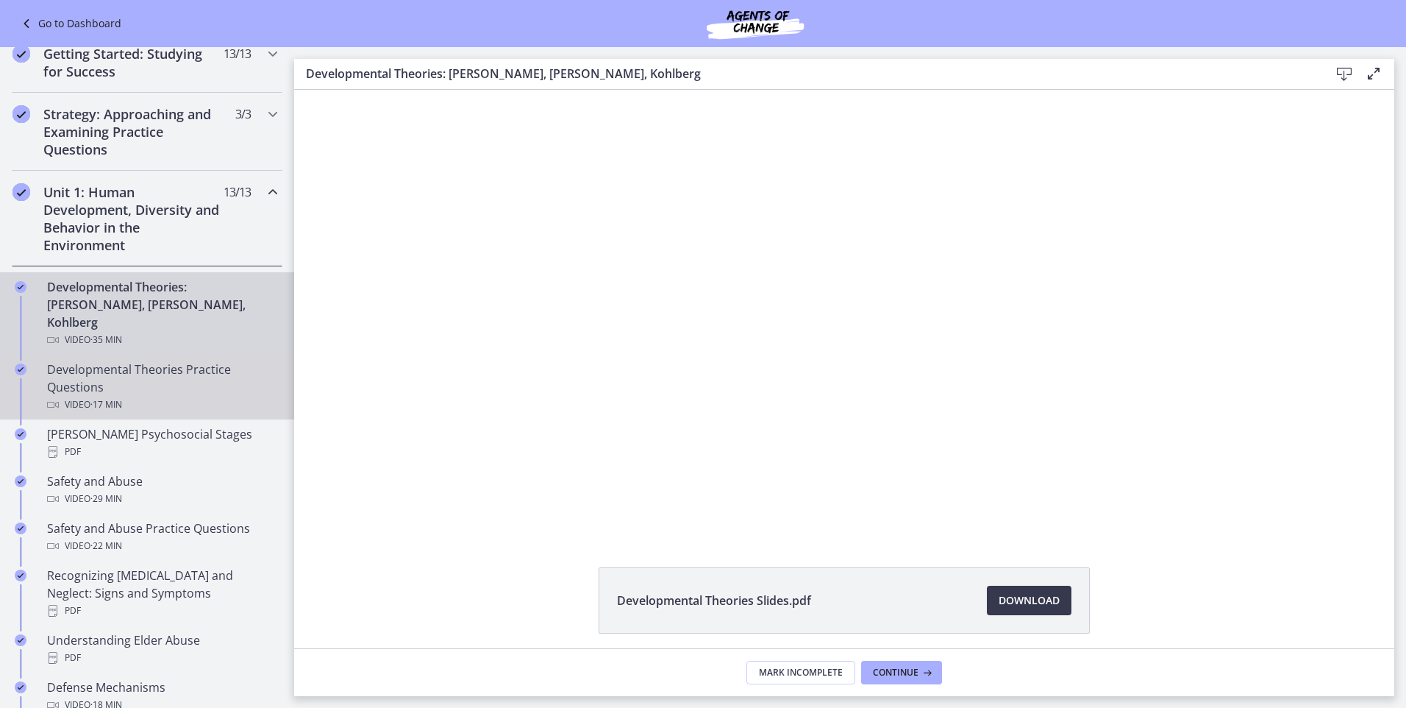
click at [105, 360] on div "Developmental Theories Practice Questions Video · 17 min" at bounding box center [161, 386] width 229 height 53
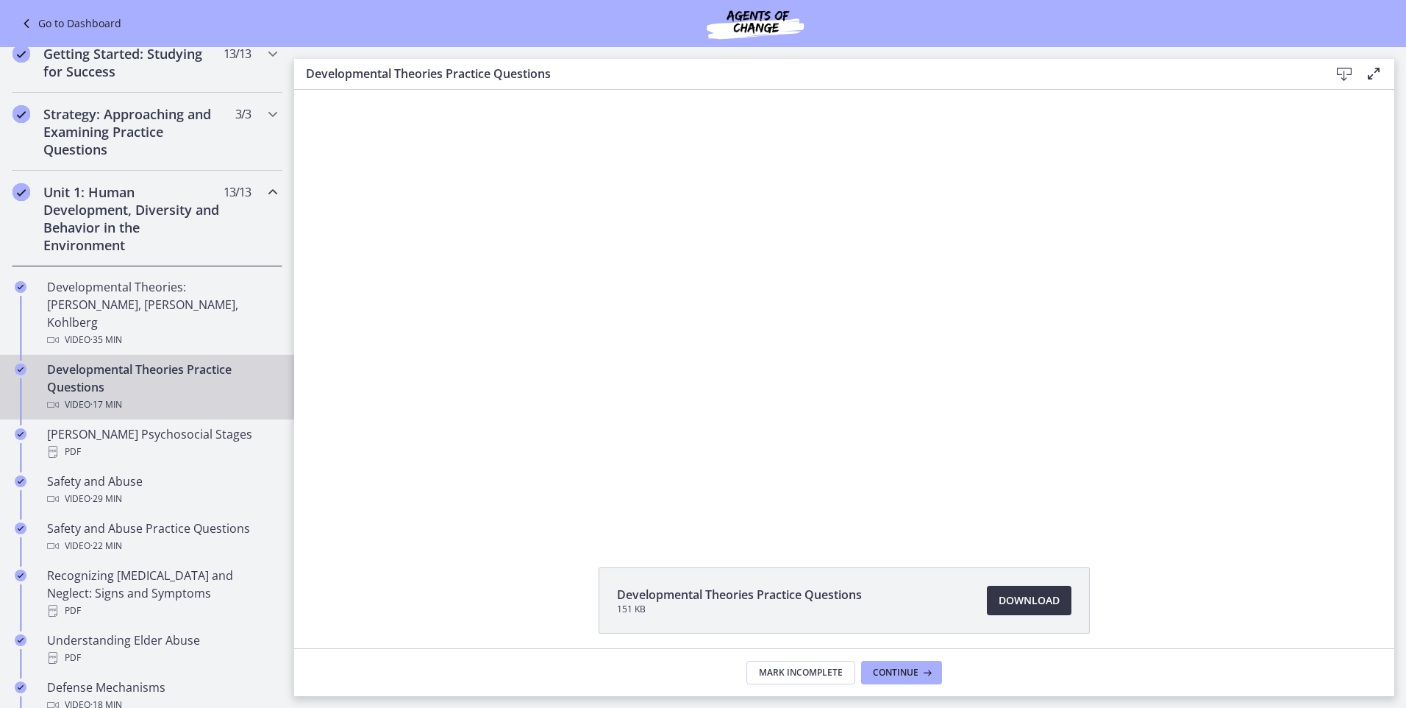
click at [1020, 597] on span "Download Opens in a new window" at bounding box center [1029, 600] width 61 height 18
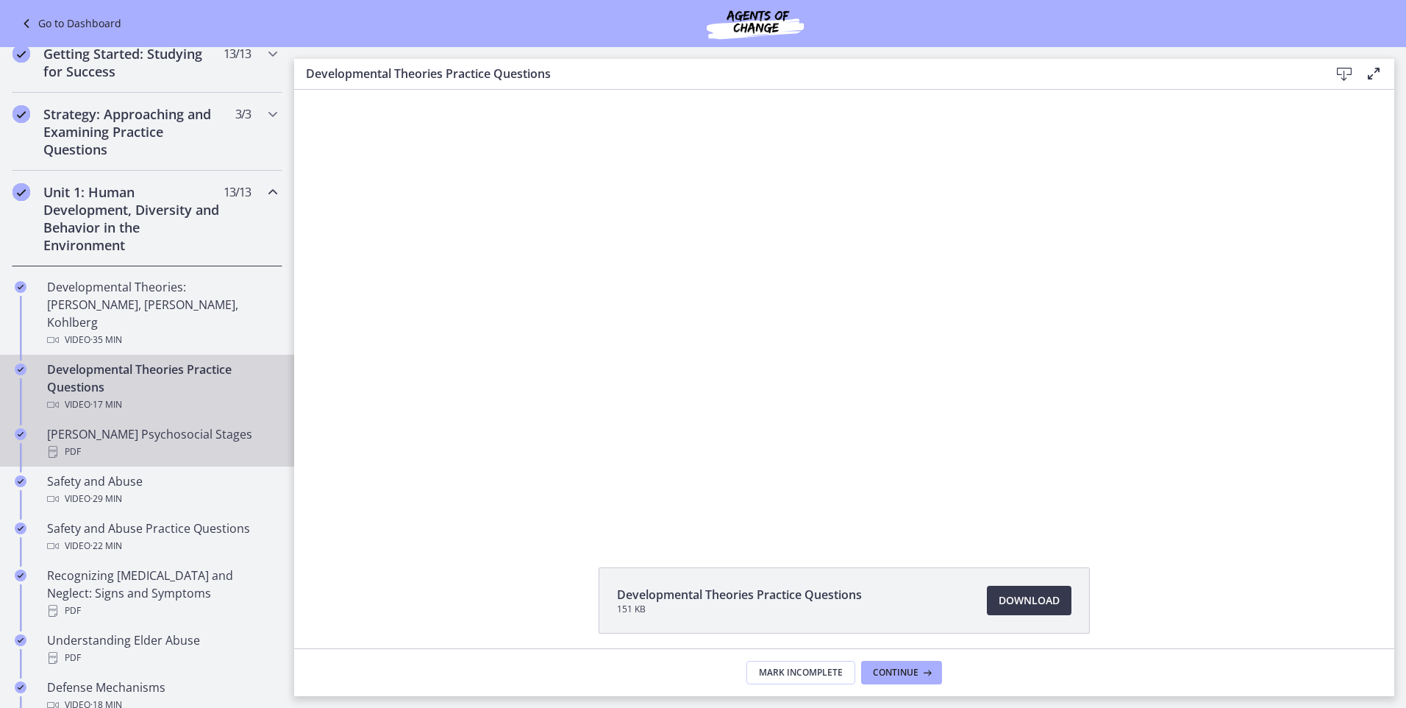
click at [119, 425] on div "Erikson's Psychosocial Stages PDF" at bounding box center [161, 442] width 229 height 35
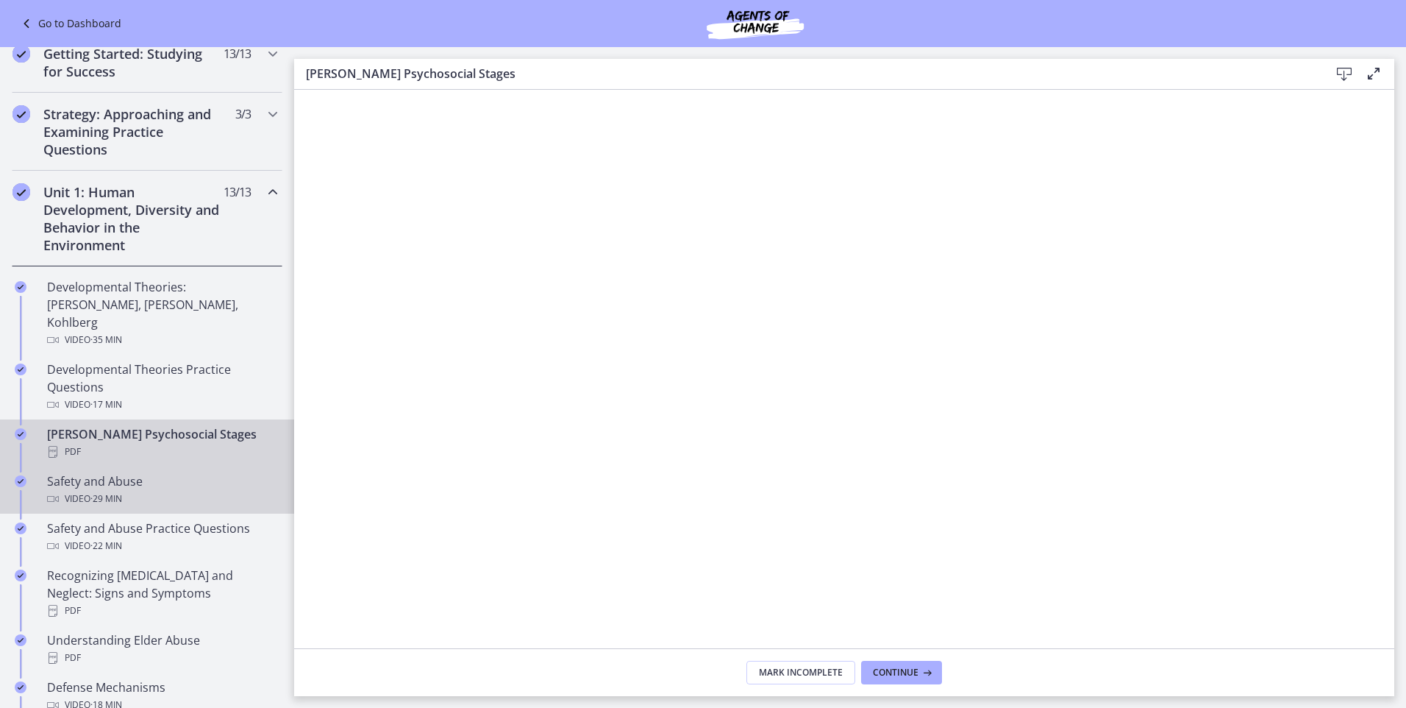
click at [98, 472] on div "Safety and Abuse Video · 29 min" at bounding box center [161, 489] width 229 height 35
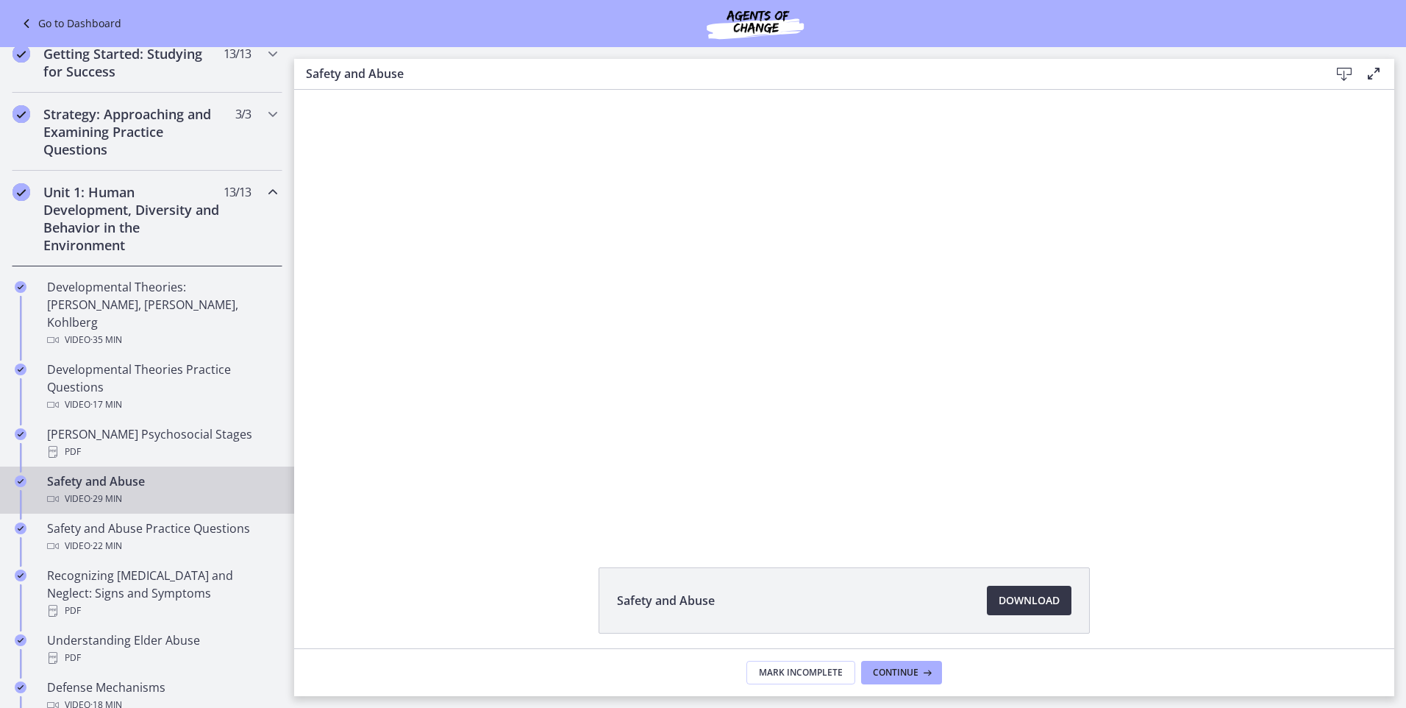
click at [1020, 596] on span "Download Opens in a new window" at bounding box center [1029, 600] width 61 height 18
click at [115, 519] on div "Safety and Abuse Practice Questions Video · 22 min" at bounding box center [161, 536] width 229 height 35
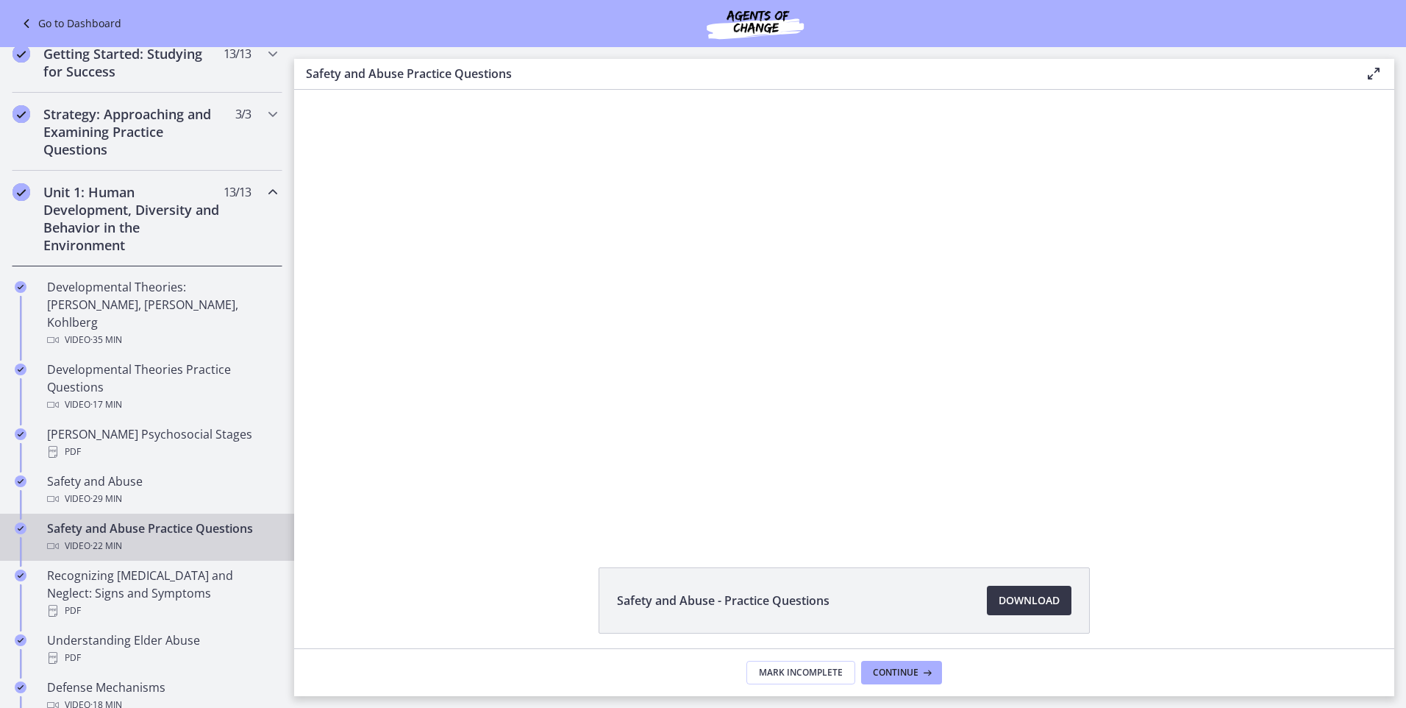
click at [1024, 599] on span "Download Opens in a new window" at bounding box center [1029, 600] width 61 height 18
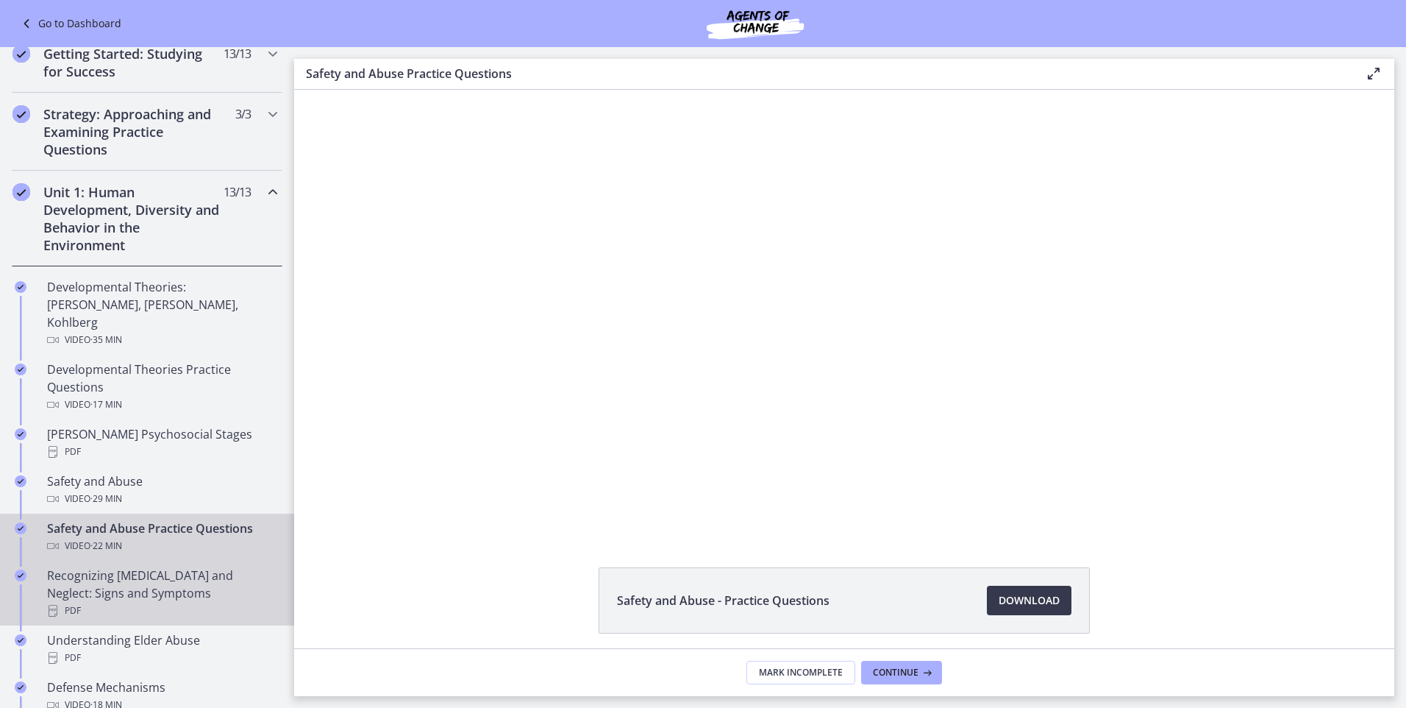
click at [121, 566] on div "Recognizing Child Abuse and Neglect: Signs and Symptoms PDF" at bounding box center [161, 592] width 229 height 53
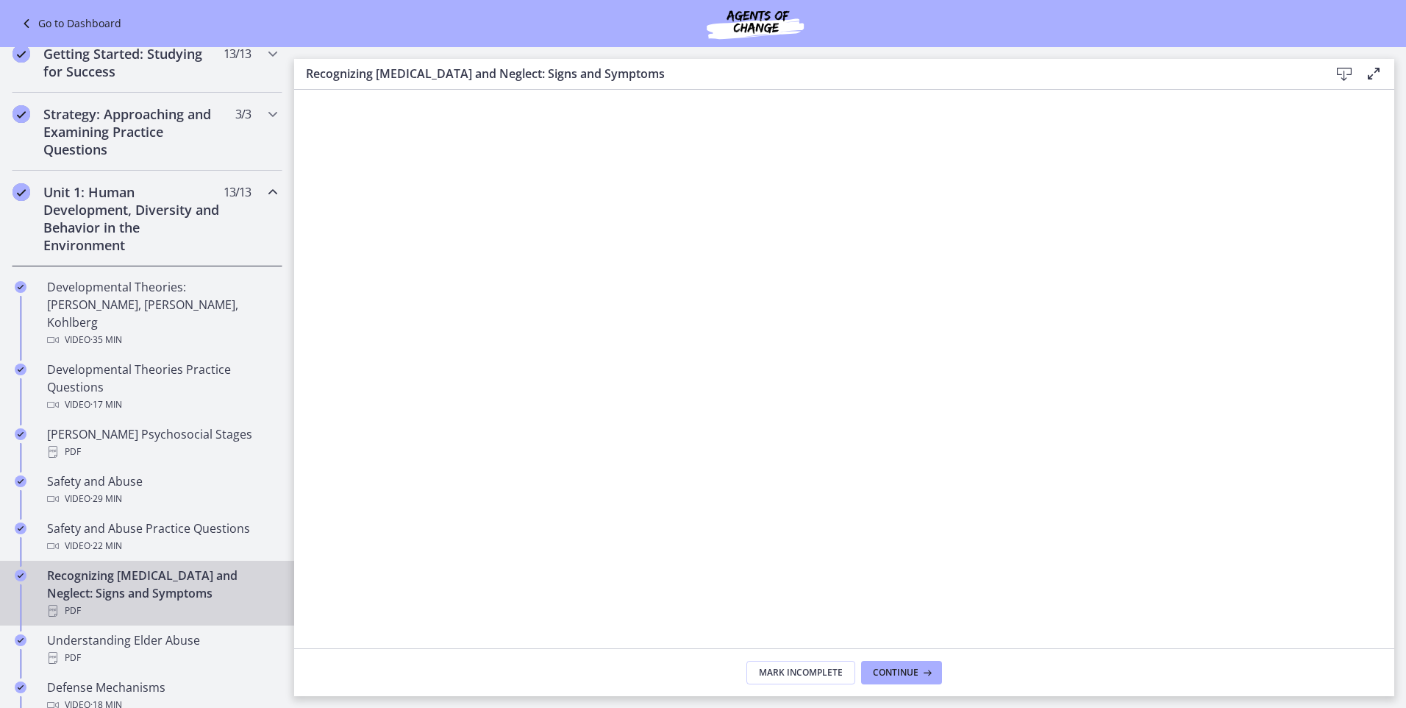
click at [1343, 72] on icon at bounding box center [1345, 74] width 18 height 18
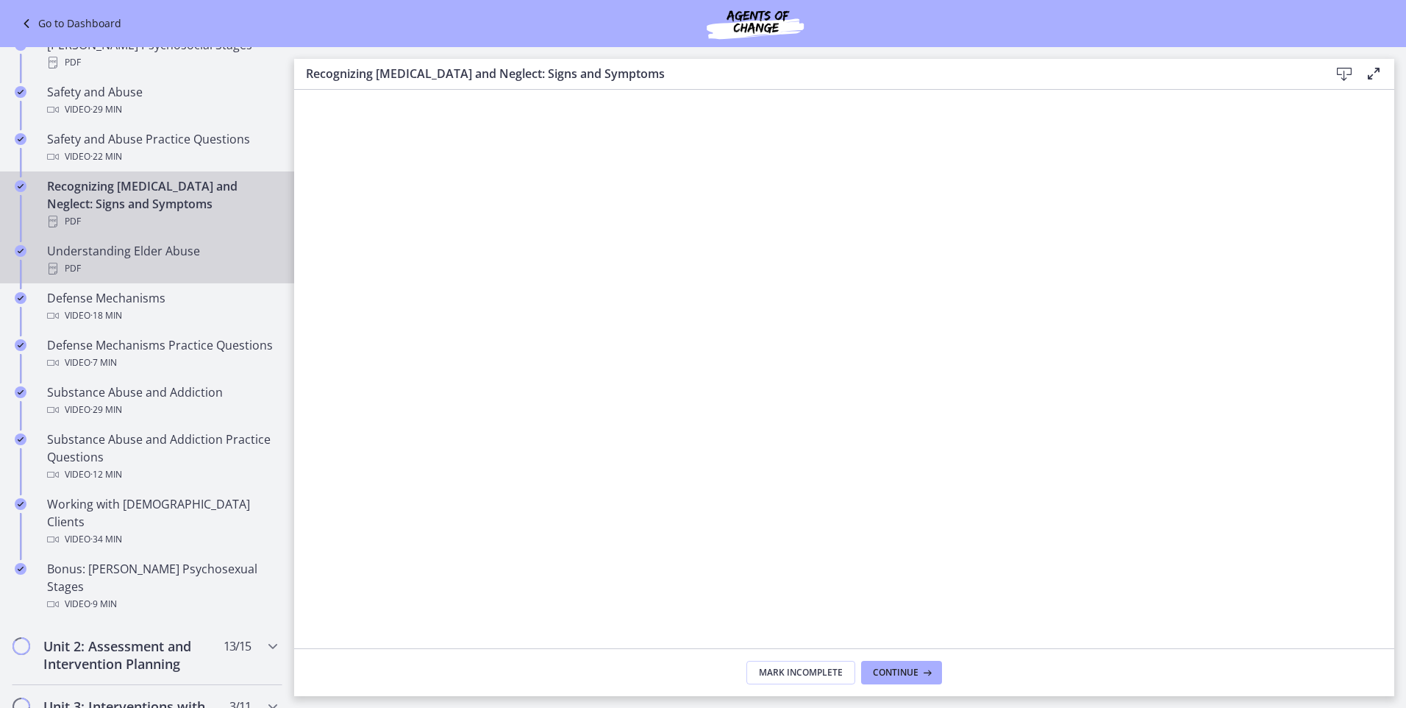
scroll to position [638, 0]
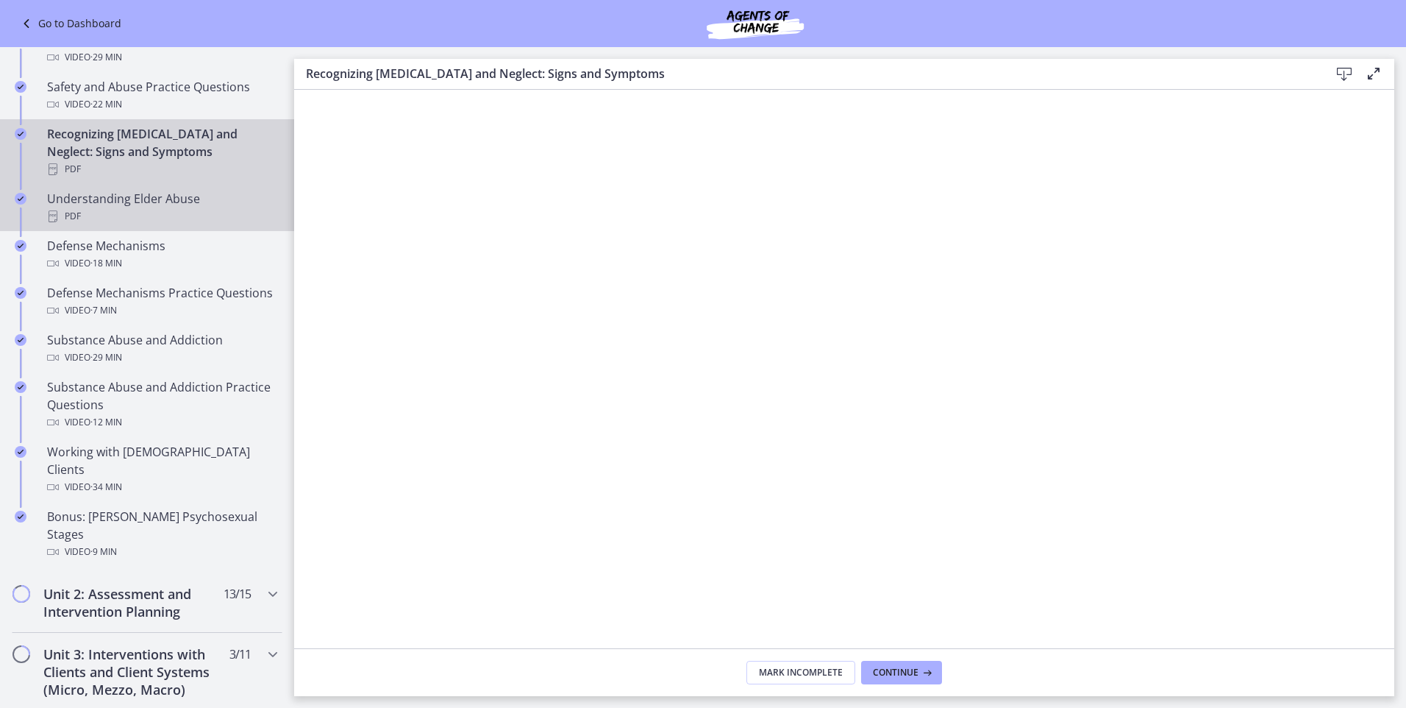
click at [109, 207] on div "PDF" at bounding box center [161, 216] width 229 height 18
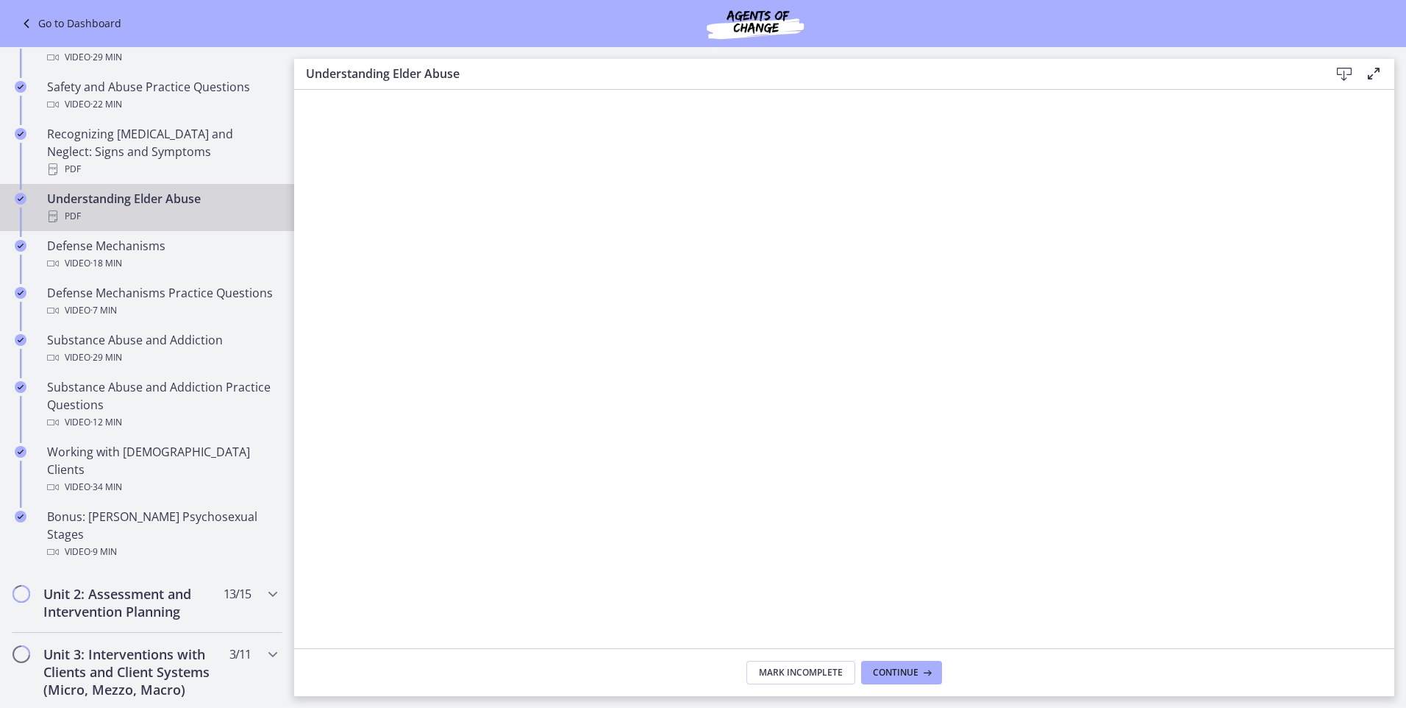
click at [1345, 68] on icon at bounding box center [1345, 74] width 18 height 18
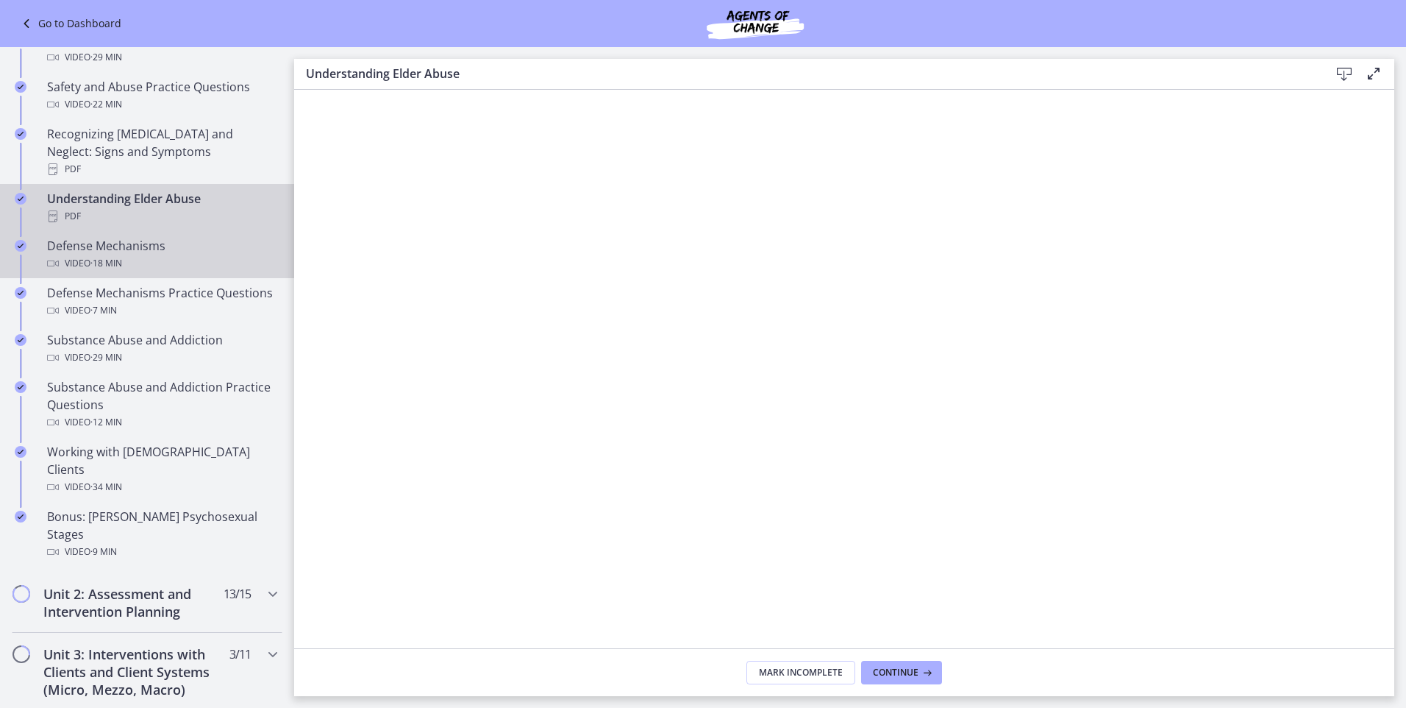
click at [96, 237] on div "Defense Mechanisms Video · 18 min" at bounding box center [161, 254] width 229 height 35
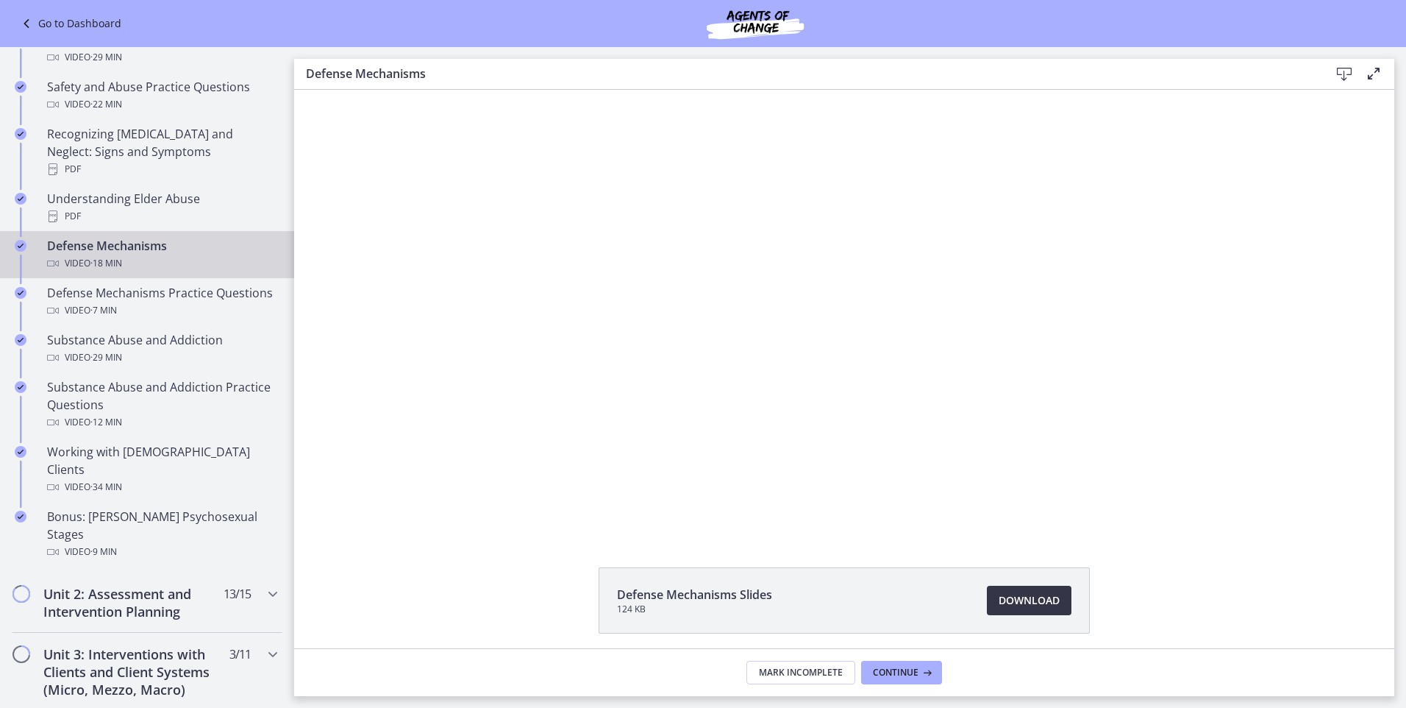
click at [1035, 594] on span "Download Opens in a new window" at bounding box center [1029, 600] width 61 height 18
click at [109, 285] on div "Defense Mechanisms Practice Questions Video · 7 min" at bounding box center [161, 301] width 229 height 35
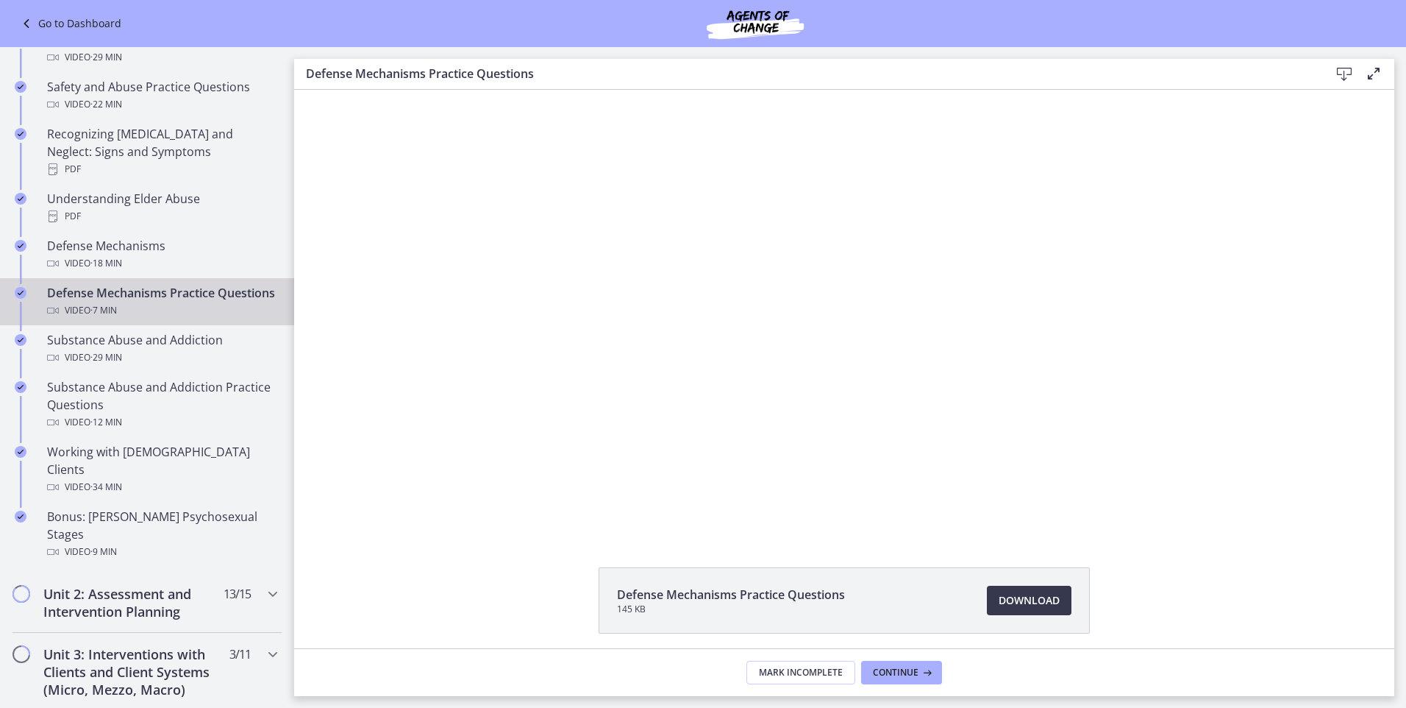
click at [1346, 74] on icon at bounding box center [1345, 74] width 18 height 18
click at [1024, 599] on span "Download Opens in a new window" at bounding box center [1029, 600] width 61 height 18
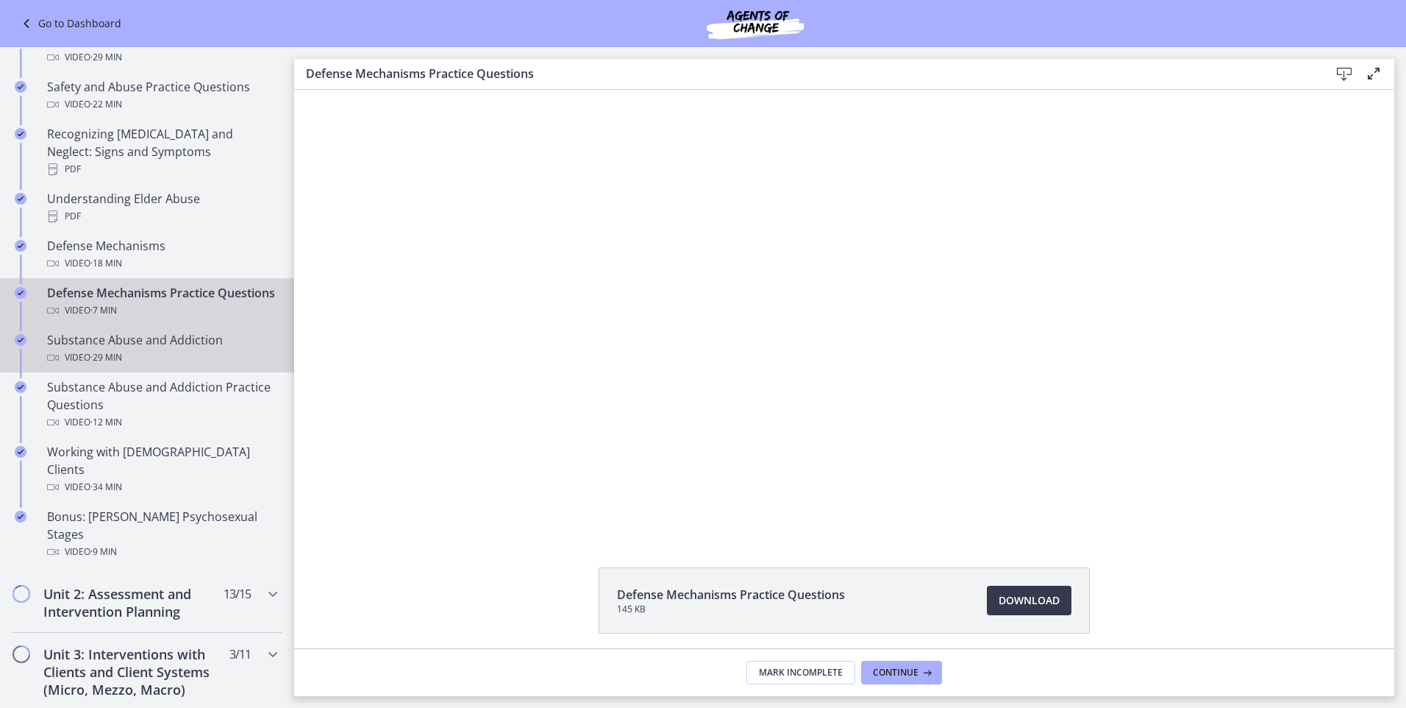
click at [116, 345] on div "Substance Abuse and Addiction Video · 29 min" at bounding box center [161, 348] width 229 height 35
click at [1344, 74] on icon at bounding box center [1345, 74] width 18 height 18
click at [1022, 602] on span "Download Opens in a new window" at bounding box center [1029, 600] width 61 height 18
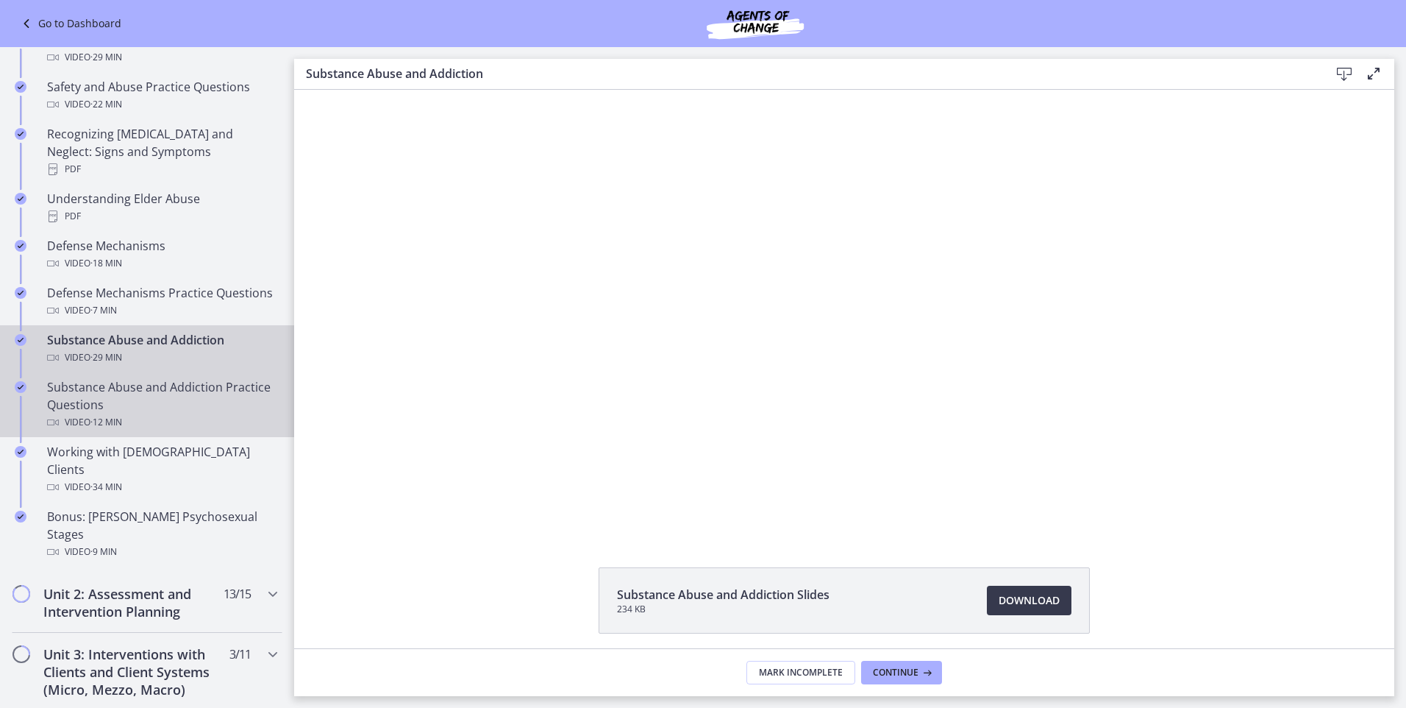
click at [108, 386] on div "Substance Abuse and Addiction Practice Questions Video · 12 min" at bounding box center [161, 404] width 229 height 53
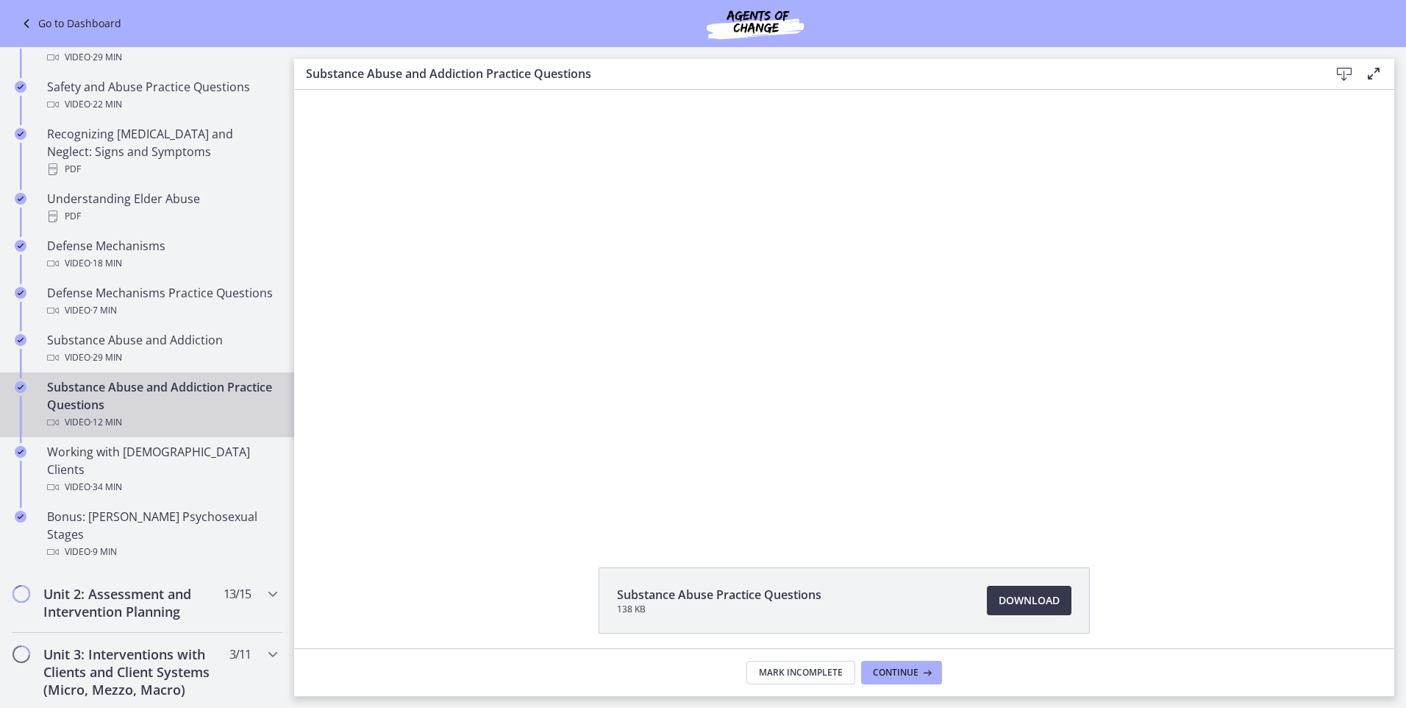
click at [1345, 75] on icon at bounding box center [1345, 74] width 18 height 18
click at [1017, 602] on span "Download Opens in a new window" at bounding box center [1029, 600] width 61 height 18
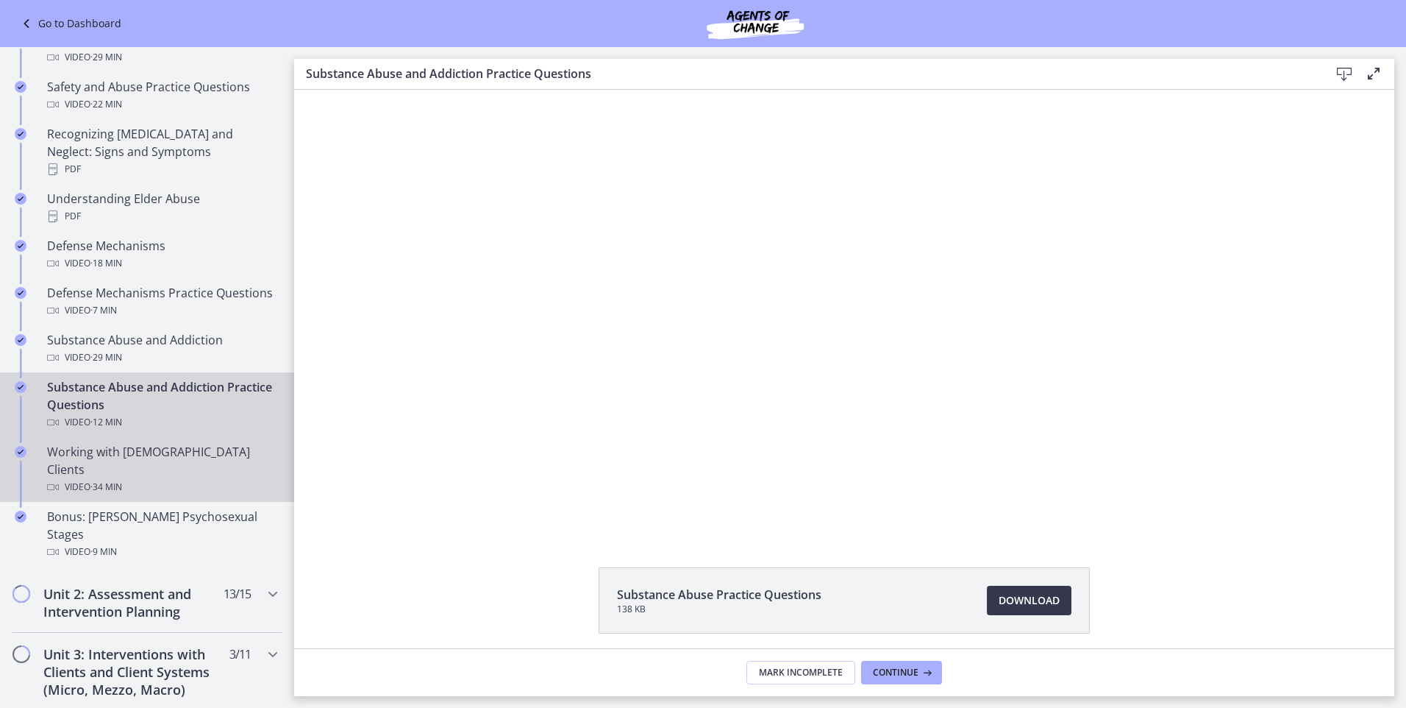
click at [120, 454] on div "Working with LGBTQ+ Clients Video · 34 min" at bounding box center [161, 469] width 229 height 53
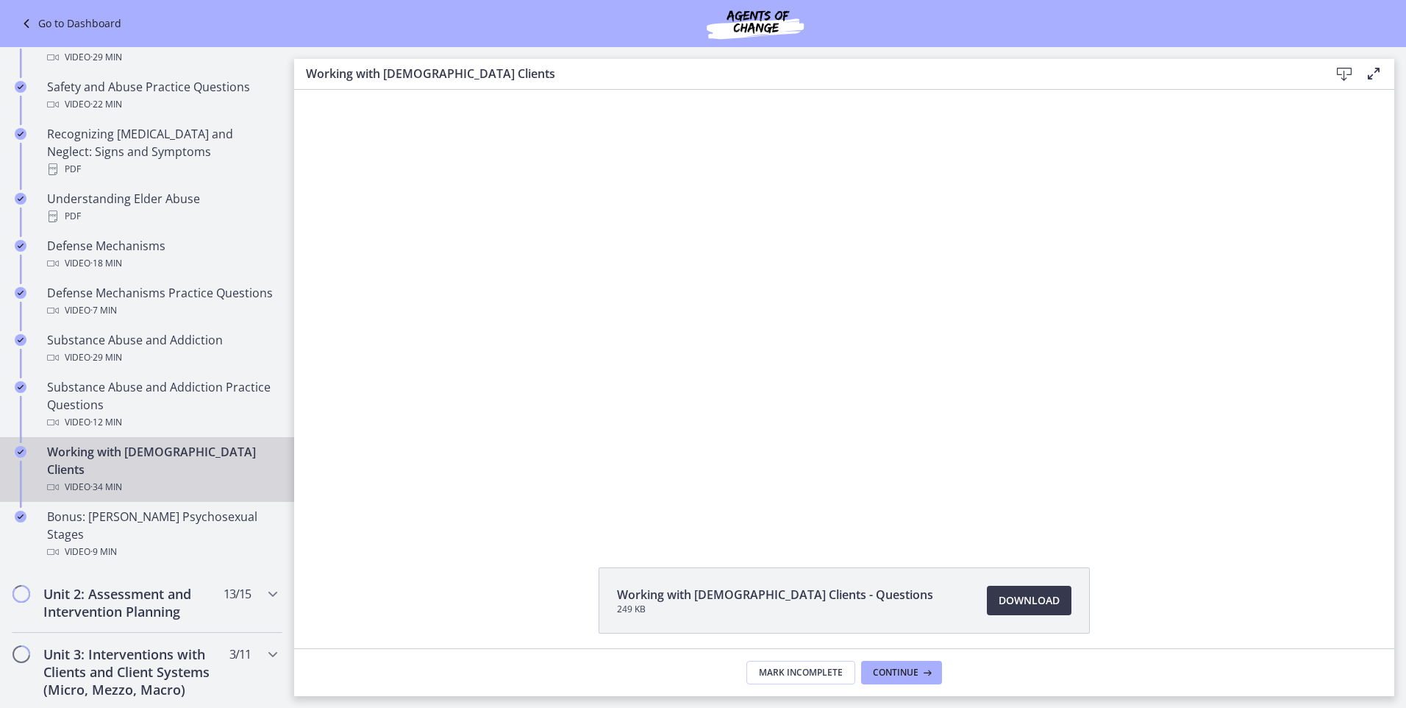
click at [1339, 76] on icon at bounding box center [1345, 74] width 18 height 18
click at [1011, 596] on span "Download Opens in a new window" at bounding box center [1029, 600] width 61 height 18
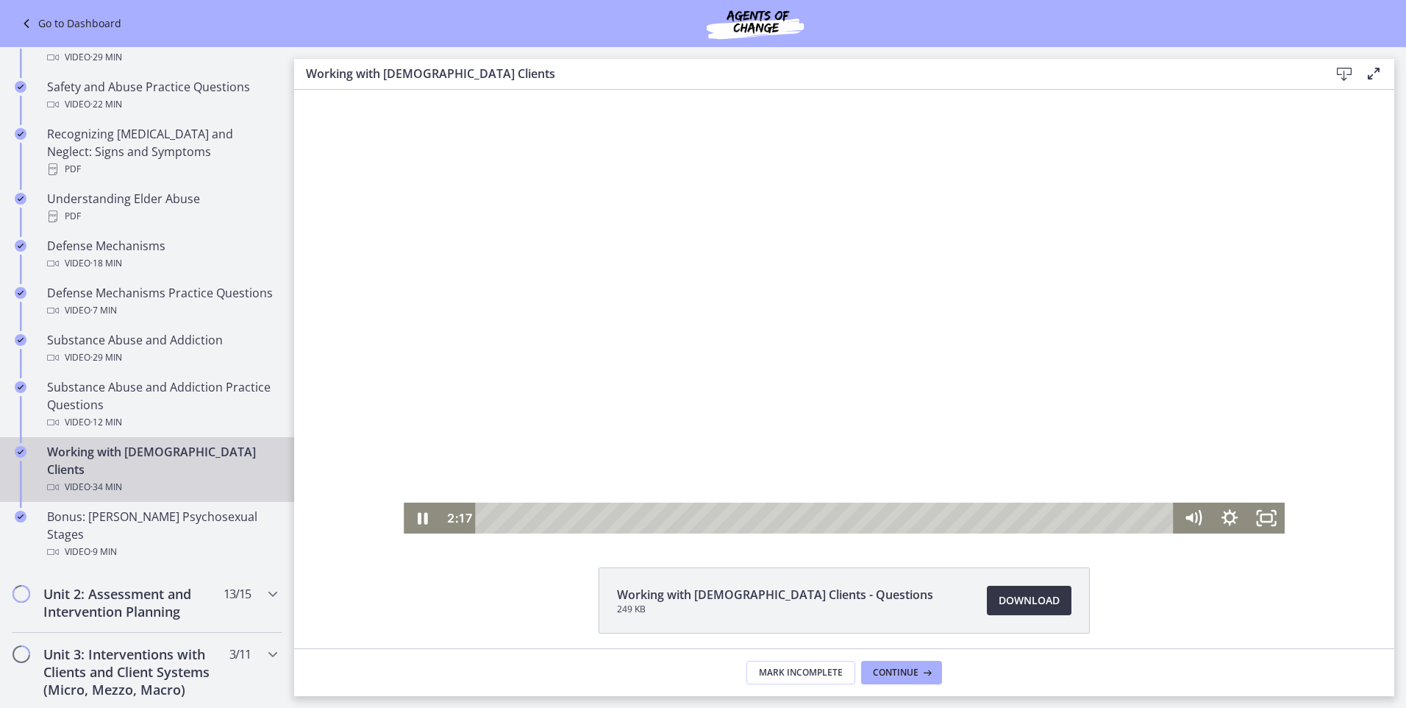
scroll to position [56, 0]
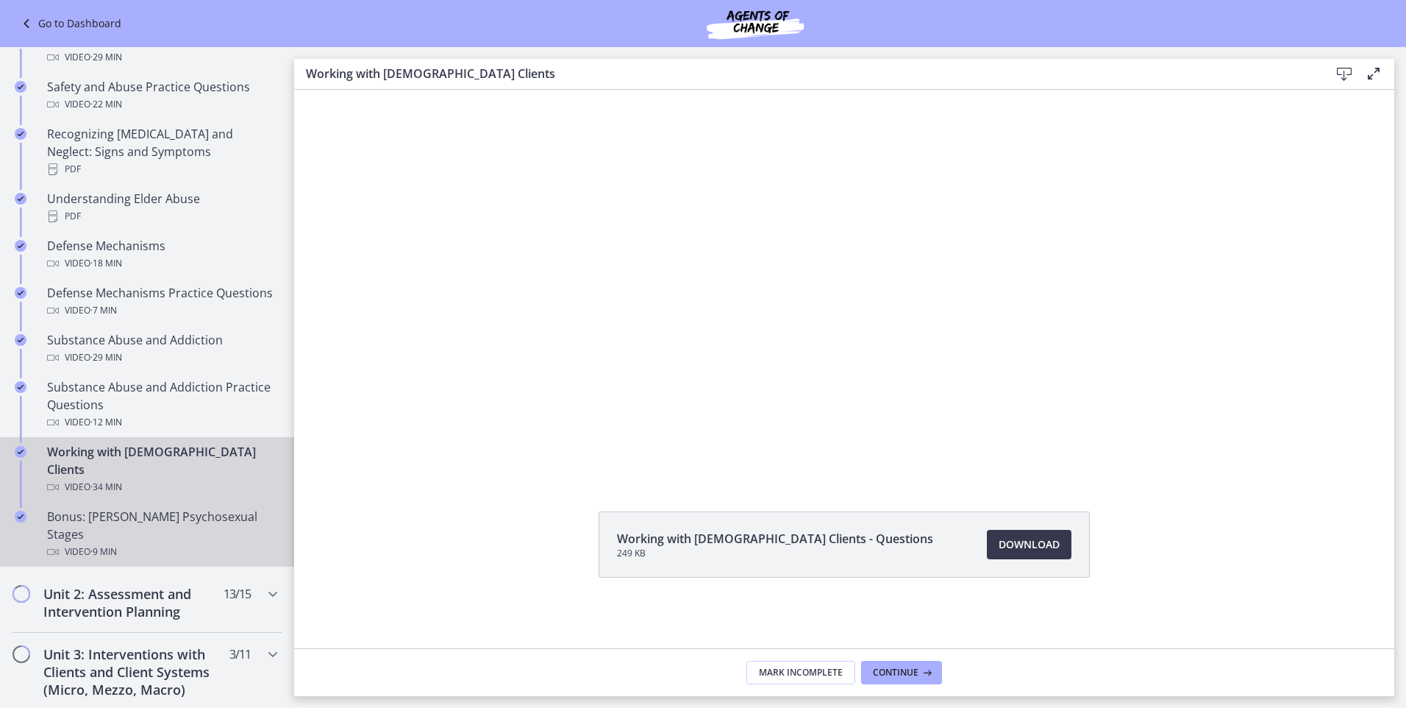
click at [116, 508] on div "Bonus: Freud's Psychosexual Stages Video · 9 min" at bounding box center [161, 534] width 229 height 53
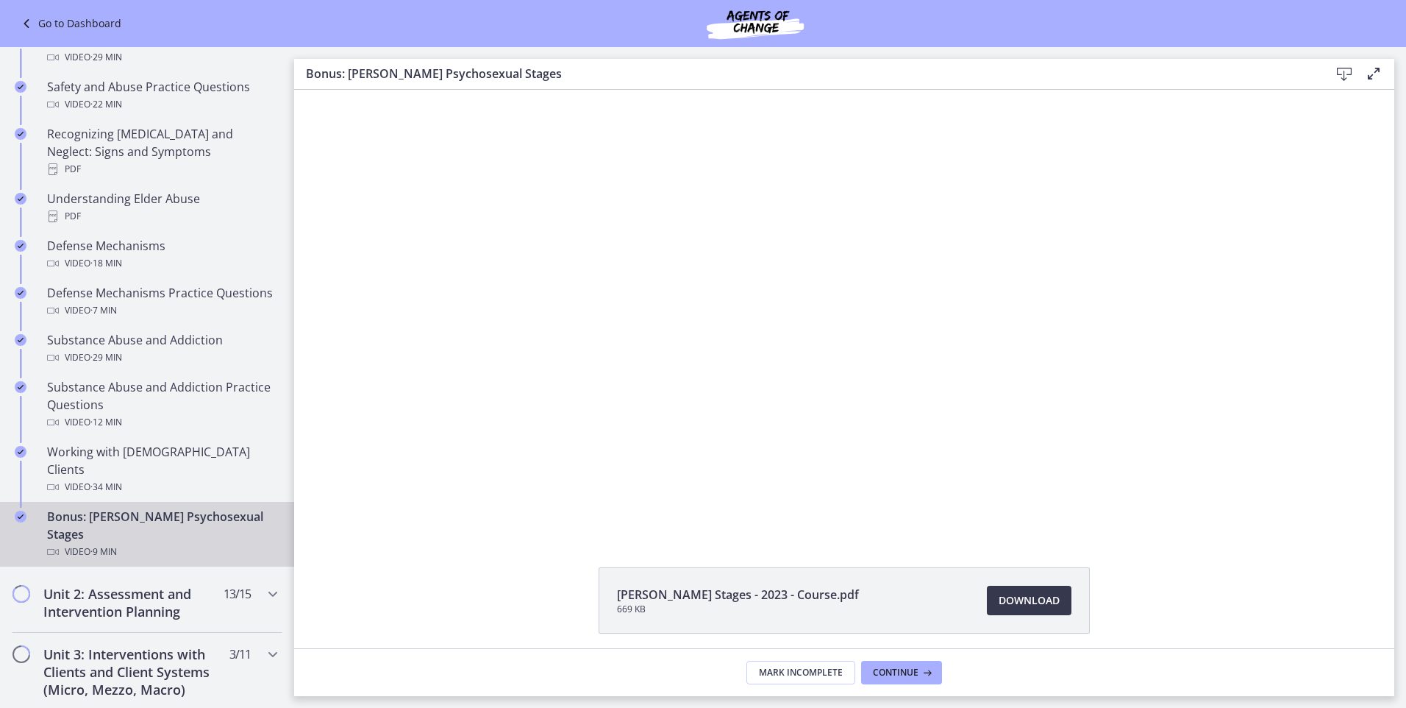
click at [1339, 75] on icon at bounding box center [1345, 74] width 18 height 18
click at [1027, 597] on span "Download Opens in a new window" at bounding box center [1029, 600] width 61 height 18
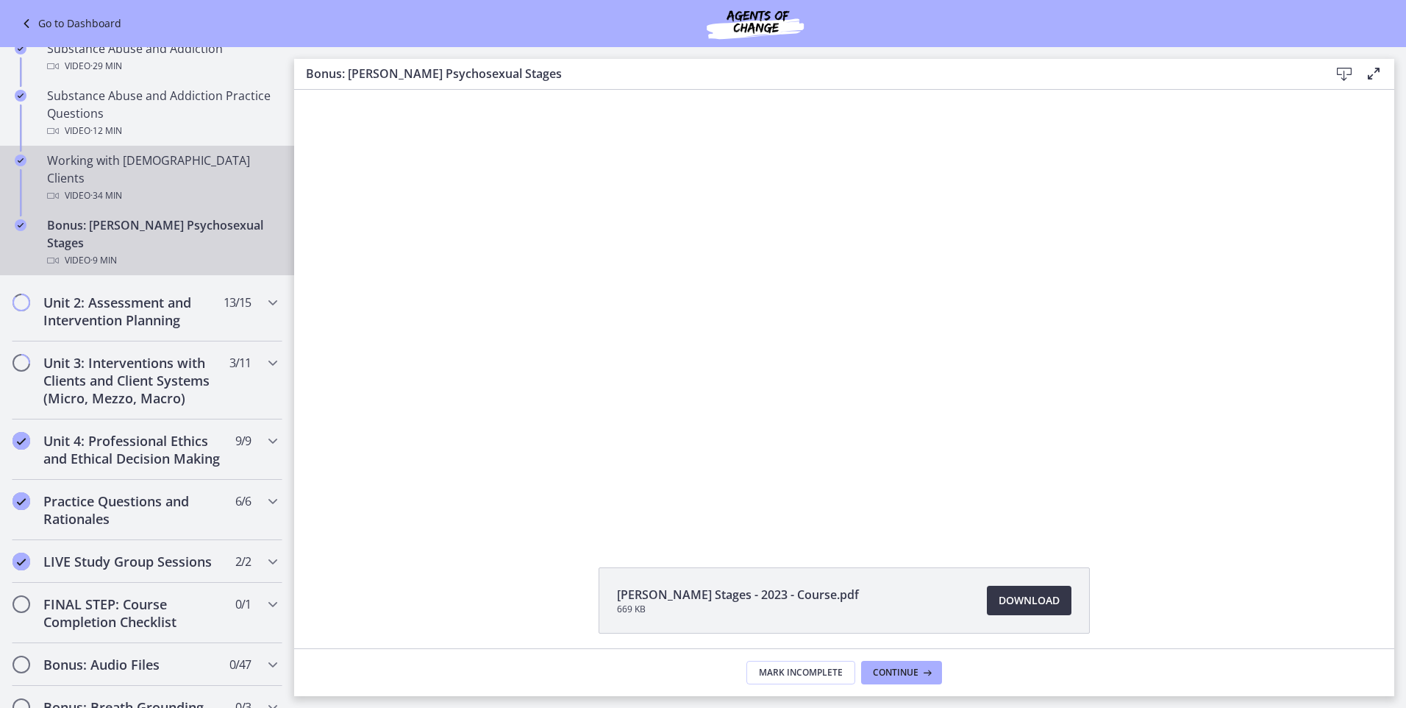
scroll to position [932, 0]
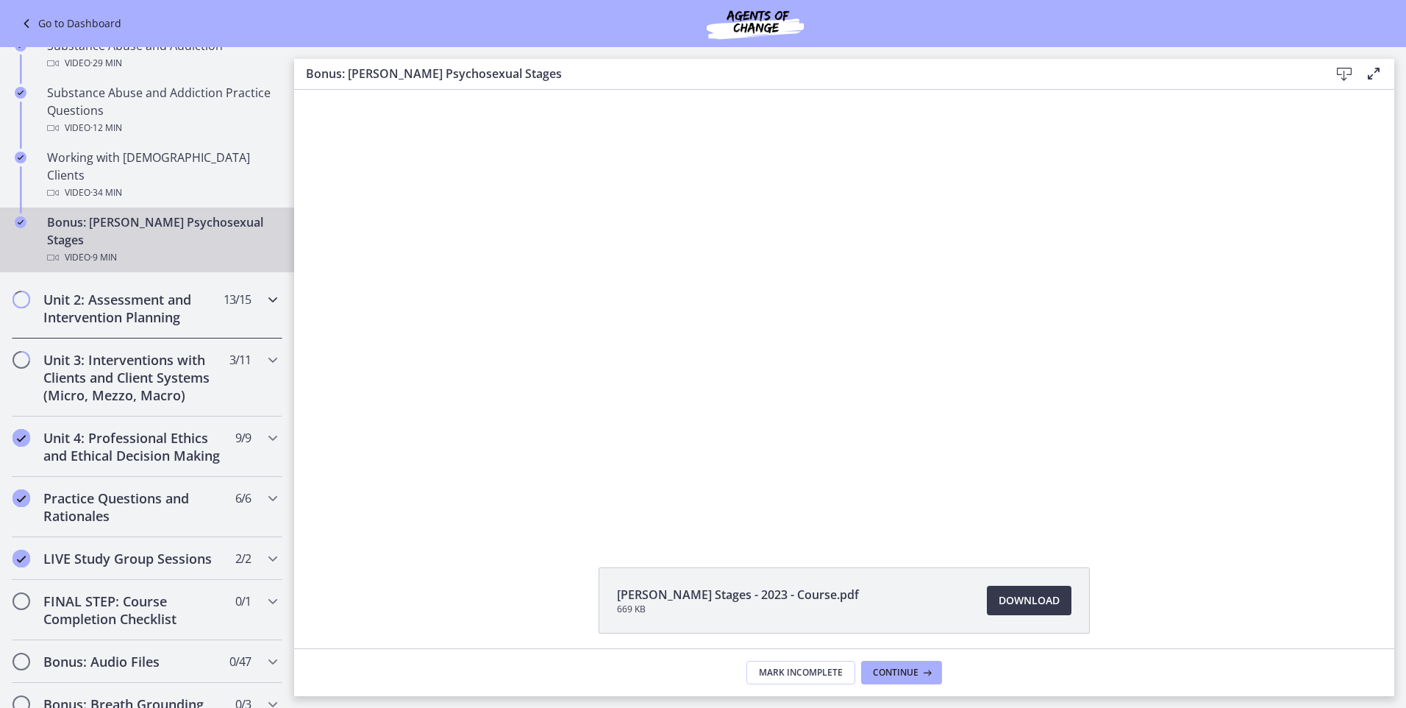
click at [102, 291] on h2 "Unit 2: Assessment and Intervention Planning" at bounding box center [132, 308] width 179 height 35
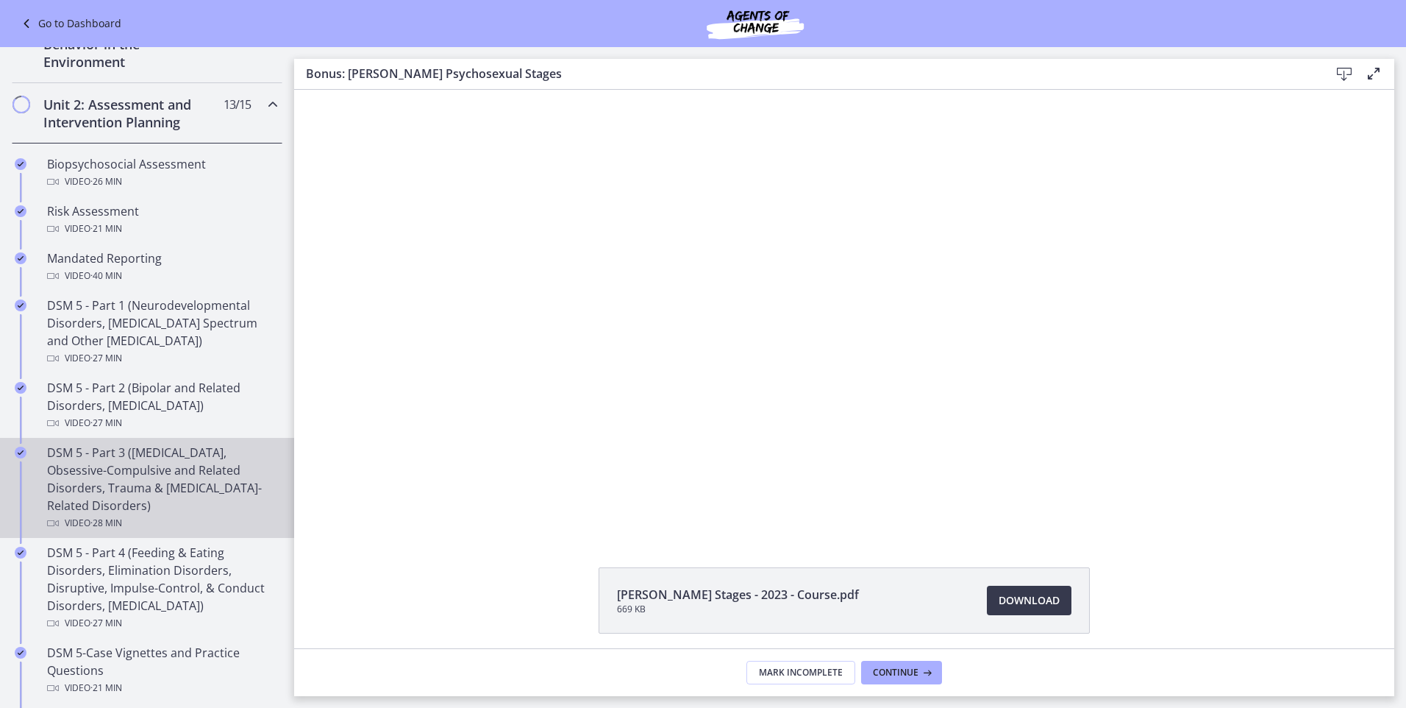
scroll to position [344, 0]
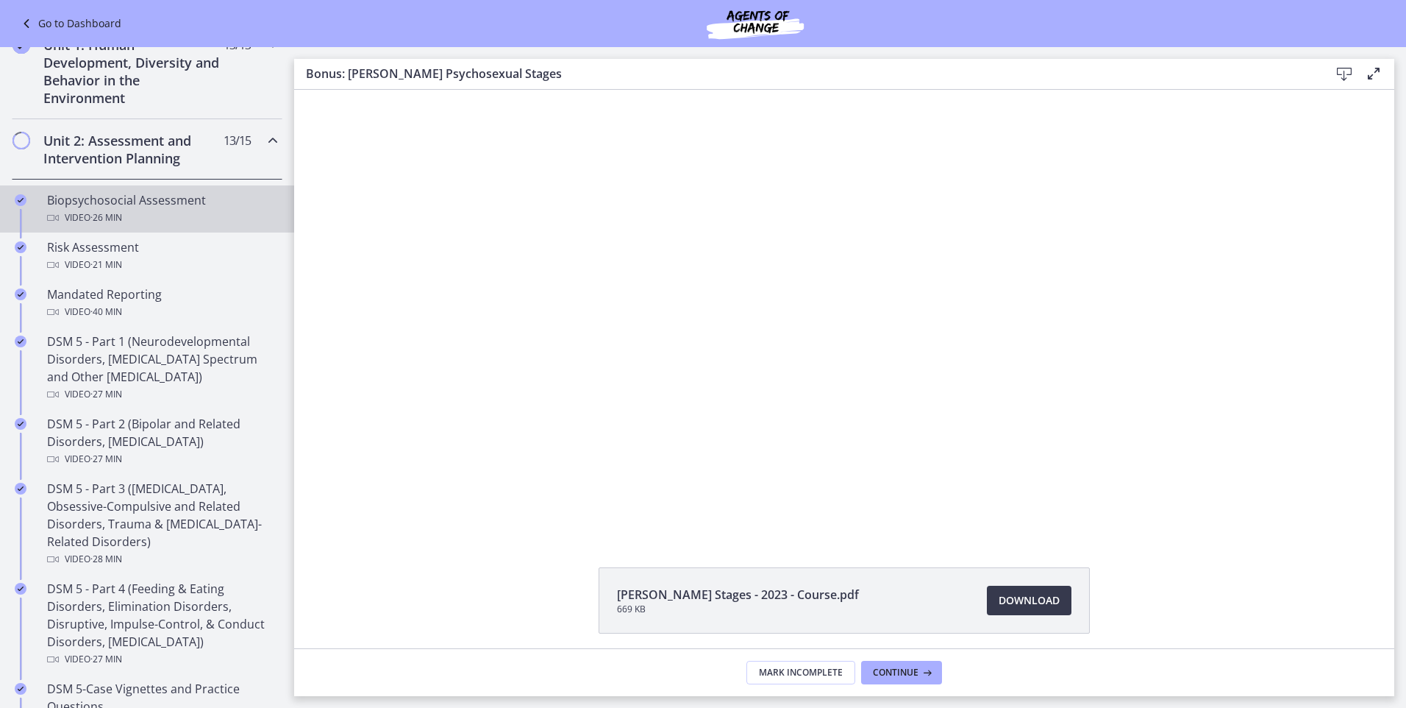
click at [110, 210] on span "· 26 min" at bounding box center [106, 218] width 32 height 18
click at [1343, 72] on icon at bounding box center [1345, 74] width 18 height 18
click at [1025, 597] on span "Download Opens in a new window" at bounding box center [1029, 600] width 61 height 18
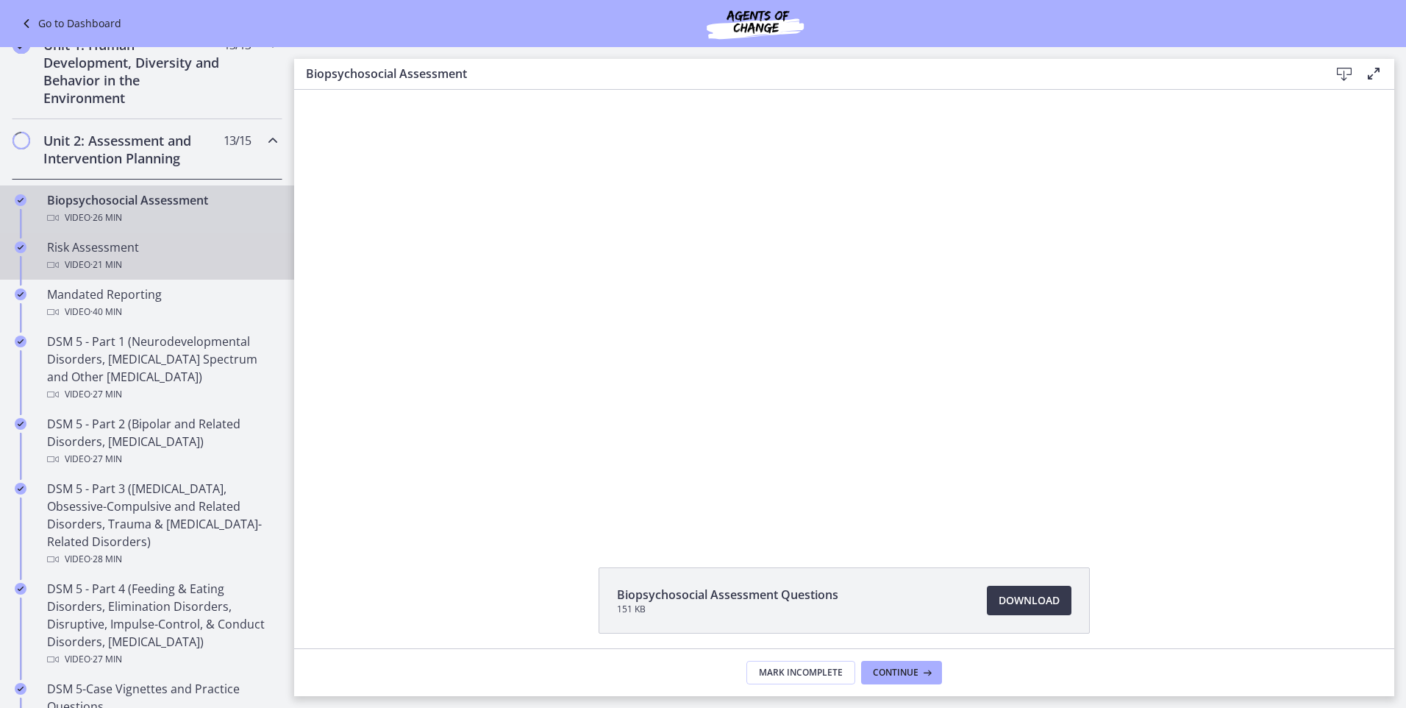
click at [112, 249] on div "Risk Assessment Video · 21 min" at bounding box center [161, 255] width 229 height 35
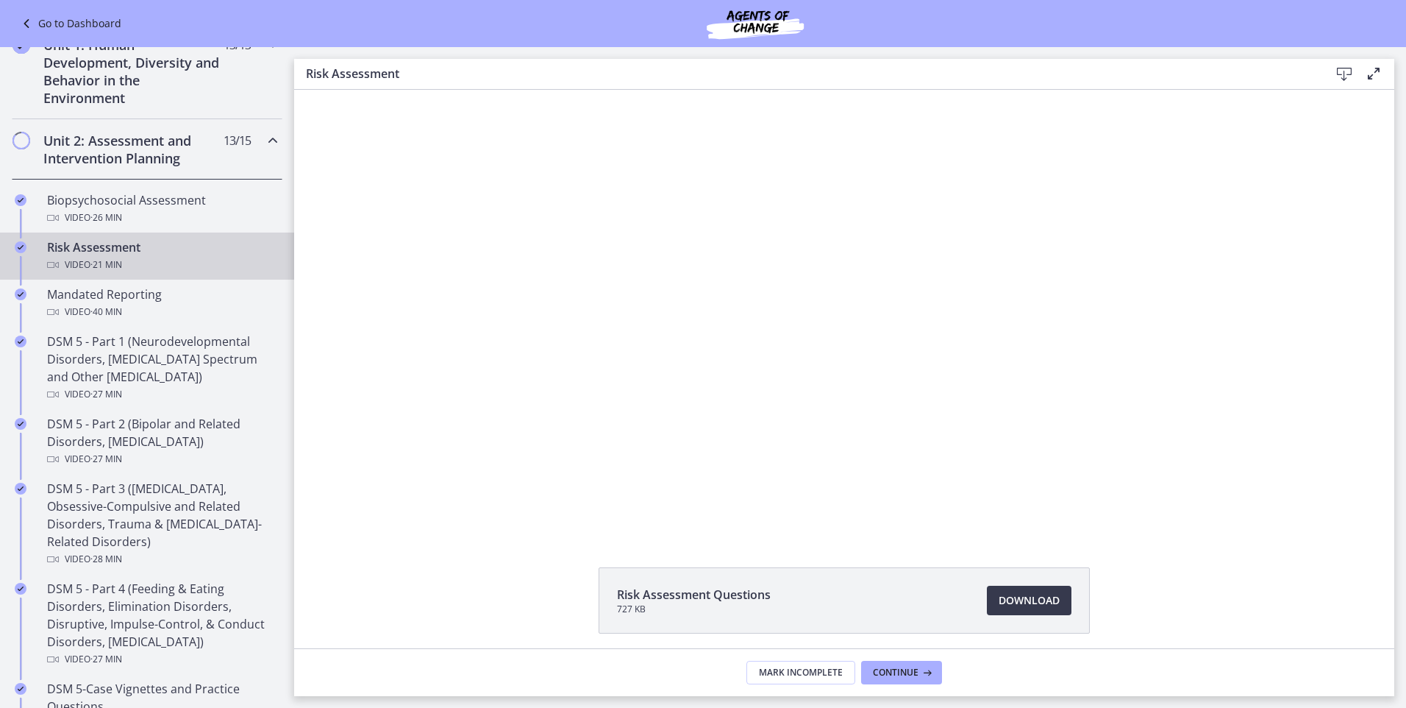
click at [1345, 76] on icon at bounding box center [1345, 74] width 18 height 18
click at [1022, 595] on span "Download Opens in a new window" at bounding box center [1029, 600] width 61 height 18
click at [112, 298] on div "Mandated Reporting Video · 40 min" at bounding box center [161, 302] width 229 height 35
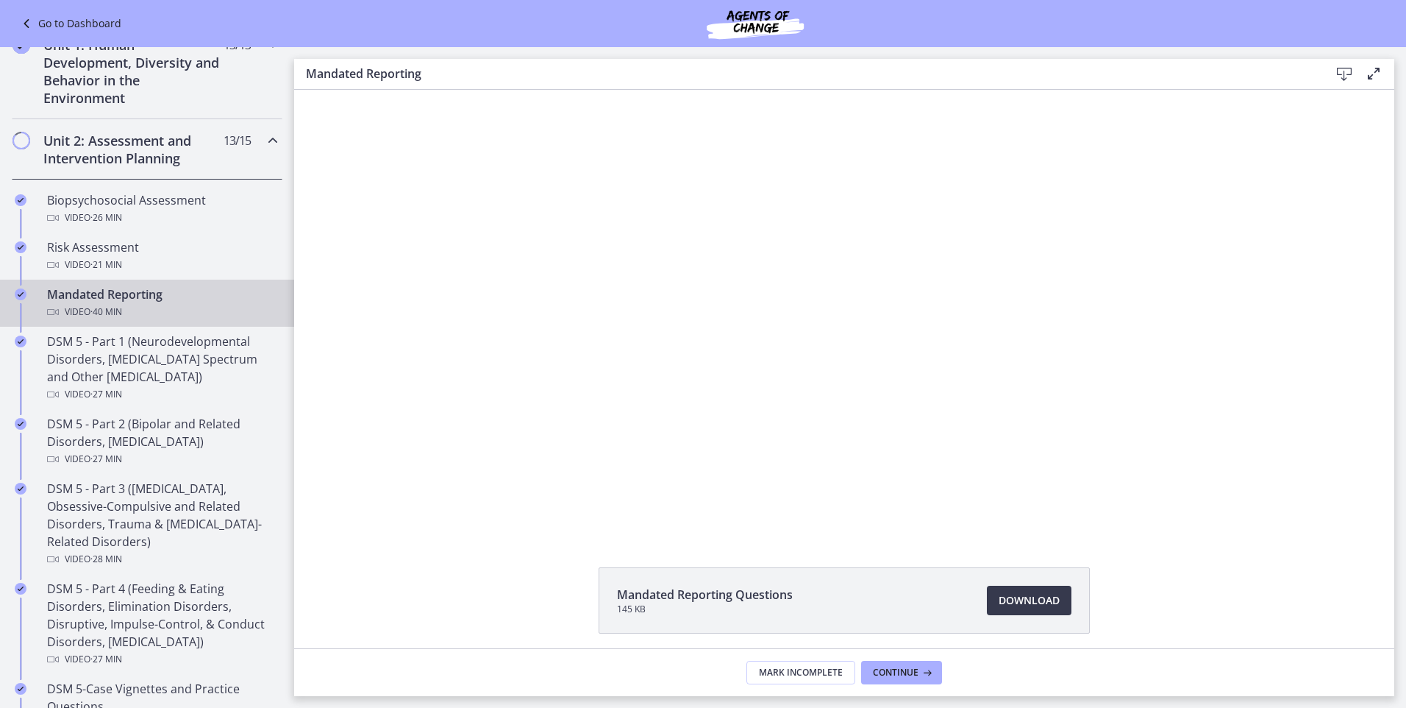
click at [1343, 73] on icon at bounding box center [1345, 74] width 18 height 18
click at [1028, 596] on span "Download Opens in a new window" at bounding box center [1029, 600] width 61 height 18
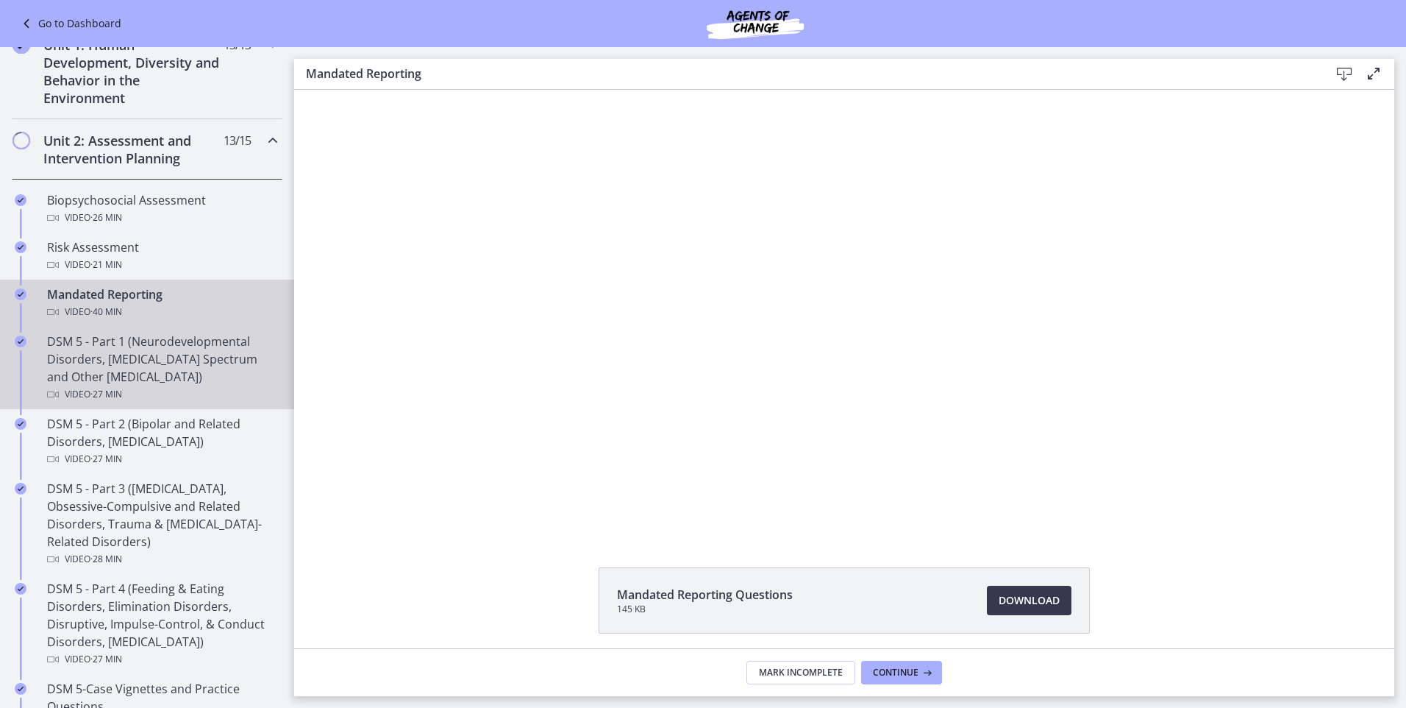
click at [127, 350] on div "DSM 5 - Part 1 (Neurodevelopmental Disorders, Schizophrenia Spectrum and Other …" at bounding box center [161, 367] width 229 height 71
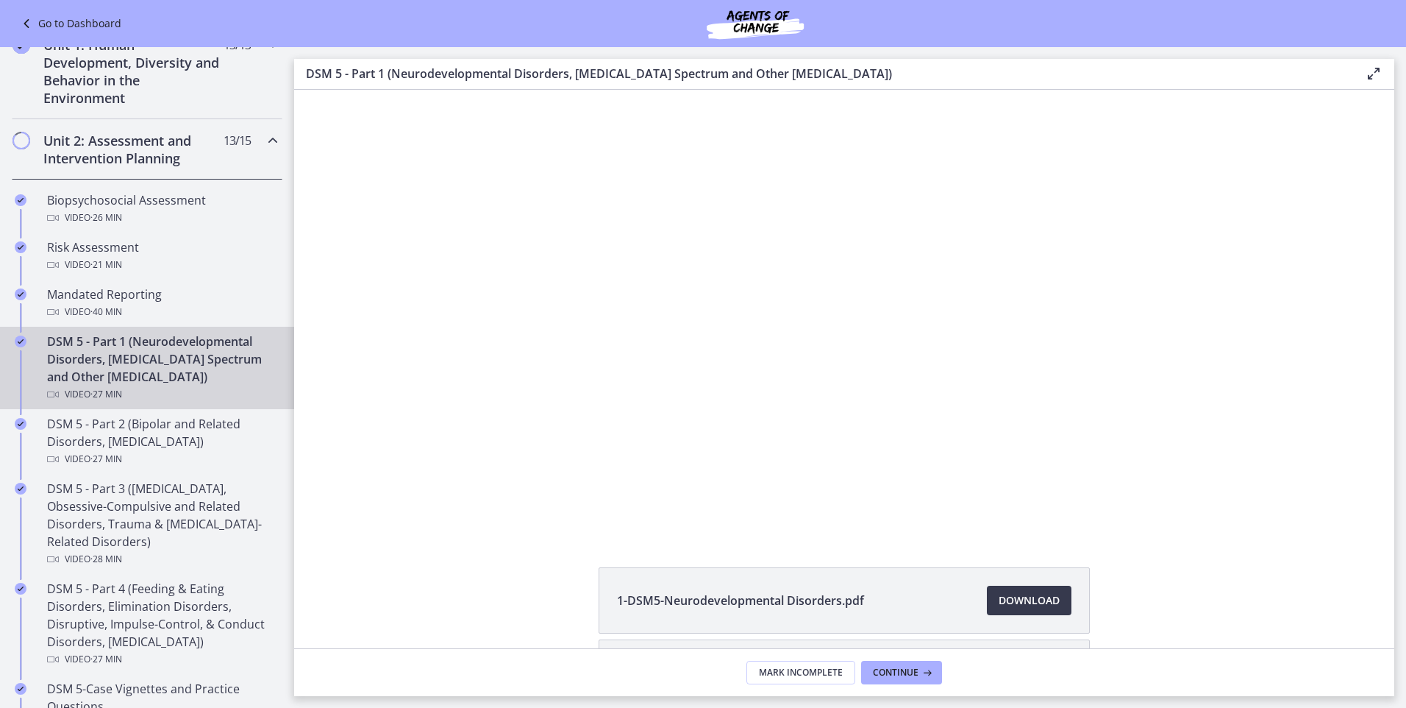
click at [1373, 73] on icon at bounding box center [1374, 74] width 18 height 18
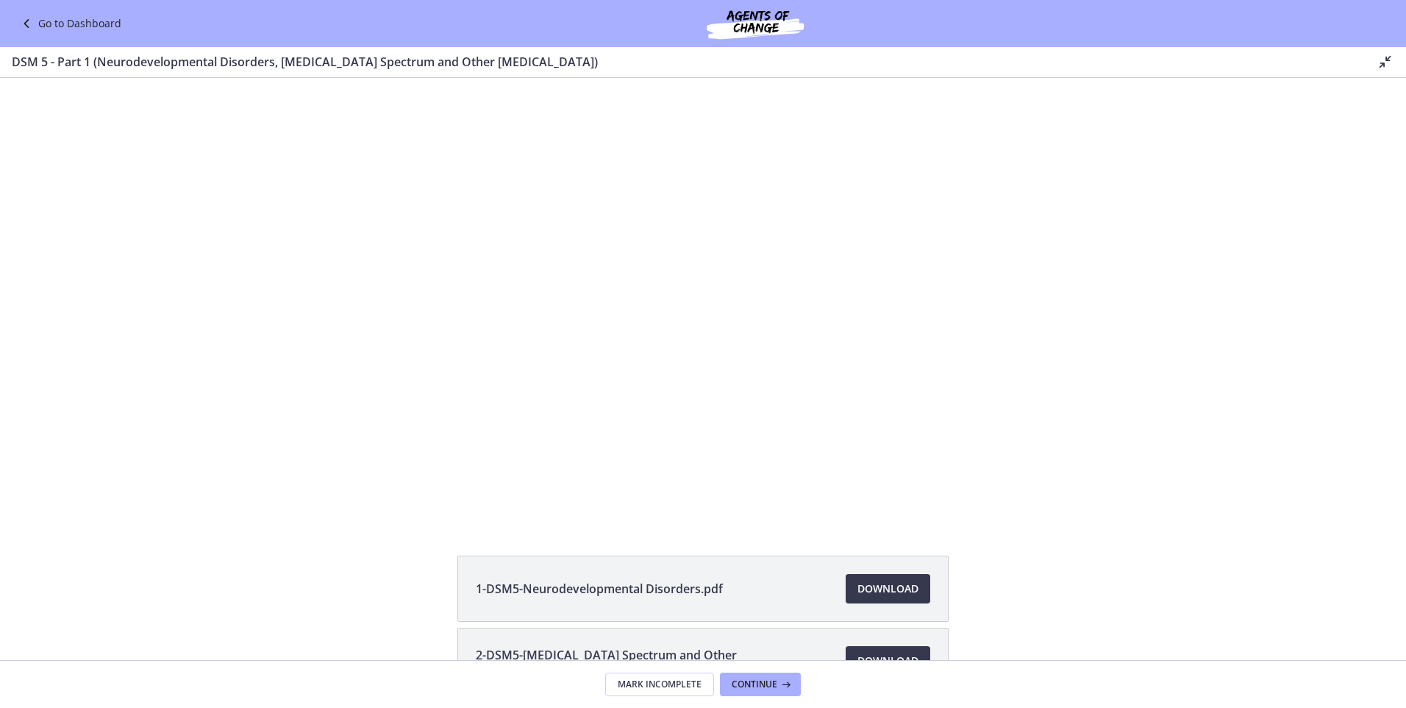
click at [1384, 63] on icon at bounding box center [1386, 62] width 18 height 18
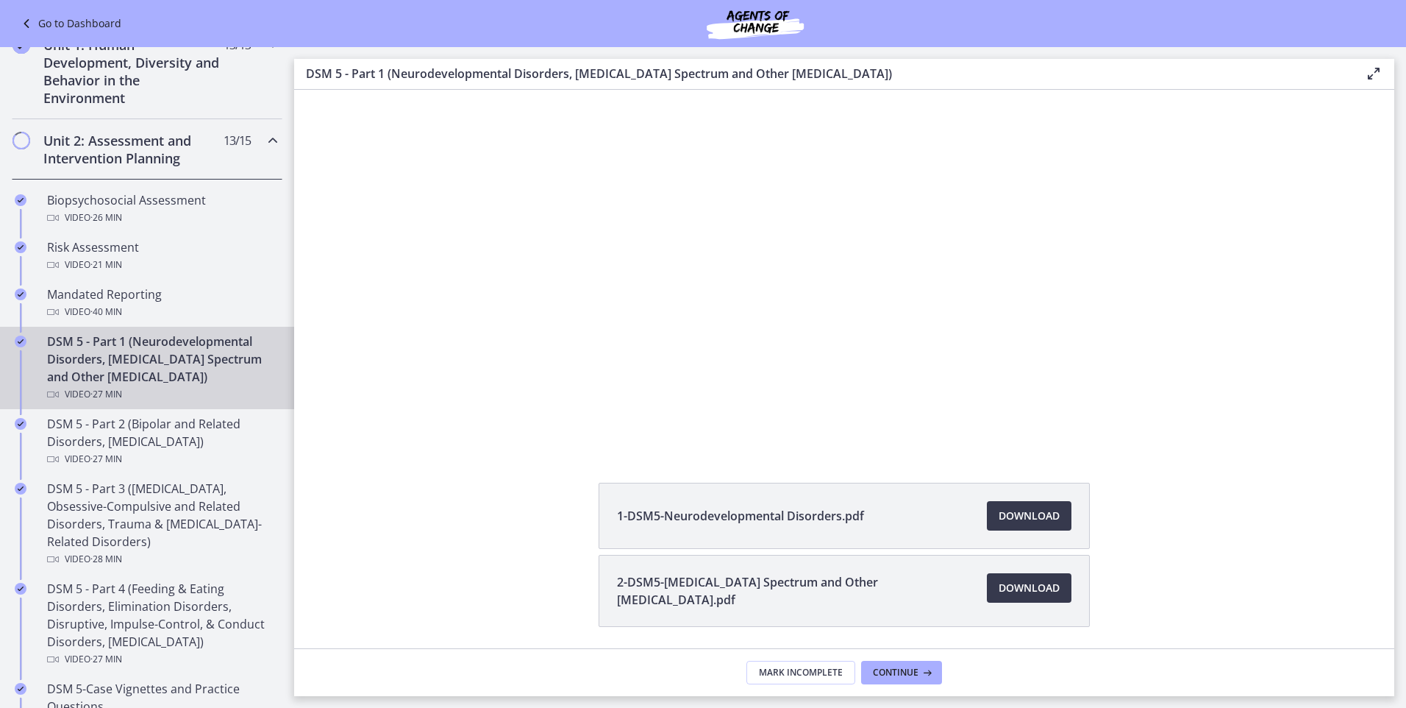
scroll to position [60, 0]
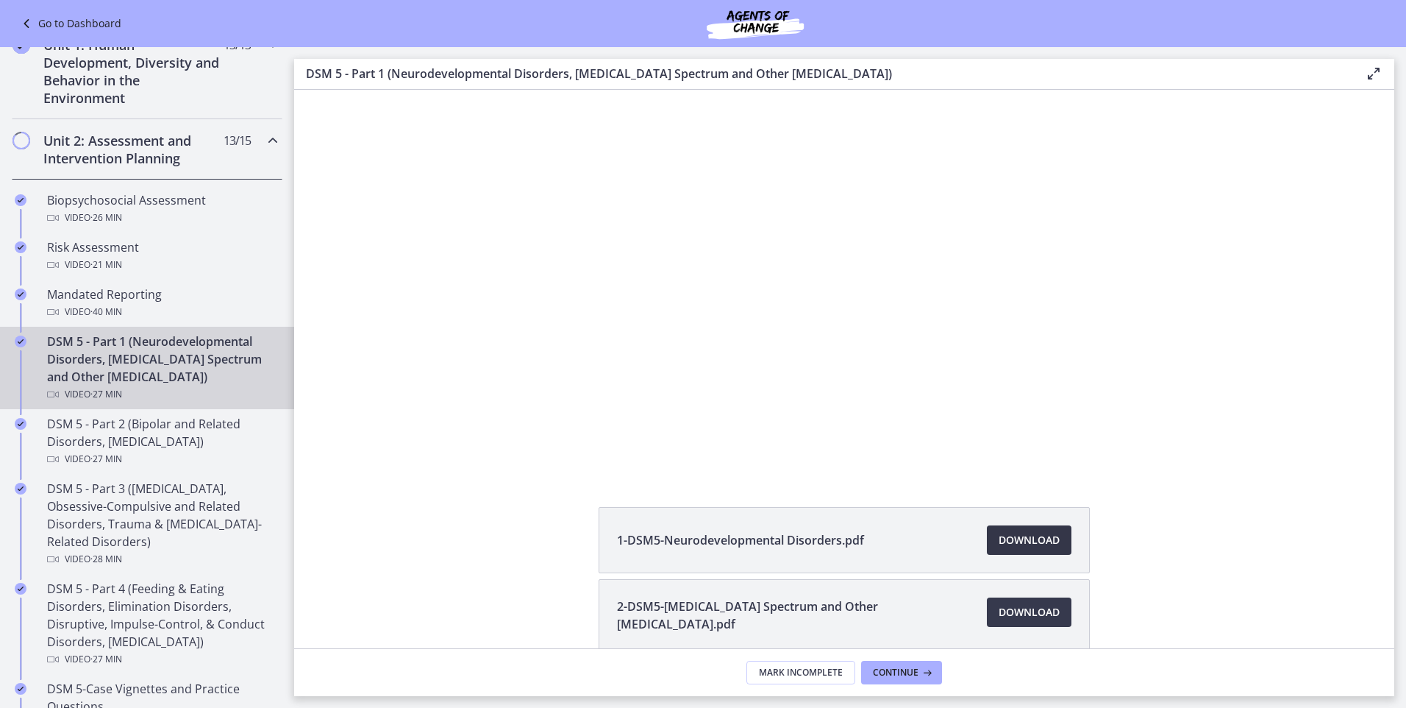
click at [1025, 533] on span "Download Opens in a new window" at bounding box center [1029, 540] width 61 height 18
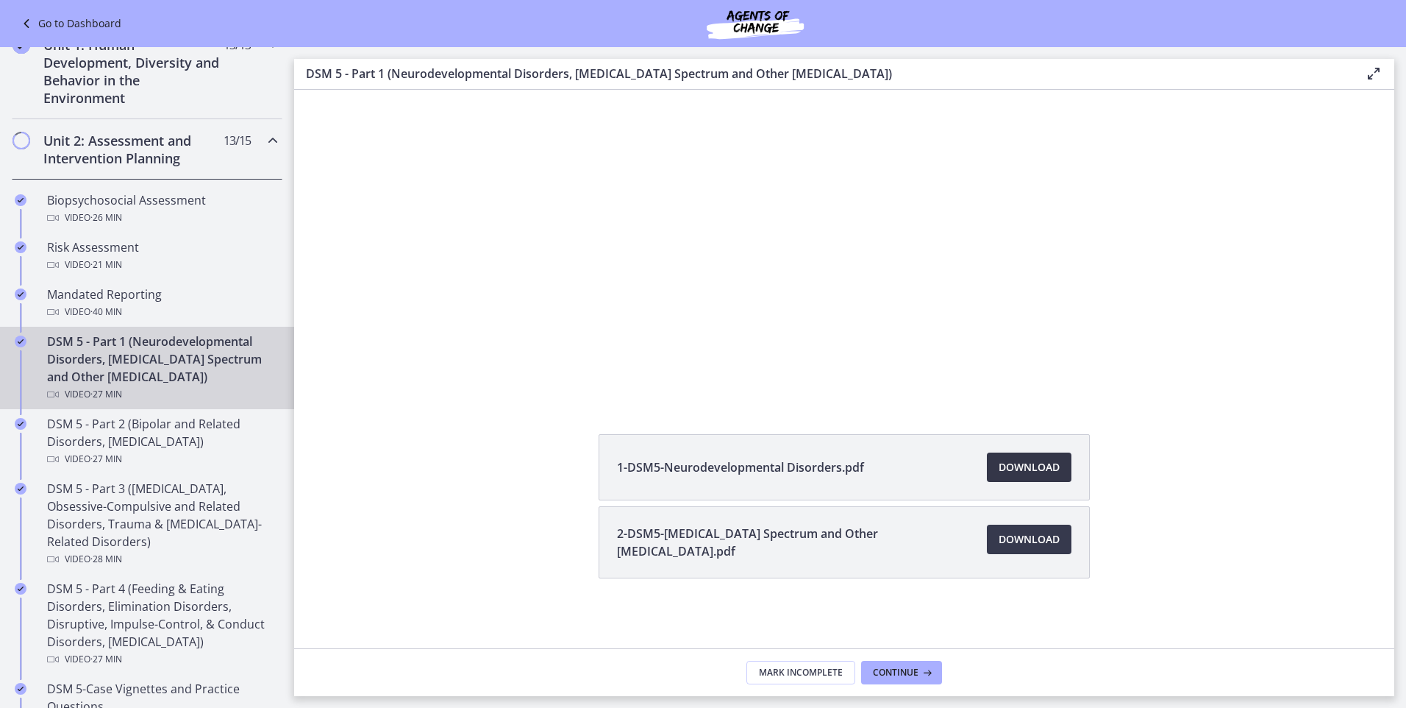
scroll to position [134, 0]
click at [1015, 540] on span "Download Opens in a new window" at bounding box center [1029, 539] width 61 height 18
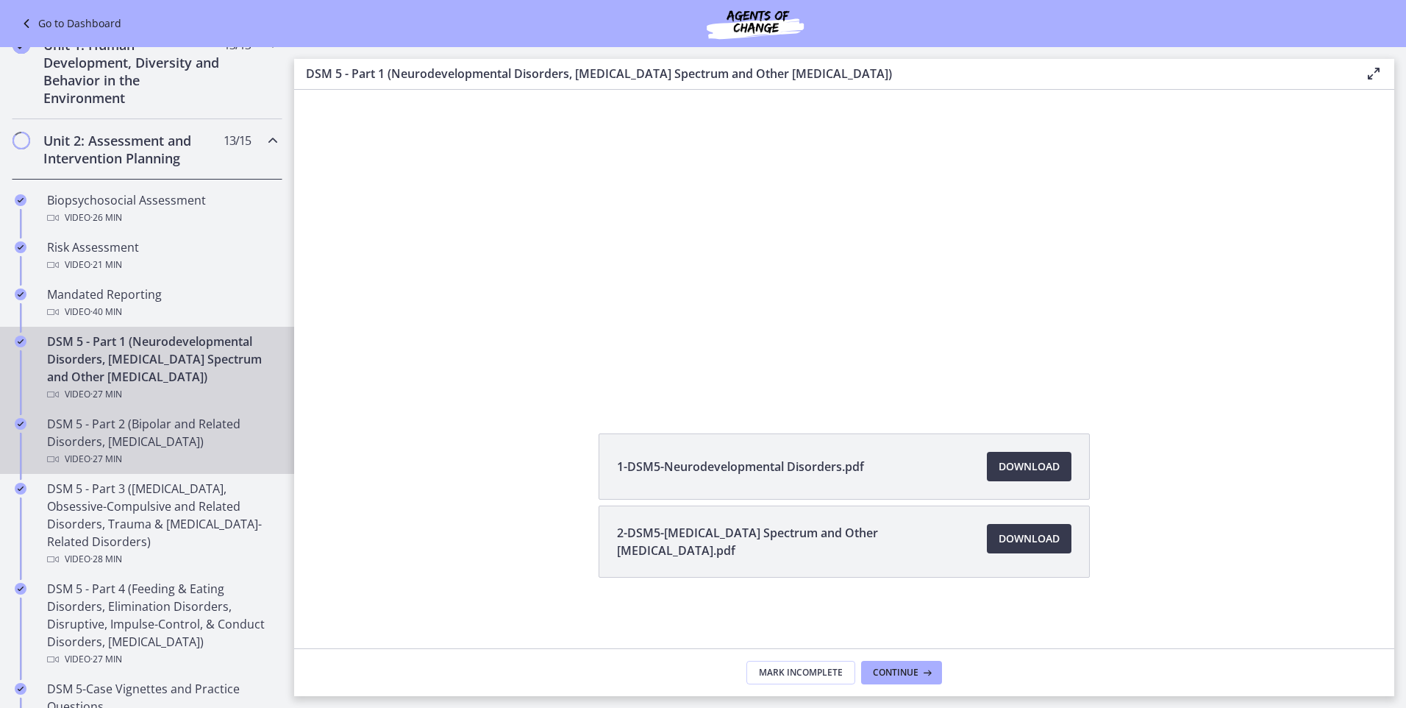
click at [115, 440] on div "DSM 5 - Part 2 (Bipolar and Related Disorders, Depressive Disorders) Video · 27…" at bounding box center [161, 441] width 229 height 53
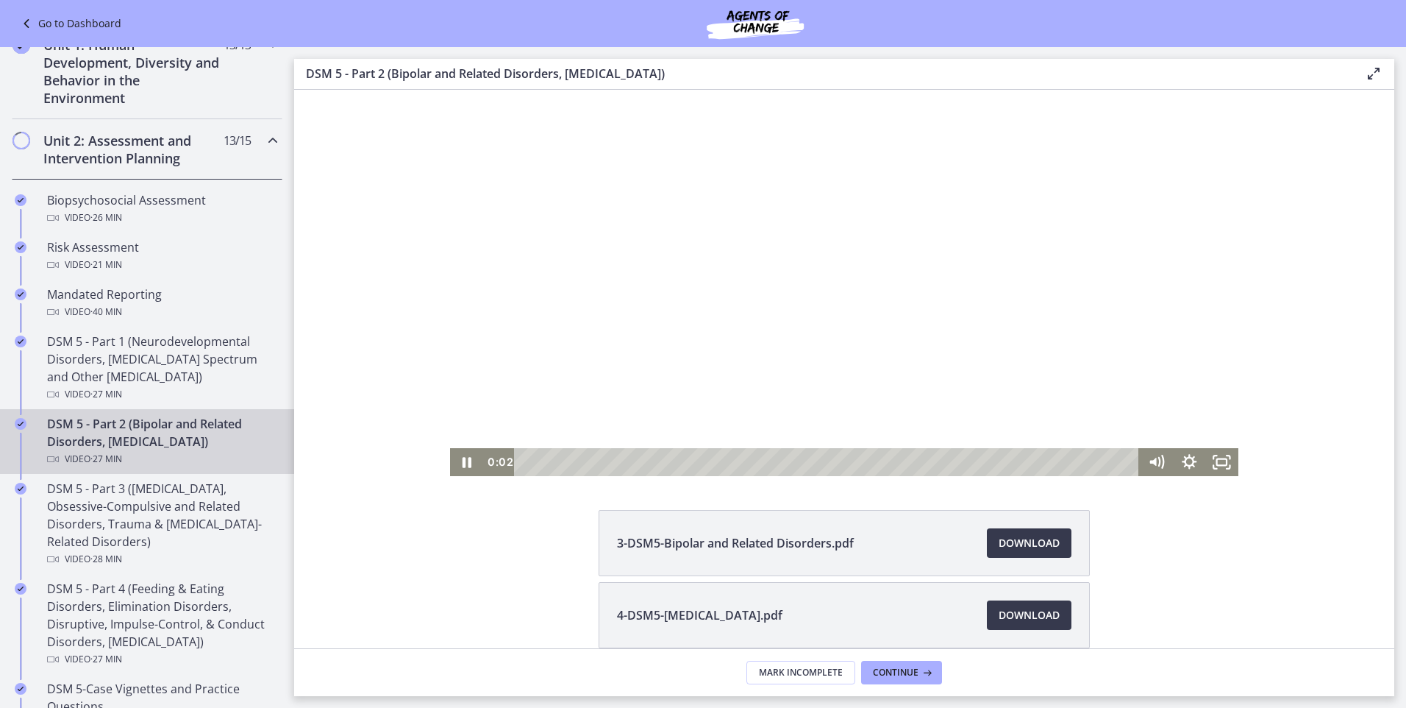
scroll to position [128, 0]
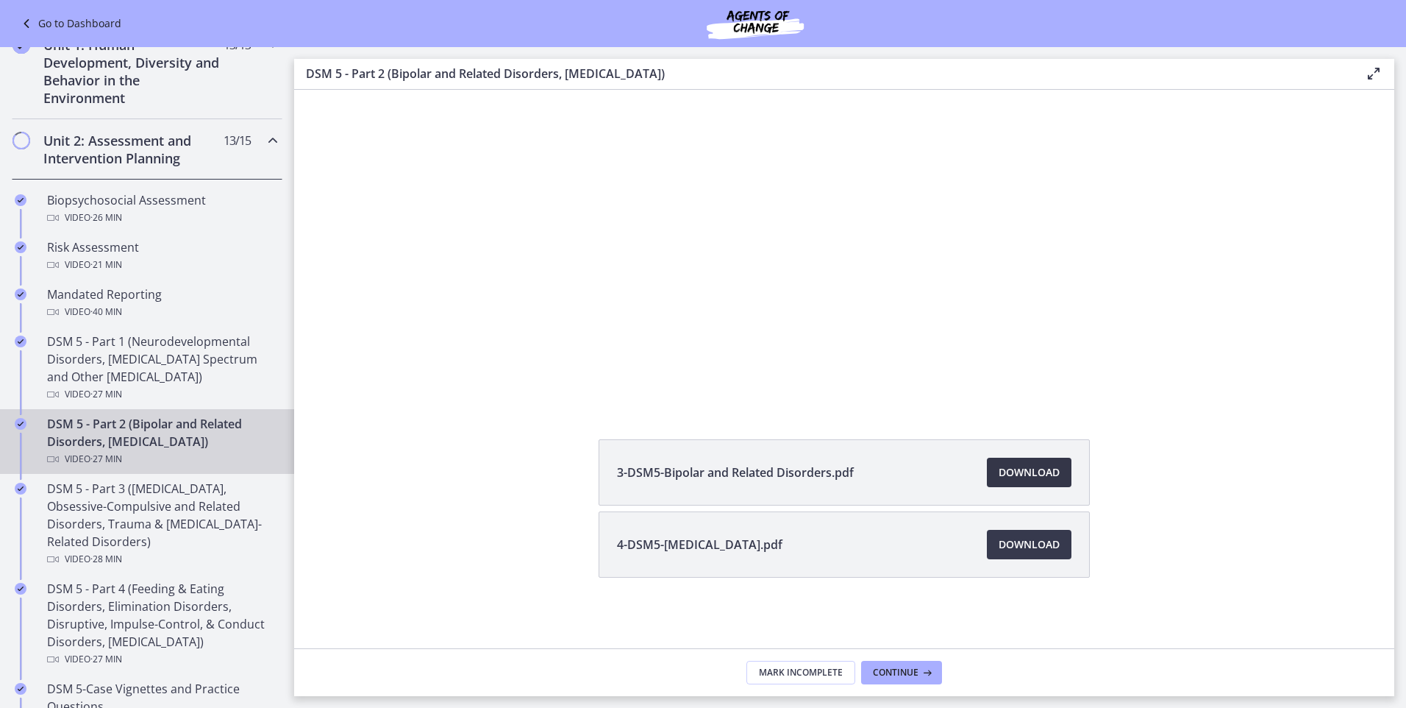
click at [1023, 469] on span "Download Opens in a new window" at bounding box center [1029, 472] width 61 height 18
click at [1030, 539] on span "Download Opens in a new window" at bounding box center [1029, 544] width 61 height 18
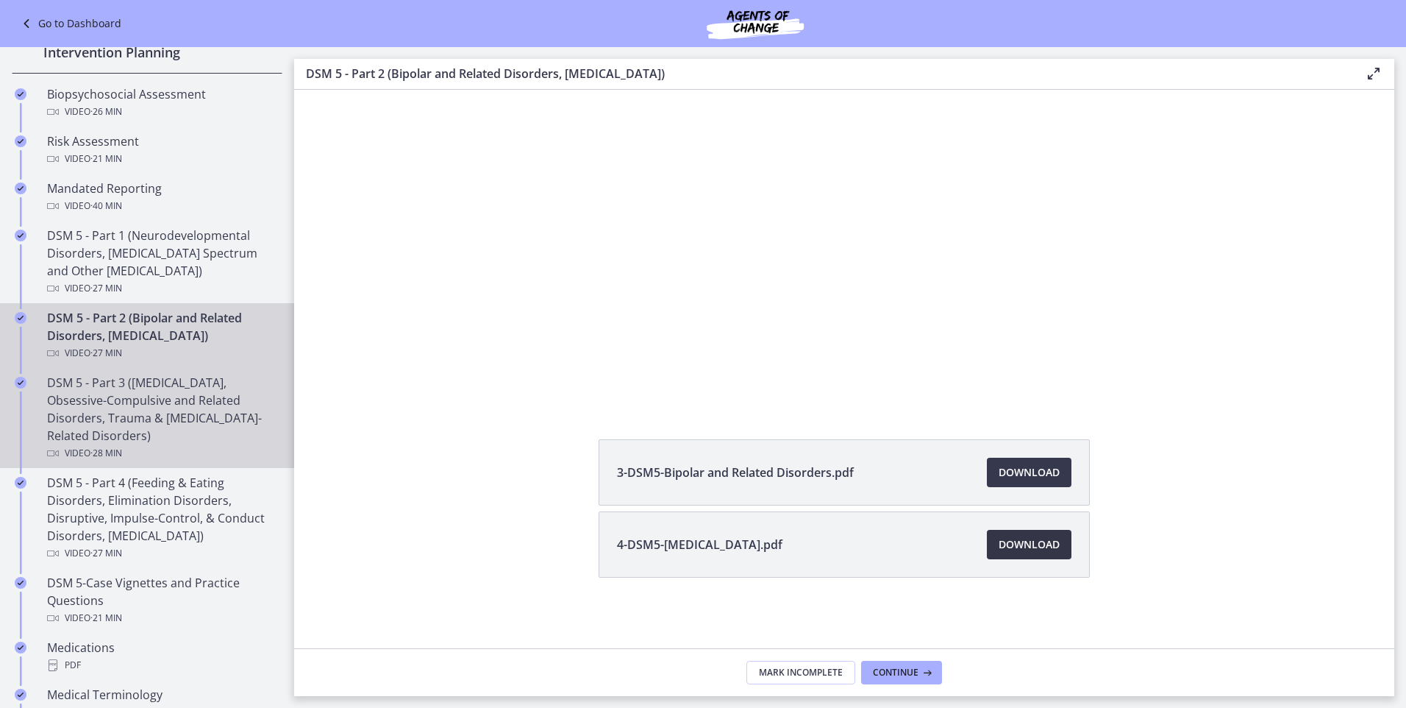
scroll to position [491, 0]
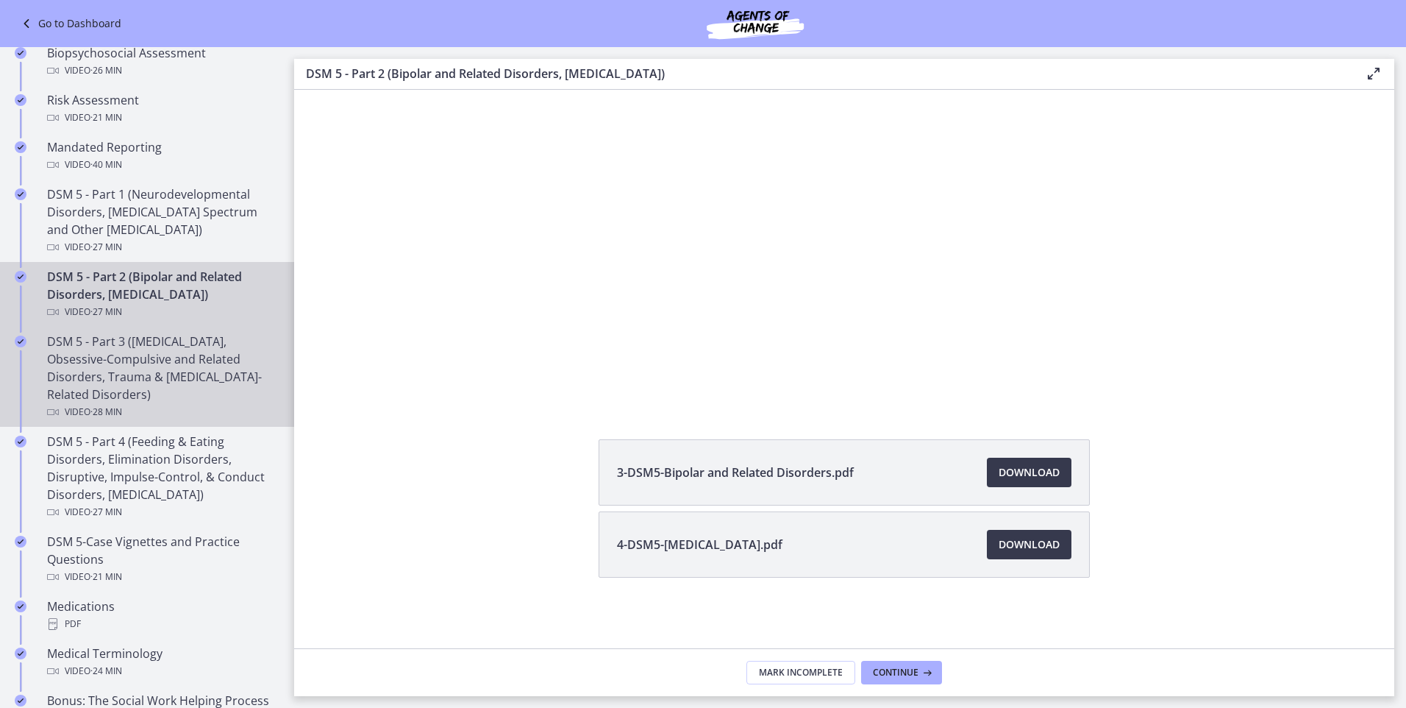
click at [107, 352] on div "DSM 5 - Part 3 (Anxiety Disorders, Obsessive-Compulsive and Related Disorders, …" at bounding box center [161, 376] width 229 height 88
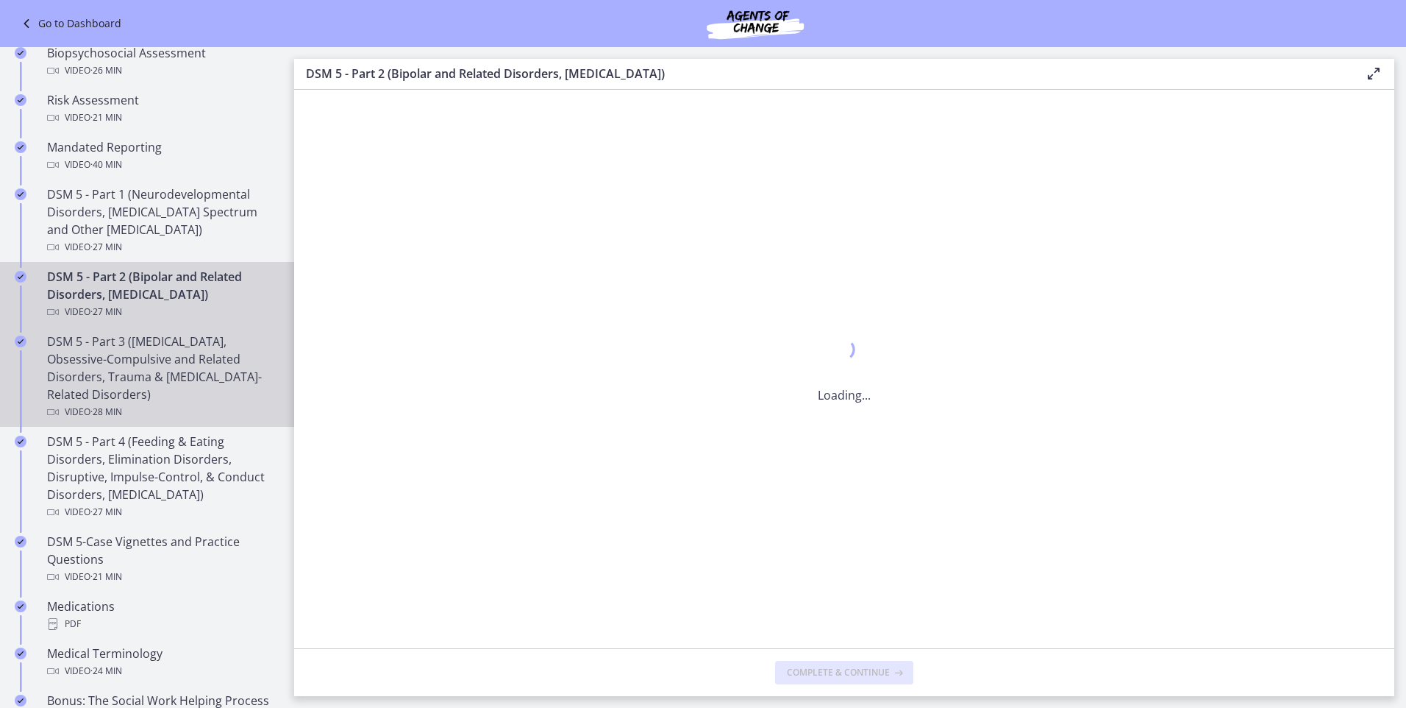
scroll to position [0, 0]
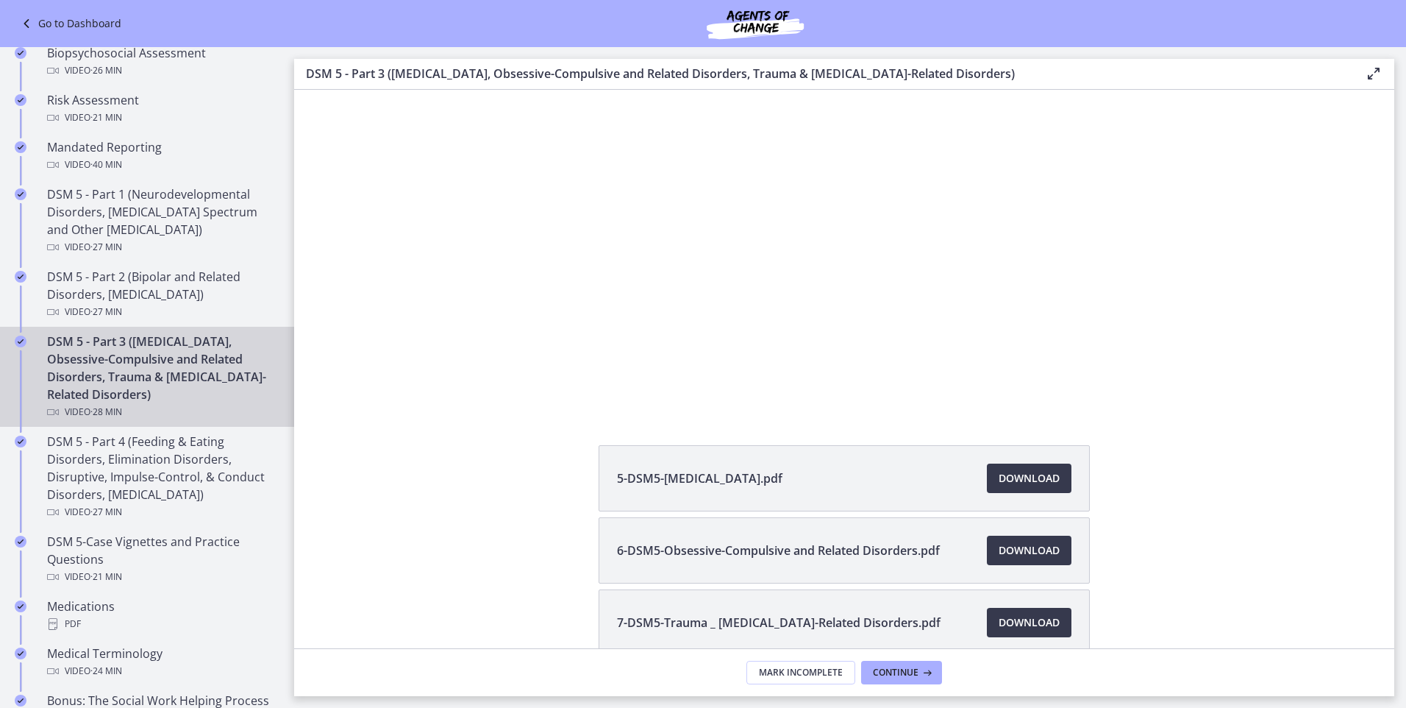
scroll to position [147, 0]
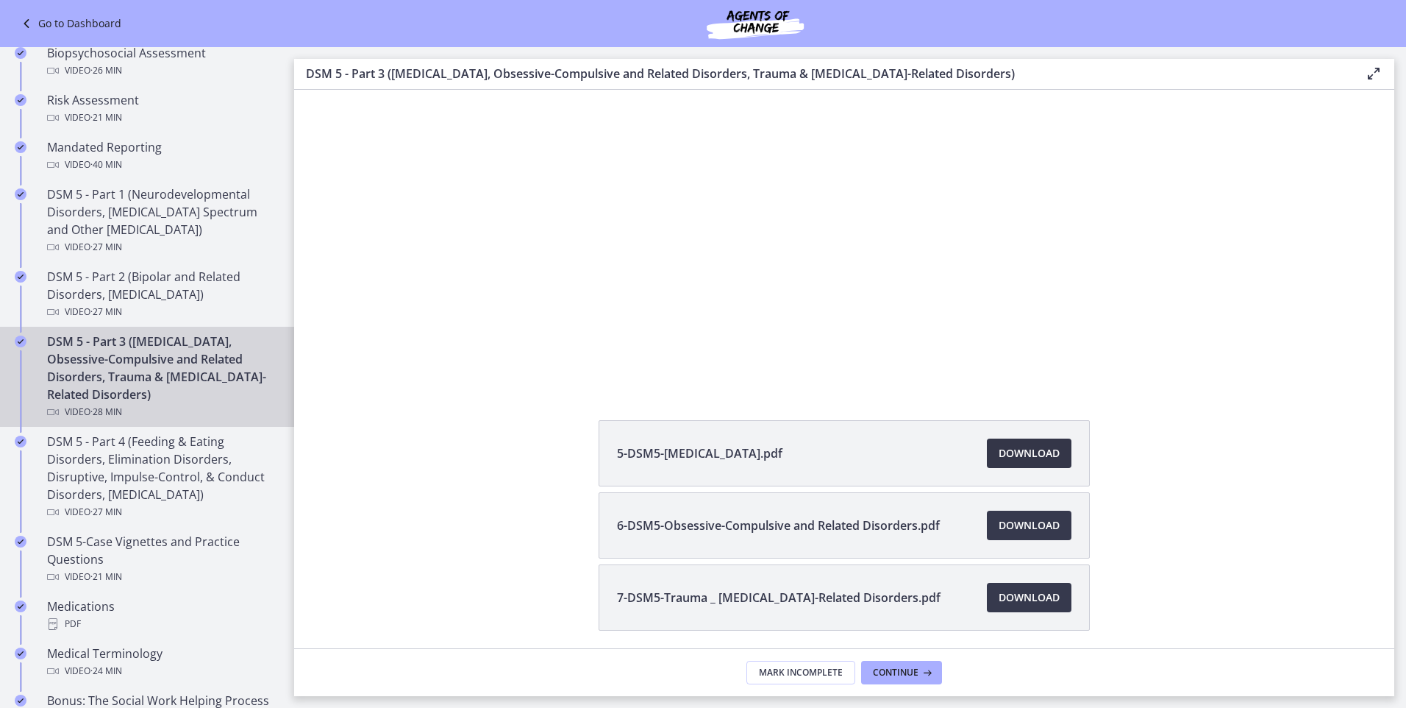
click at [1019, 449] on span "Download Opens in a new window" at bounding box center [1029, 453] width 61 height 18
click at [1031, 524] on span "Download Opens in a new window" at bounding box center [1029, 525] width 61 height 18
click at [1027, 588] on link "Download Opens in a new window" at bounding box center [1029, 597] width 85 height 29
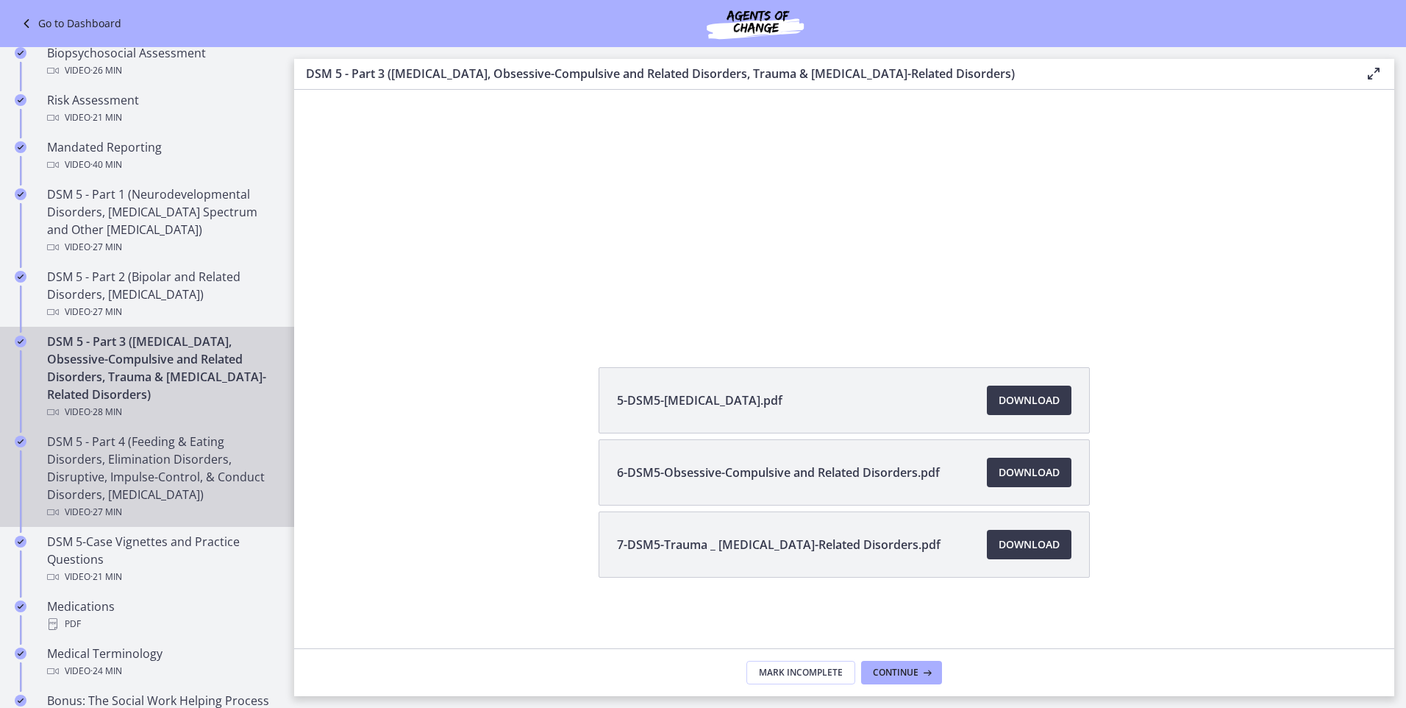
click at [112, 468] on div "DSM 5 - Part 4 (Feeding & Eating Disorders, Elimination Disorders, Disruptive, …" at bounding box center [161, 477] width 229 height 88
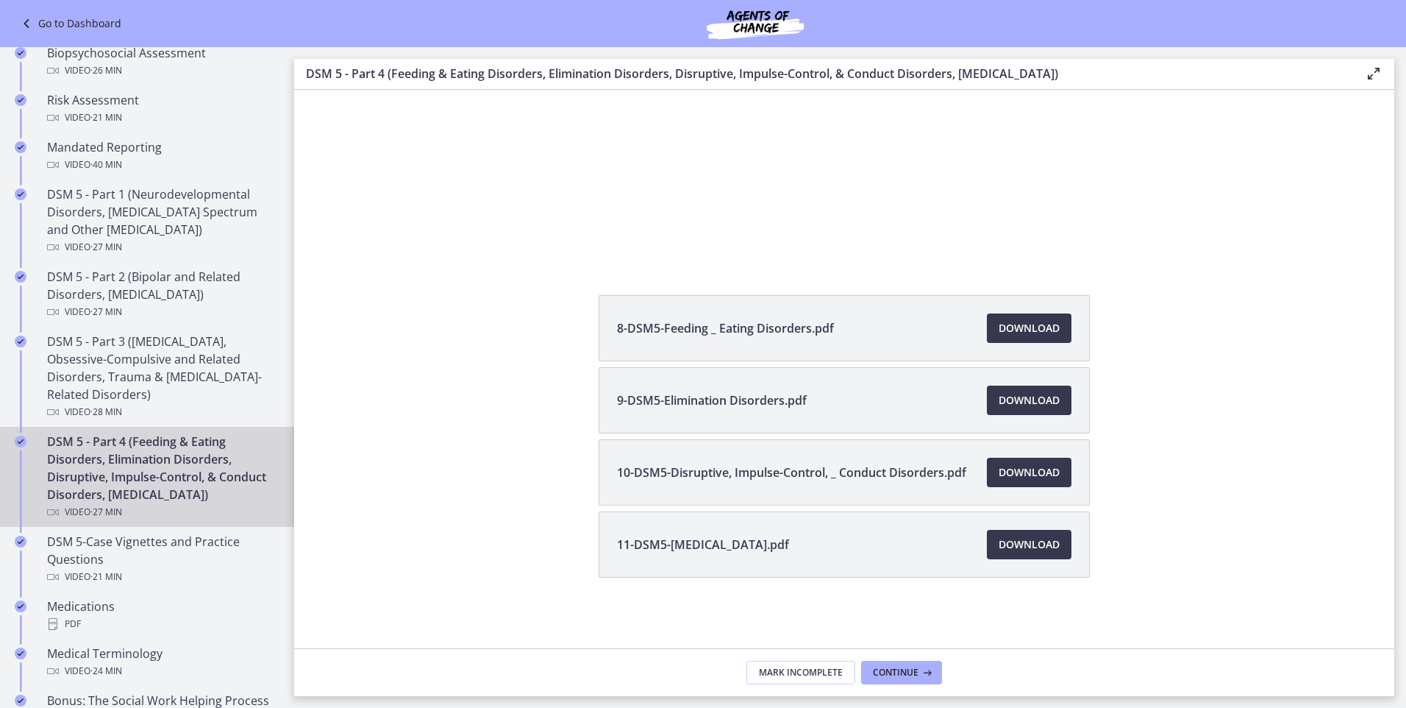
scroll to position [199, 0]
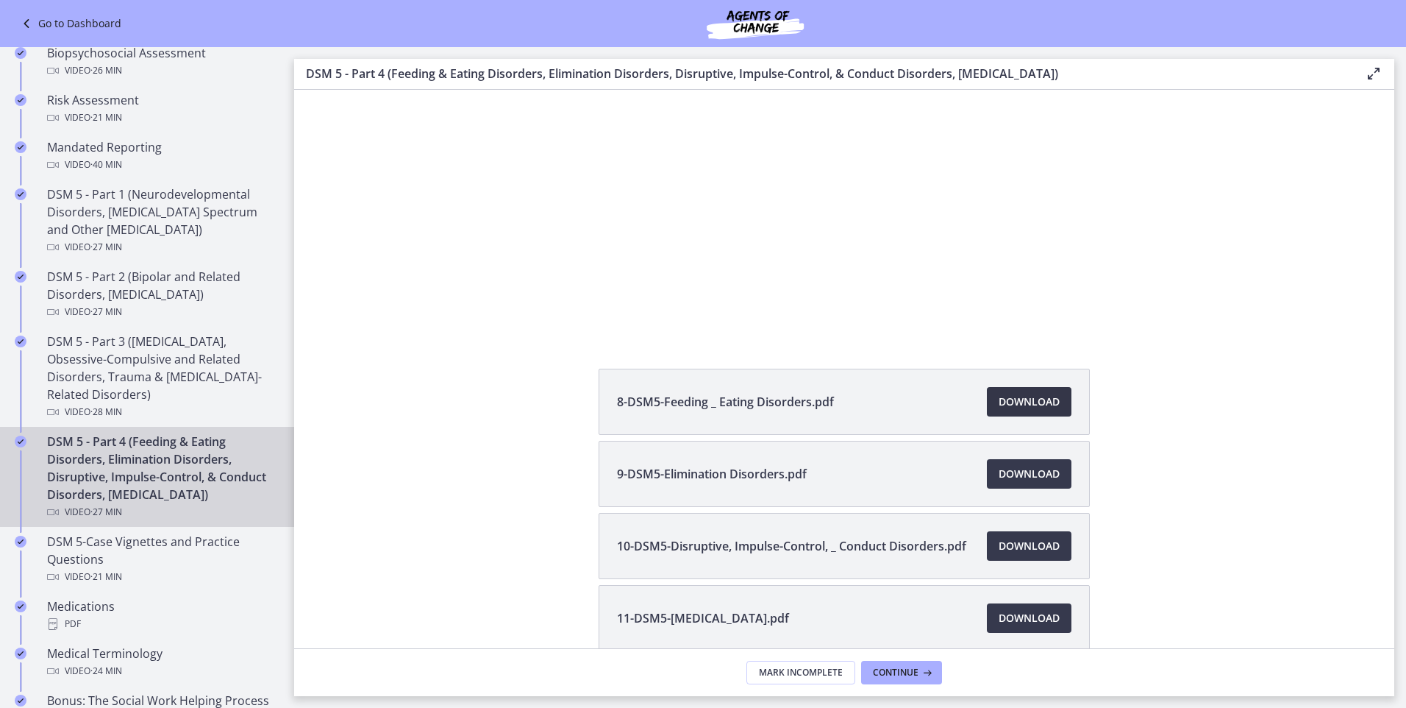
click at [1016, 395] on span "Download Opens in a new window" at bounding box center [1029, 402] width 61 height 18
click at [1026, 471] on span "Download Opens in a new window" at bounding box center [1029, 474] width 61 height 18
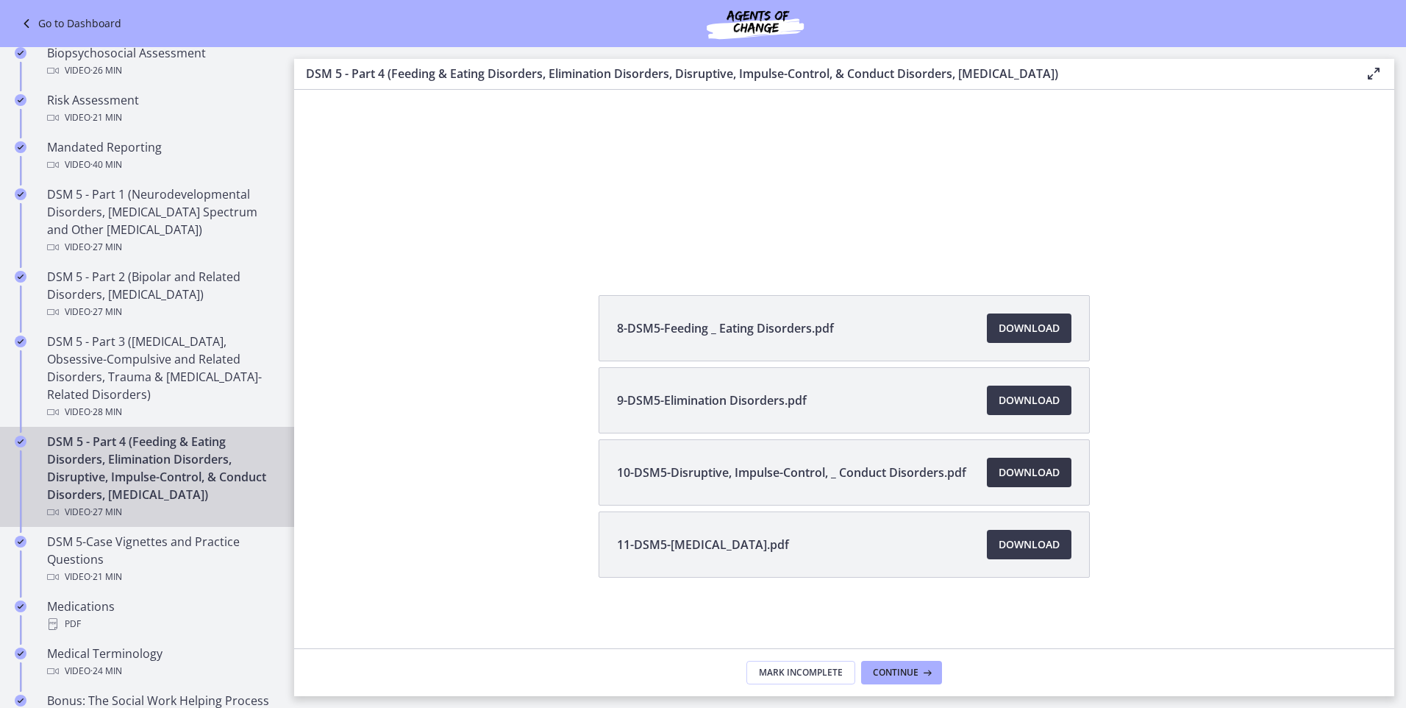
click at [1014, 474] on span "Download Opens in a new window" at bounding box center [1029, 472] width 61 height 18
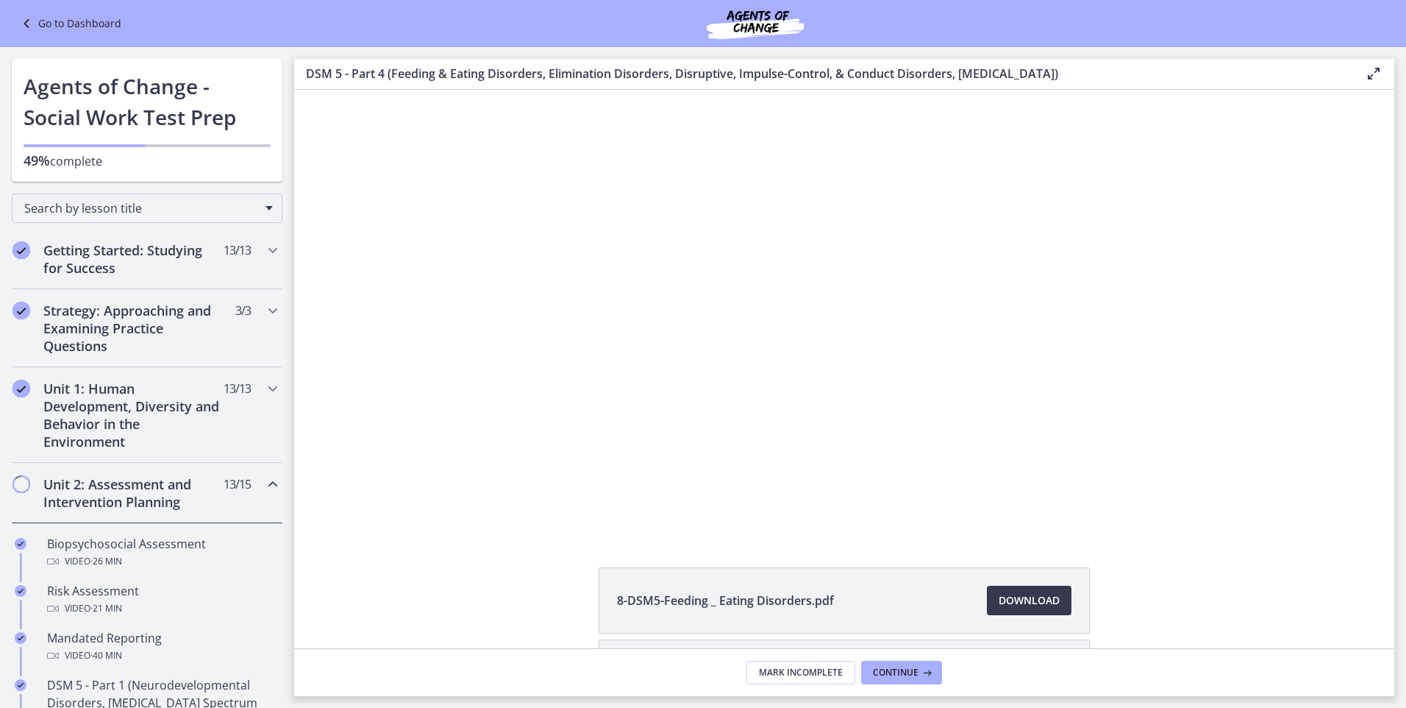
scroll to position [272, 0]
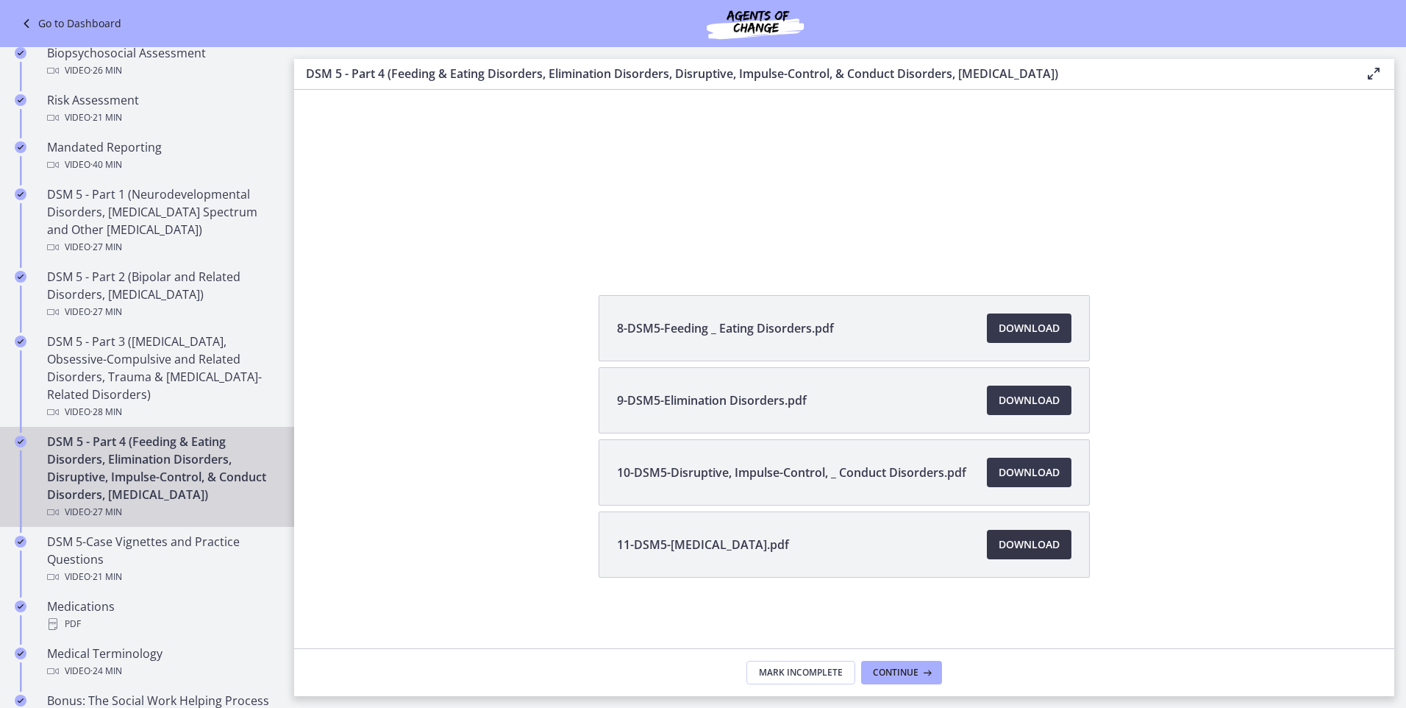
click at [1029, 538] on span "Download Opens in a new window" at bounding box center [1029, 544] width 61 height 18
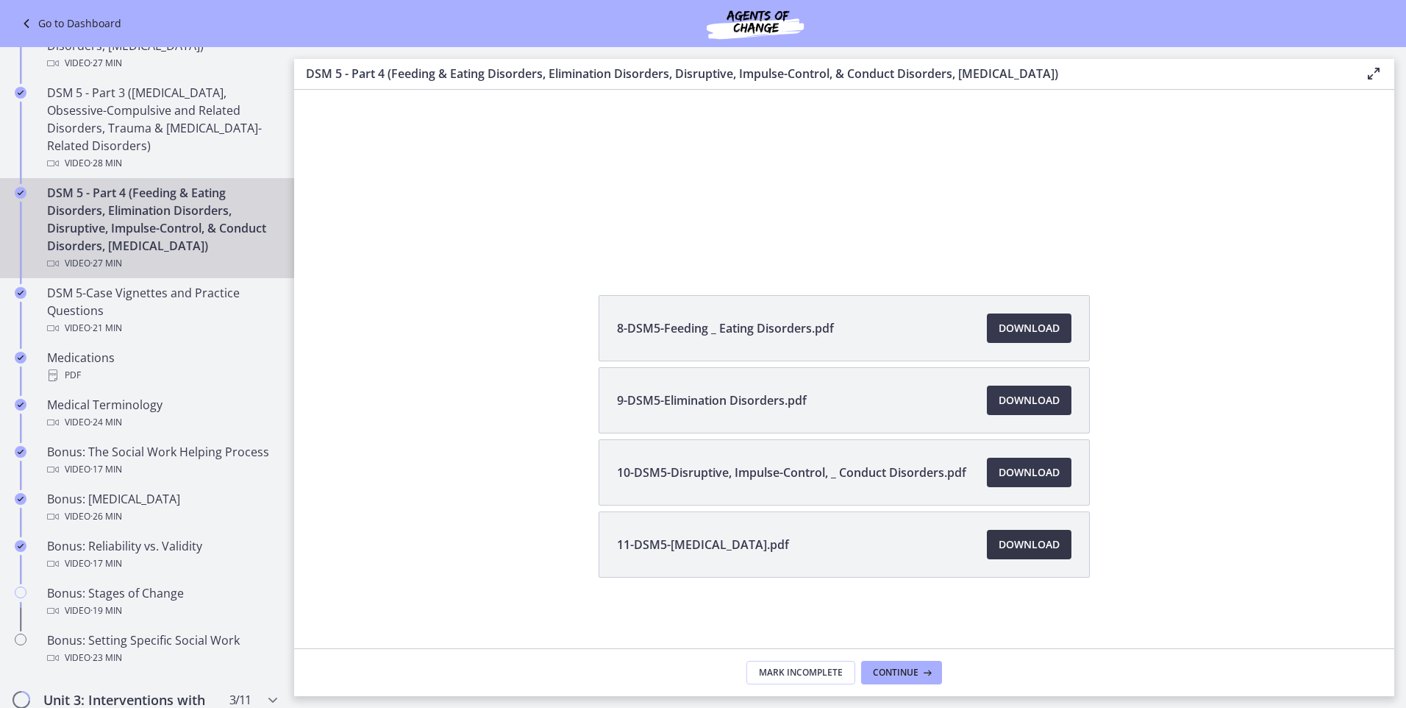
scroll to position [785, 0]
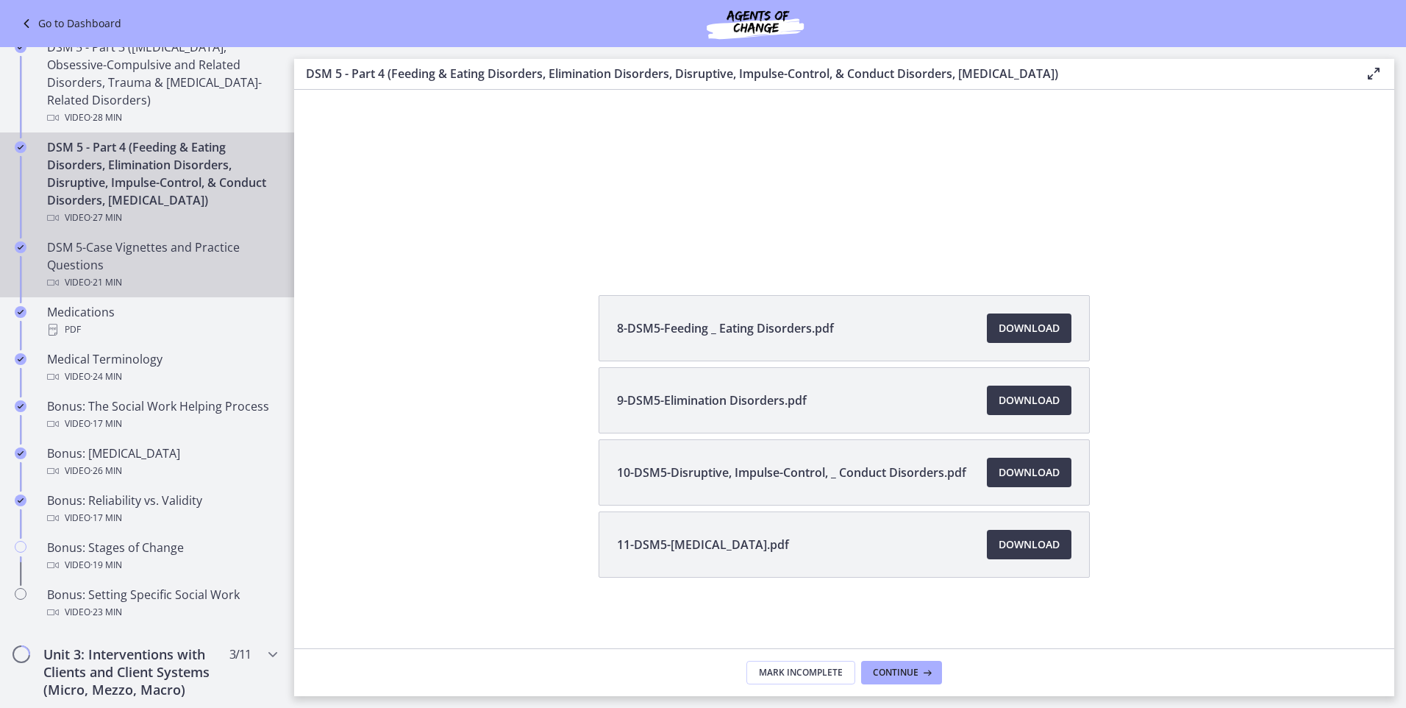
click at [123, 277] on div "DSM 5-Case Vignettes and Practice Questions Video · 21 min" at bounding box center [161, 264] width 229 height 53
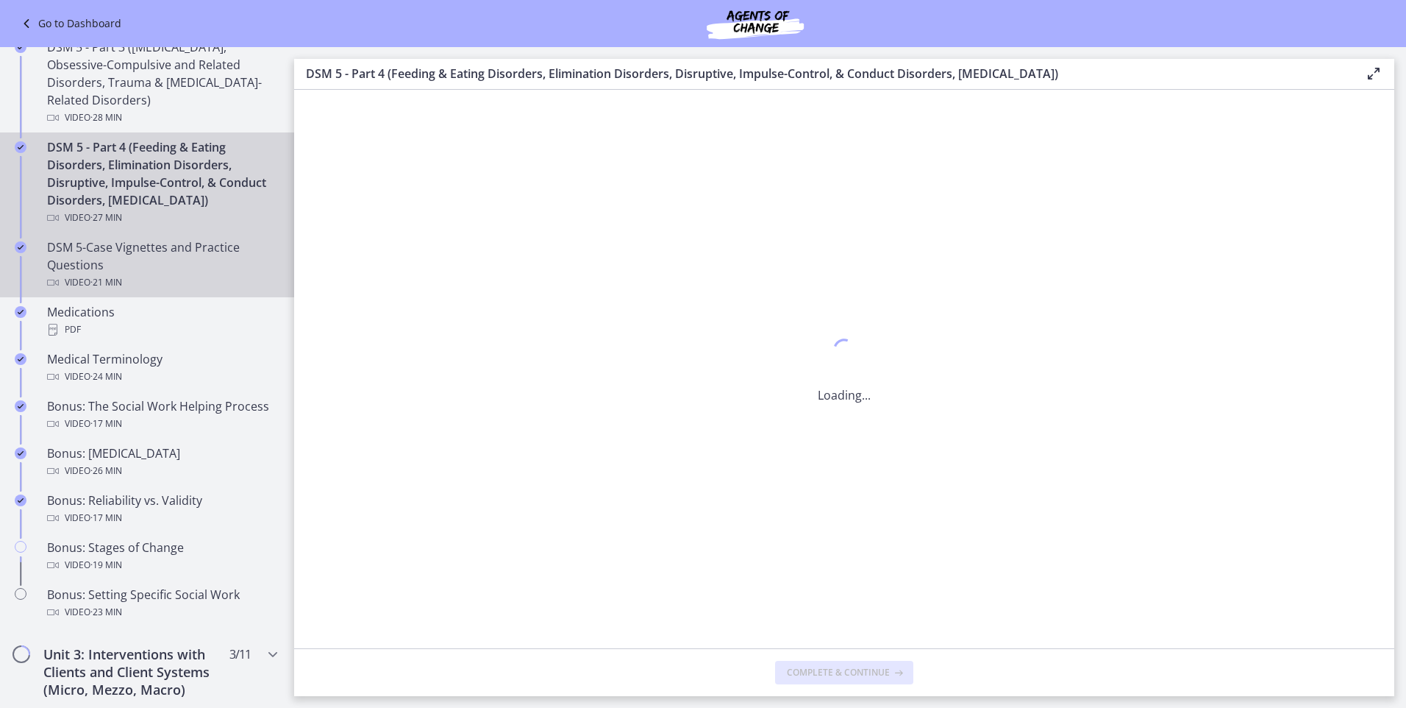
scroll to position [0, 0]
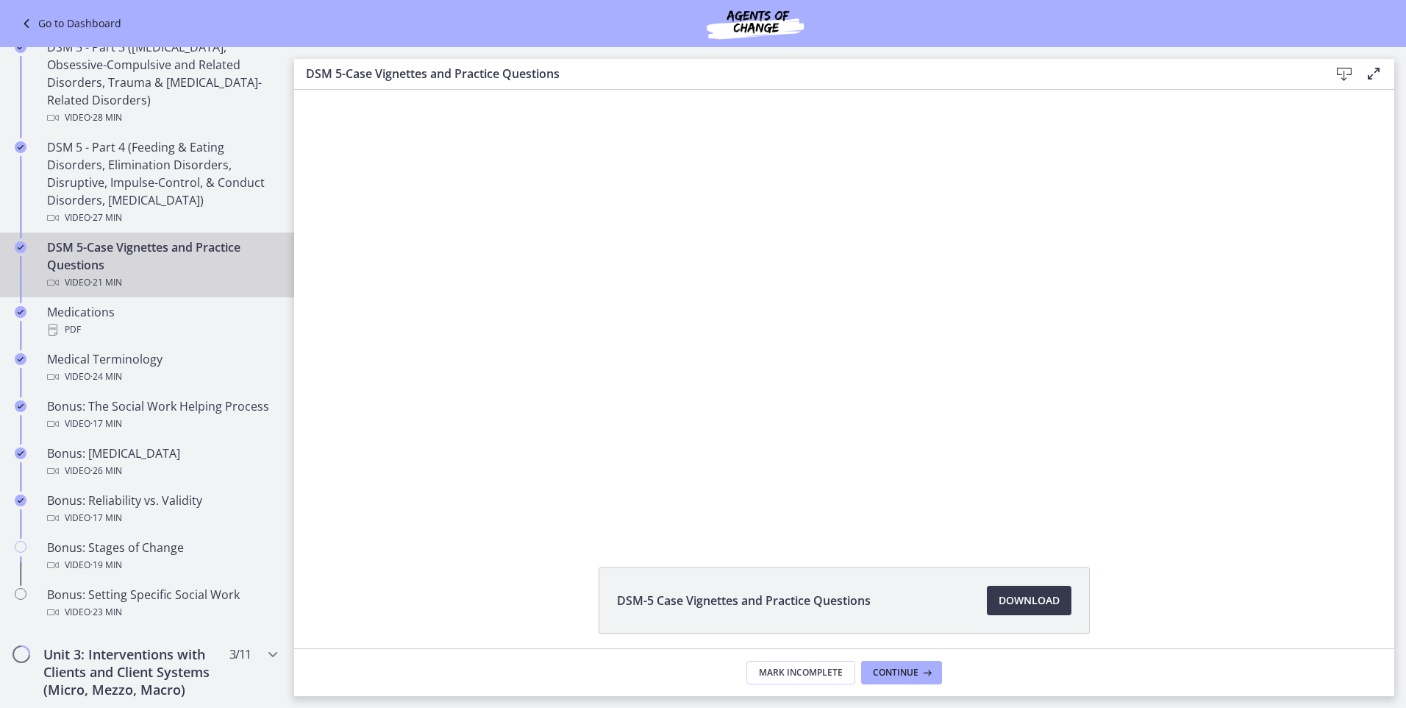
click at [1343, 74] on icon at bounding box center [1345, 74] width 18 height 18
click at [1027, 602] on span "Download Opens in a new window" at bounding box center [1029, 600] width 61 height 18
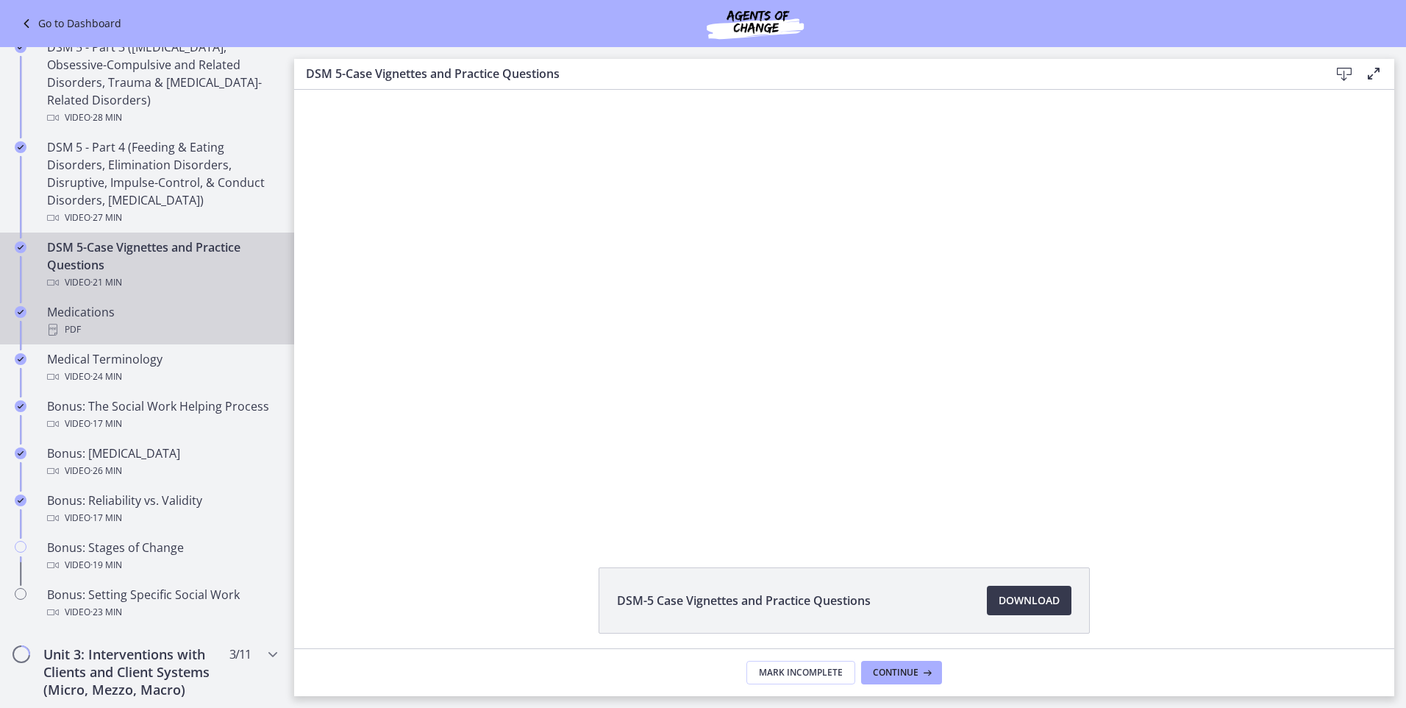
click at [82, 320] on div "Medications PDF" at bounding box center [161, 320] width 229 height 35
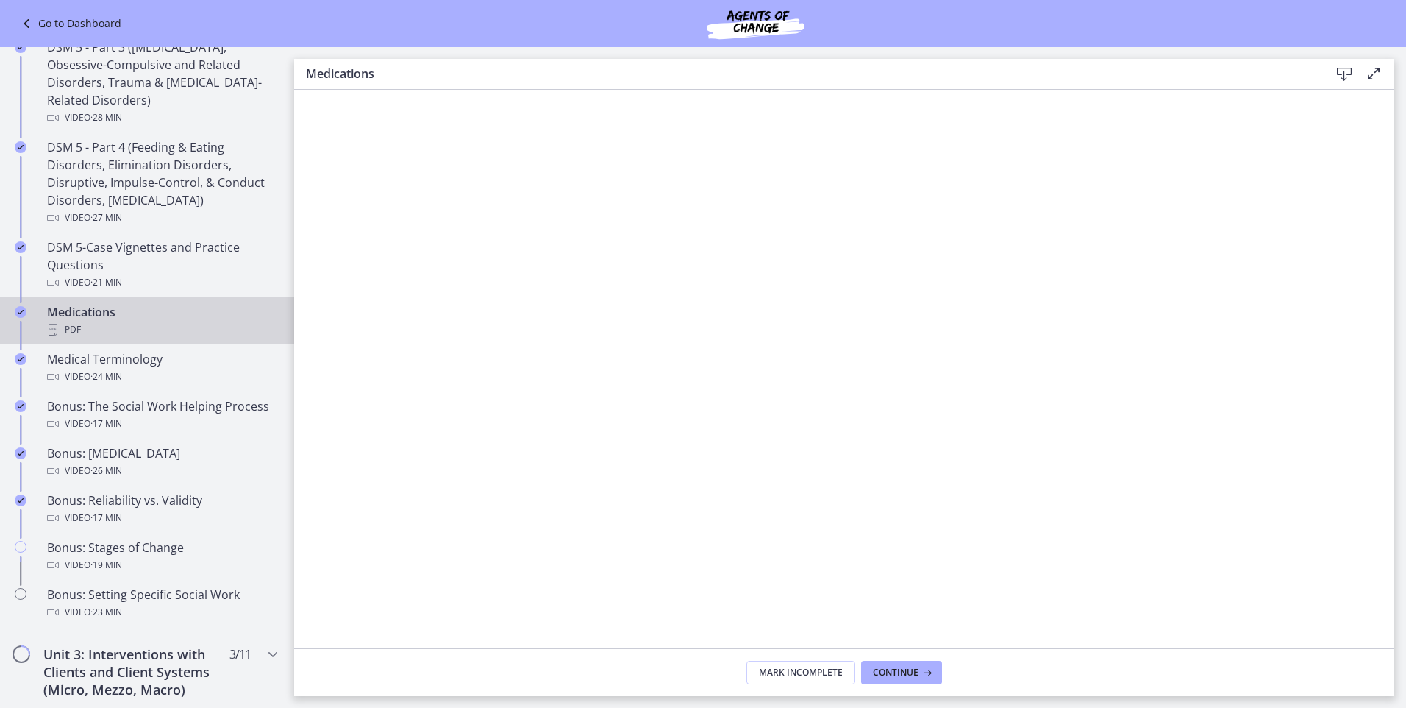
click at [1340, 72] on icon at bounding box center [1345, 74] width 18 height 18
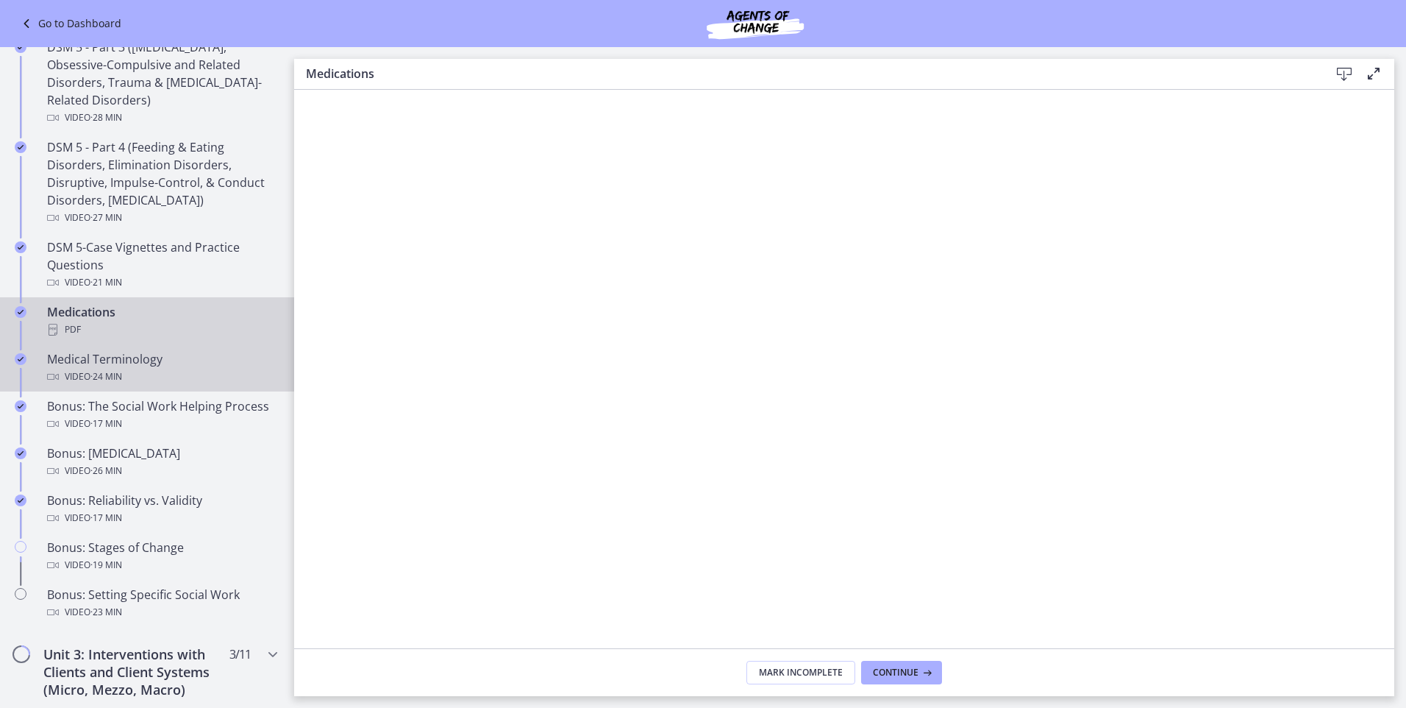
click at [115, 368] on span "· 24 min" at bounding box center [106, 377] width 32 height 18
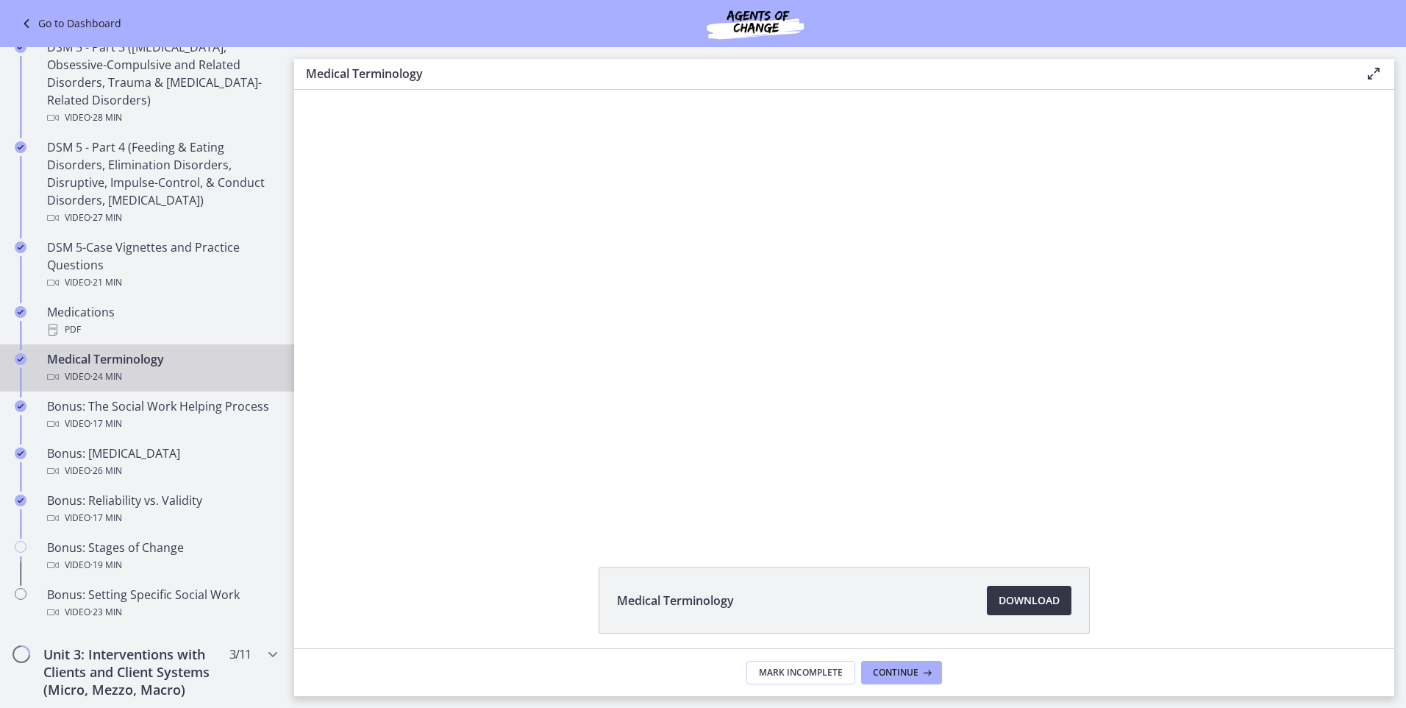
click at [1019, 598] on span "Download Opens in a new window" at bounding box center [1029, 600] width 61 height 18
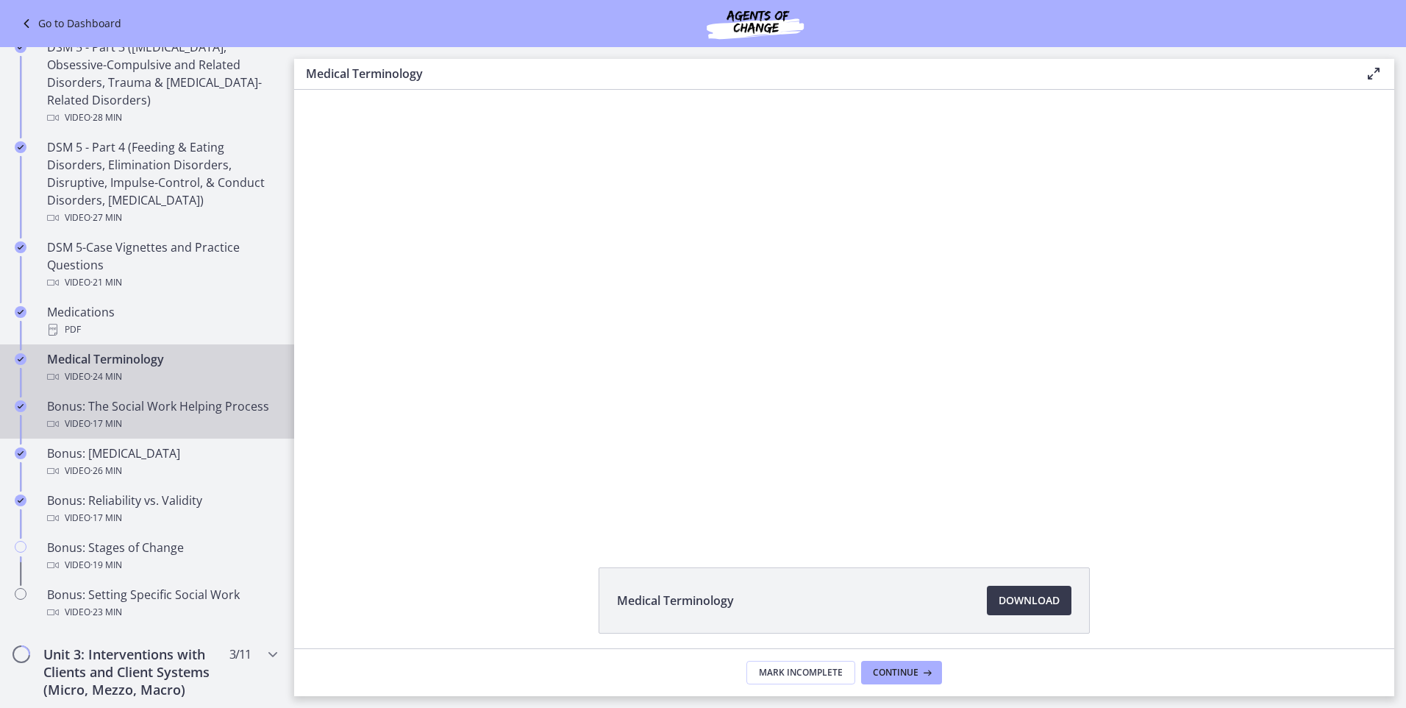
click at [127, 409] on div "Bonus: The Social Work Helping Process Video · 17 min" at bounding box center [161, 414] width 229 height 35
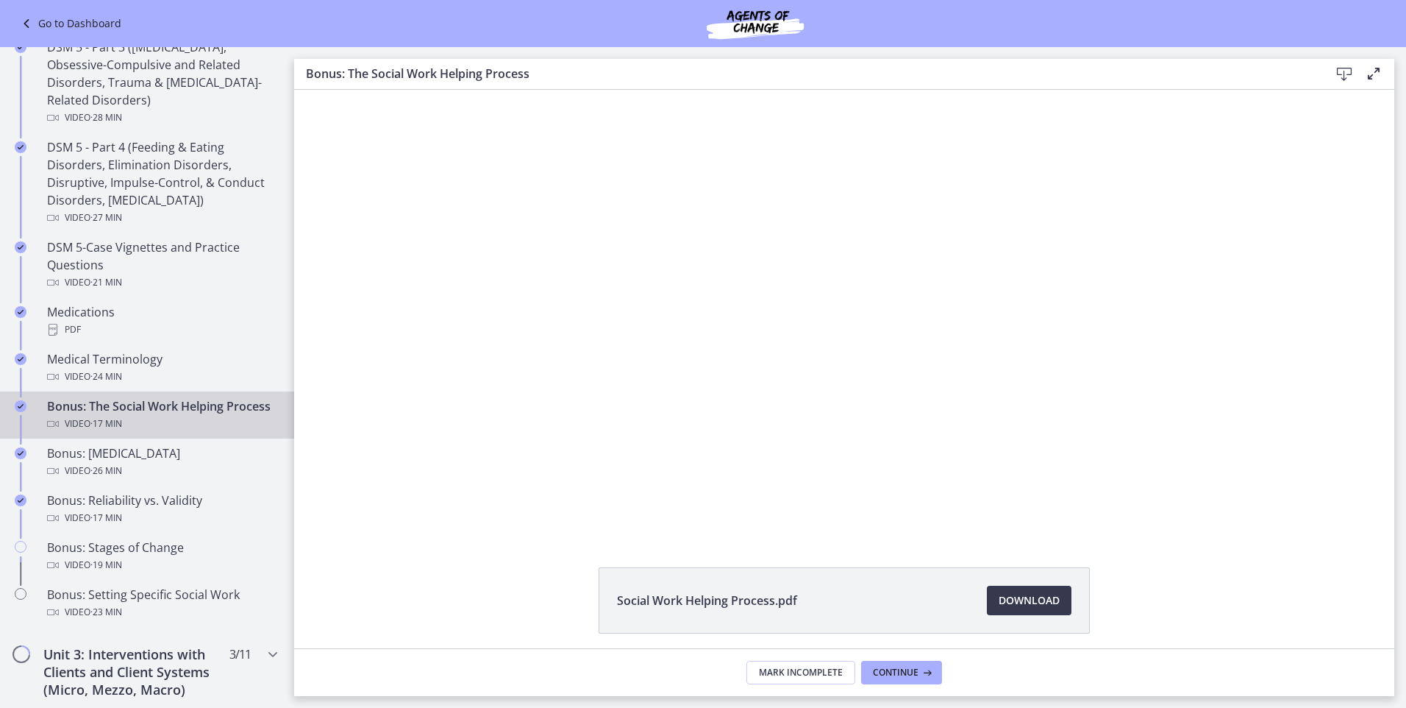
click at [1346, 74] on icon at bounding box center [1345, 74] width 18 height 18
click at [1033, 597] on span "Download Opens in a new window" at bounding box center [1029, 600] width 61 height 18
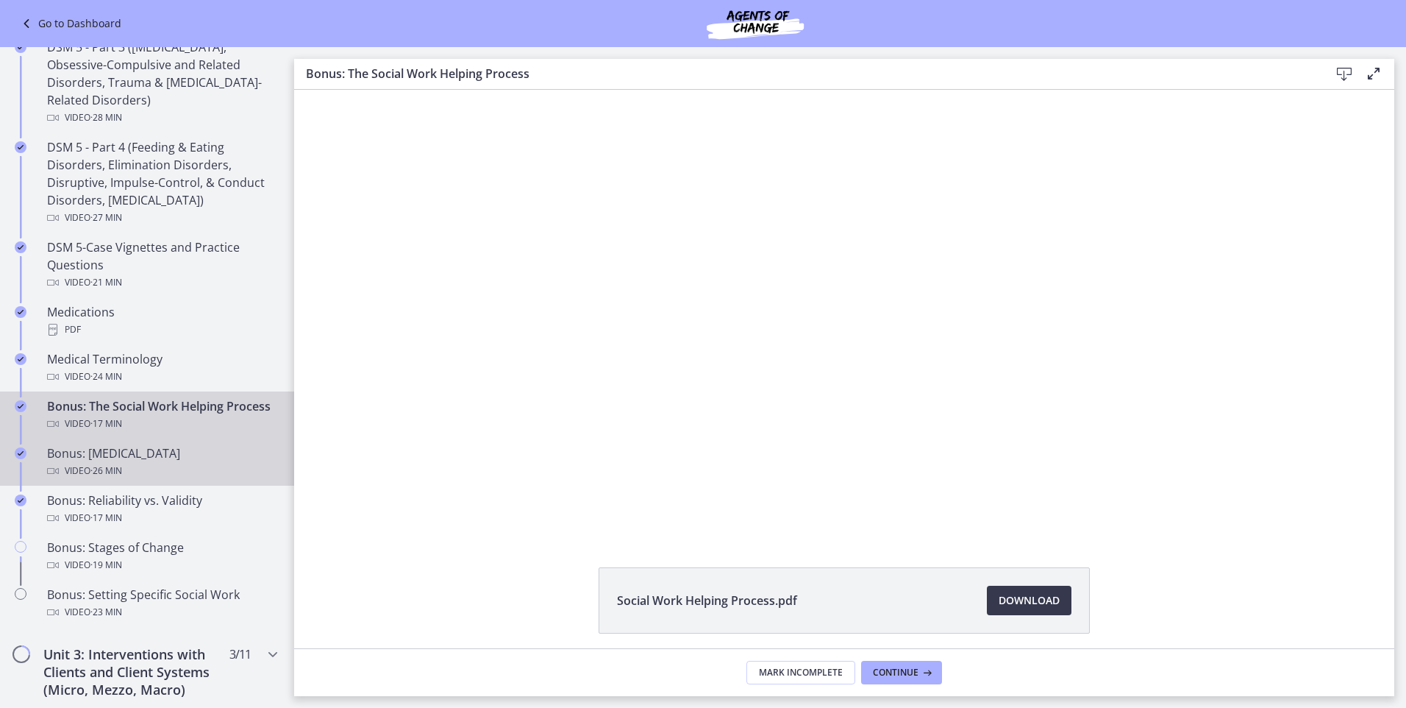
click at [112, 477] on div "Bonus: Personality Disorders Video · 26 min" at bounding box center [161, 461] width 229 height 35
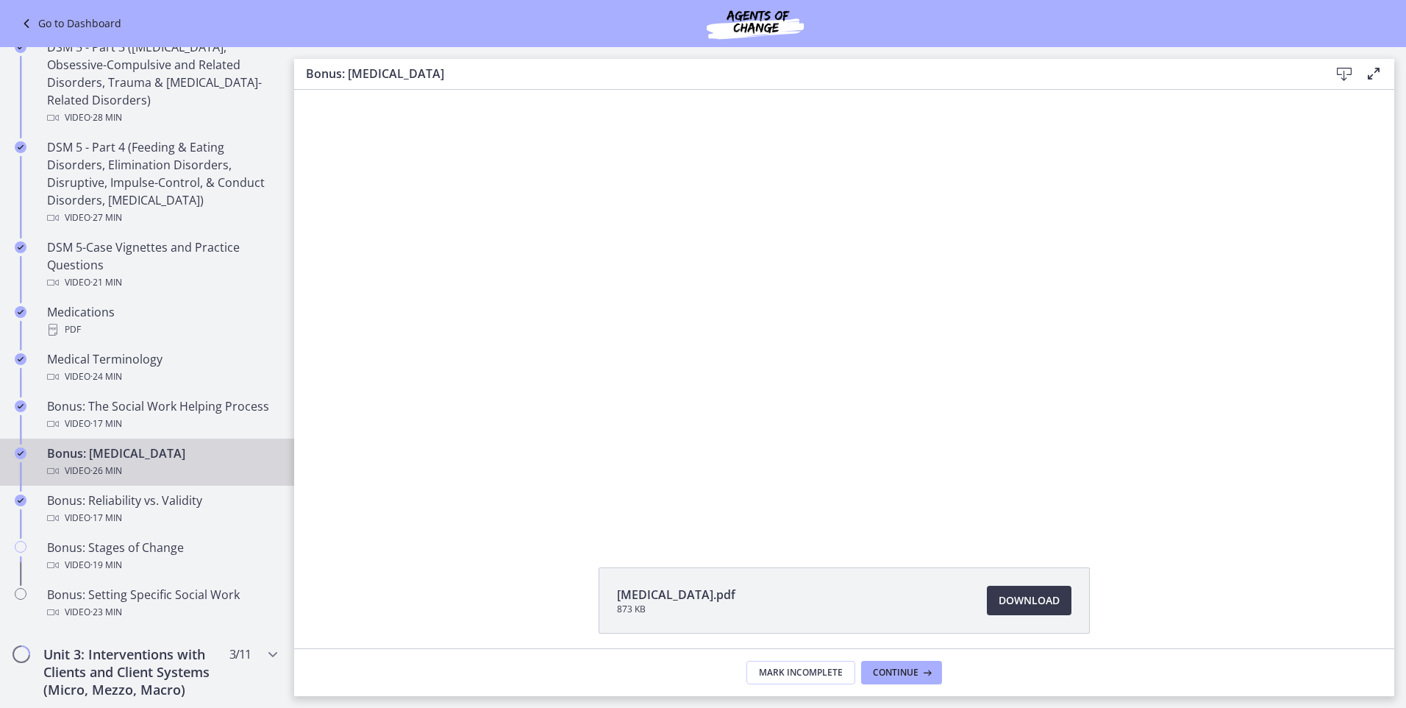
click at [1343, 73] on icon at bounding box center [1345, 74] width 18 height 18
click at [1015, 597] on span "Download Opens in a new window" at bounding box center [1029, 600] width 61 height 18
click at [113, 499] on div "Bonus: Reliability vs. Validity Video · 17 min" at bounding box center [161, 508] width 229 height 35
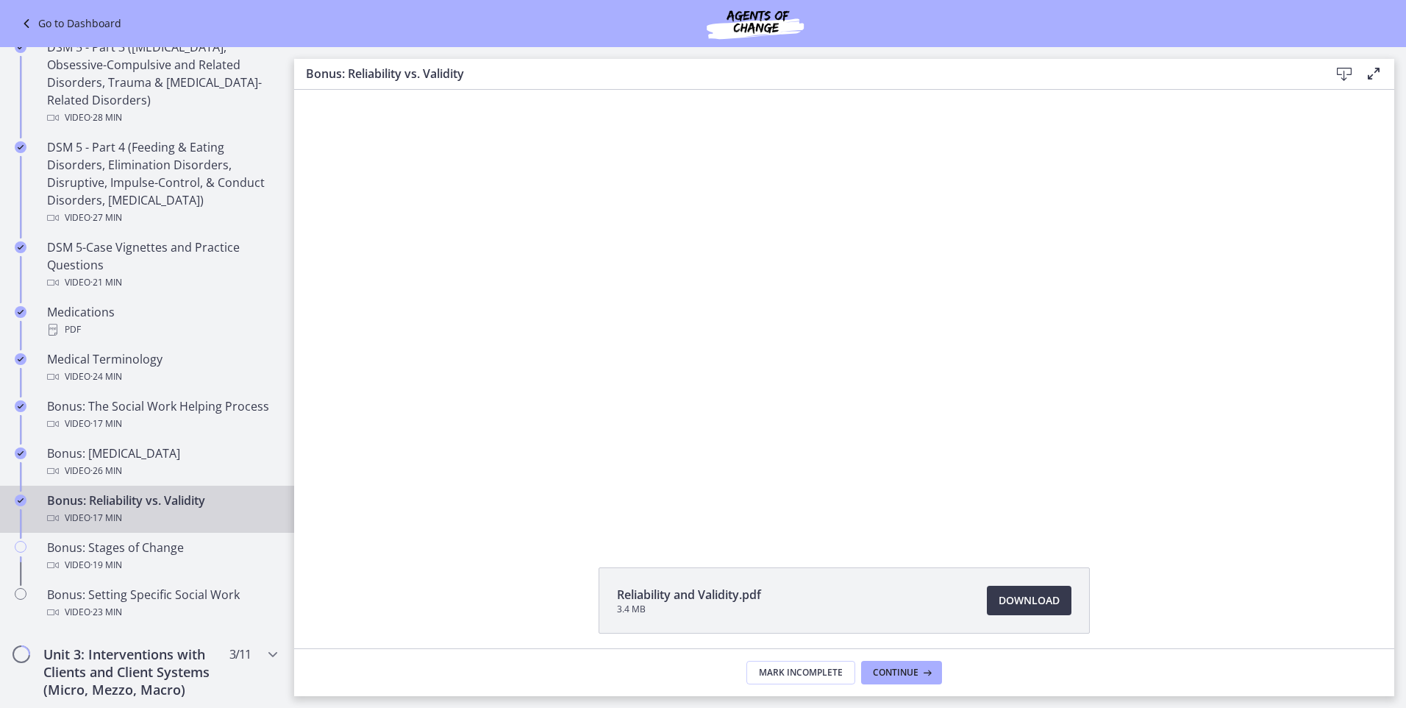
click at [1339, 73] on icon at bounding box center [1345, 74] width 18 height 18
click at [1018, 601] on span "Download Opens in a new window" at bounding box center [1029, 600] width 61 height 18
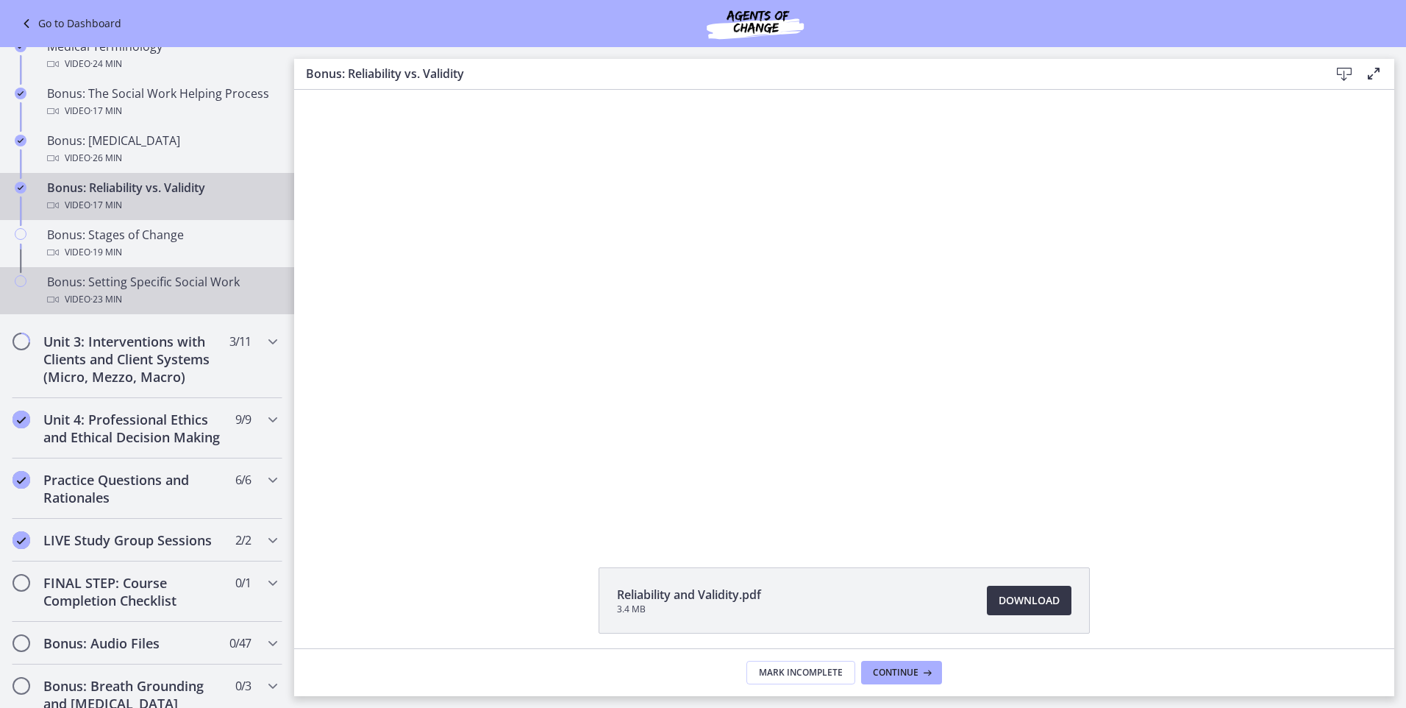
scroll to position [1079, 0]
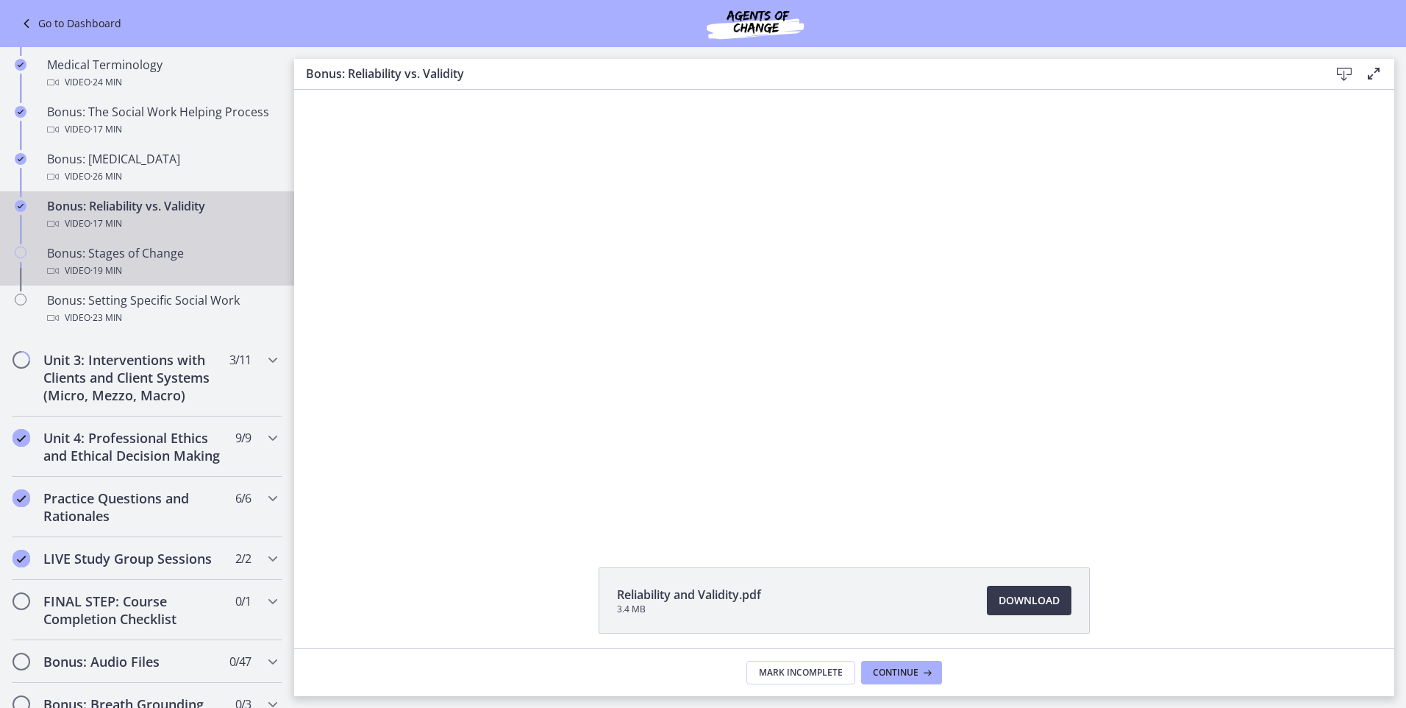
click at [104, 258] on div "Bonus: Stages of Change Video · 19 min" at bounding box center [161, 261] width 229 height 35
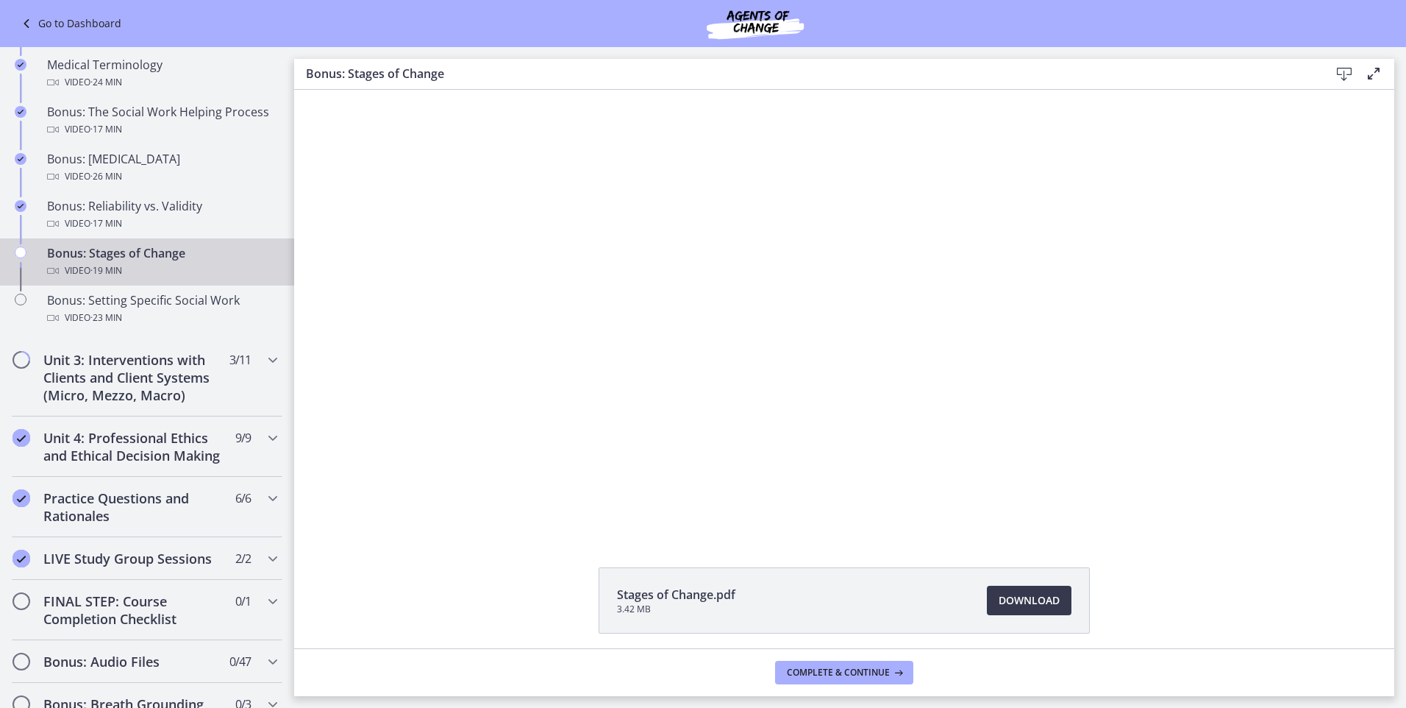
click at [1347, 73] on icon at bounding box center [1345, 74] width 18 height 18
click at [1010, 599] on span "Download Opens in a new window" at bounding box center [1029, 600] width 61 height 18
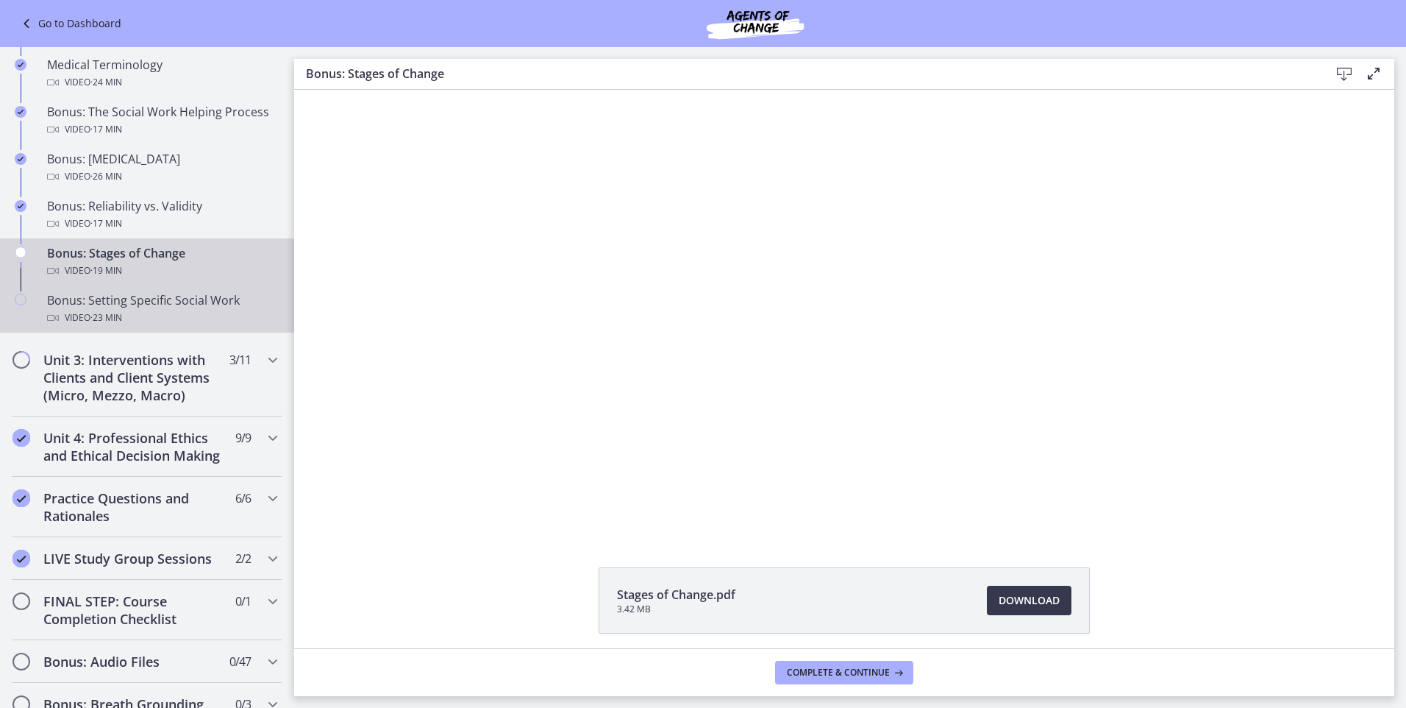
click at [133, 308] on div "Bonus: Setting Specific Social Work Video · 23 min" at bounding box center [161, 308] width 229 height 35
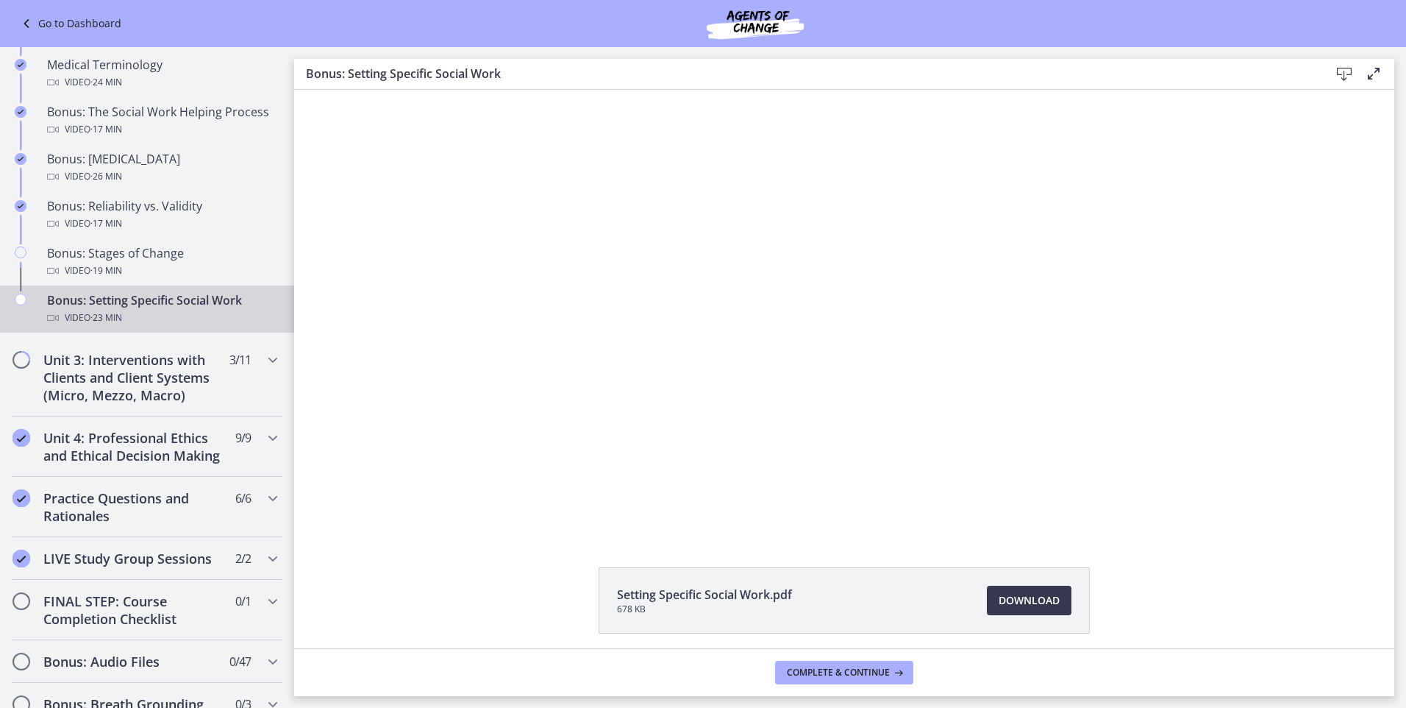
click at [1339, 72] on icon at bounding box center [1345, 74] width 18 height 18
click at [1025, 597] on span "Download Opens in a new window" at bounding box center [1029, 600] width 61 height 18
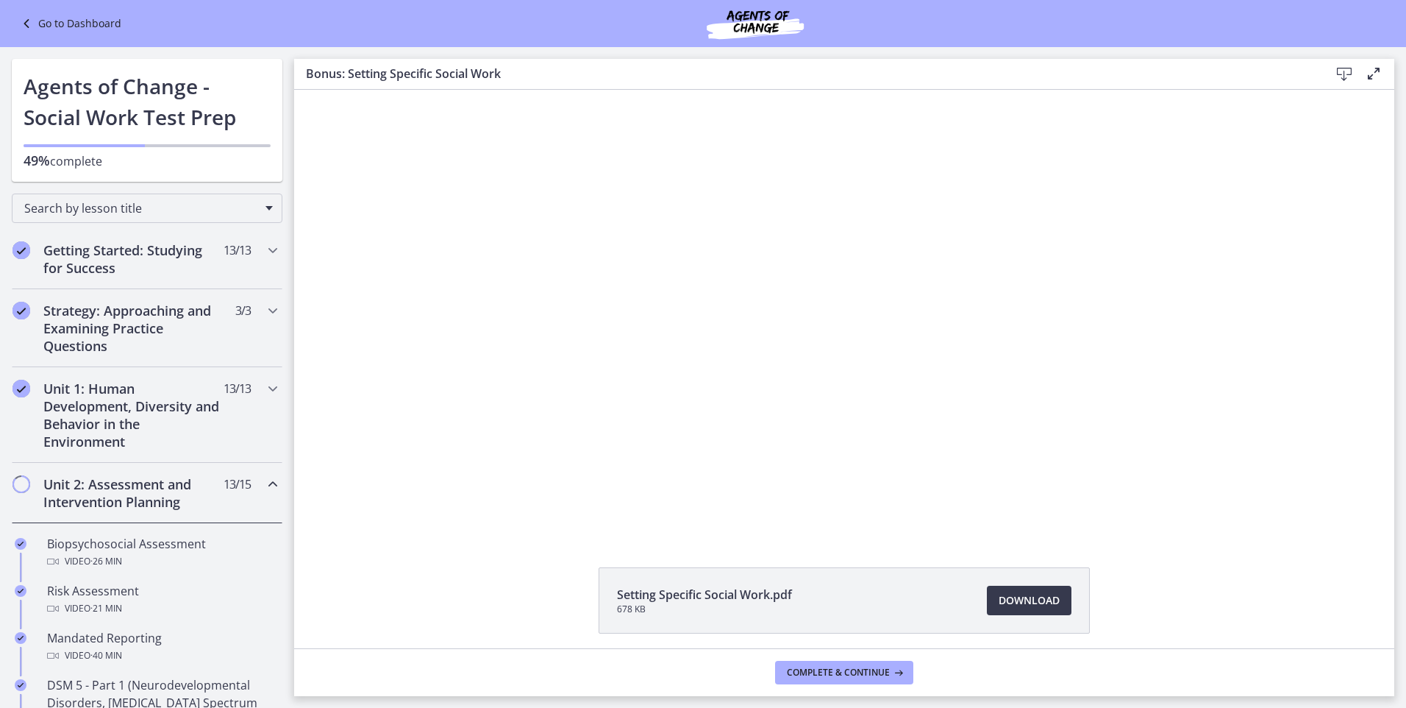
click at [60, 26] on link "Go to Dashboard" at bounding box center [70, 24] width 104 height 18
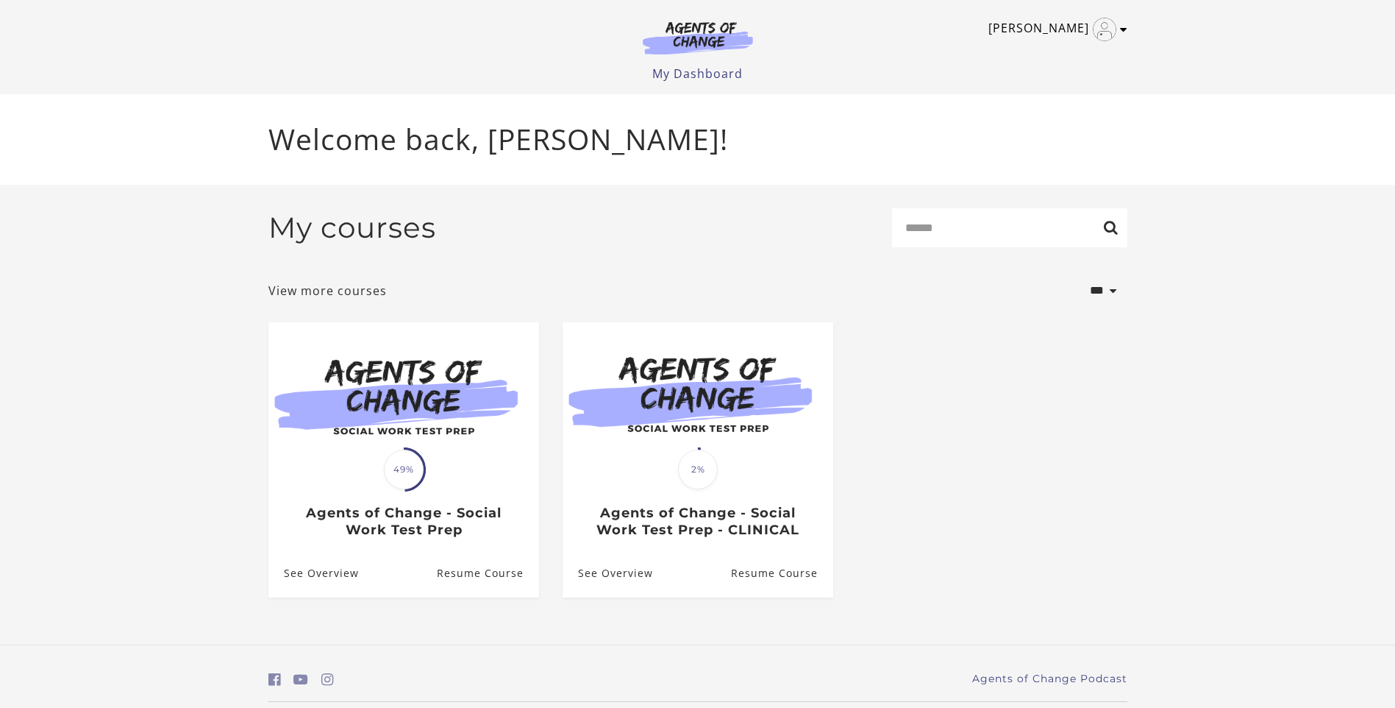
click at [1121, 29] on icon "Toggle menu" at bounding box center [1123, 30] width 7 height 12
click at [1048, 102] on link "Sign Out" at bounding box center [1066, 103] width 129 height 25
